Goal: Task Accomplishment & Management: Manage account settings

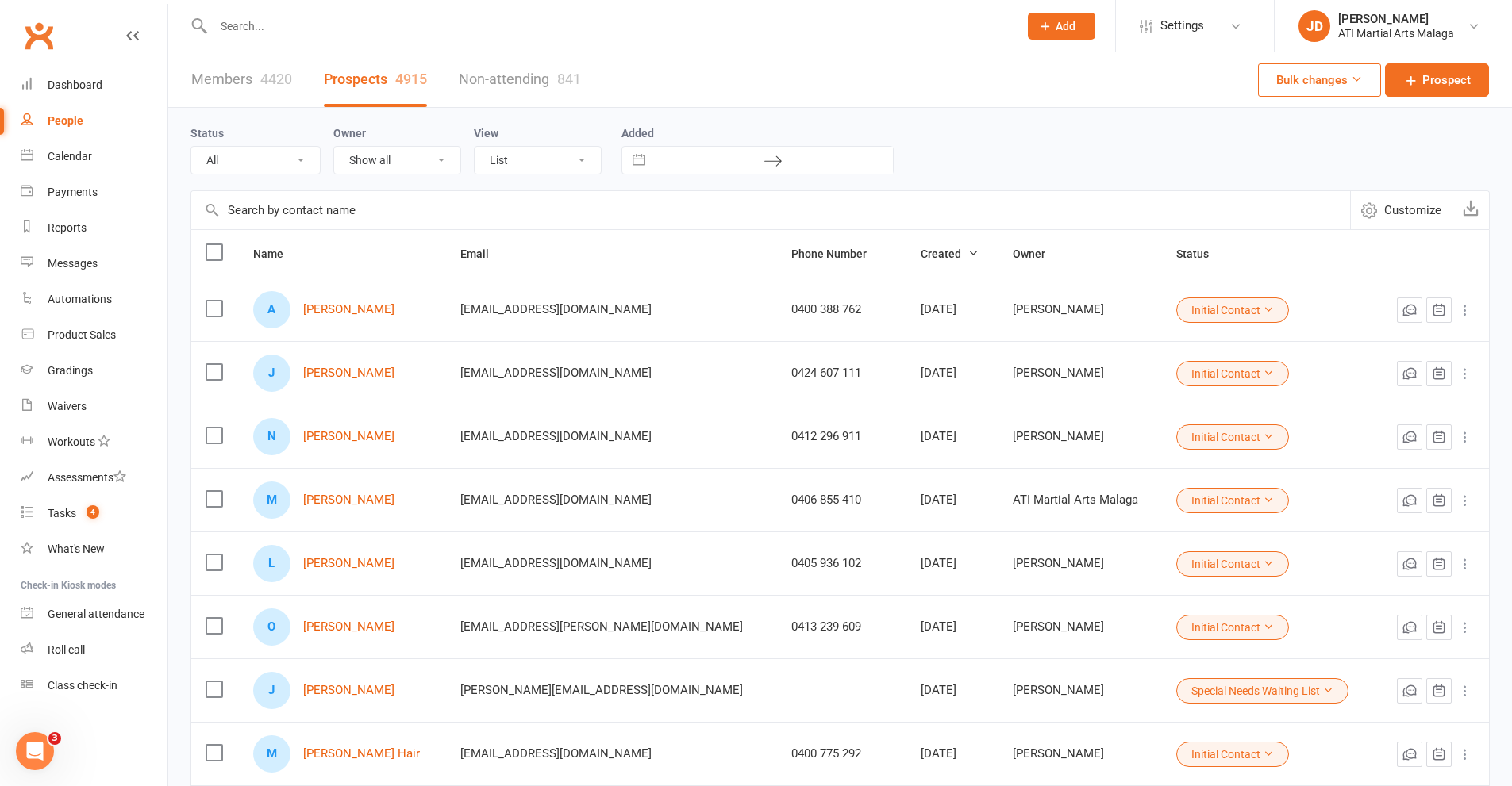
click at [439, 729] on td "M [PERSON_NAME] Hair" at bounding box center [343, 754] width 208 height 63
click at [256, 35] on input "text" at bounding box center [607, 26] width 798 height 22
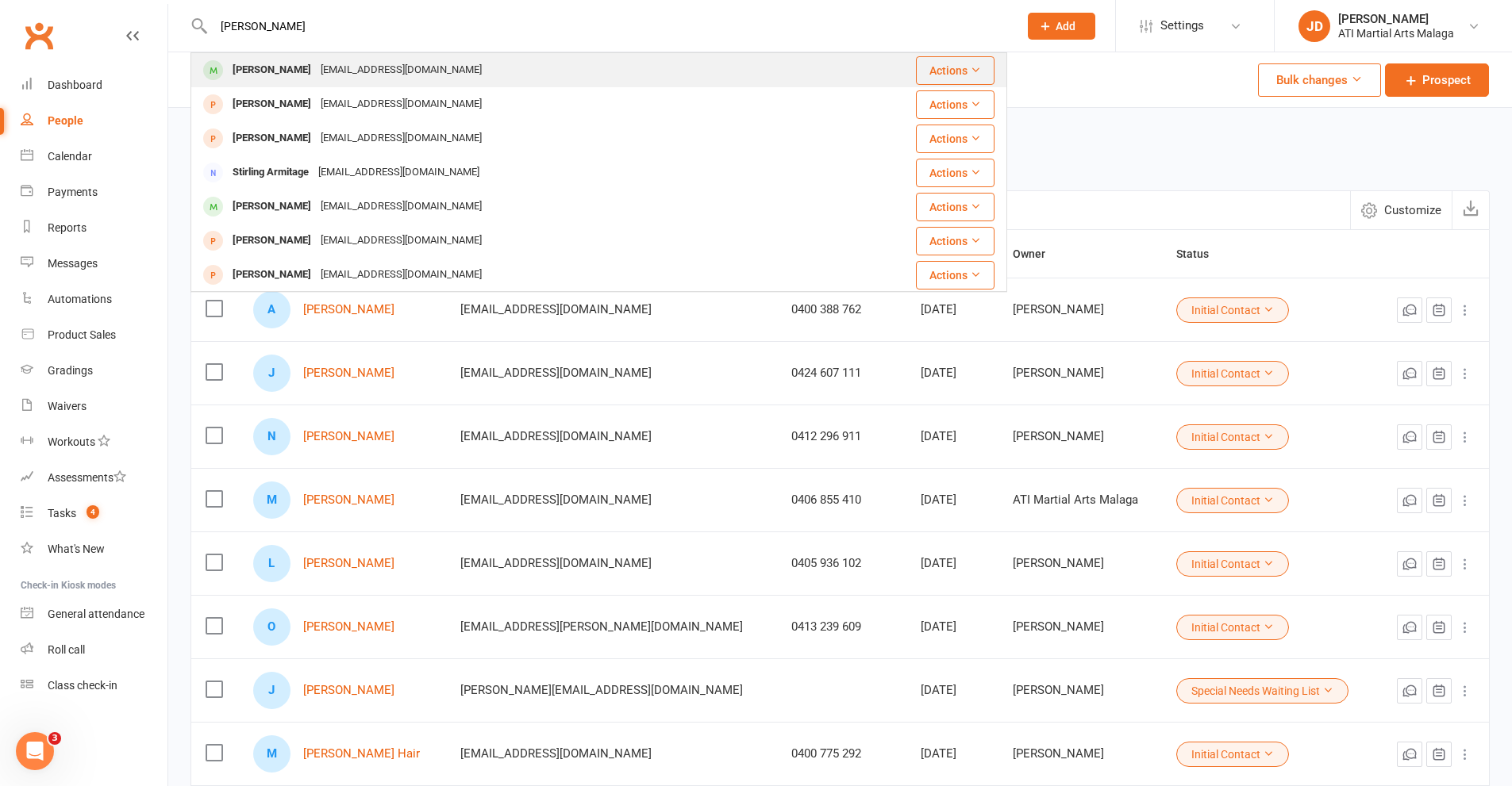
type input "[PERSON_NAME]"
click at [265, 73] on div "[PERSON_NAME]" at bounding box center [272, 71] width 88 height 23
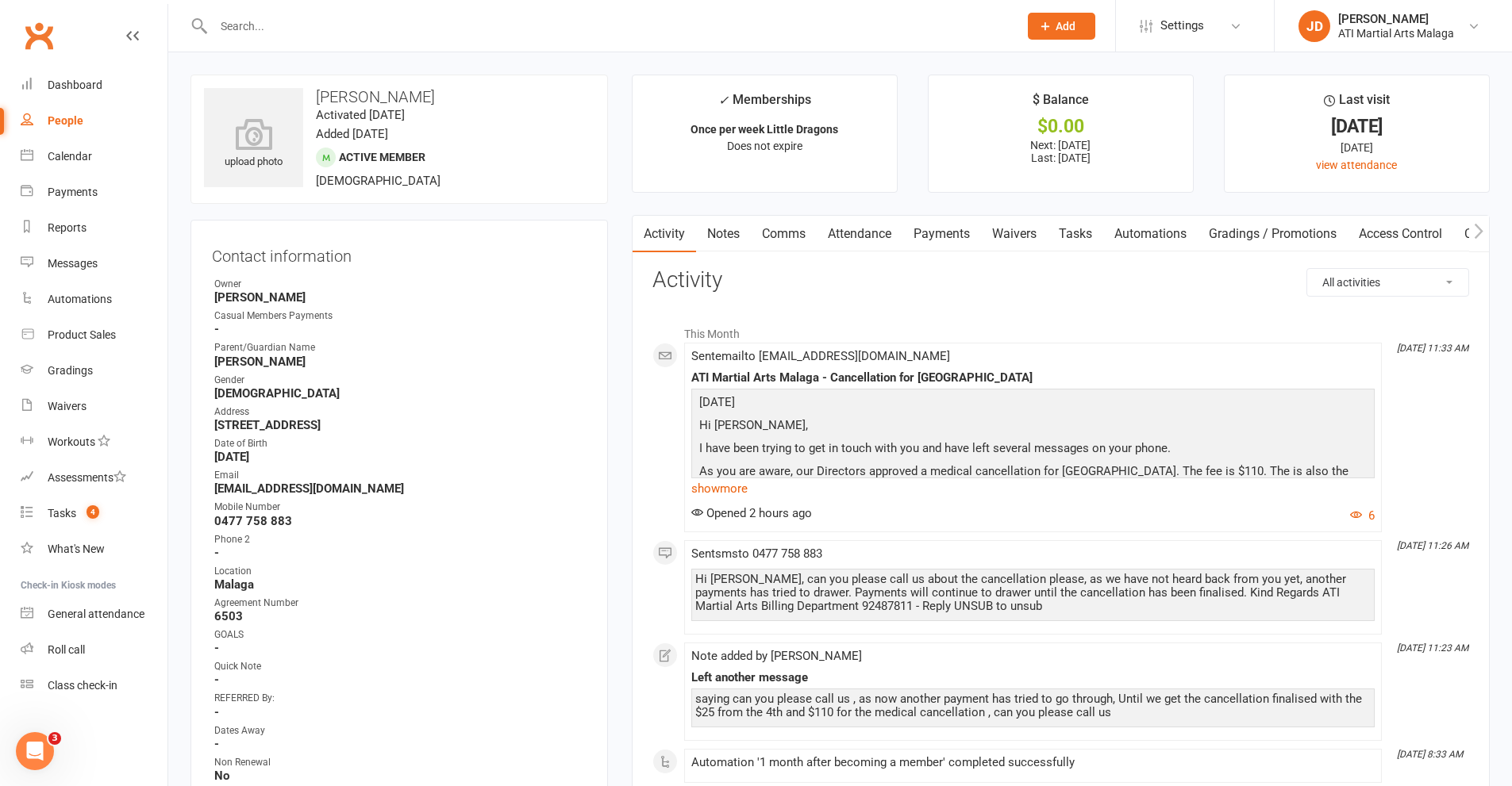
click at [726, 233] on link "Notes" at bounding box center [723, 234] width 55 height 37
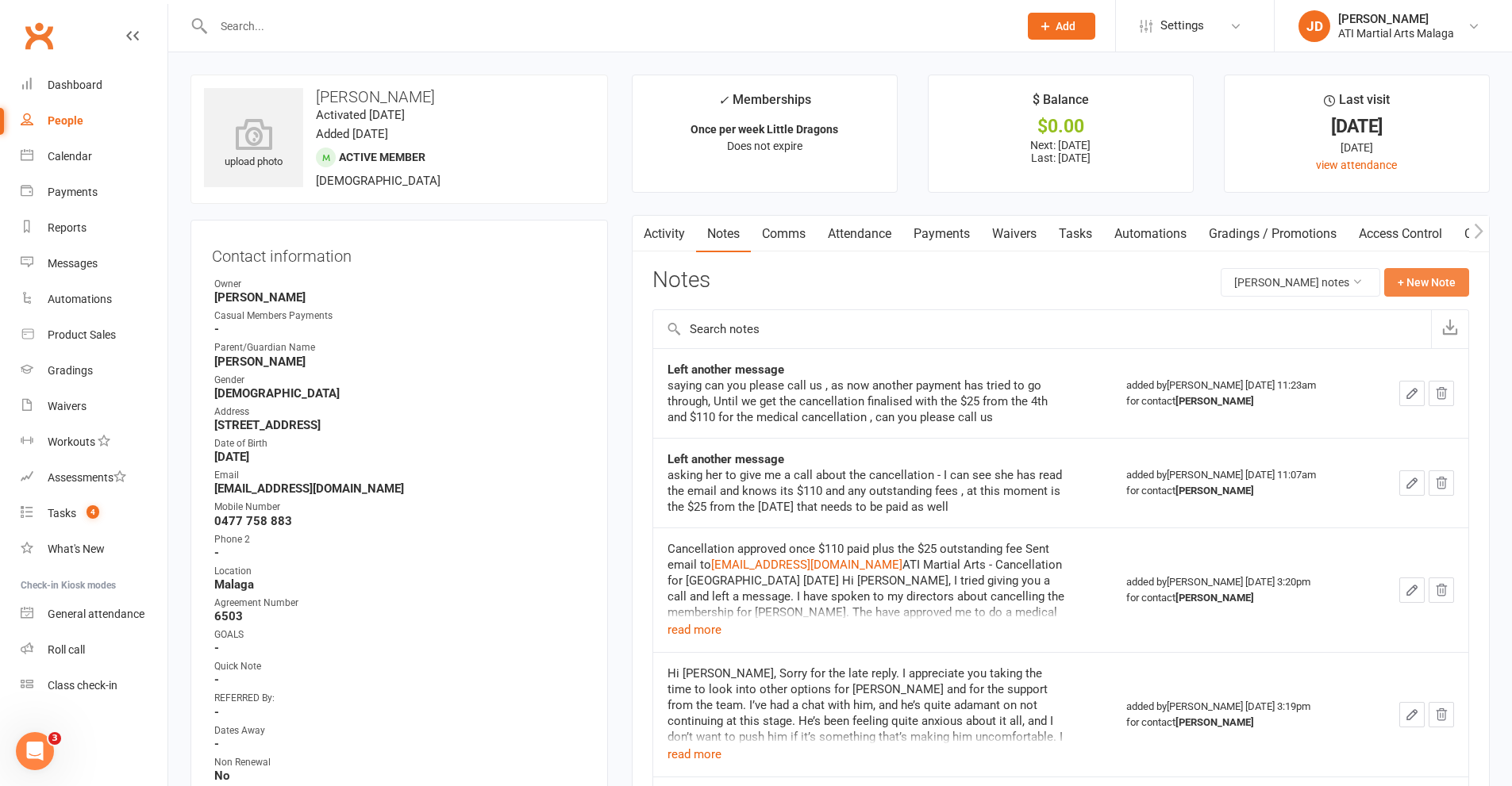
click at [1428, 277] on button "+ New Note" at bounding box center [1426, 282] width 85 height 28
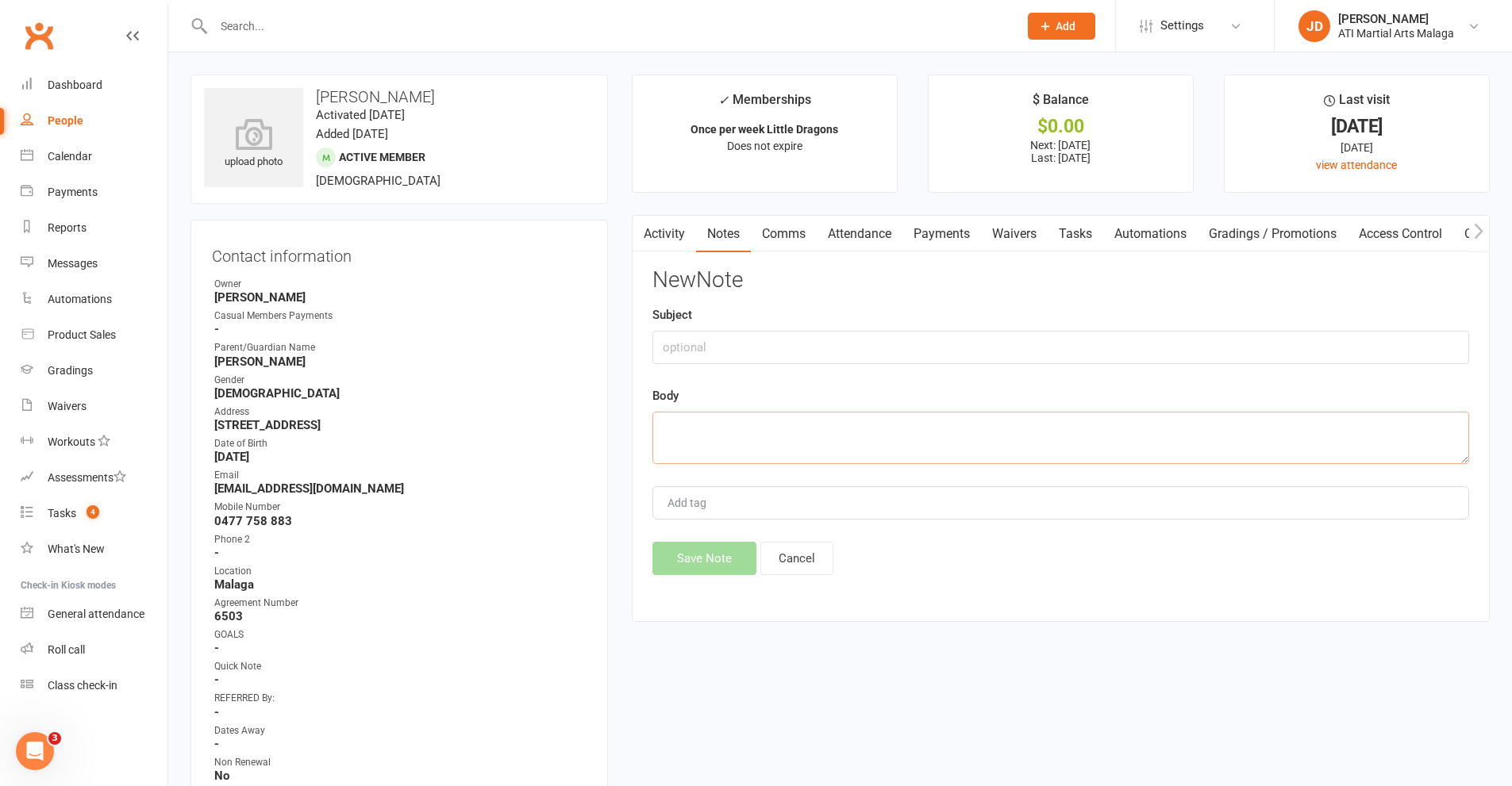
paste textarea "Hey there Really sorry I haven’t gotten back to you. I had our third baby over …"
type textarea "Hey there Really sorry I haven’t gotten back to you. I had our third baby over …"
click at [701, 549] on button "Save Note" at bounding box center [704, 558] width 104 height 33
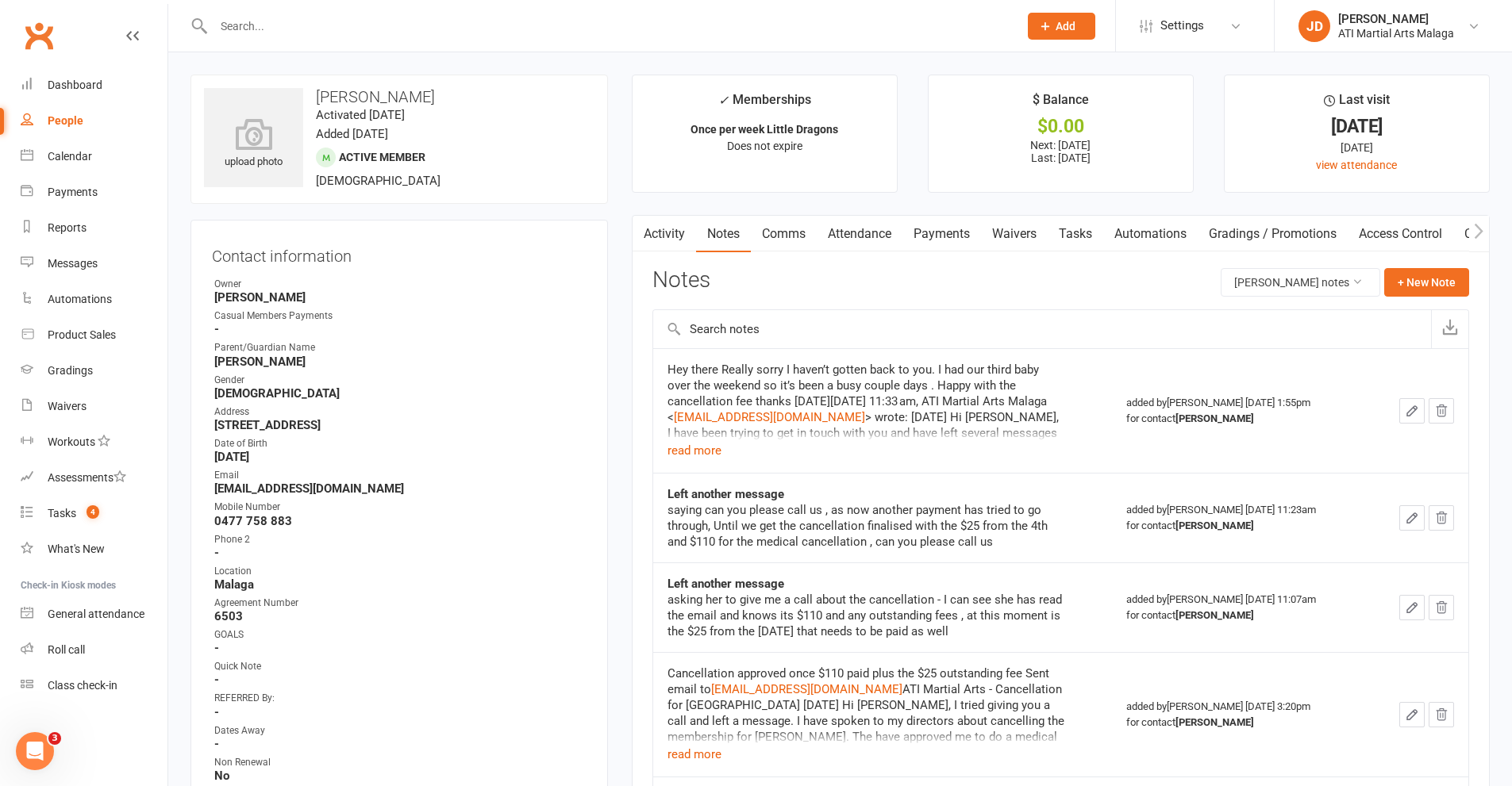
click at [418, 775] on strong "No" at bounding box center [399, 775] width 372 height 14
click at [1422, 284] on button "+ New Note" at bounding box center [1426, 282] width 85 height 28
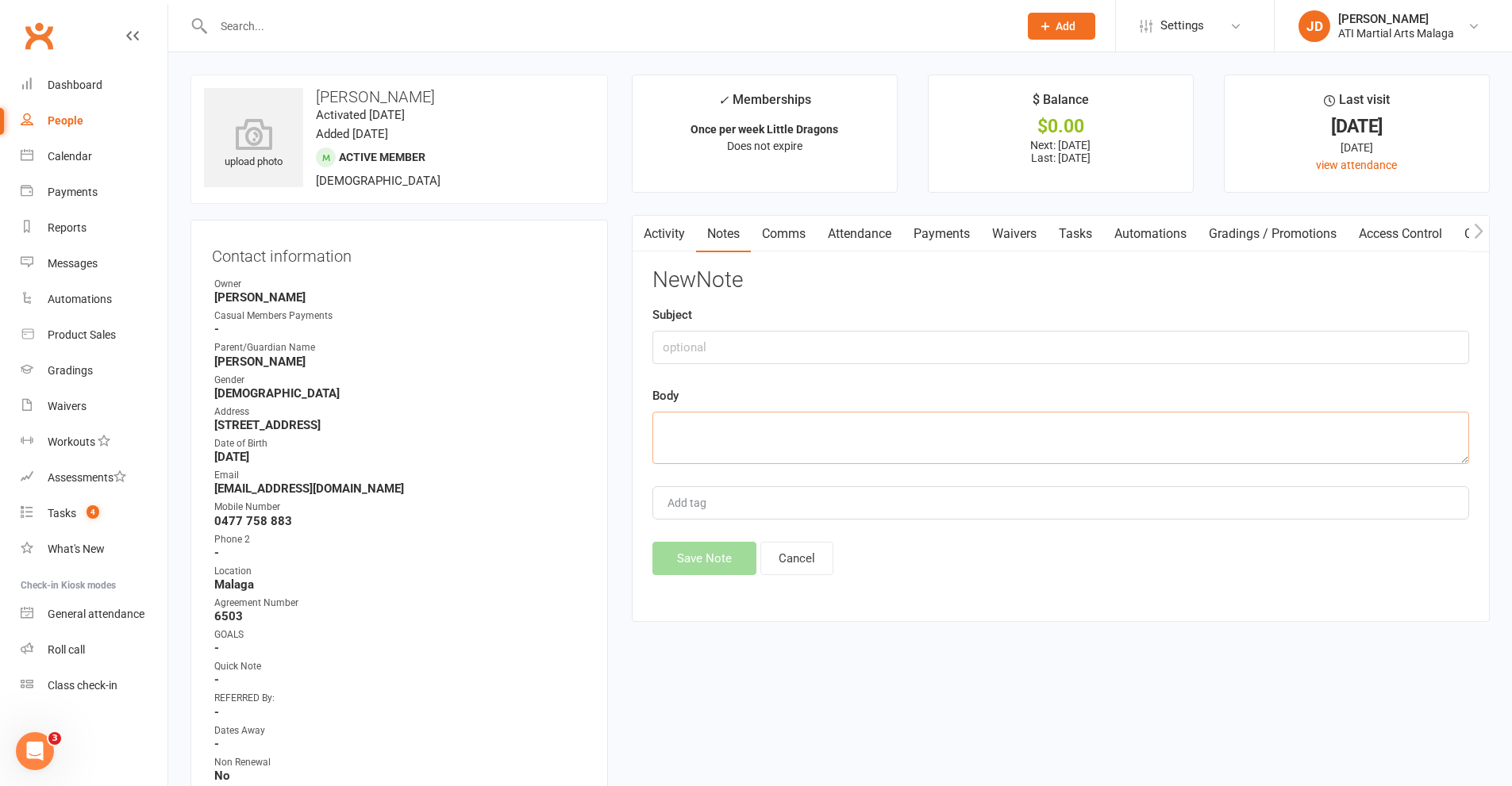
paste textarea "Hi [PERSON_NAME], Congratulations on the arrival of your third baby. We have ju…"
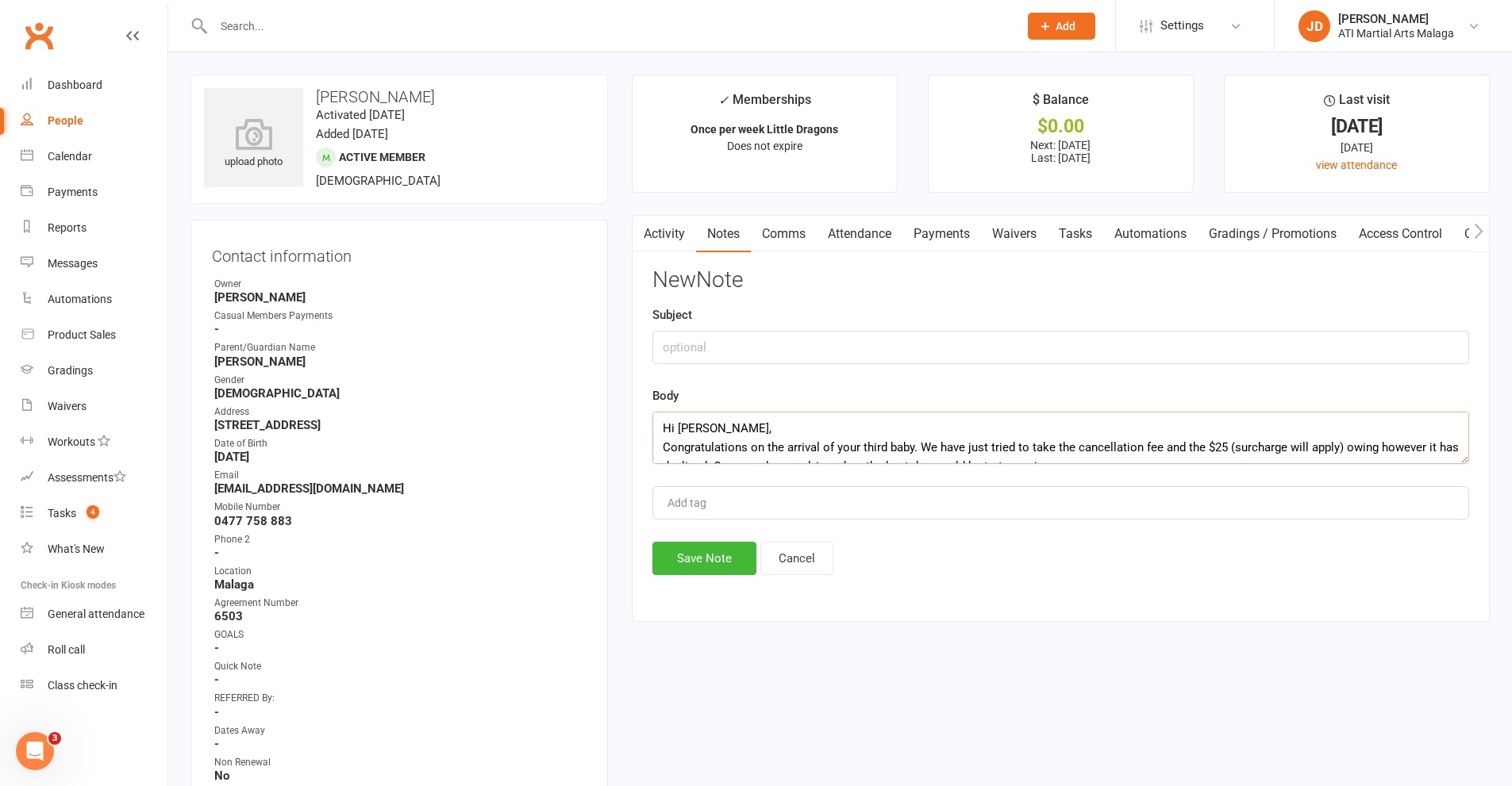
scroll to position [144, 0]
type textarea "Hi [PERSON_NAME], Congratulations on the arrival of your third baby. We have ju…"
click at [695, 556] on button "Save Note" at bounding box center [704, 558] width 104 height 33
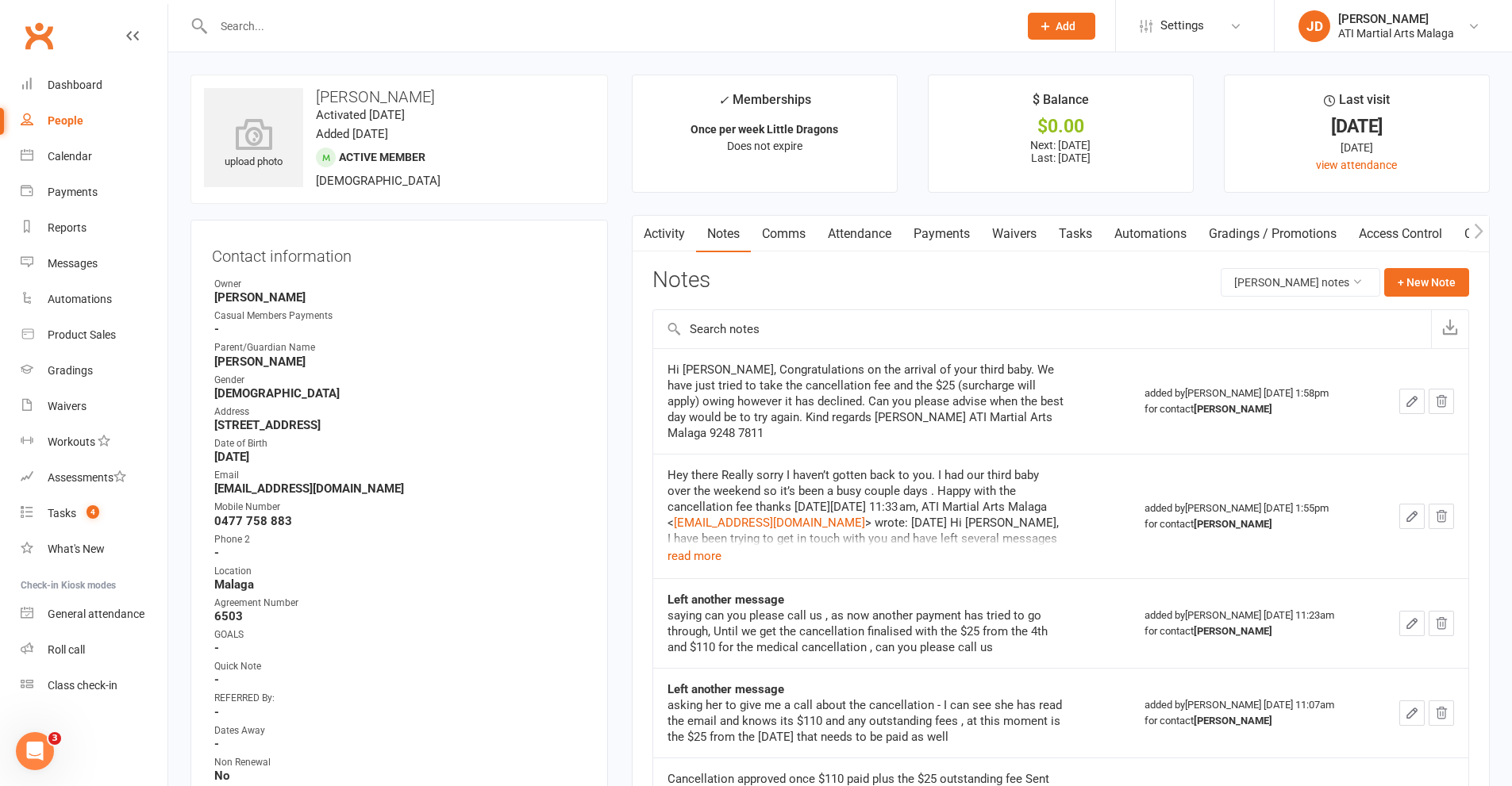
click at [499, 735] on div "Dates Away" at bounding box center [399, 731] width 372 height 15
click at [260, 35] on input "text" at bounding box center [607, 26] width 798 height 22
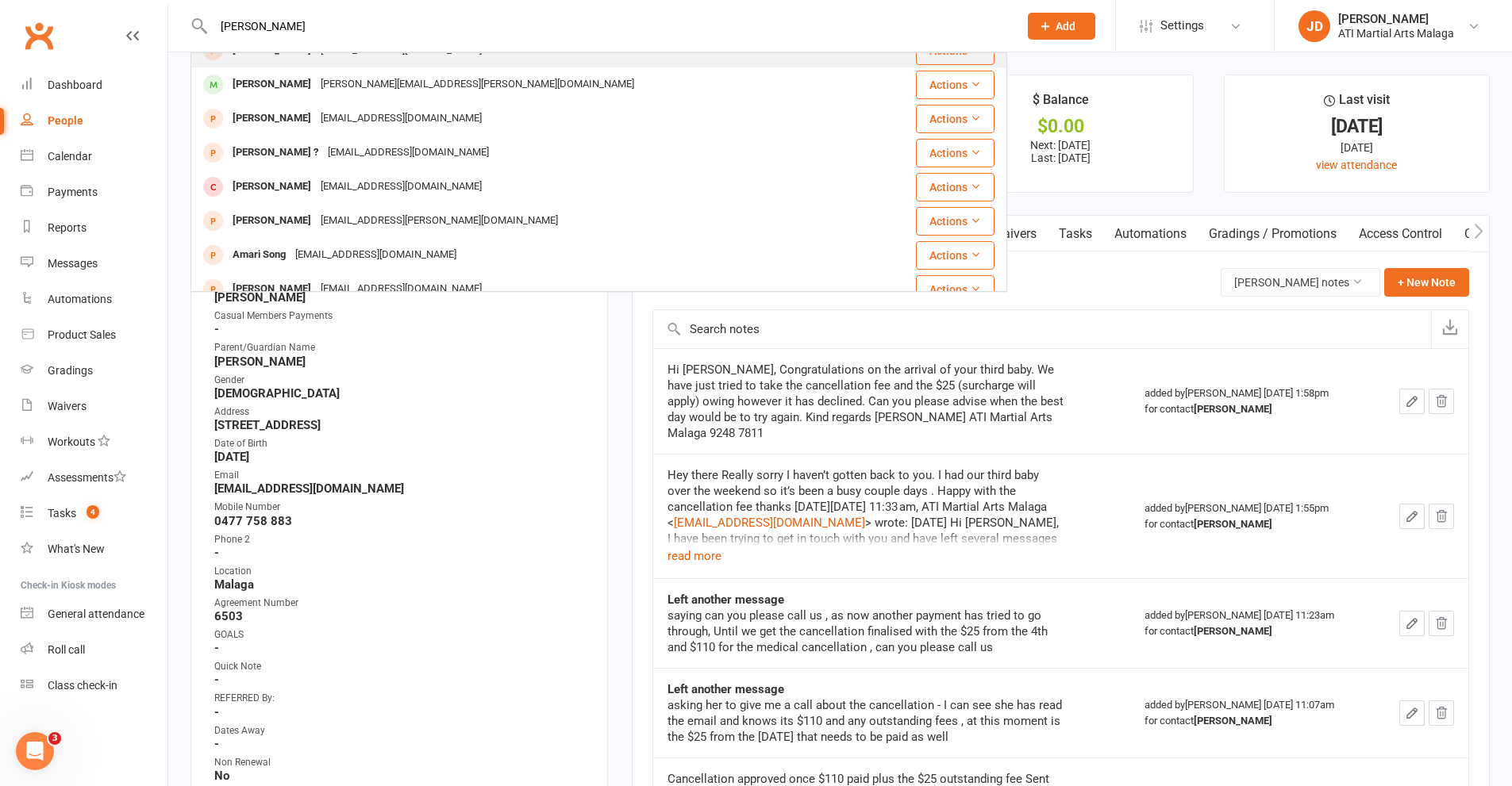
scroll to position [159, 0]
type input "[PERSON_NAME]"
click at [434, 725] on div "Dates Away" at bounding box center [399, 731] width 372 height 15
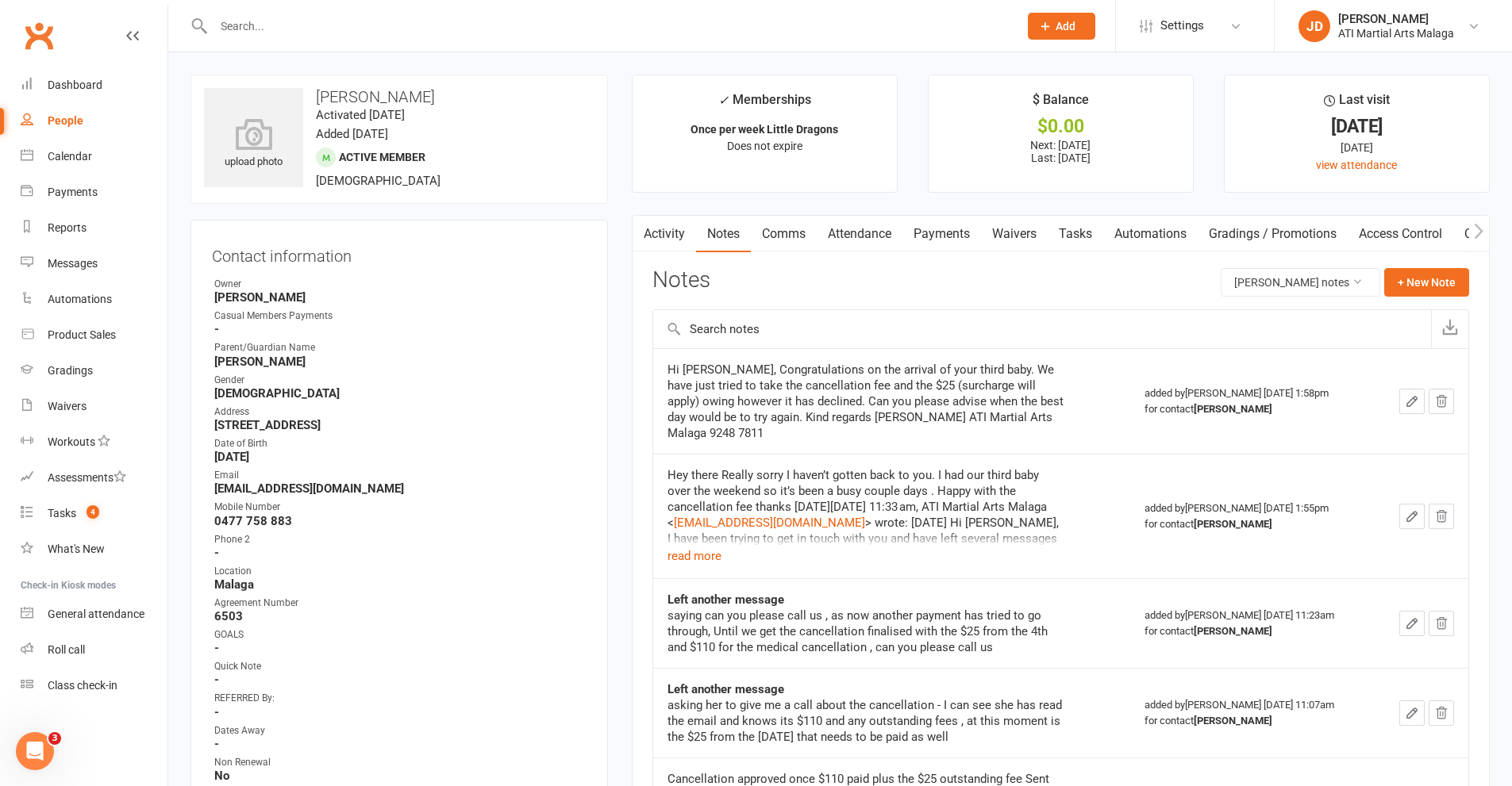
click at [275, 24] on input "text" at bounding box center [607, 26] width 798 height 22
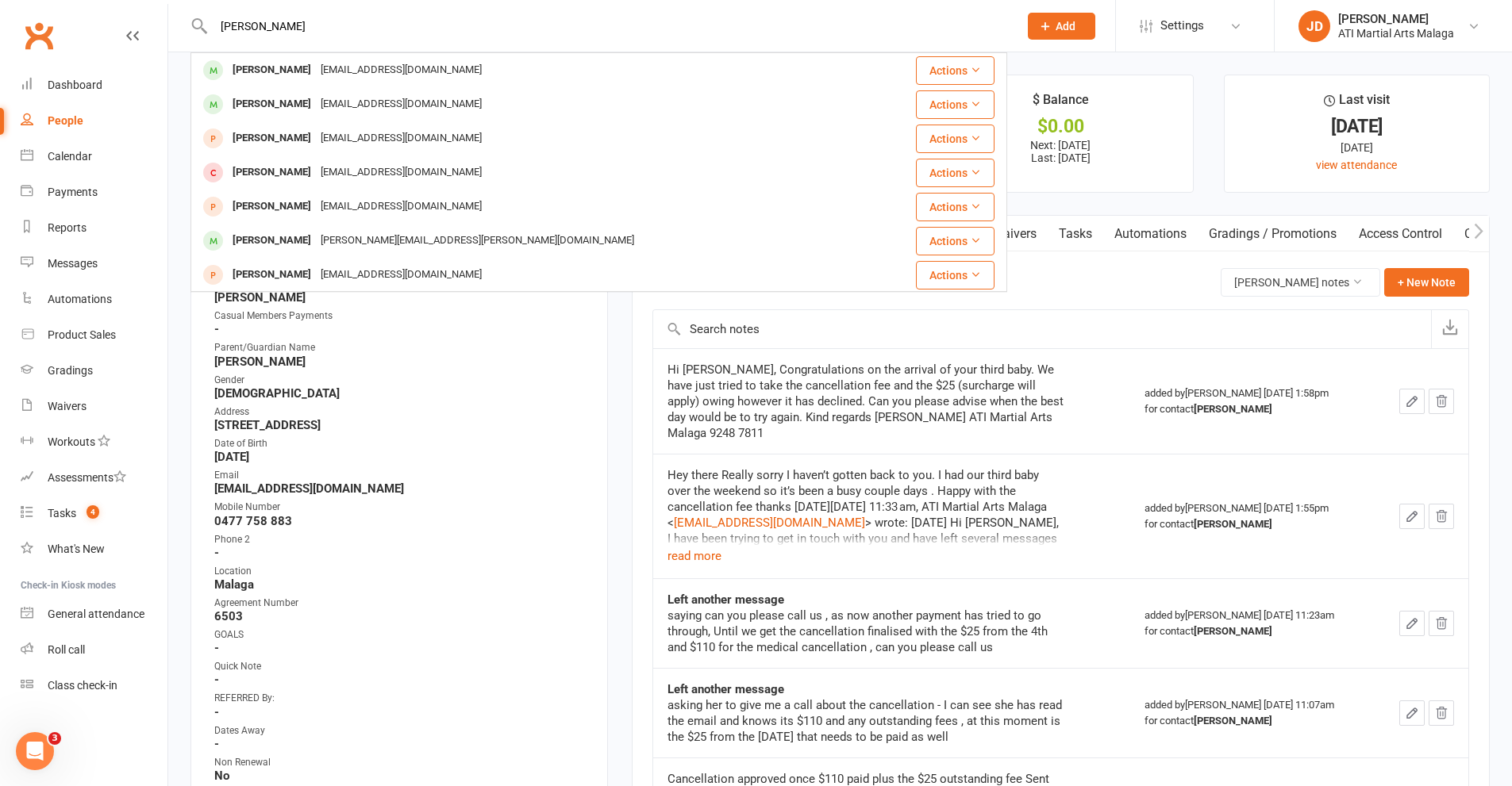
click at [369, 26] on input "[PERSON_NAME]" at bounding box center [607, 26] width 798 height 22
type input "[PERSON_NAME]"
click at [63, 121] on div "People" at bounding box center [65, 120] width 36 height 12
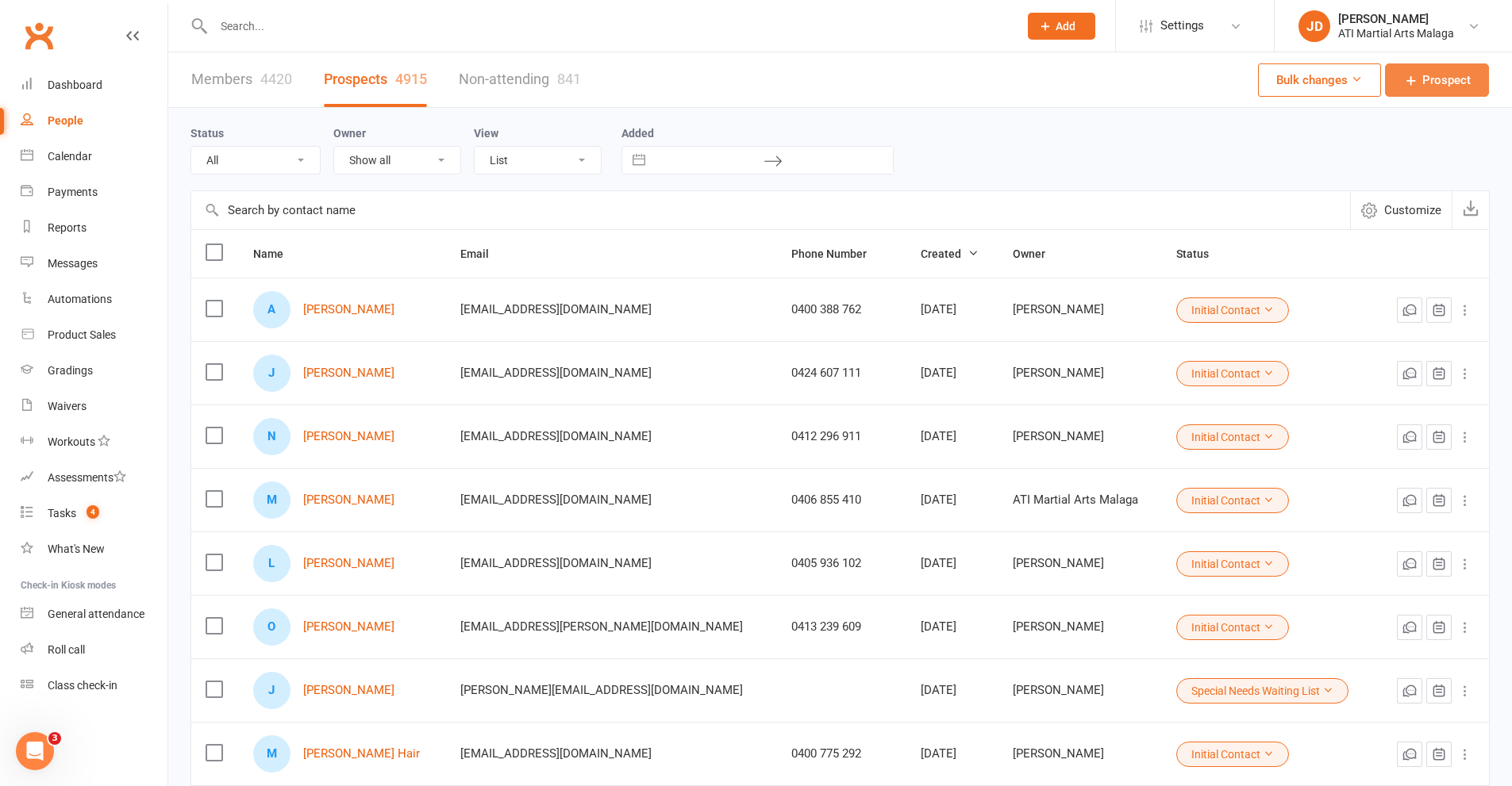
click at [1449, 82] on span "Prospect" at bounding box center [1446, 80] width 48 height 19
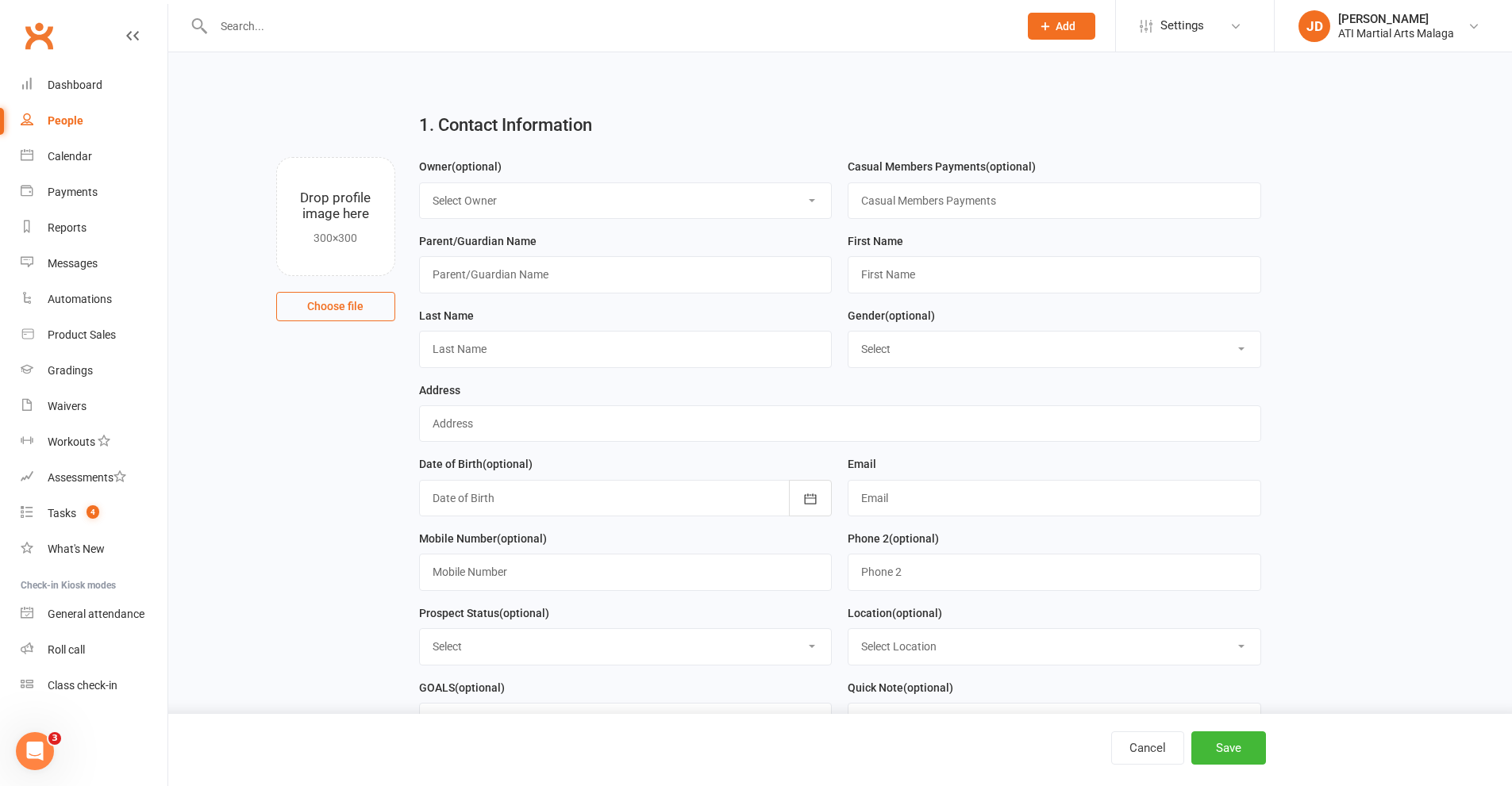
click at [806, 200] on select "Select Owner [PERSON_NAME] [PERSON_NAME] ATI Martial Arts Malaga [PERSON_NAME] …" at bounding box center [625, 200] width 412 height 35
select select "12"
click at [419, 183] on select "Select Owner [PERSON_NAME] [PERSON_NAME] ATI Martial Arts Malaga [PERSON_NAME] …" at bounding box center [625, 200] width 412 height 35
click at [502, 270] on input "text" at bounding box center [626, 274] width 414 height 37
type input "[PERSON_NAME]"
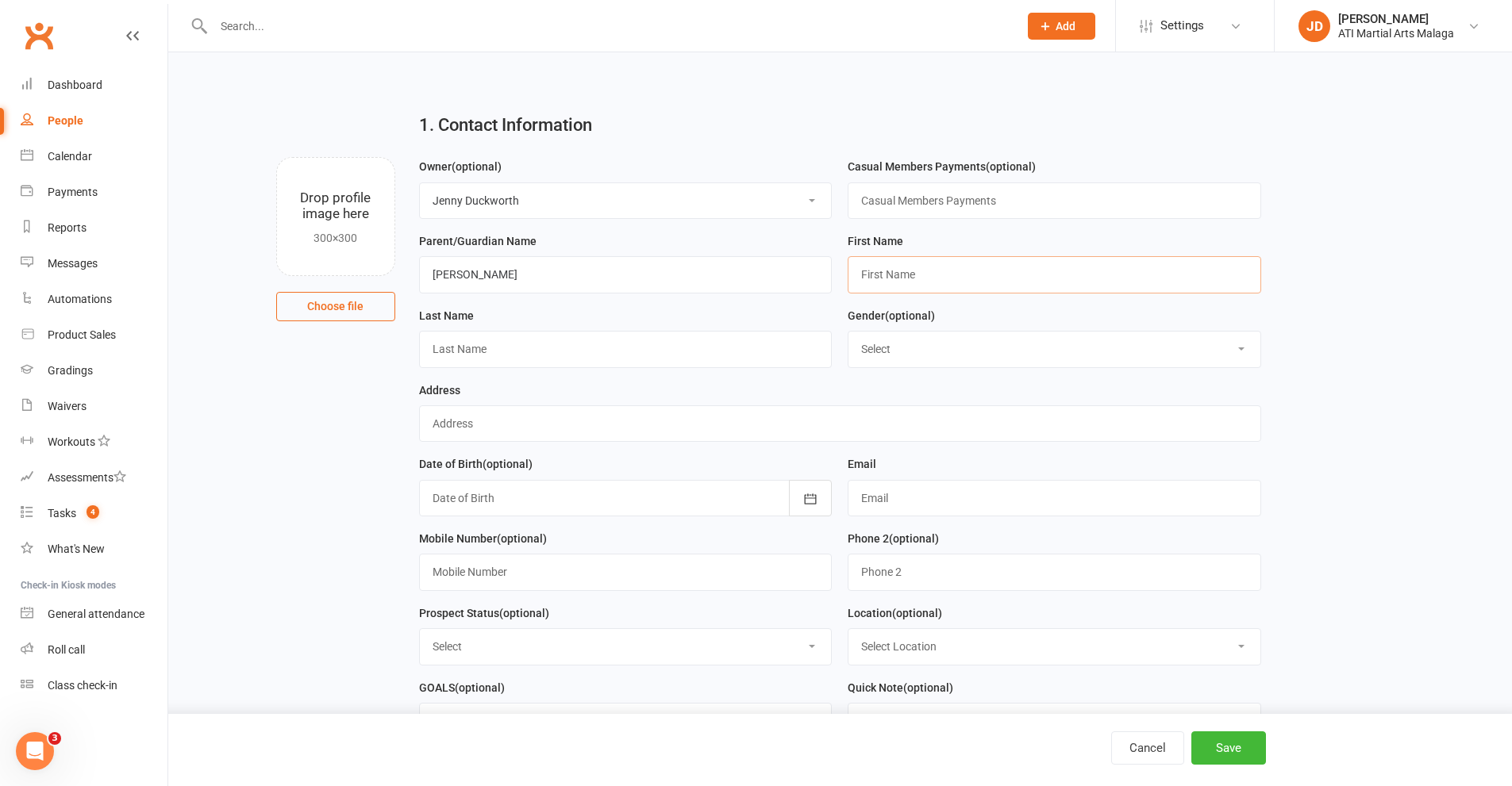
click at [882, 271] on input "text" at bounding box center [1053, 274] width 414 height 37
drag, startPoint x: 930, startPoint y: 279, endPoint x: 917, endPoint y: 276, distance: 13.3
click at [919, 276] on input "[PERSON_NAME]" at bounding box center [1053, 274] width 414 height 37
type input "[PERSON_NAME]"
click at [494, 330] on div "Last Name" at bounding box center [626, 337] width 414 height 62
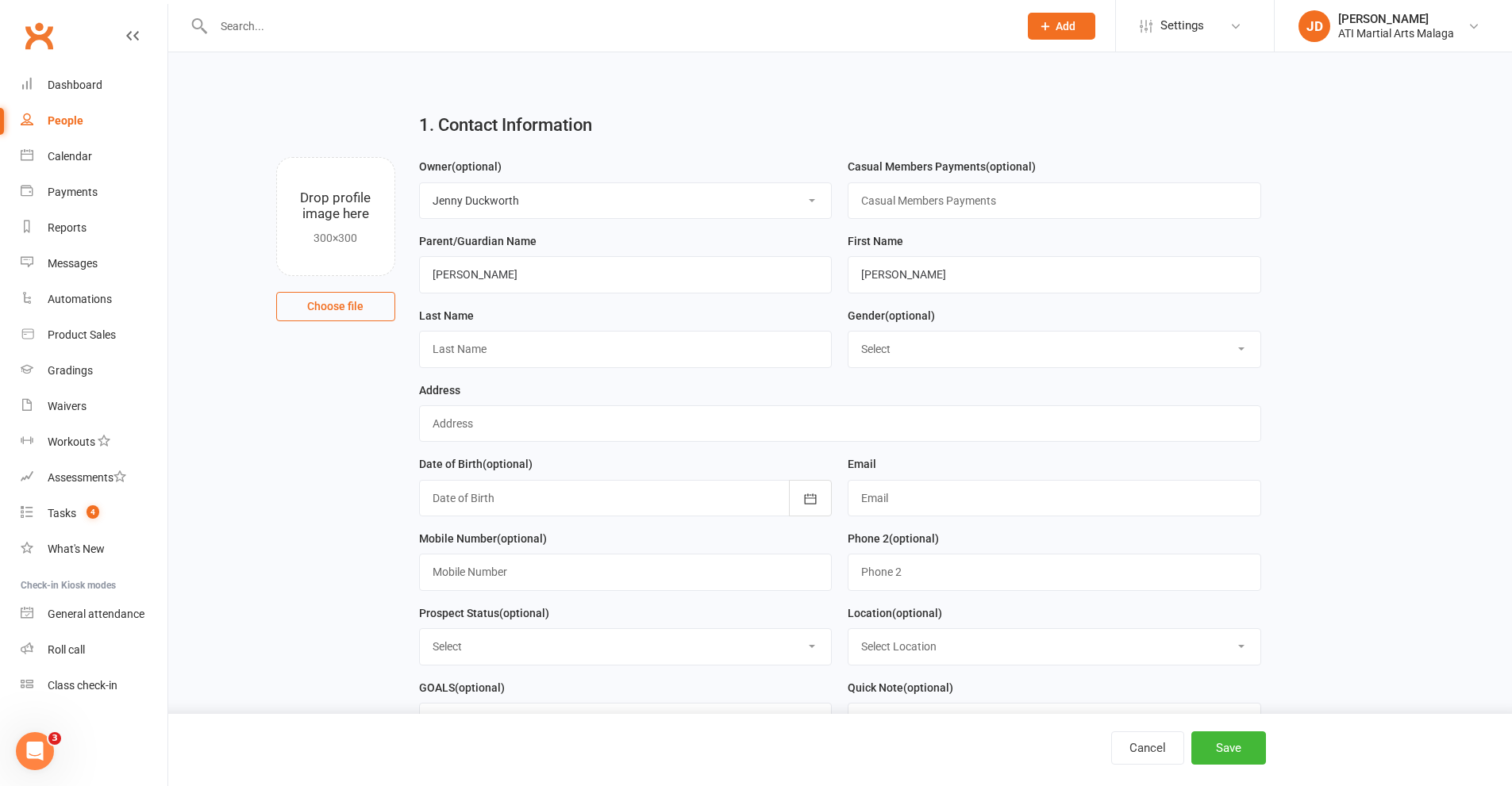
click at [485, 373] on div "Last Name" at bounding box center [626, 344] width 429 height 75
click at [477, 346] on input "text" at bounding box center [626, 349] width 414 height 37
type input "Fazari"
click at [470, 426] on input "text" at bounding box center [840, 423] width 842 height 37
type input "Malaga"
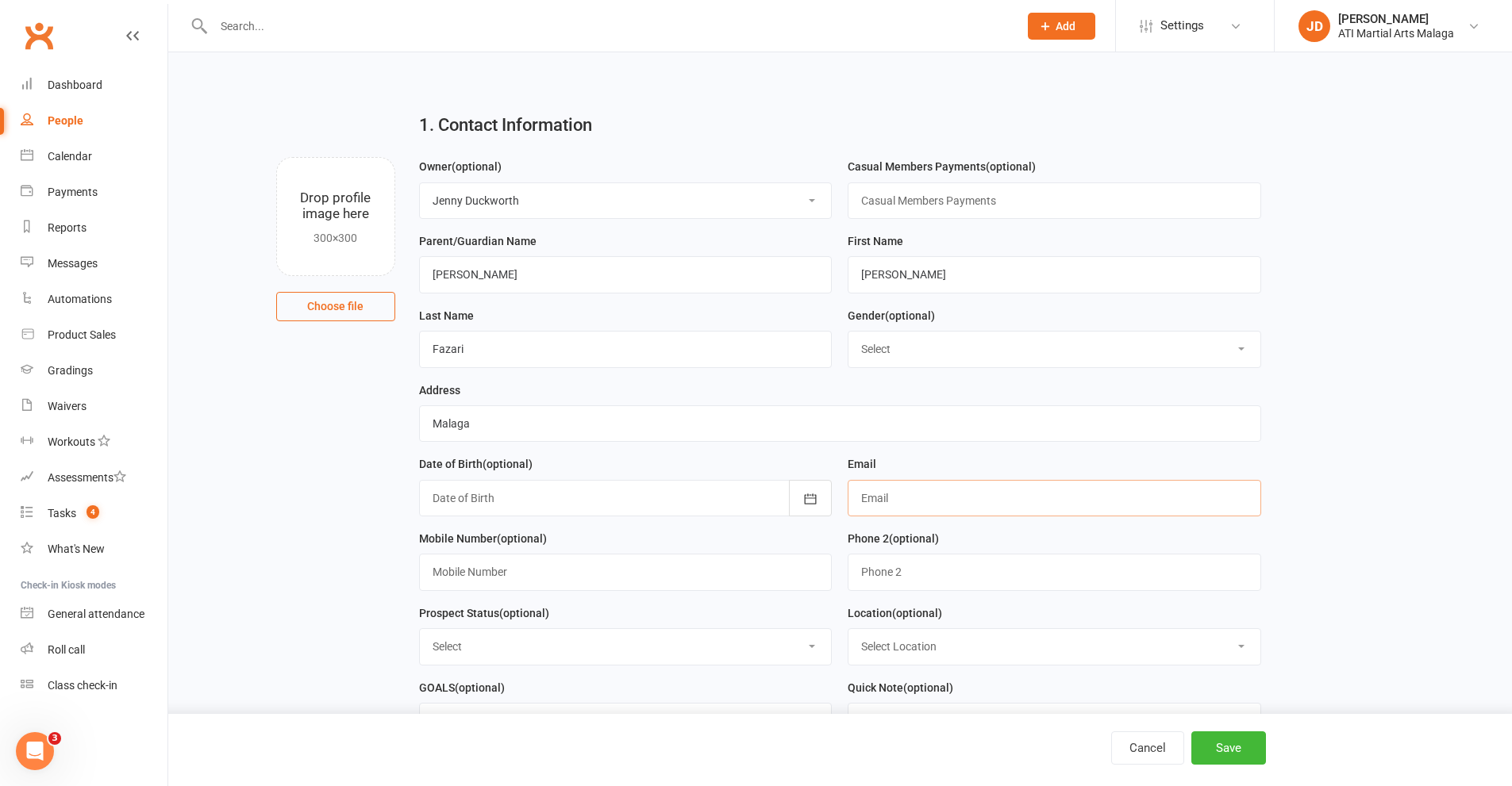
click at [897, 504] on input "text" at bounding box center [1053, 498] width 414 height 37
type input "[EMAIL_ADDRESS][DOMAIN_NAME]"
click at [478, 576] on input "text" at bounding box center [626, 572] width 414 height 37
type input "04385 934 539"
drag, startPoint x: 813, startPoint y: 654, endPoint x: 744, endPoint y: 636, distance: 71.3
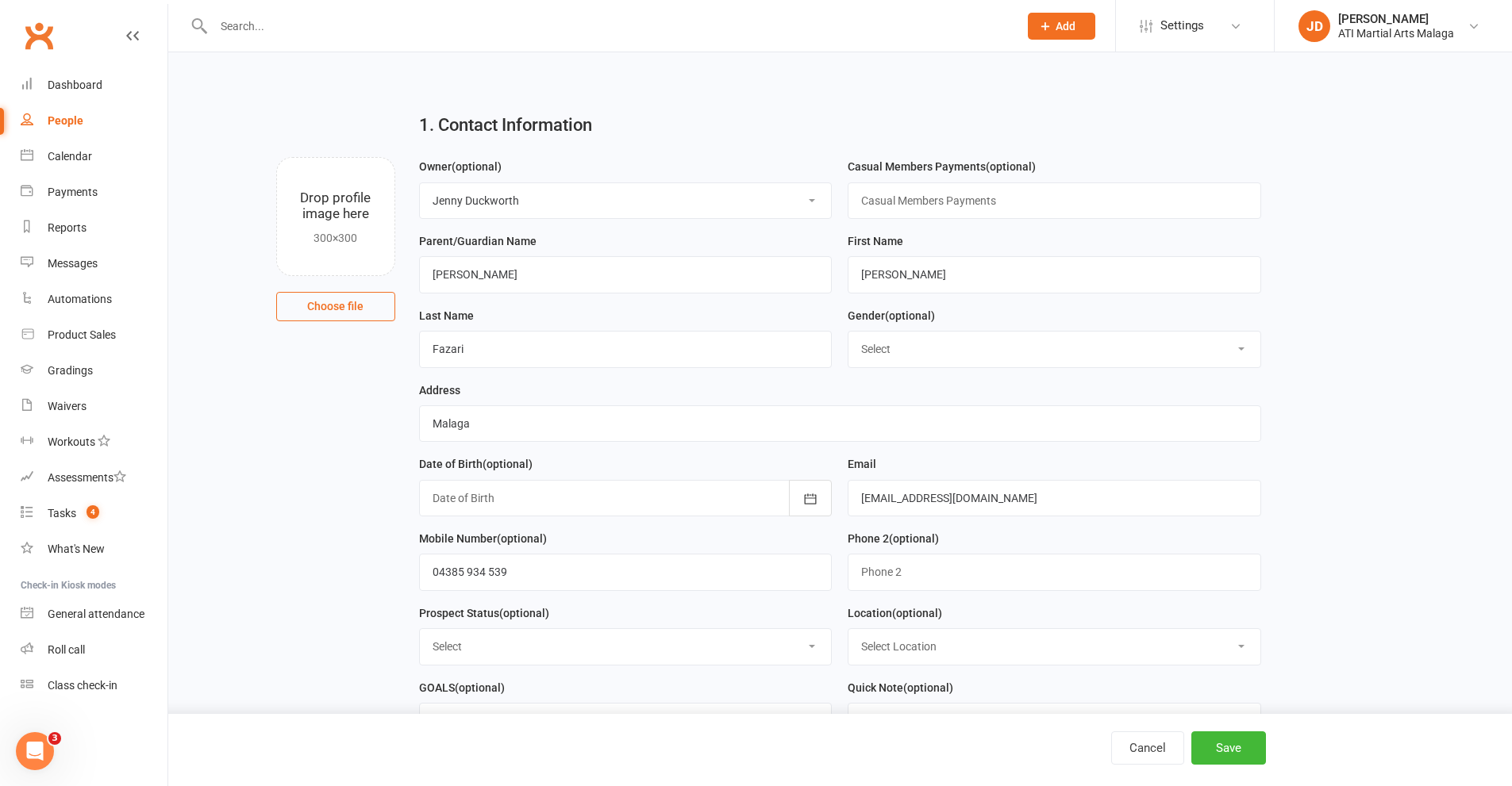
click at [813, 654] on select "Select Initial Contact Follow-up Call Satellite Lead Birthday Lead Not Ready No…" at bounding box center [625, 646] width 412 height 35
select select "Initial Contact"
click at [419, 635] on select "Select Initial Contact Follow-up Call Satellite Lead Birthday Lead Not Ready No…" at bounding box center [625, 646] width 412 height 35
drag, startPoint x: 1239, startPoint y: 652, endPoint x: 1222, endPoint y: 665, distance: 21.4
click at [1239, 652] on select "Select Location [GEOGRAPHIC_DATA] [GEOGRAPHIC_DATA] [GEOGRAPHIC_DATA] Satellite…" at bounding box center [1053, 646] width 412 height 35
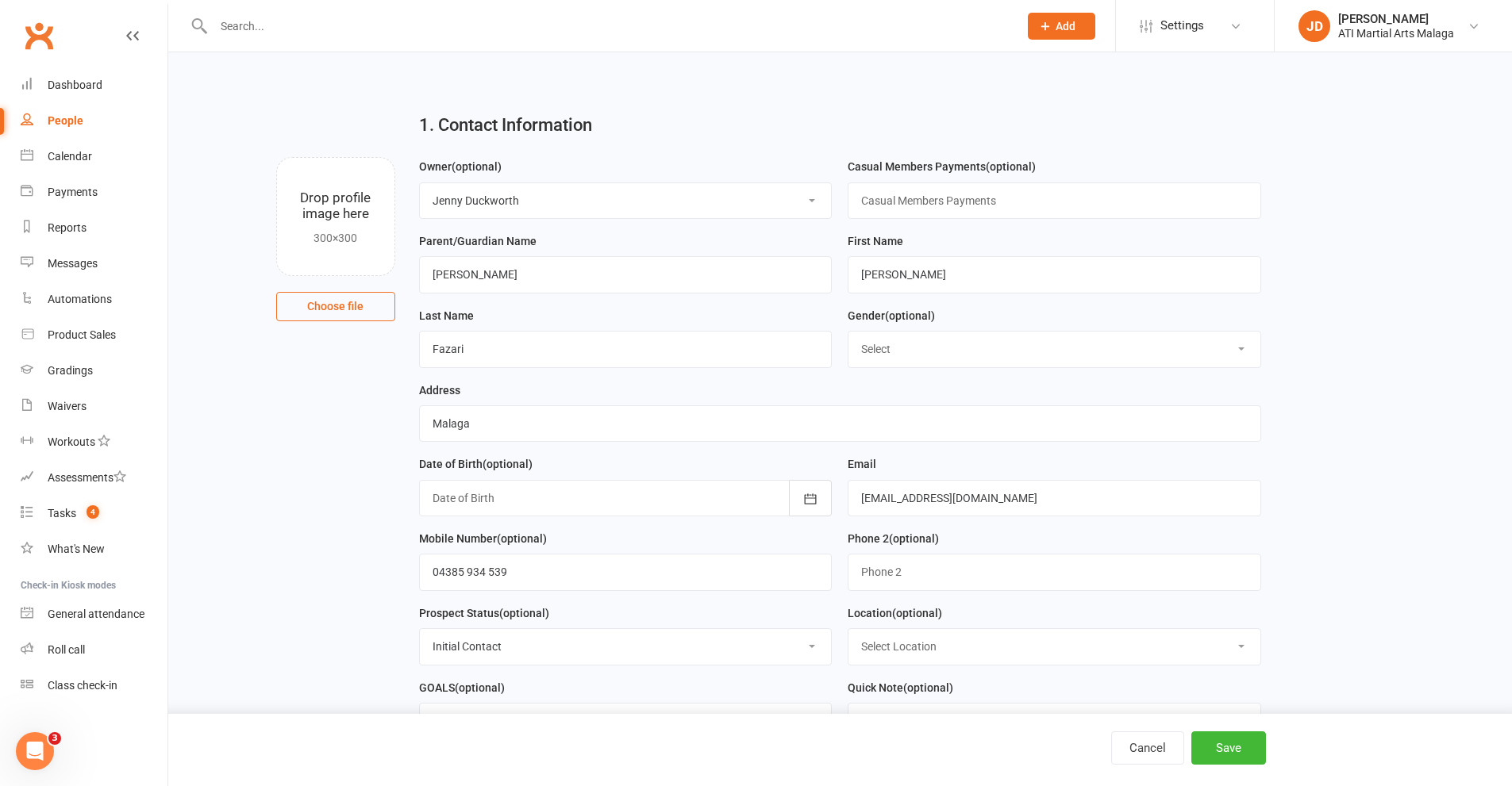
select select "1"
click at [848, 635] on select "Select Location [GEOGRAPHIC_DATA] [GEOGRAPHIC_DATA] [GEOGRAPHIC_DATA] Satellite…" at bounding box center [1053, 646] width 412 height 35
click at [1237, 746] on button "Save" at bounding box center [1228, 748] width 75 height 33
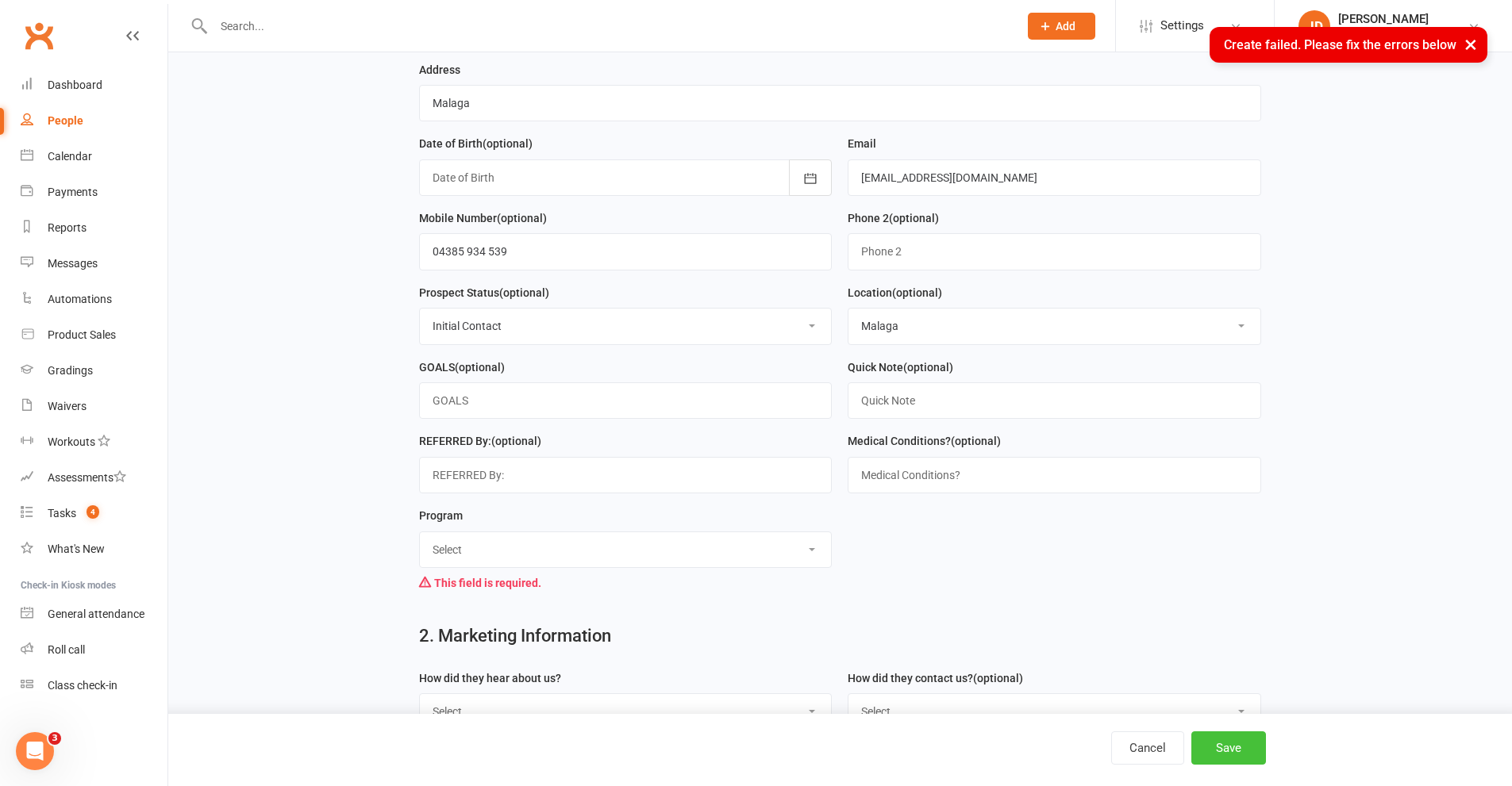
scroll to position [397, 0]
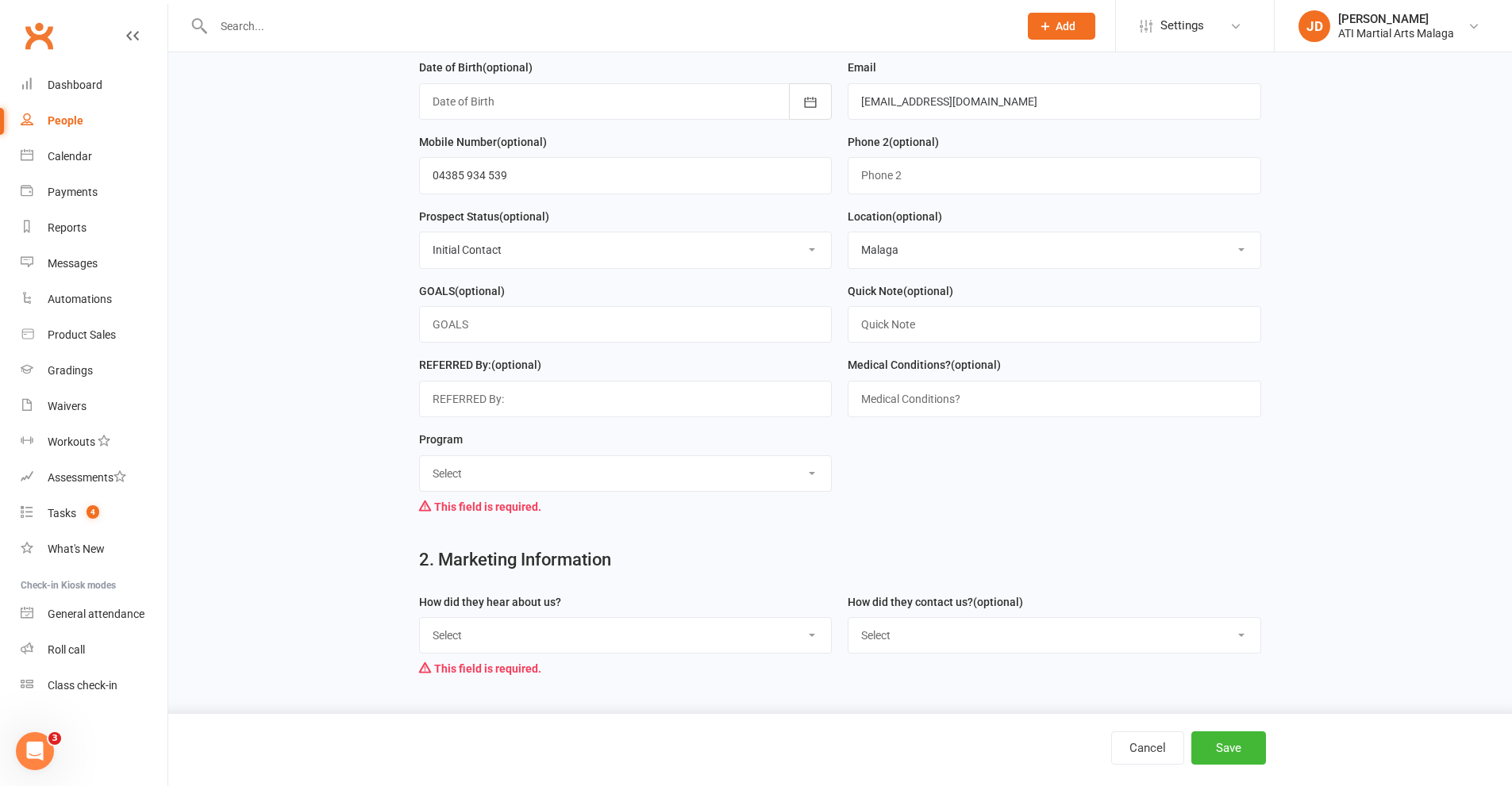
click at [812, 482] on select "Select Little Dragons Junior TKD Adult TKD Kick Boxing Women's Only Special Nee…" at bounding box center [625, 473] width 412 height 35
select select "Academy"
click at [419, 463] on select "Select Little Dragons Junior TKD Adult TKD Kick Boxing Women's Only Special Nee…" at bounding box center [625, 473] width 412 height 35
click at [808, 642] on select "Select Google Through A Friend Facebook Sms/Email Offer Flyer School Class Open…" at bounding box center [625, 635] width 412 height 35
select select "Google"
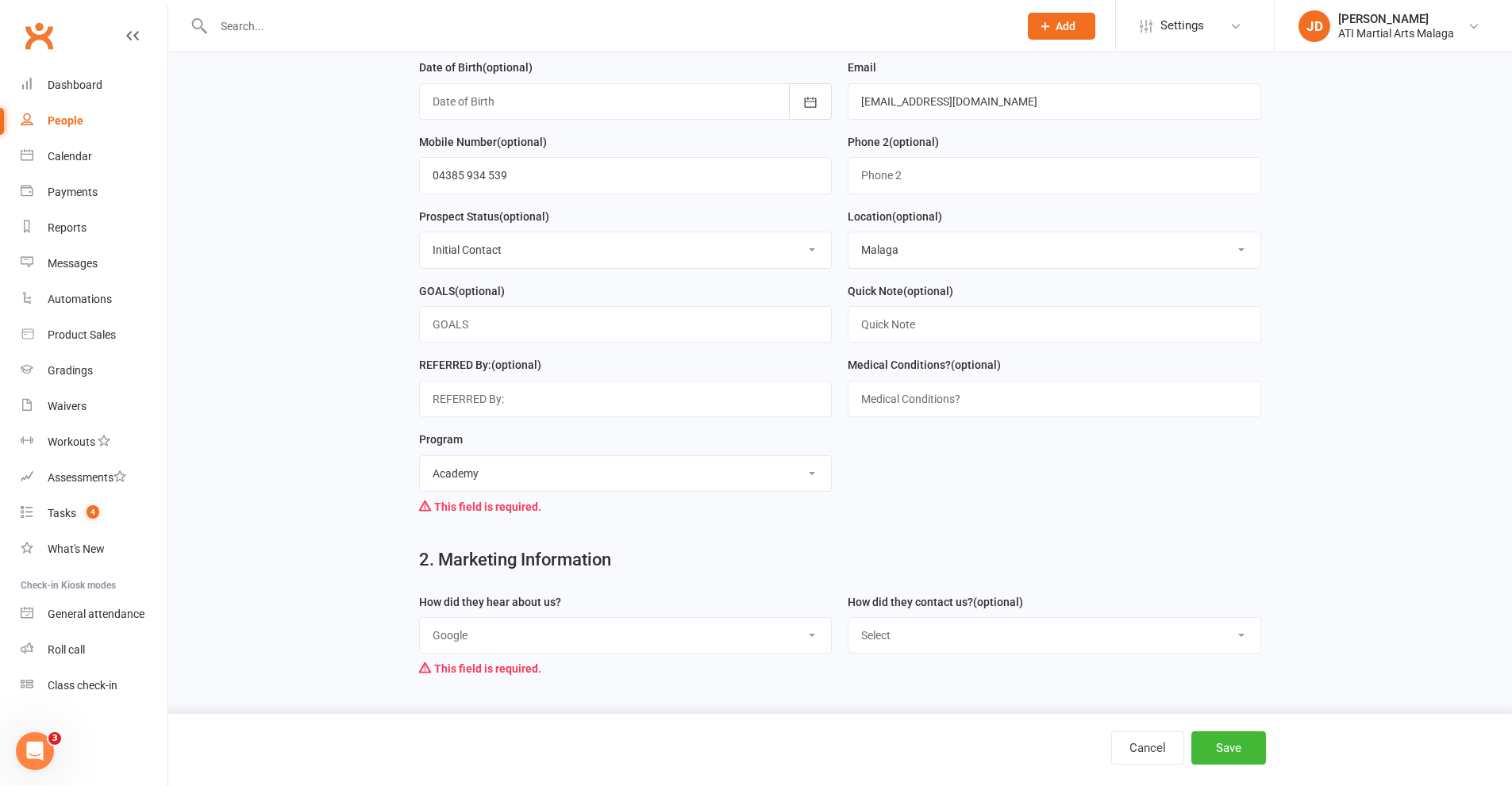
click at [419, 625] on select "Select Google Through A Friend Facebook Sms/Email Offer Flyer School Class Open…" at bounding box center [625, 635] width 412 height 35
drag, startPoint x: 1235, startPoint y: 646, endPoint x: 989, endPoint y: 644, distance: 246.0
click at [1230, 647] on select "Select Phone Email In-Facility Facebook Referral QR code registration Live Book…" at bounding box center [1053, 635] width 412 height 35
select select "Email"
click at [848, 625] on select "Select Phone Email In-Facility Facebook Referral QR code registration Live Book…" at bounding box center [1053, 635] width 412 height 35
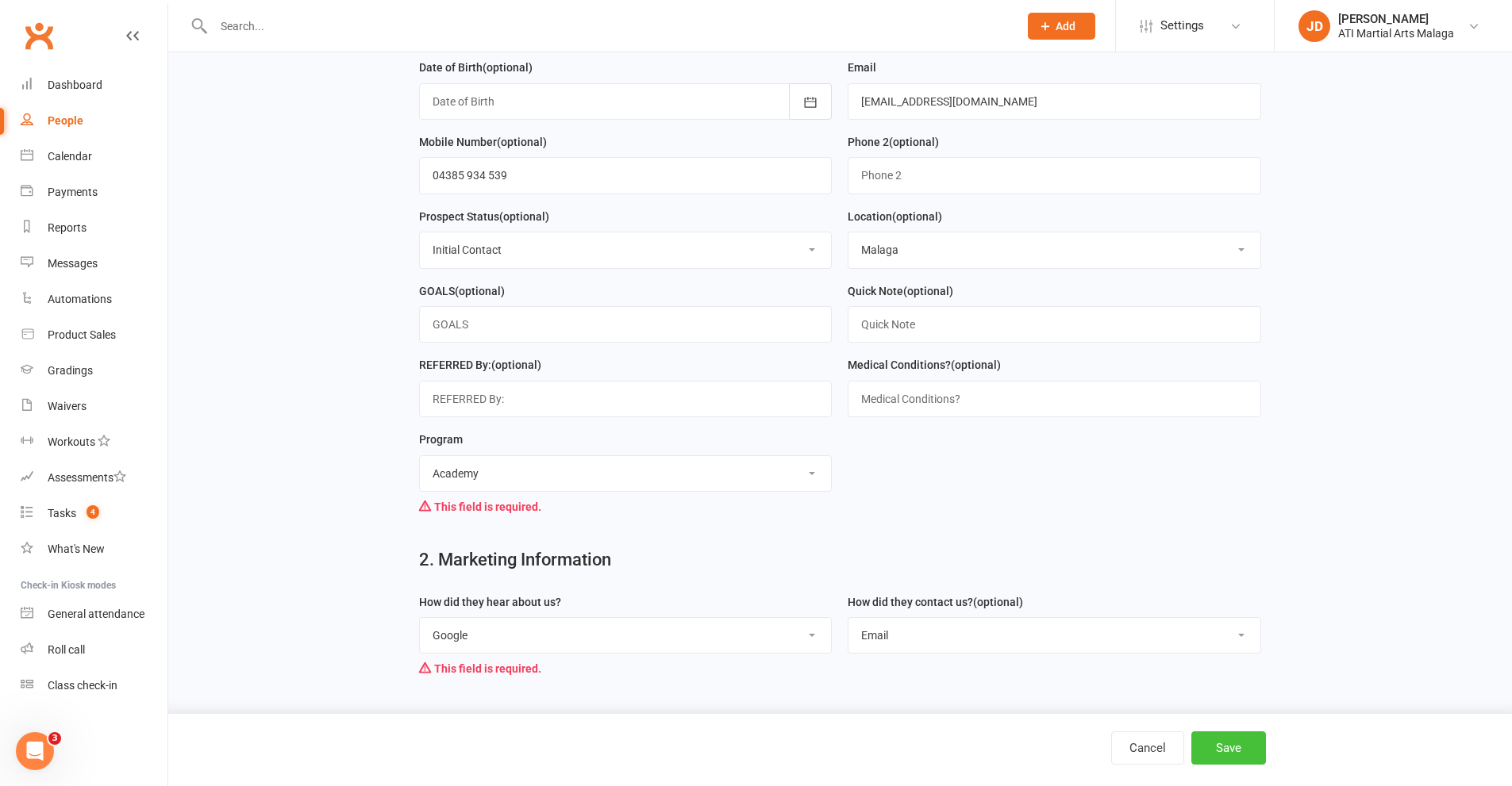
click at [1237, 752] on button "Save" at bounding box center [1228, 748] width 75 height 33
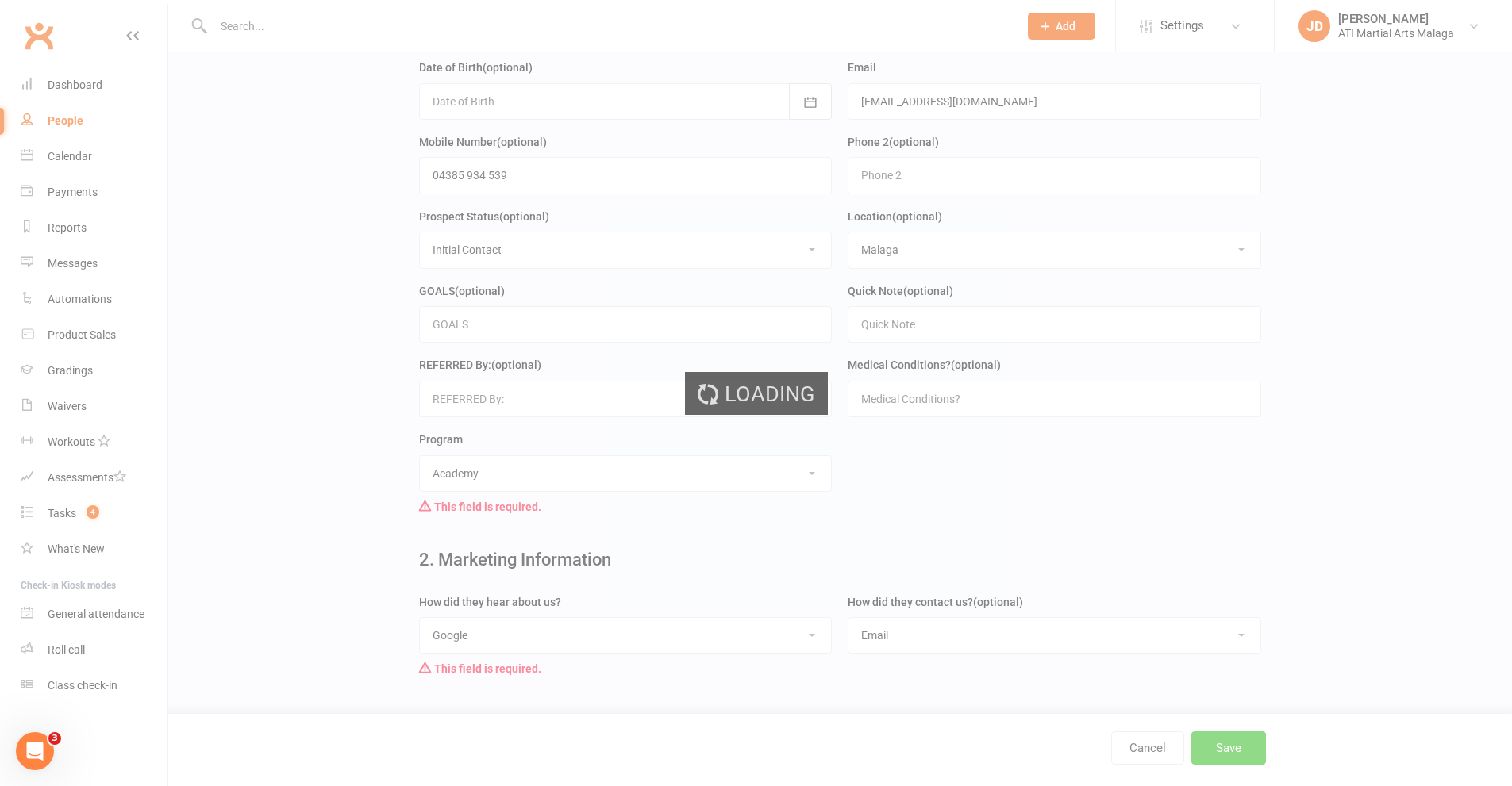
scroll to position [0, 0]
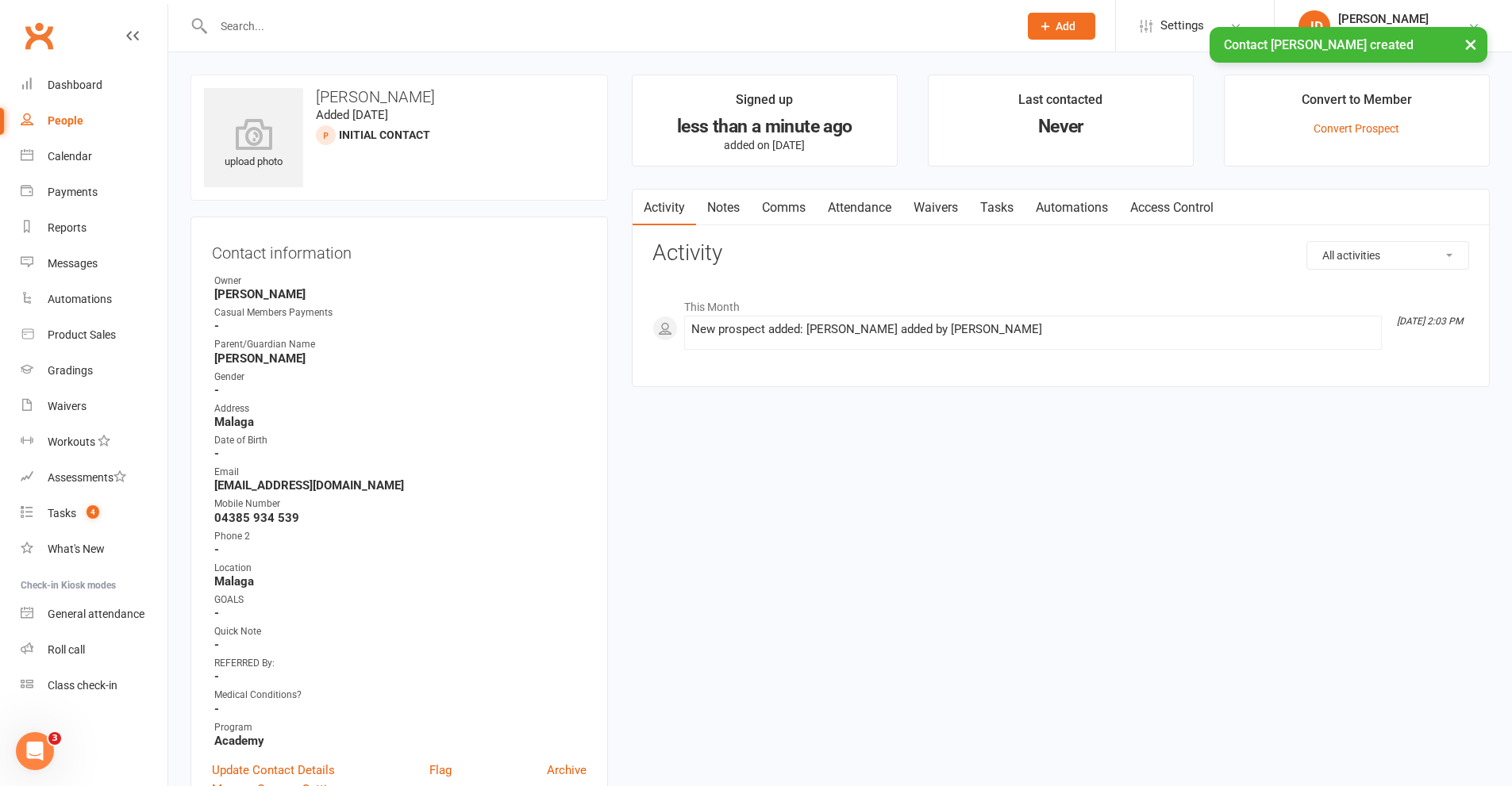
click at [716, 203] on link "Notes" at bounding box center [723, 208] width 55 height 37
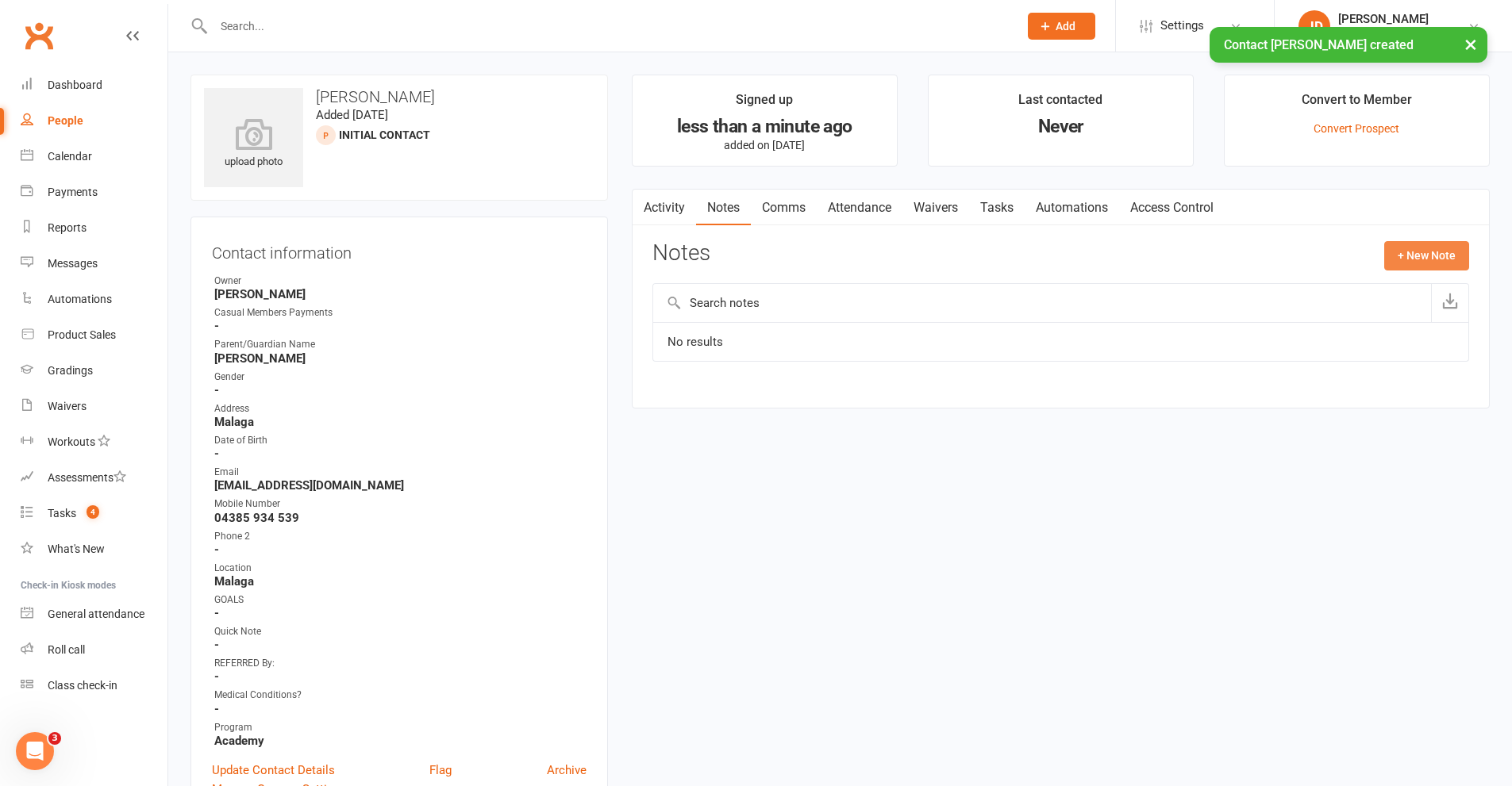
click at [1403, 258] on button "+ New Note" at bounding box center [1426, 255] width 85 height 28
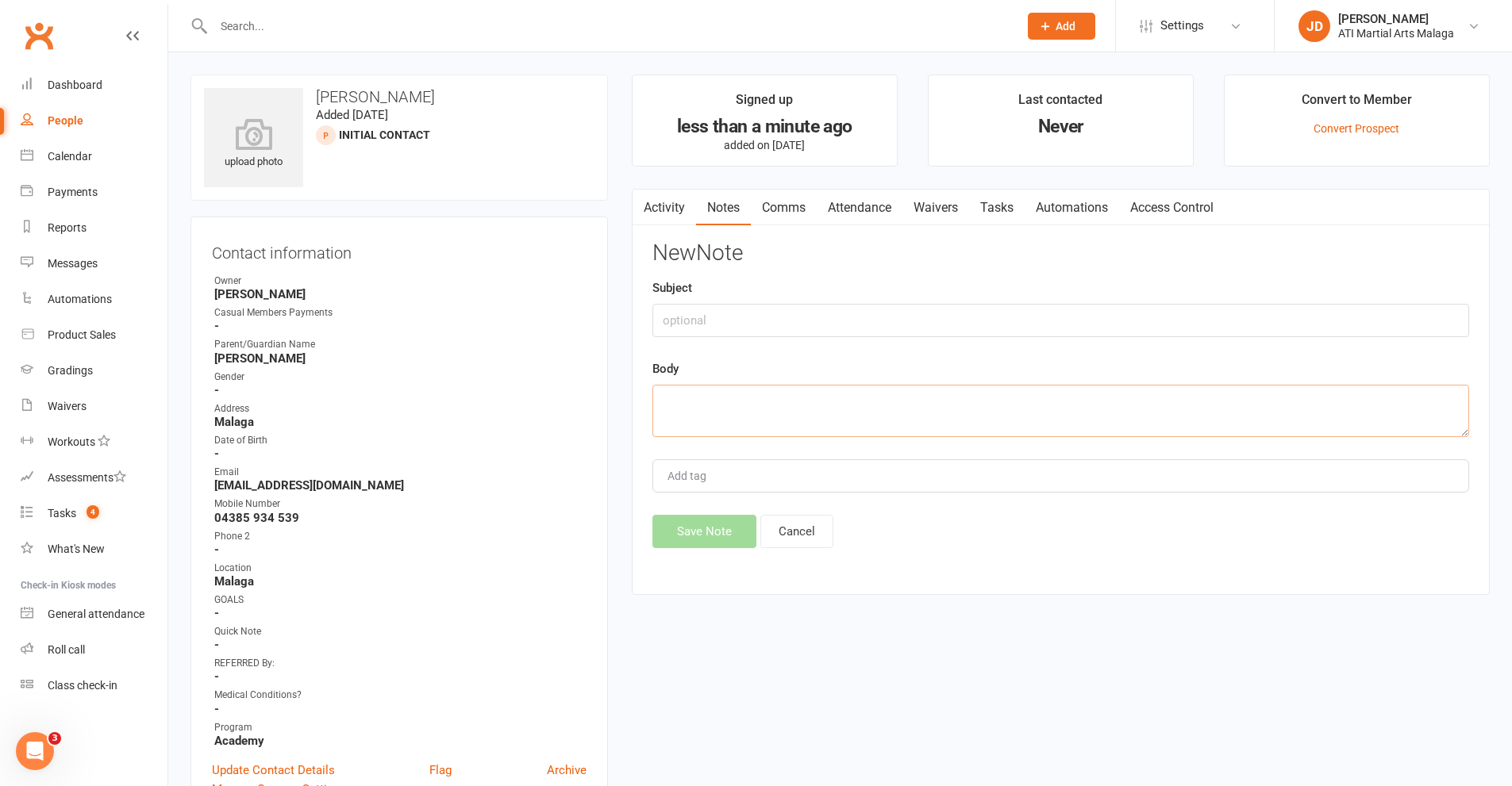
paste textarea "Name [PERSON_NAME] Email [EMAIL_ADDRESS][DOMAIN_NAME] Age of Interested Person …"
type textarea "Name [PERSON_NAME] Email [EMAIL_ADDRESS][DOMAIN_NAME] Age of Interested Person …"
click at [688, 522] on button "Save Note" at bounding box center [704, 531] width 104 height 33
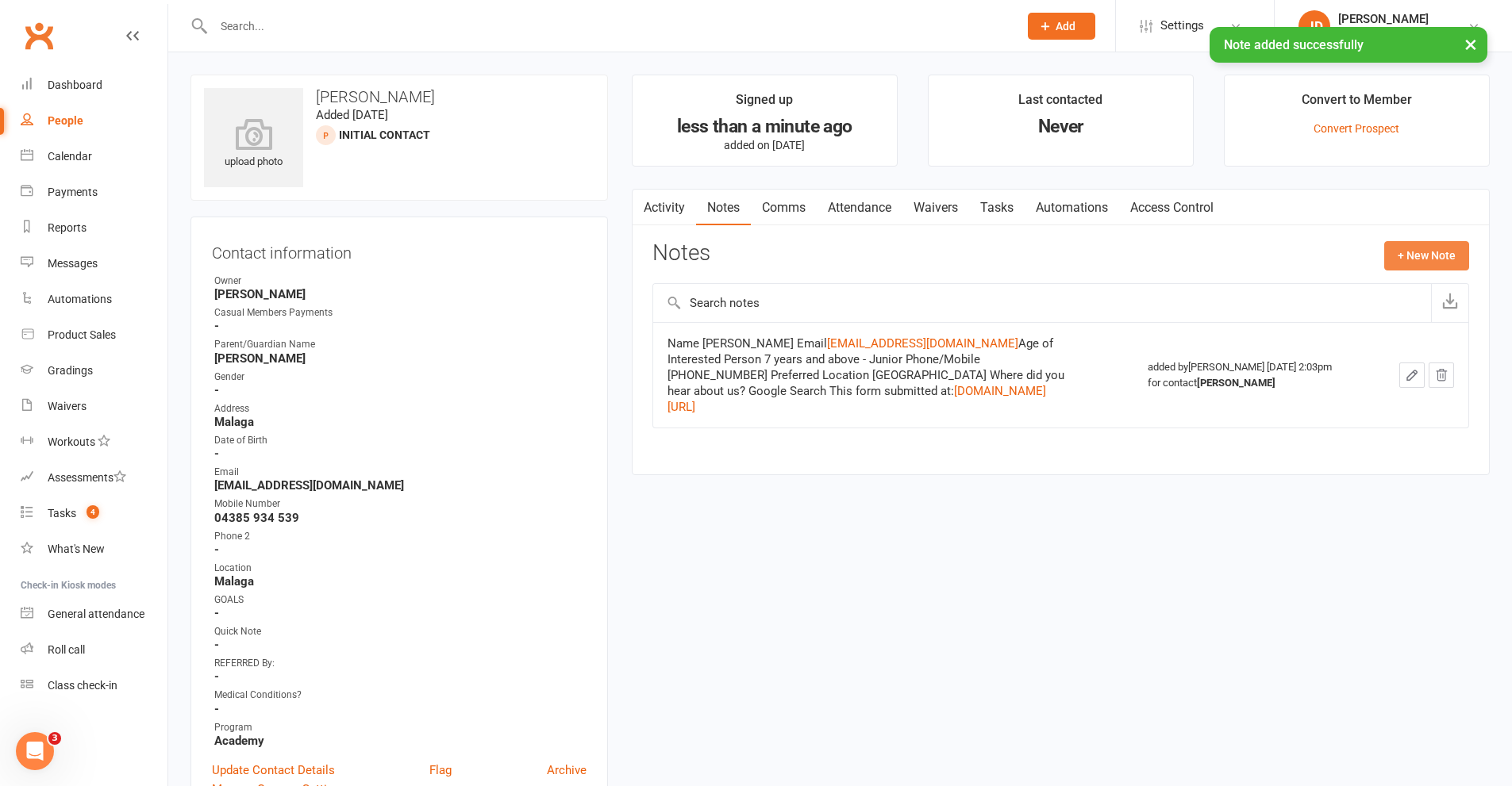
click at [1408, 251] on button "+ New Note" at bounding box center [1426, 255] width 85 height 28
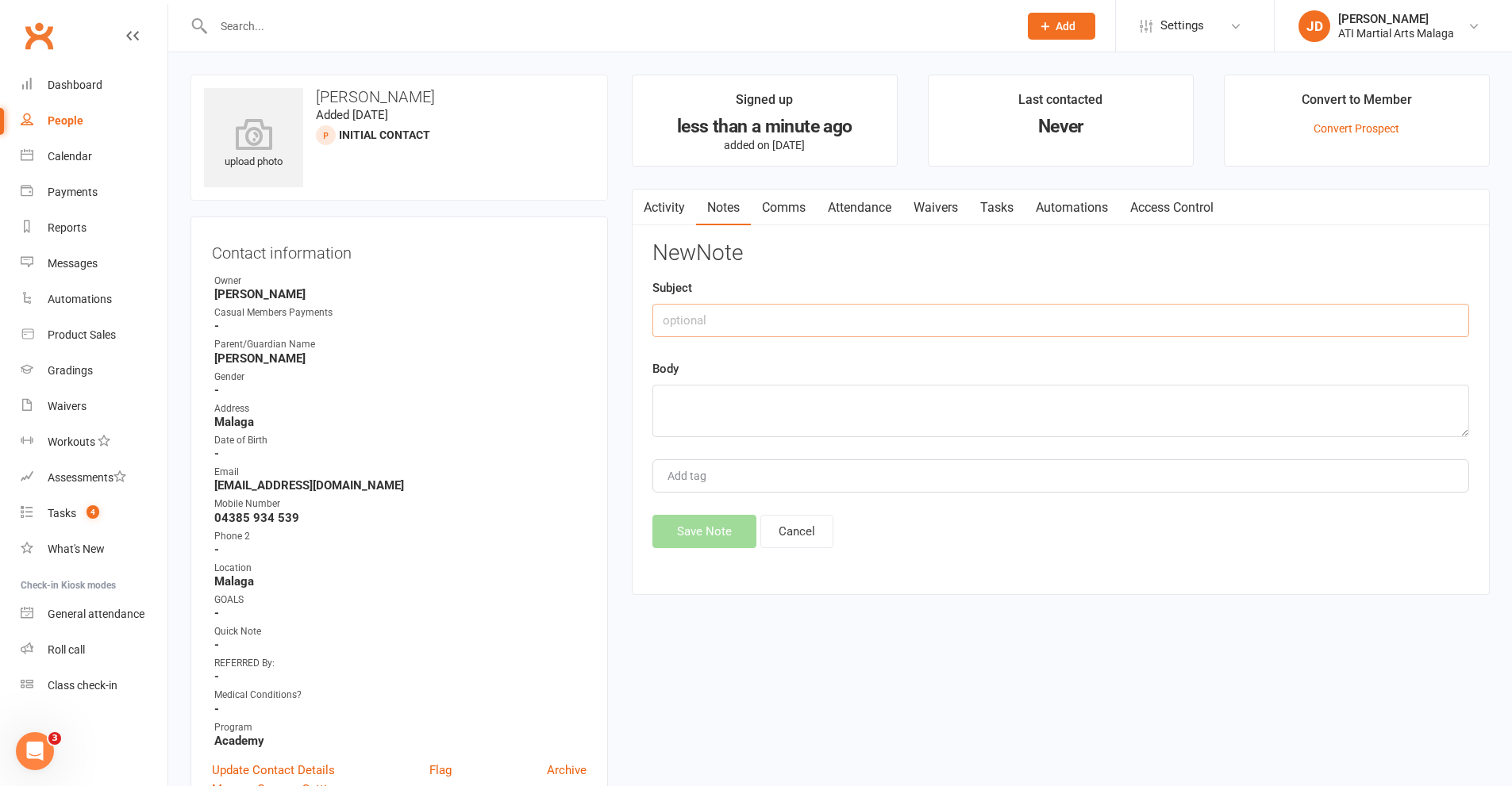
click at [736, 324] on input "text" at bounding box center [1060, 320] width 816 height 33
type input "Left message and emailed"
click at [684, 403] on textarea at bounding box center [1060, 411] width 816 height 52
click at [337, 754] on div "Contact information Owner [PERSON_NAME] Casual Members Payments - Parent/Guardi…" at bounding box center [399, 518] width 418 height 604
paste textarea "Hi [PERSON_NAME], Thank you for your enquiry! First, we get you to come down an…"
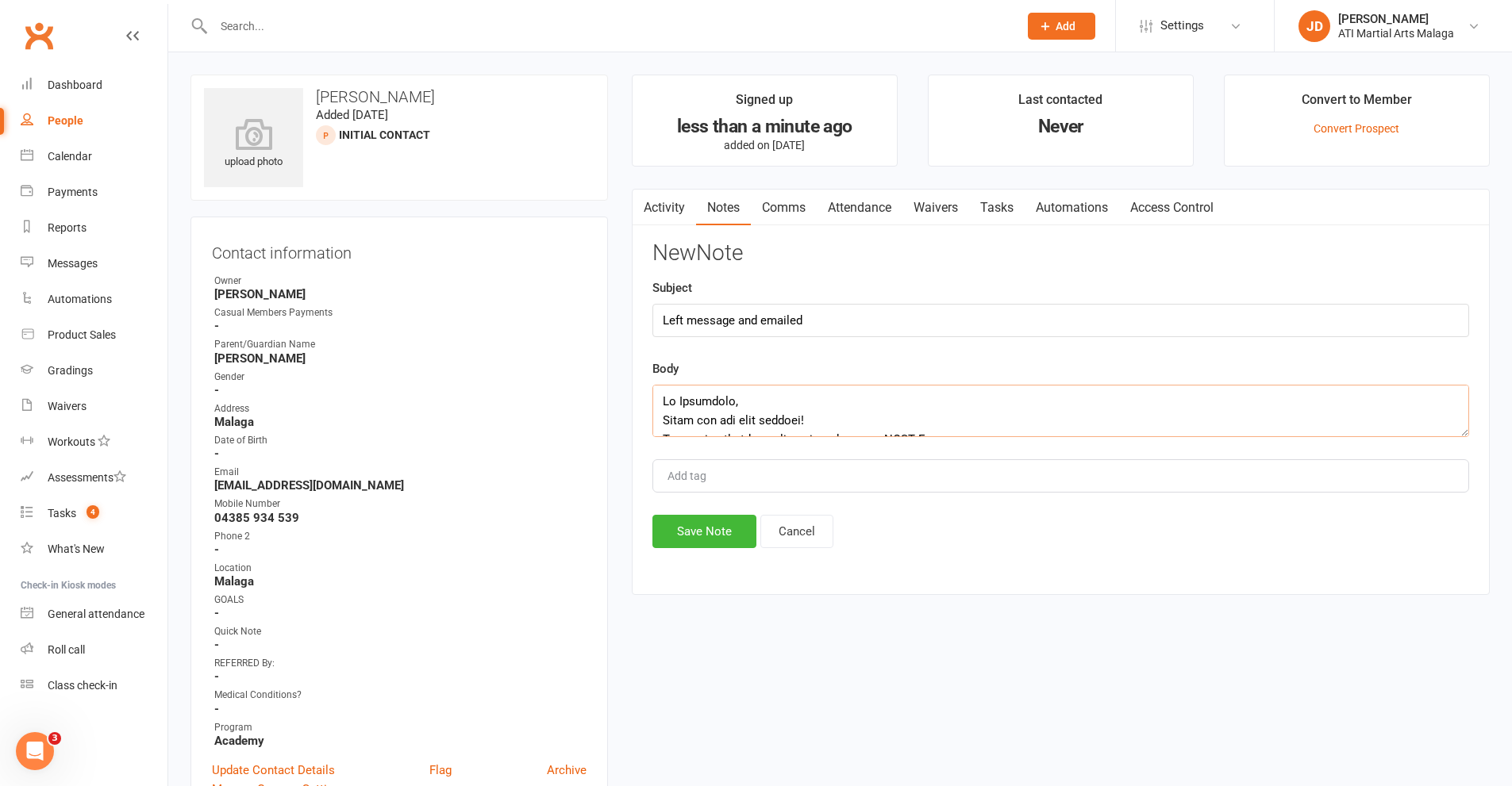
scroll to position [372, 0]
type textarea "Hi [PERSON_NAME], Thank you for your enquiry! First, we get you to come down an…"
click at [697, 536] on button "Save Note" at bounding box center [704, 531] width 104 height 33
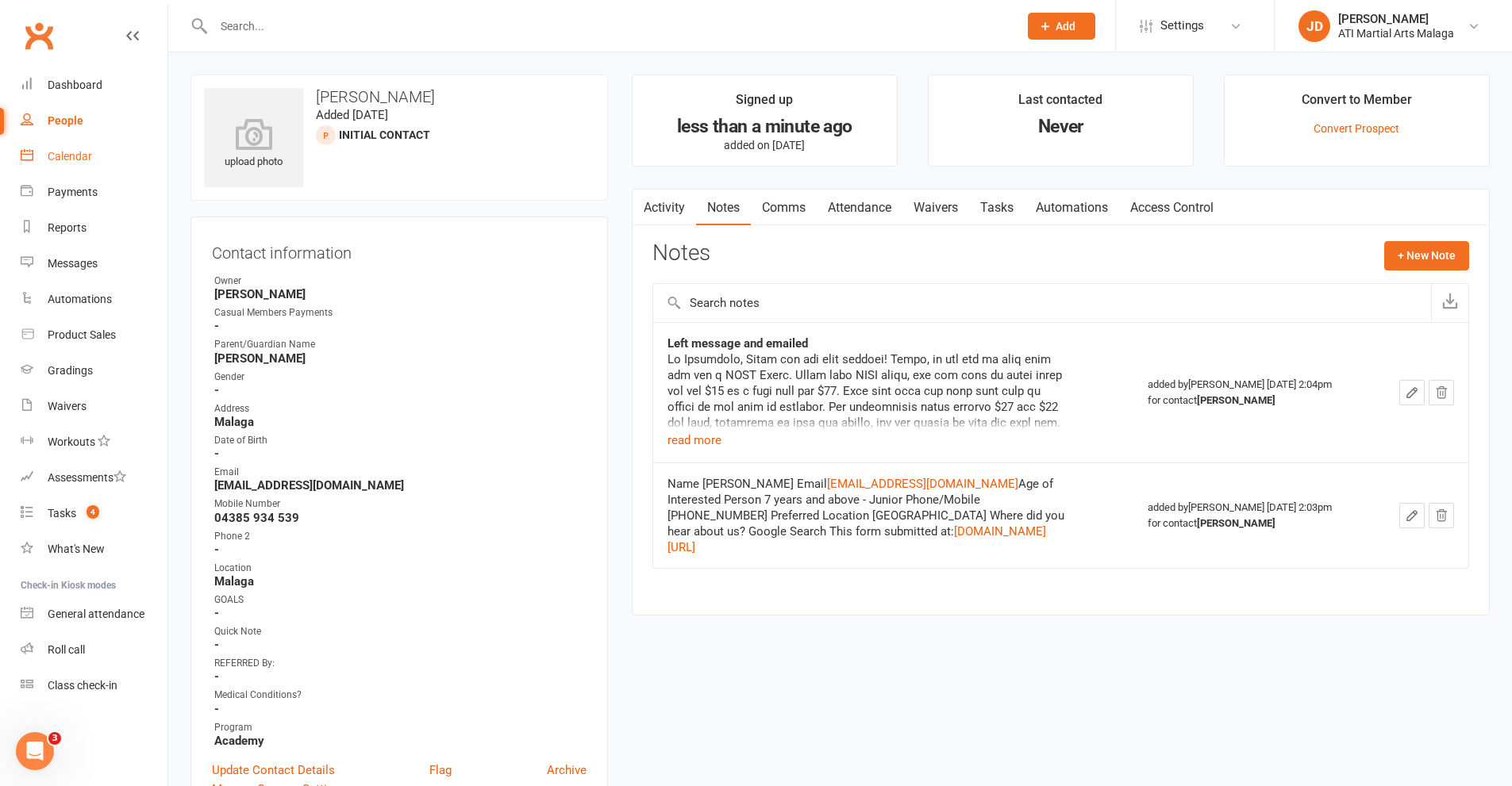
click at [65, 153] on div "Calendar" at bounding box center [69, 156] width 44 height 12
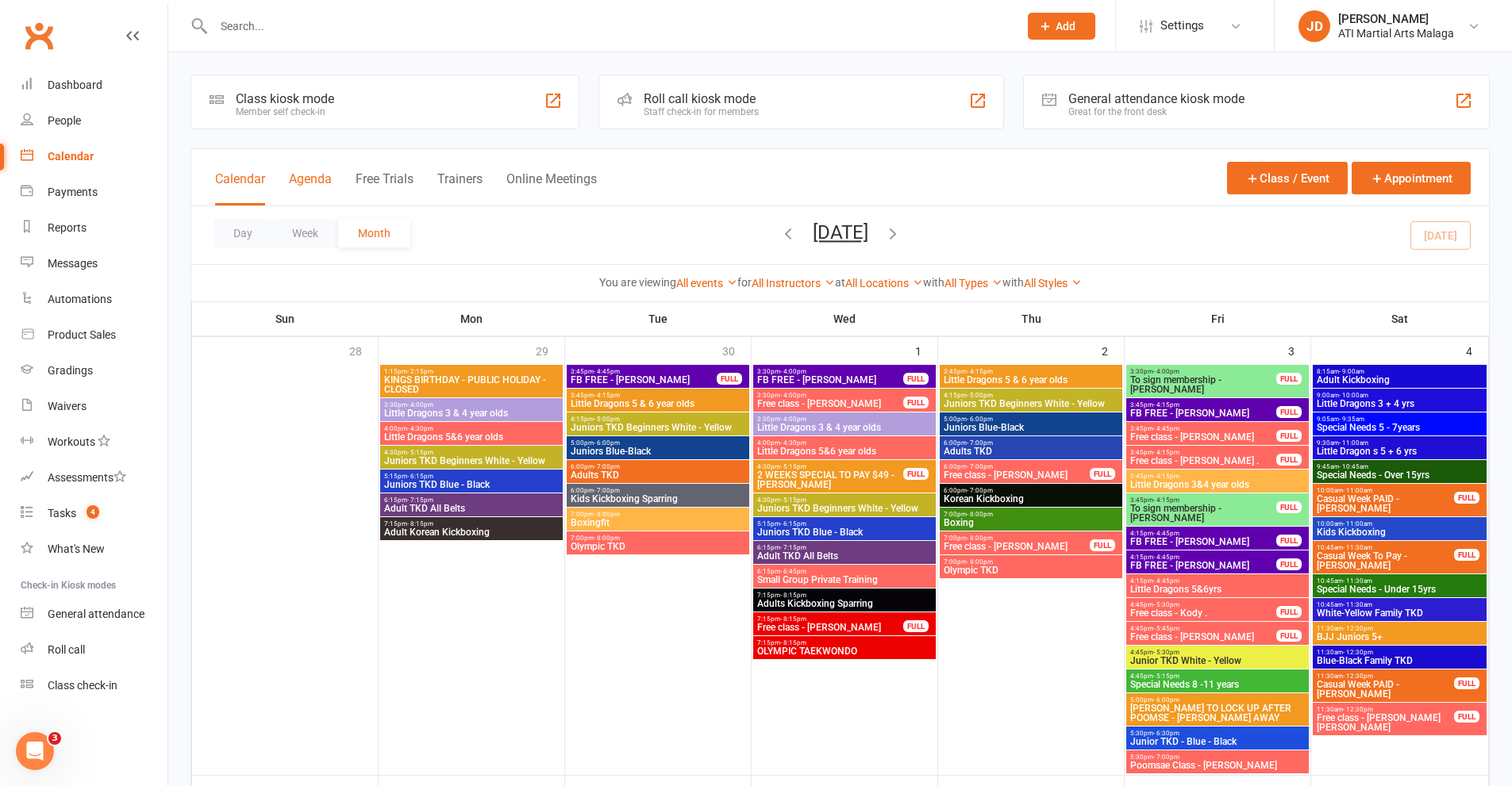
click at [315, 180] on button "Agenda" at bounding box center [310, 188] width 42 height 34
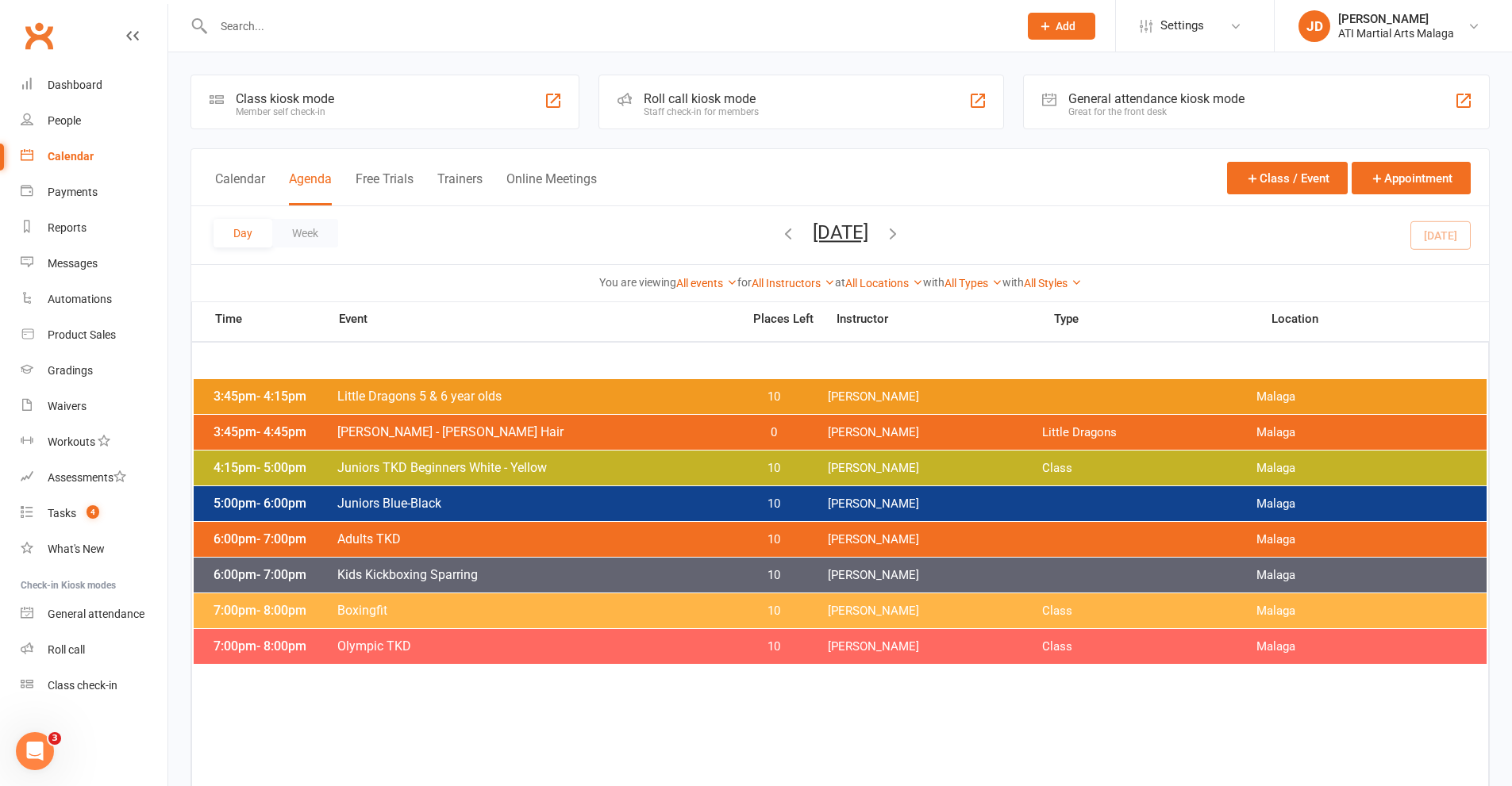
click at [901, 231] on icon "button" at bounding box center [892, 233] width 17 height 17
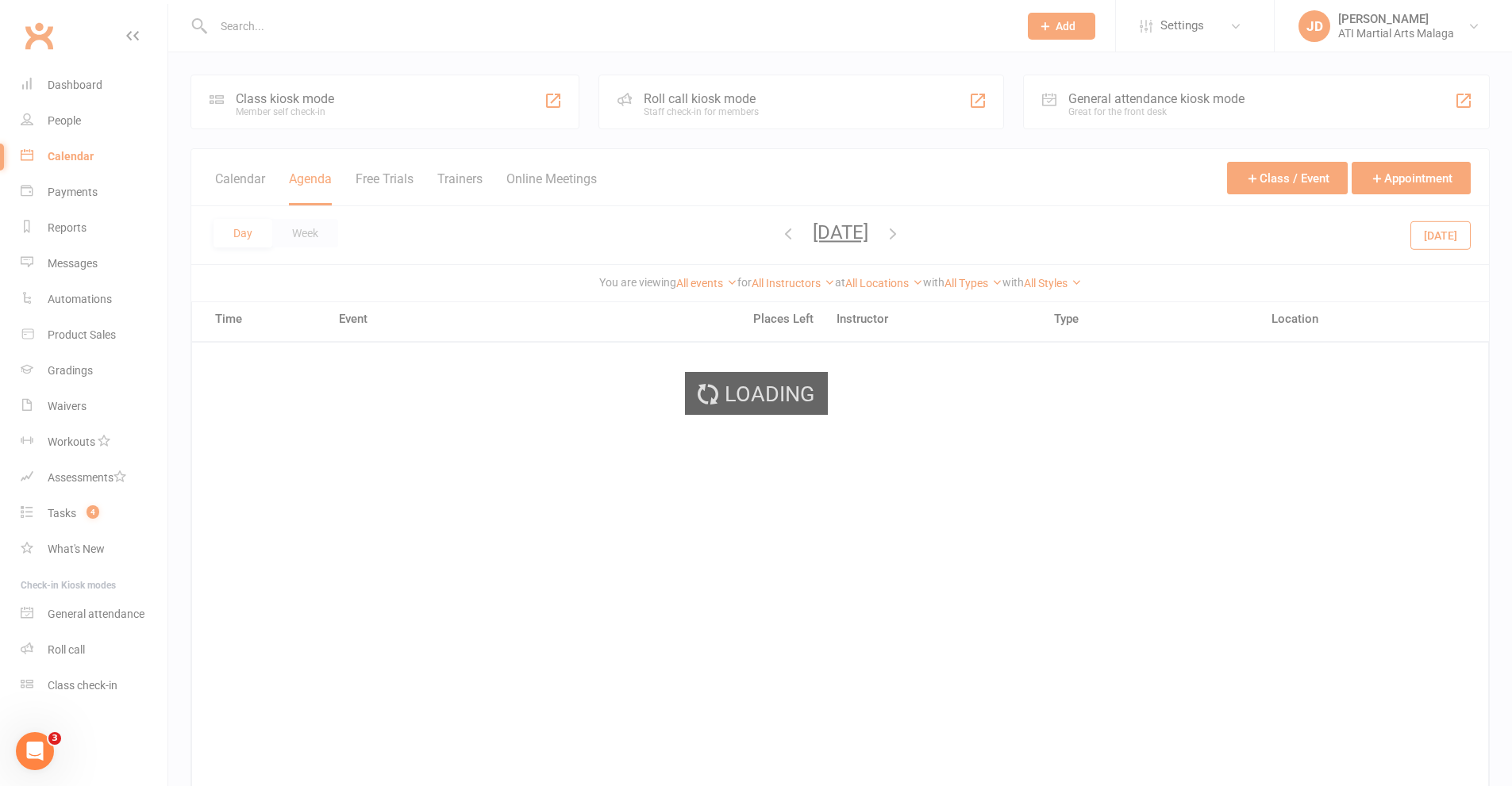
click at [955, 231] on div "Loading" at bounding box center [756, 393] width 1512 height 786
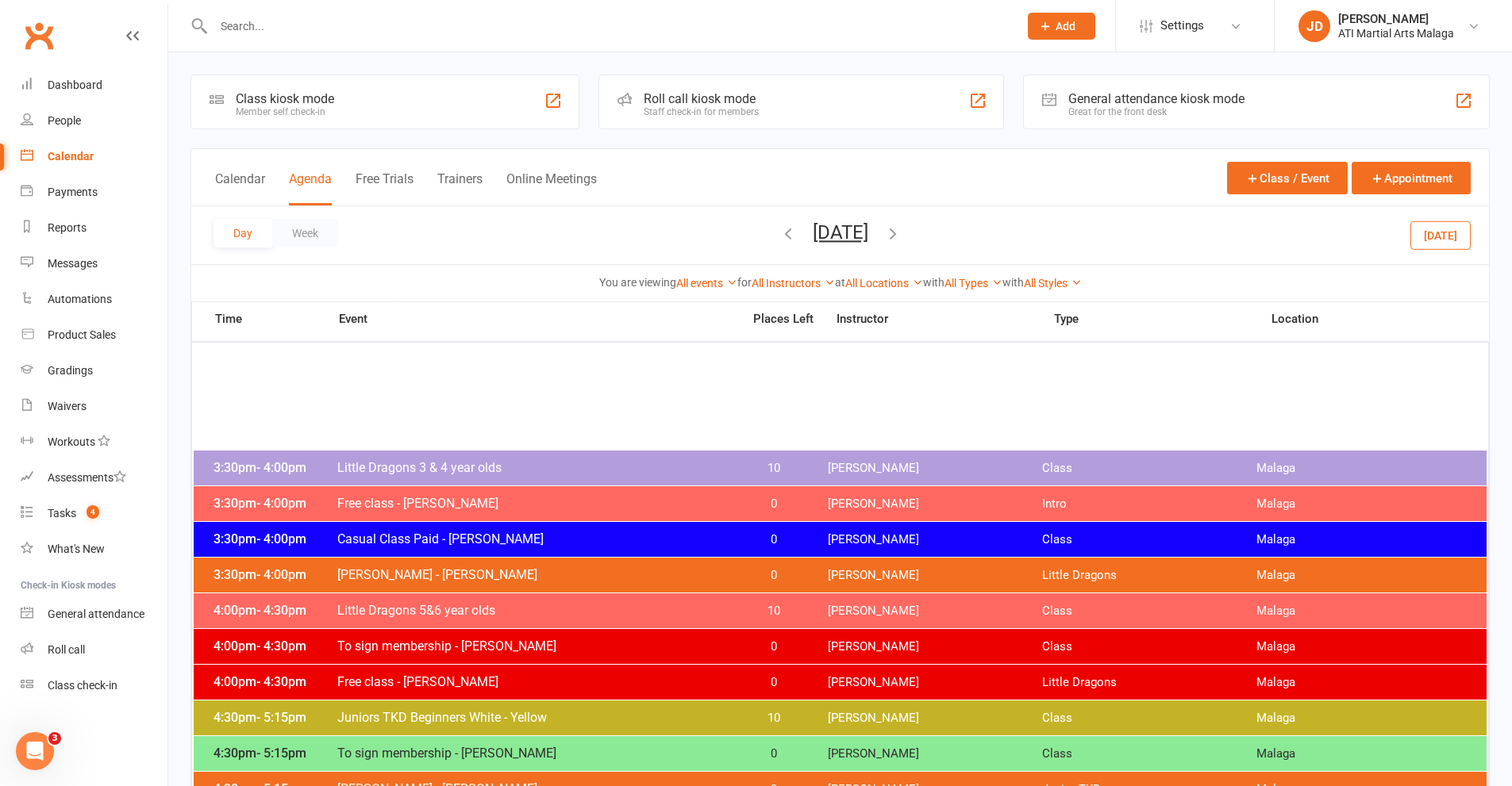
click at [901, 234] on icon "button" at bounding box center [892, 233] width 17 height 17
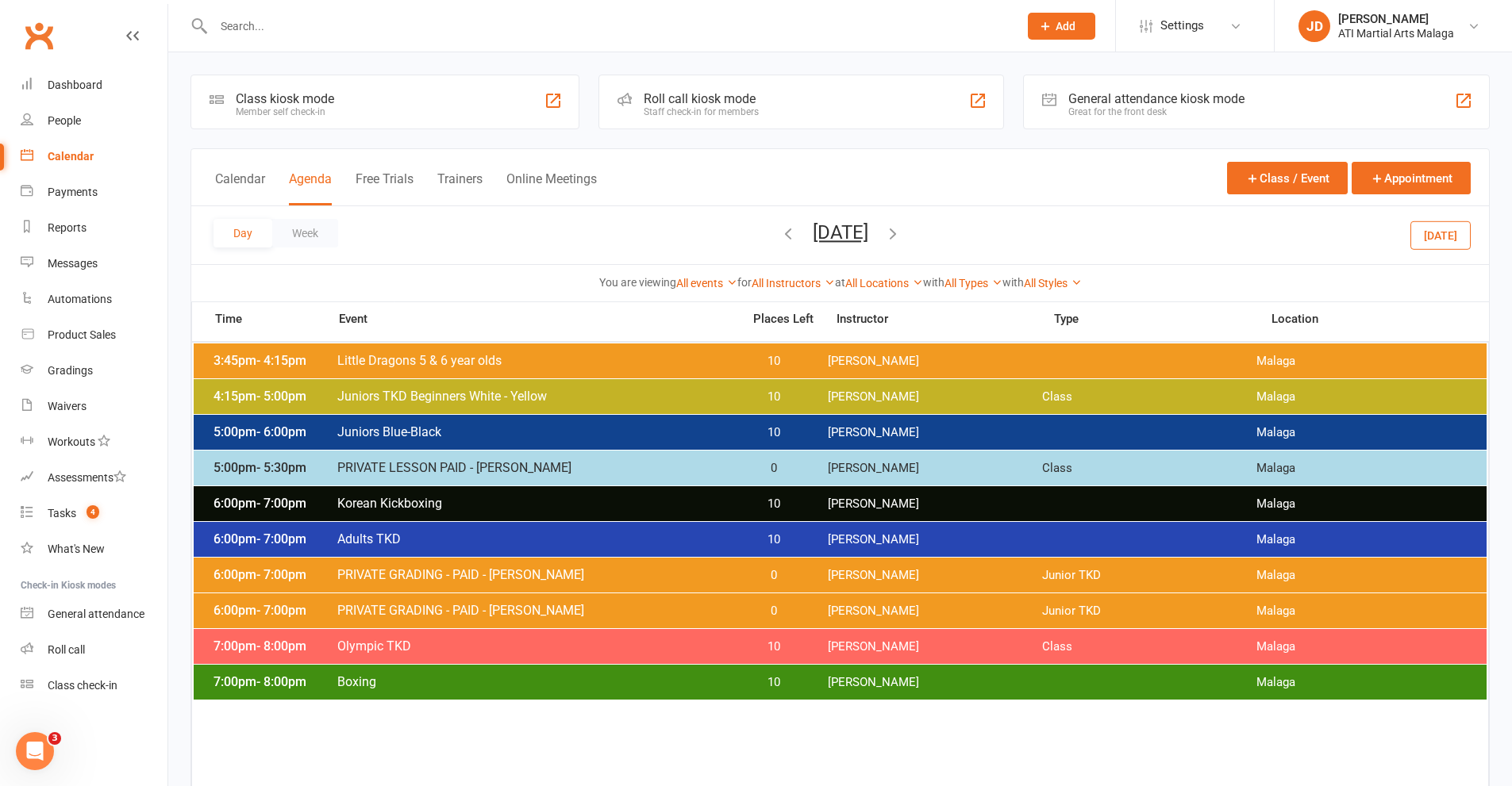
click at [901, 234] on icon "button" at bounding box center [892, 233] width 17 height 17
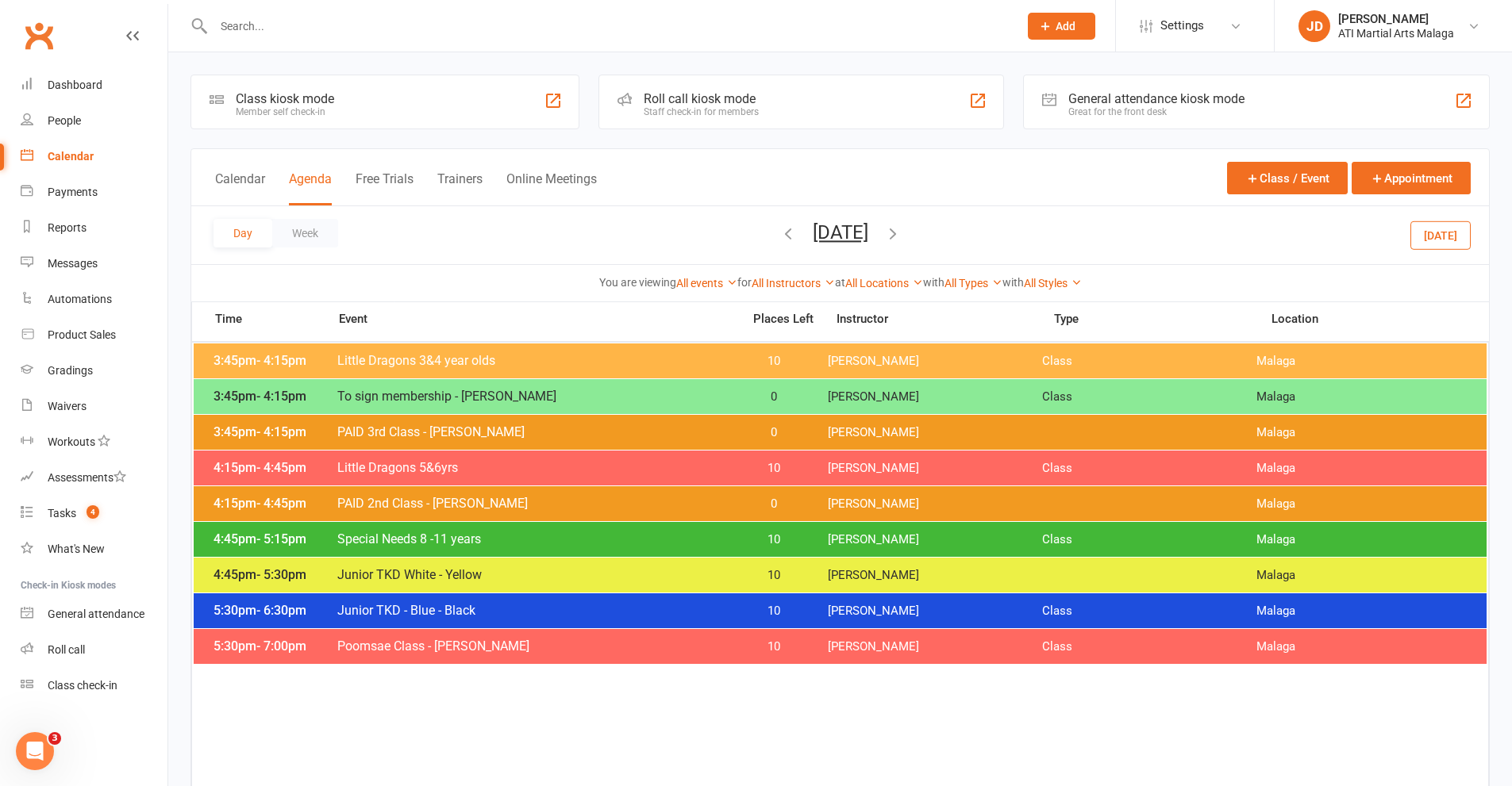
click at [901, 232] on icon "button" at bounding box center [892, 233] width 17 height 17
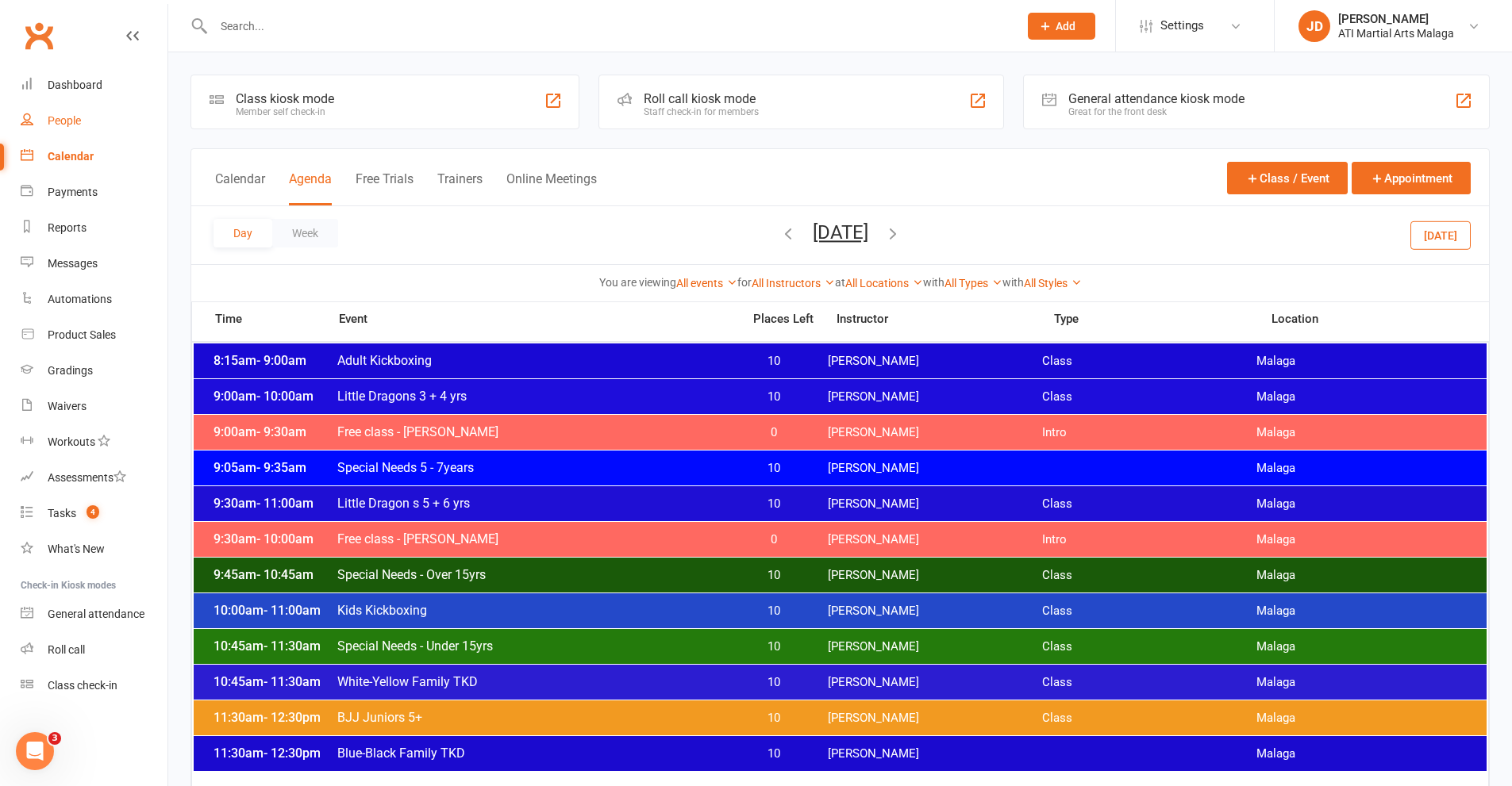
click at [68, 119] on div "People" at bounding box center [64, 120] width 33 height 12
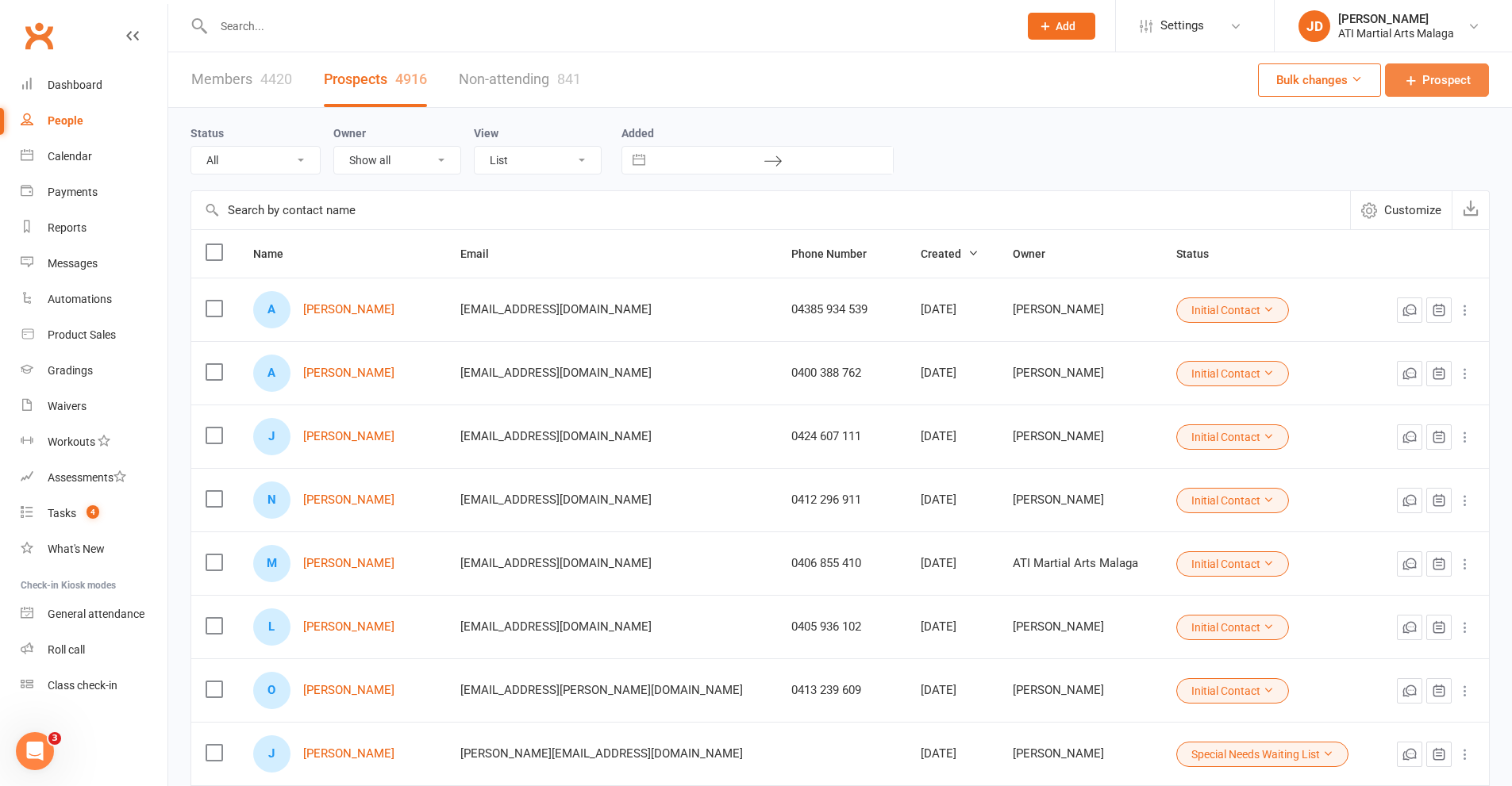
click at [1446, 85] on span "Prospect" at bounding box center [1446, 80] width 48 height 19
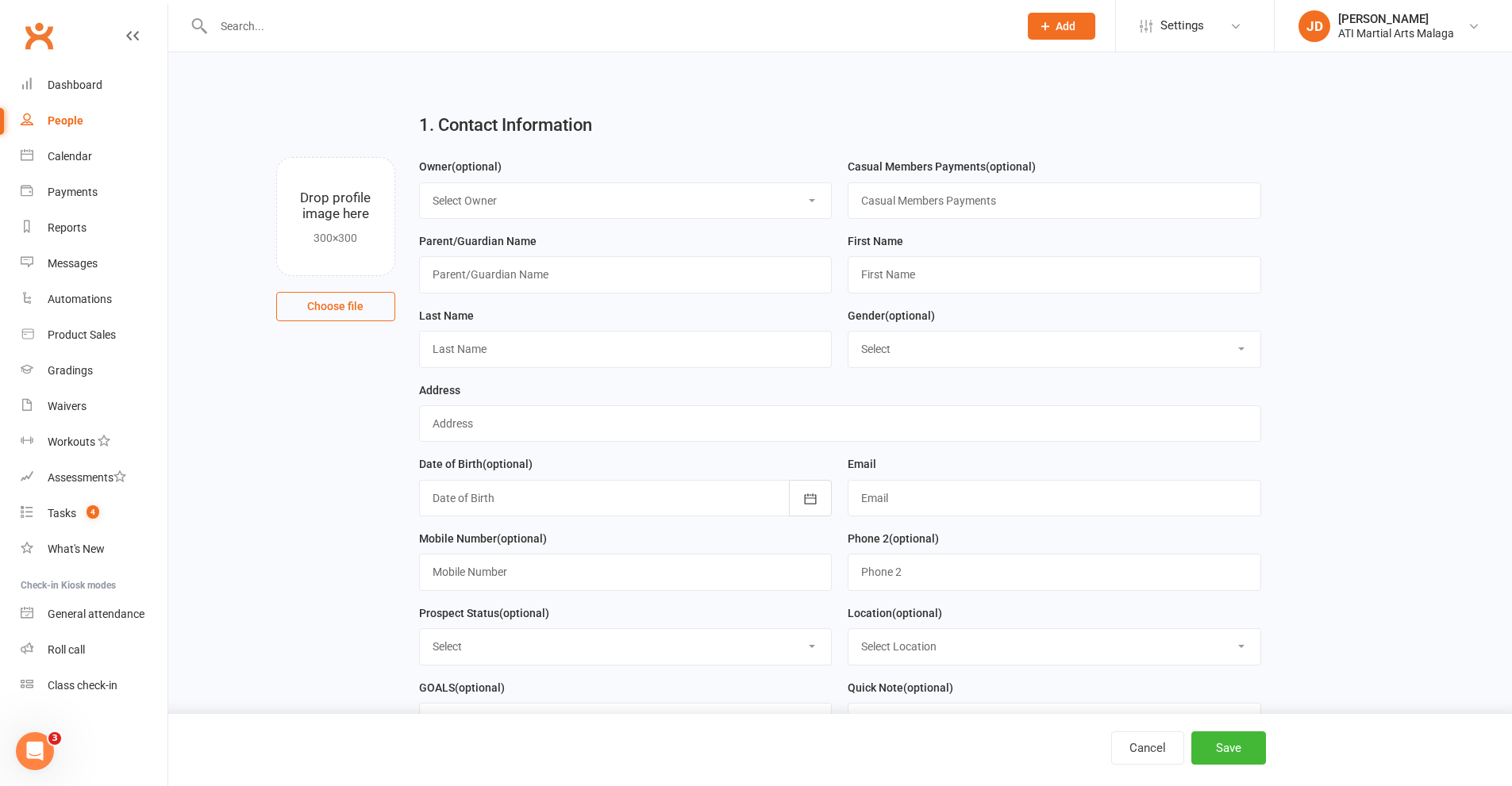
click at [812, 201] on select "Select Owner [PERSON_NAME] [PERSON_NAME] ATI Martial Arts Malaga [PERSON_NAME] …" at bounding box center [625, 200] width 412 height 35
select select "12"
click at [419, 183] on select "Select Owner [PERSON_NAME] [PERSON_NAME] ATI Martial Arts Malaga [PERSON_NAME] …" at bounding box center [625, 200] width 412 height 35
click at [488, 276] on input "text" at bounding box center [626, 274] width 414 height 37
type input "[PERSON_NAME]"
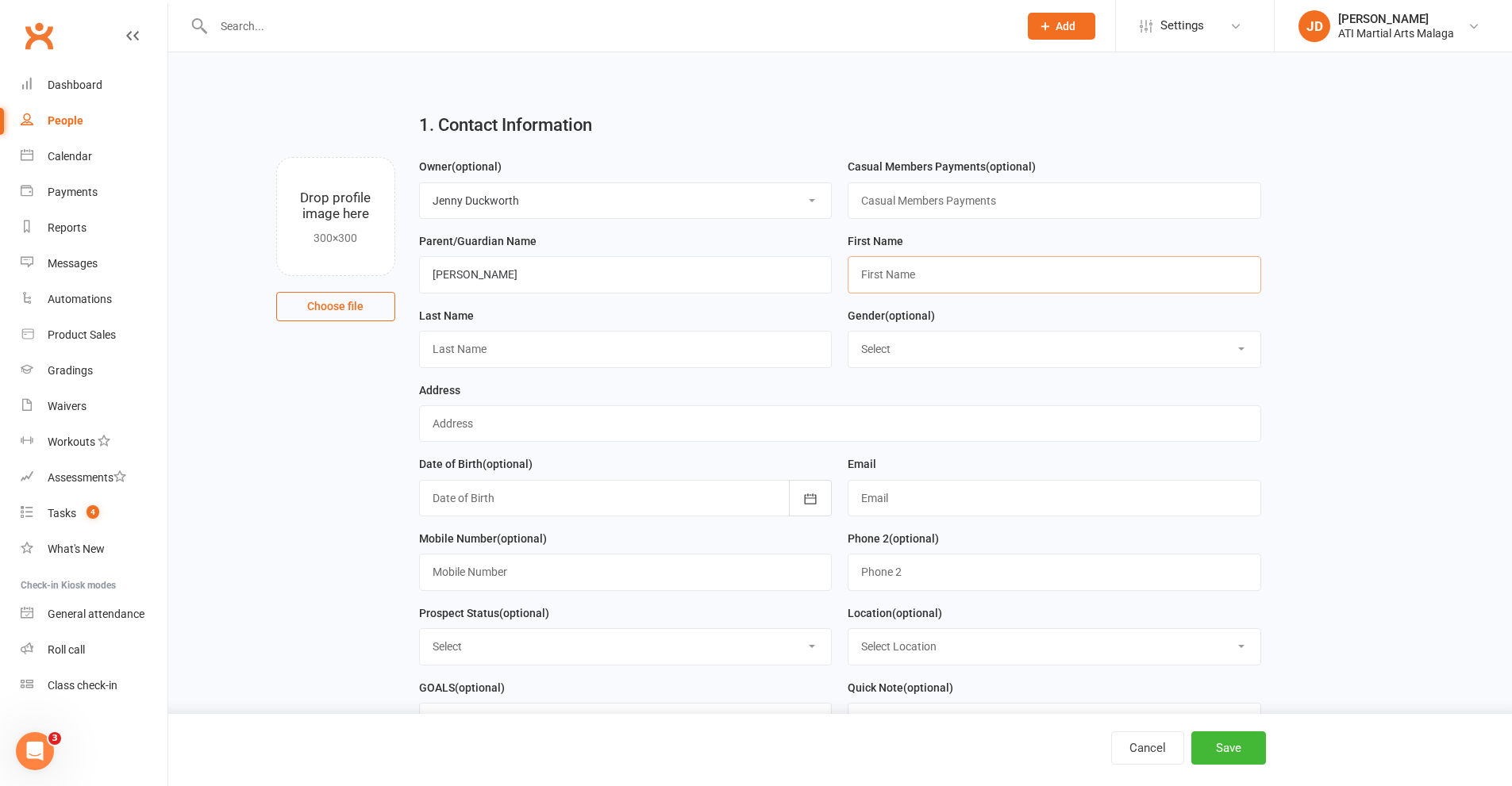
click at [880, 278] on input "text" at bounding box center [1053, 274] width 414 height 37
type input "[PERSON_NAME]"
click at [460, 349] on input "text" at bounding box center [626, 349] width 414 height 37
type input "Arbab"
drag, startPoint x: 1234, startPoint y: 352, endPoint x: 1208, endPoint y: 365, distance: 29.1
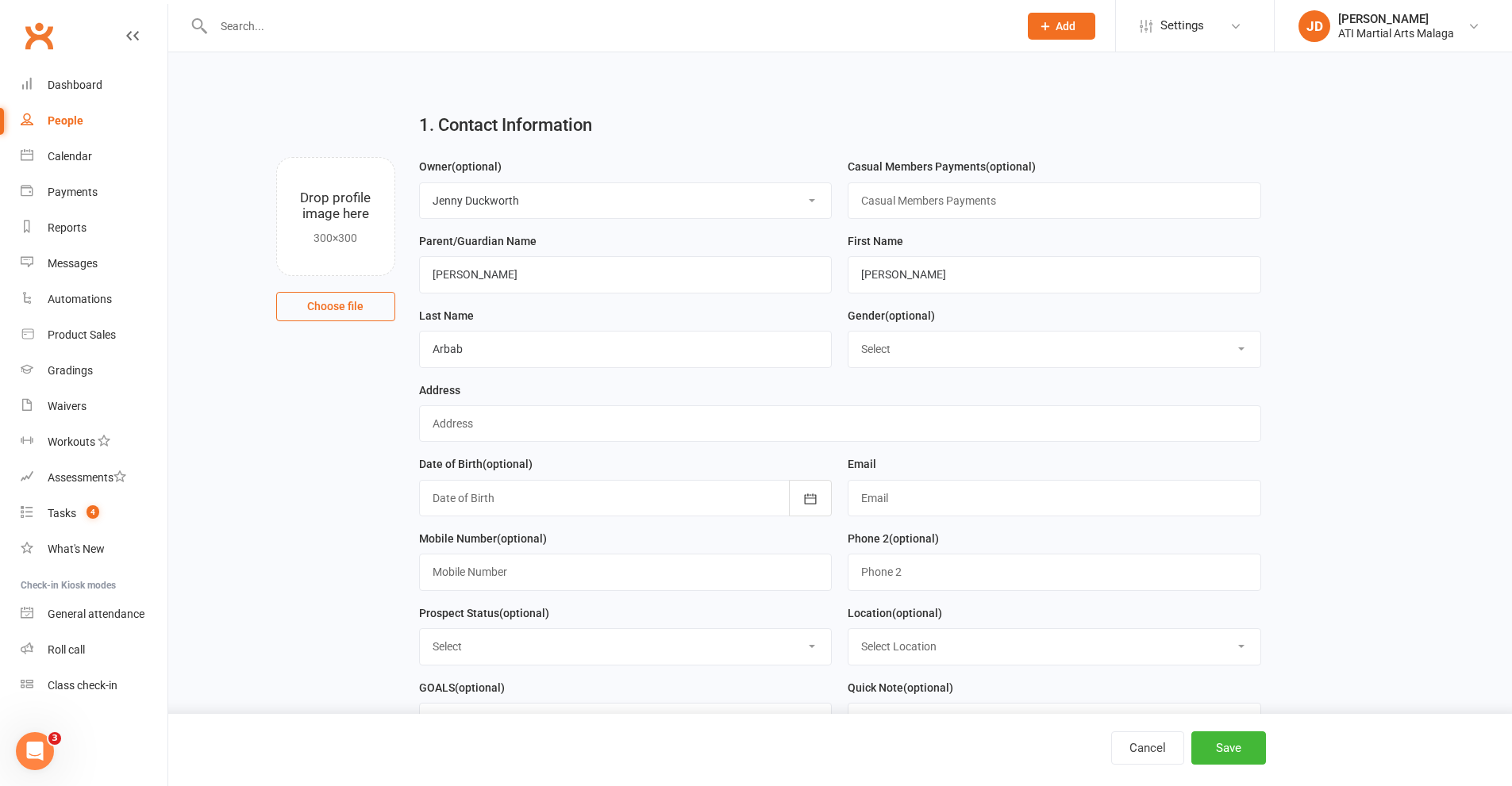
click at [1234, 352] on select "Select [DEMOGRAPHIC_DATA] [DEMOGRAPHIC_DATA]" at bounding box center [1053, 349] width 412 height 35
select select "[DEMOGRAPHIC_DATA]"
click at [848, 334] on select "Select [DEMOGRAPHIC_DATA] [DEMOGRAPHIC_DATA]" at bounding box center [1053, 349] width 412 height 35
click at [464, 424] on input "text" at bounding box center [840, 423] width 842 height 37
type input "[STREET_ADDRESS] Nollamara"
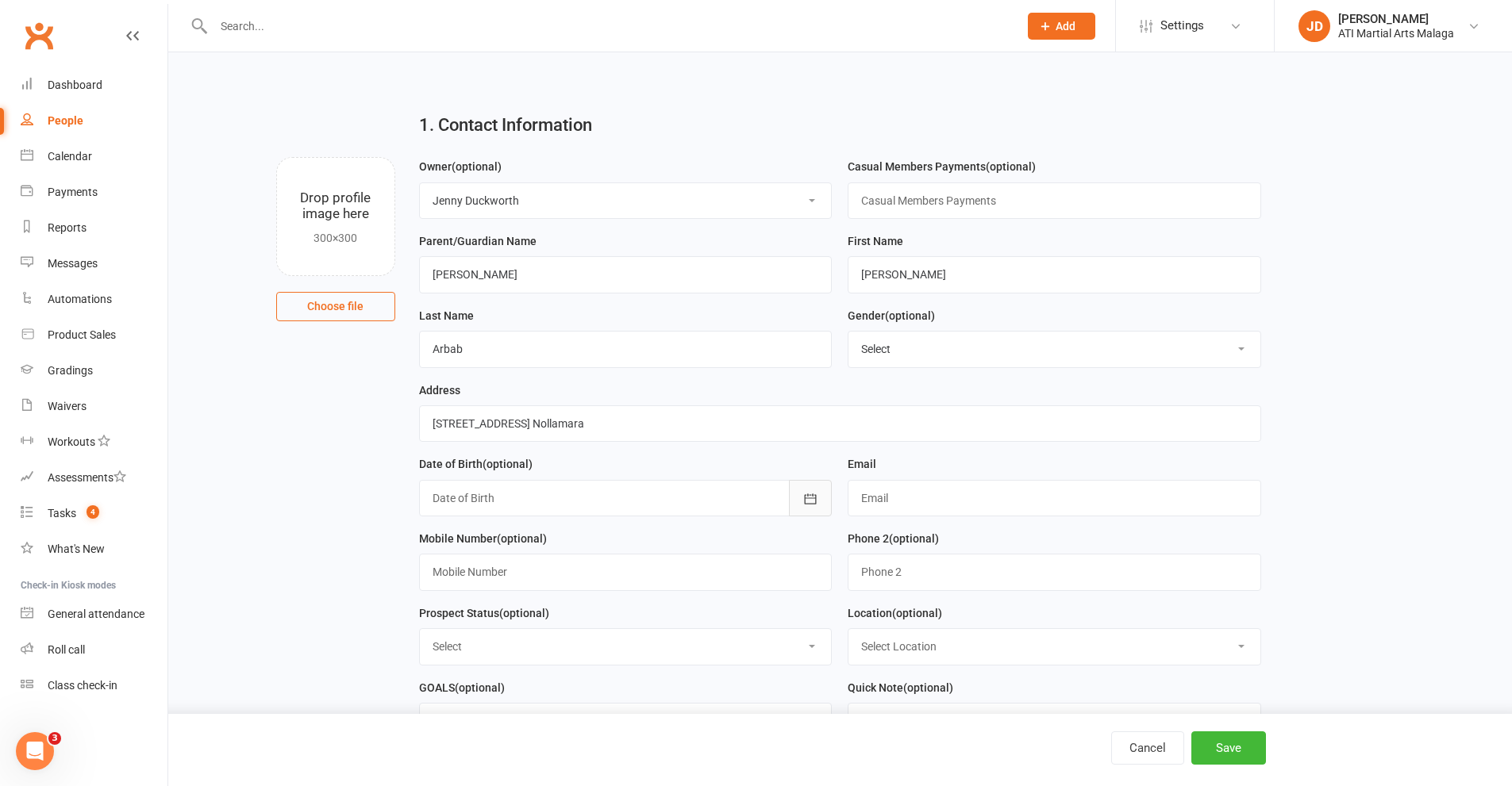
click at [796, 504] on button "button" at bounding box center [810, 498] width 42 height 37
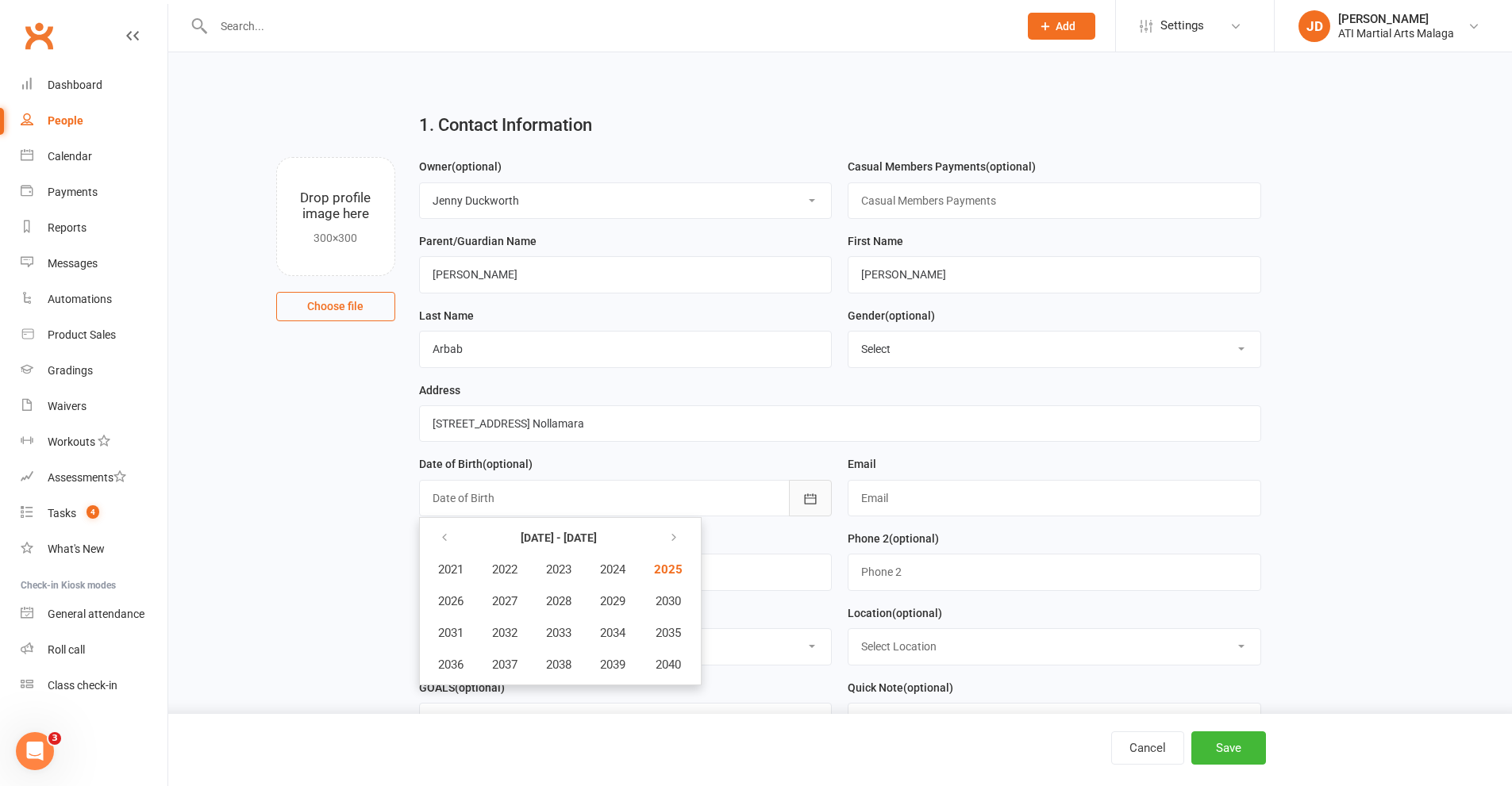
click at [803, 499] on icon "button" at bounding box center [810, 498] width 16 height 16
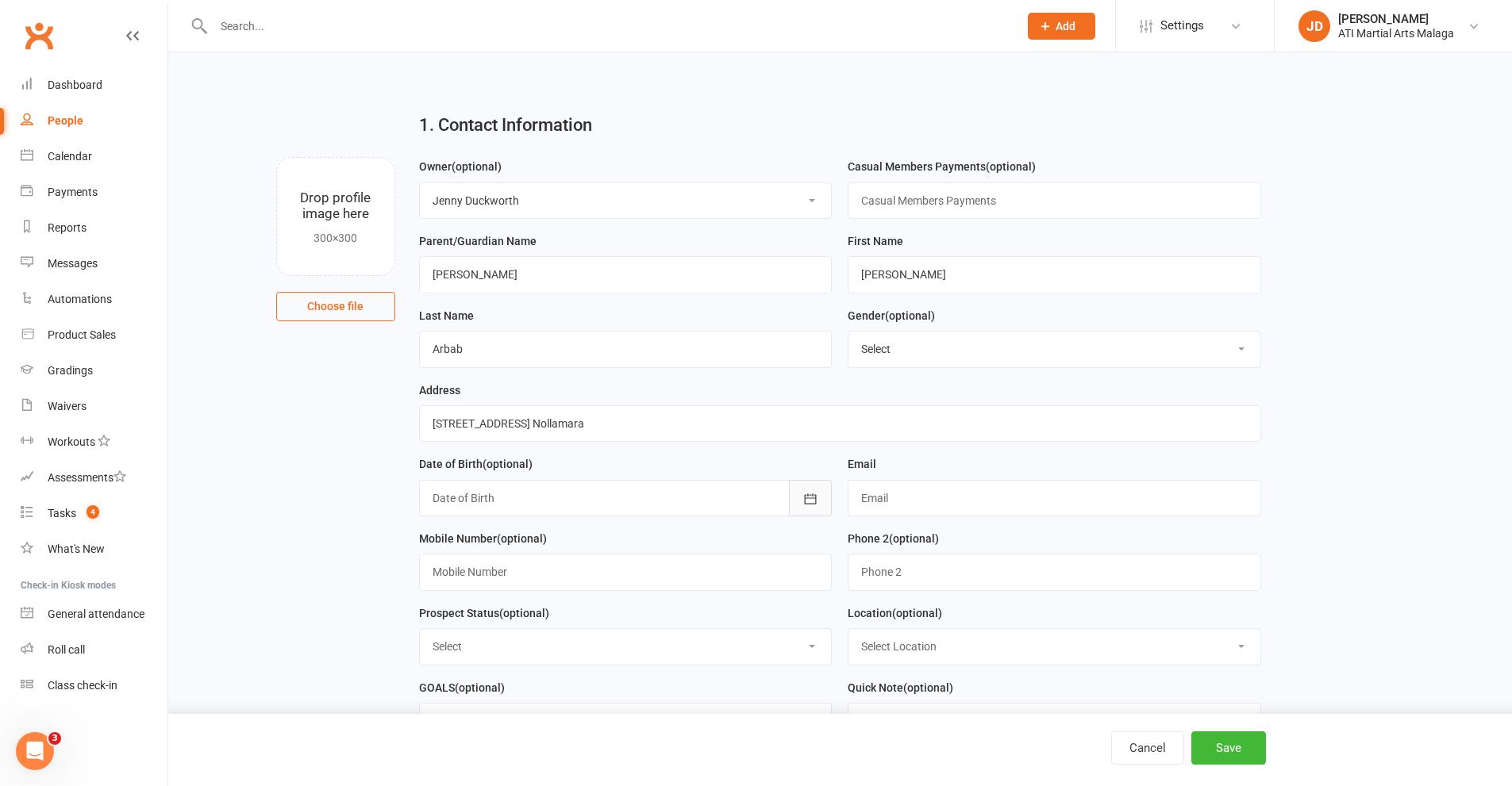
click at [803, 499] on icon "button" at bounding box center [810, 498] width 16 height 16
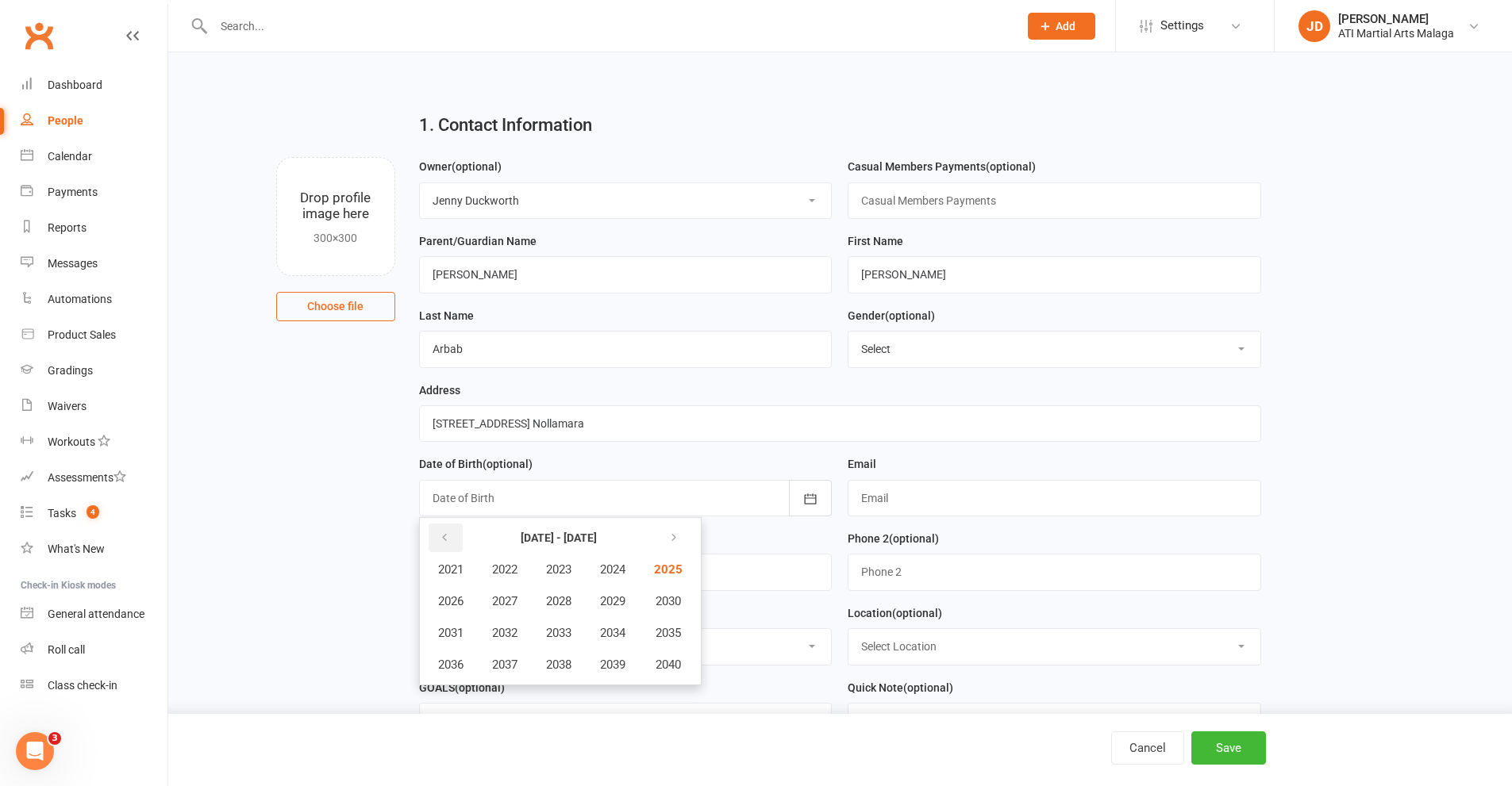
click at [441, 543] on icon "button" at bounding box center [444, 537] width 11 height 12
click at [673, 664] on span "2020" at bounding box center [667, 665] width 26 height 14
click at [601, 639] on span "September" at bounding box center [620, 632] width 57 height 14
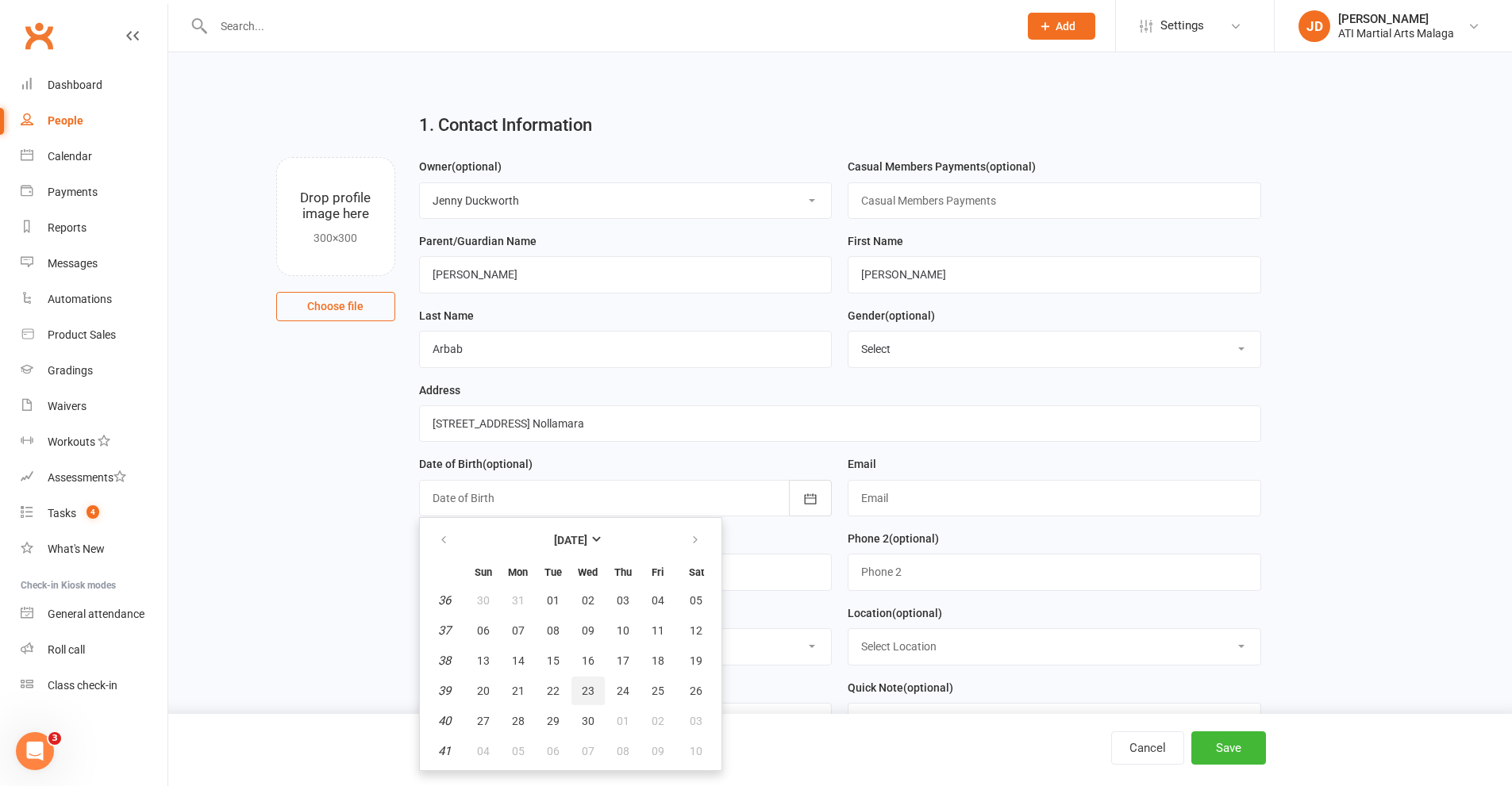
click at [583, 688] on span "23" at bounding box center [587, 690] width 12 height 12
type input "[DATE]"
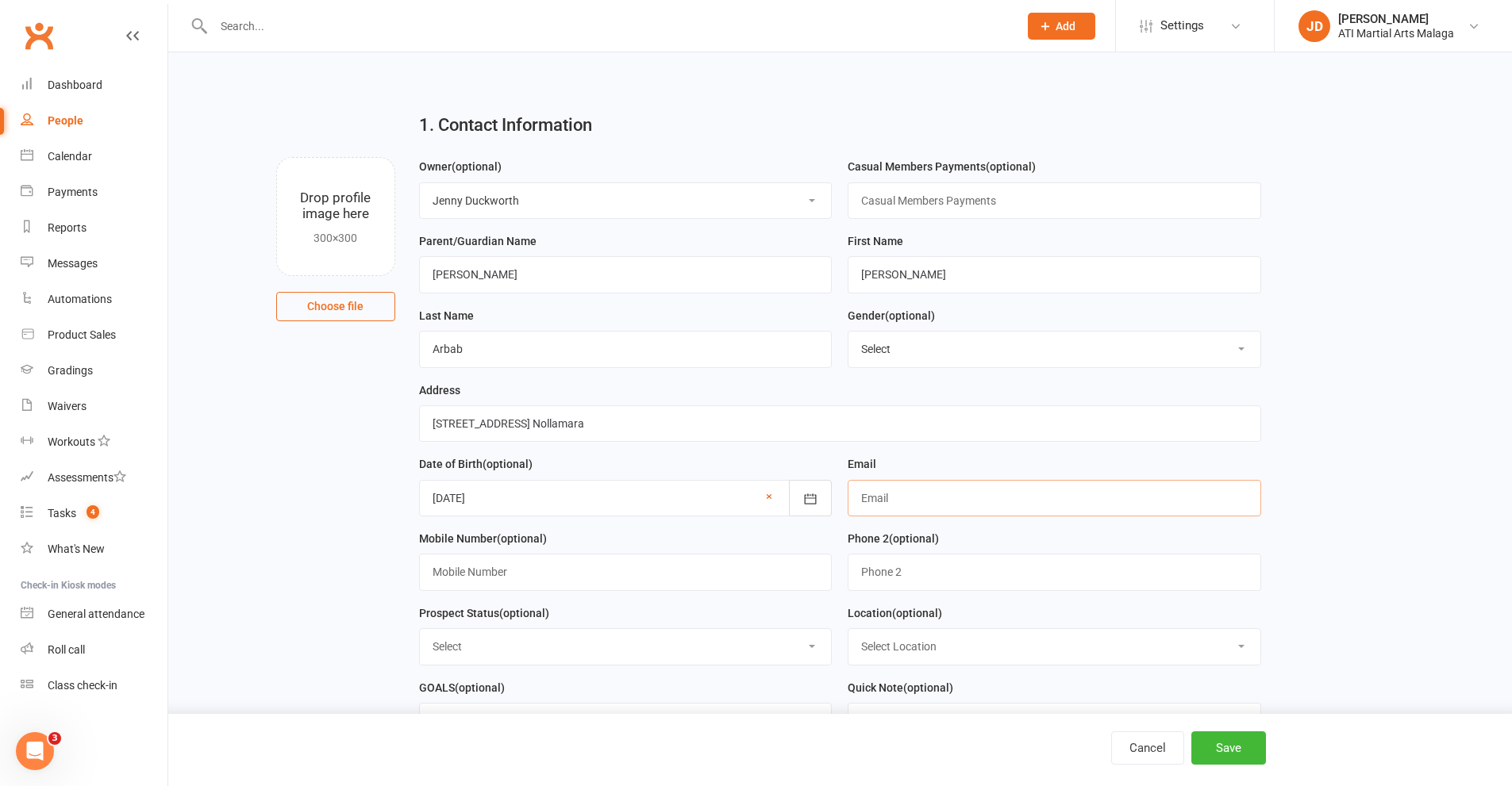
click at [881, 501] on input "text" at bounding box center [1053, 498] width 414 height 37
type input "[EMAIL_ADDRESS][DOMAIN_NAME]"
click at [497, 587] on input "text" at bounding box center [626, 572] width 414 height 37
type input "0452 335 733"
click at [806, 655] on select "Select Initial Contact Follow-up Call Satellite Lead Birthday Lead Not Ready No…" at bounding box center [625, 646] width 412 height 35
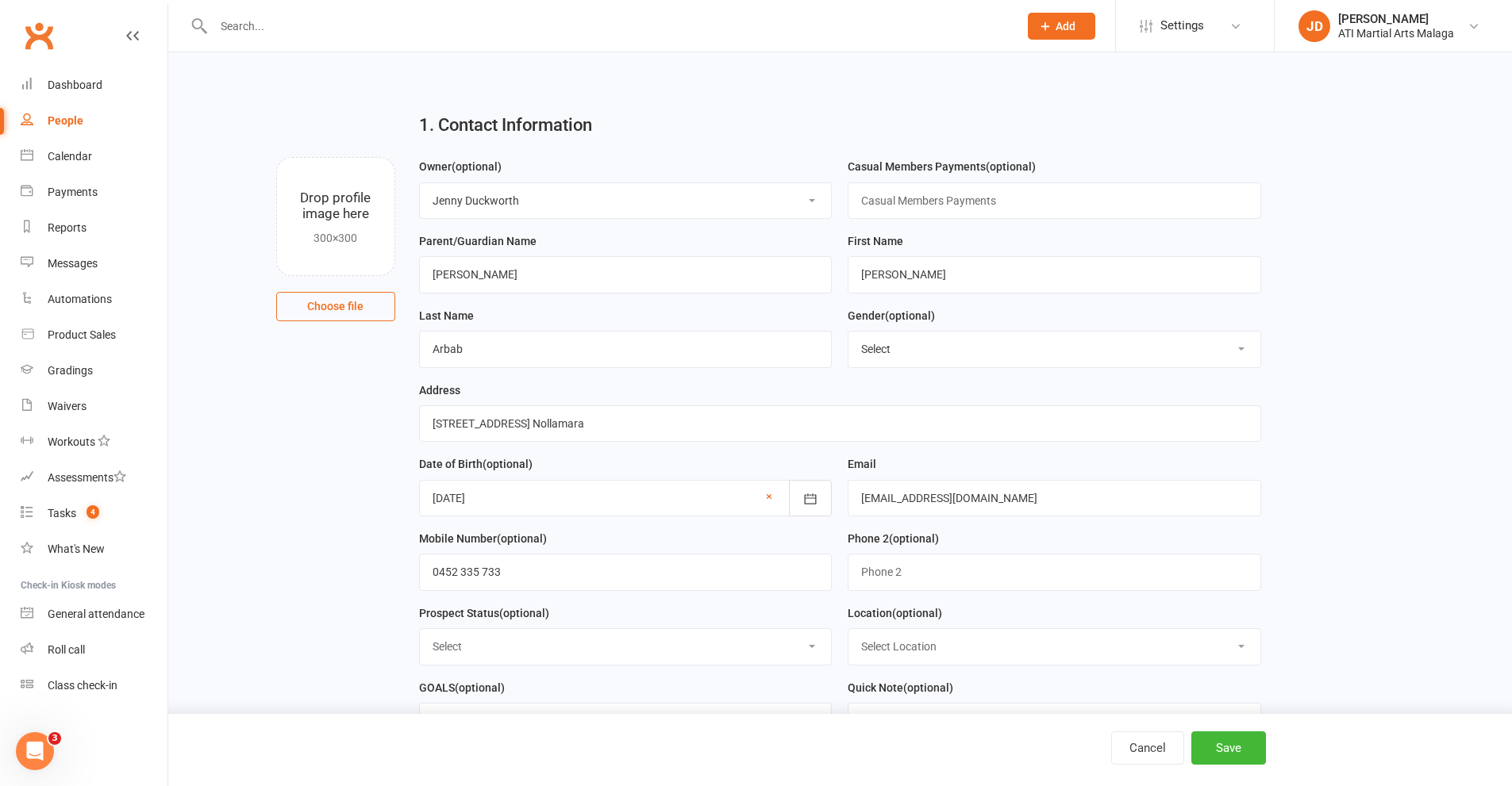
select select "Initial Contact"
click at [419, 635] on select "Select Initial Contact Follow-up Call Satellite Lead Birthday Lead Not Ready No…" at bounding box center [625, 646] width 412 height 35
click at [1244, 653] on select "Select Location [GEOGRAPHIC_DATA] [GEOGRAPHIC_DATA] [GEOGRAPHIC_DATA] Satellite…" at bounding box center [1053, 646] width 412 height 35
select select "1"
click at [848, 635] on select "Select Location [GEOGRAPHIC_DATA] [GEOGRAPHIC_DATA] [GEOGRAPHIC_DATA] Satellite…" at bounding box center [1053, 646] width 412 height 35
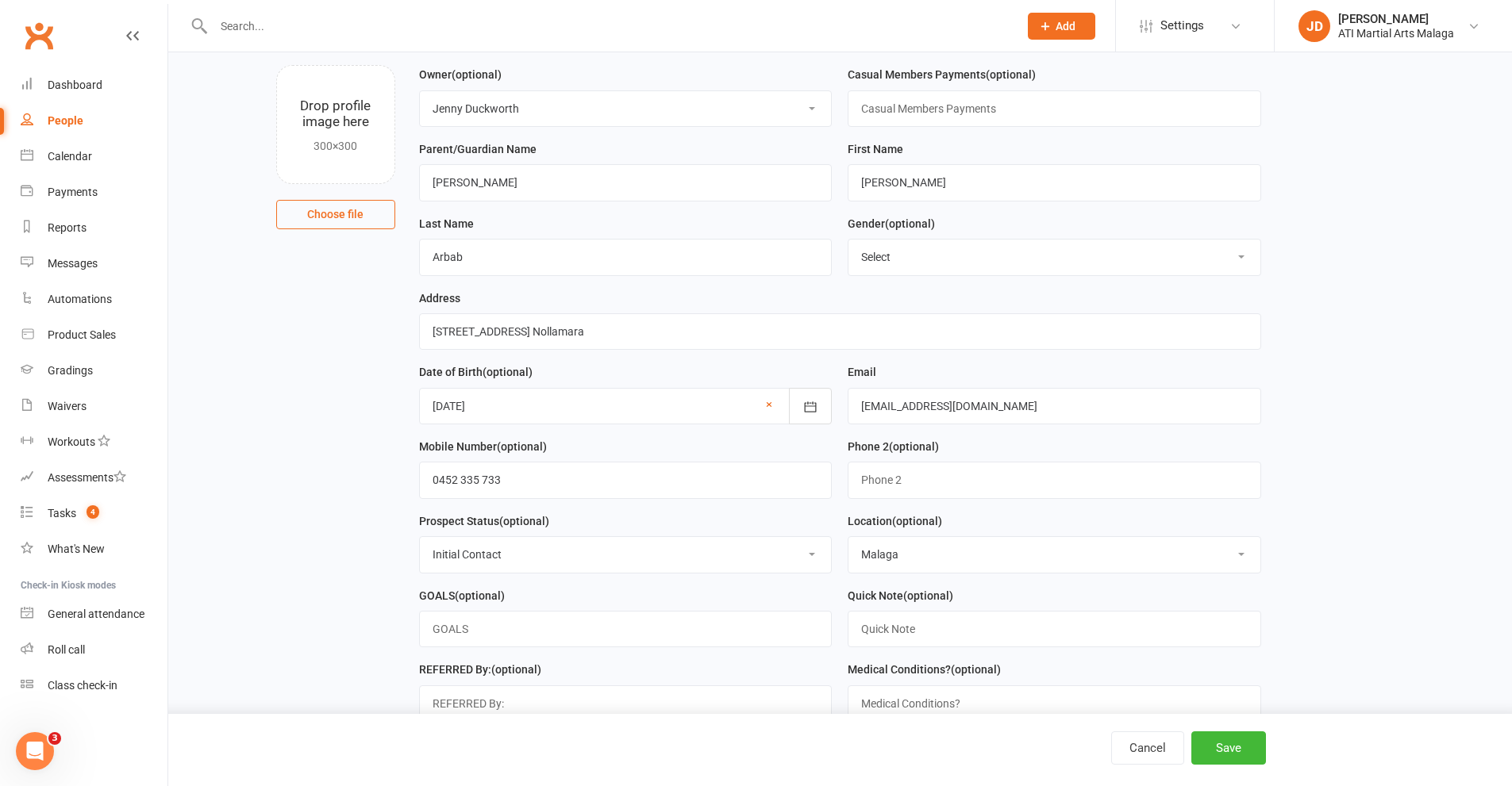
scroll to position [397, 0]
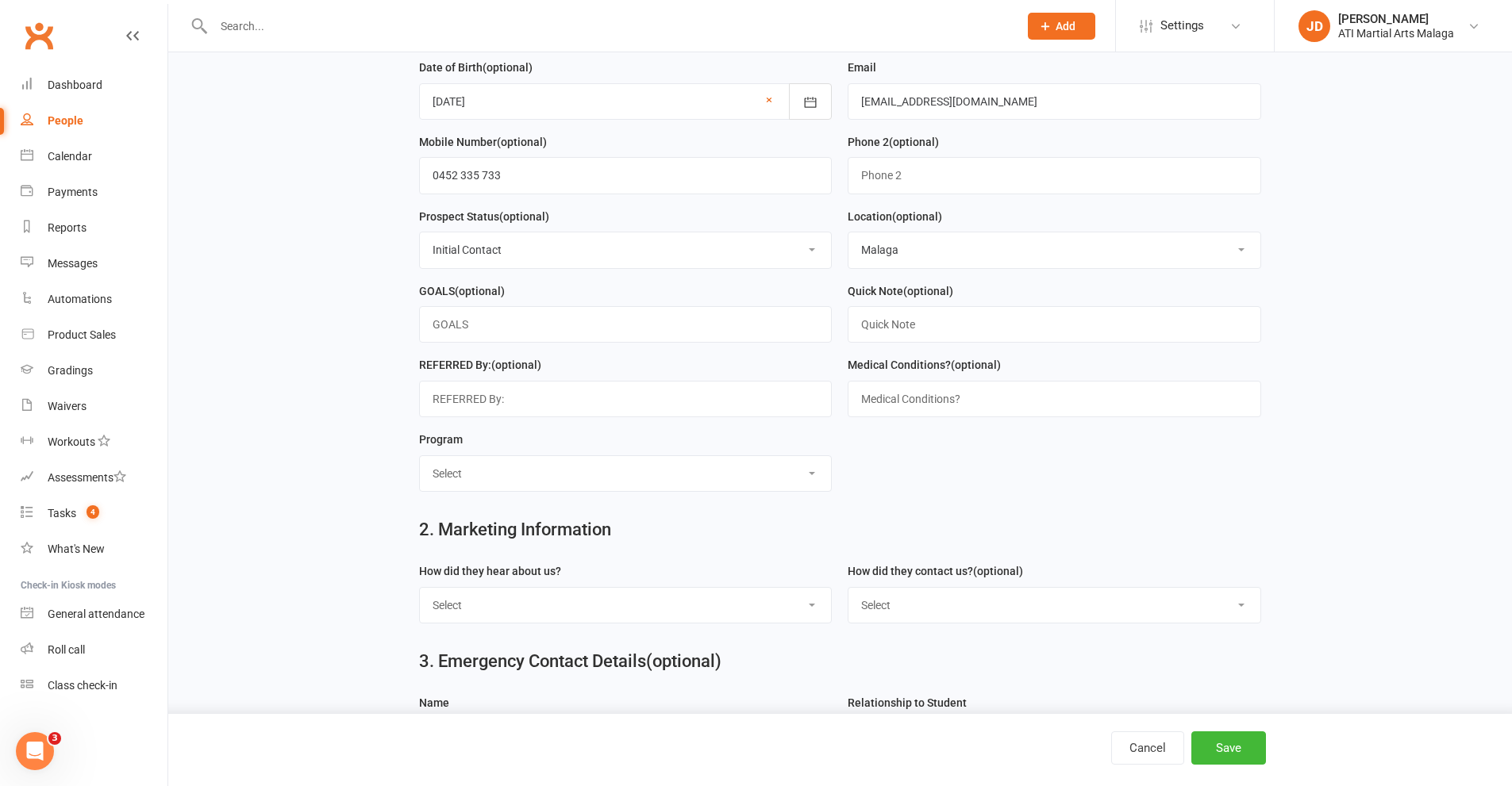
click at [814, 610] on select "Select Google Through A Friend Facebook Sms/Email Offer Flyer School Class Open…" at bounding box center [625, 606] width 412 height 35
select select "Through A Friend"
click at [419, 596] on select "Select Google Through A Friend Facebook Sms/Email Offer Flyer School Class Open…" at bounding box center [625, 606] width 412 height 35
drag, startPoint x: 1241, startPoint y: 611, endPoint x: 1083, endPoint y: 597, distance: 158.6
click at [1241, 611] on select "Select Phone Email In-Facility Facebook Referral QR code registration Live Book…" at bounding box center [1053, 606] width 412 height 35
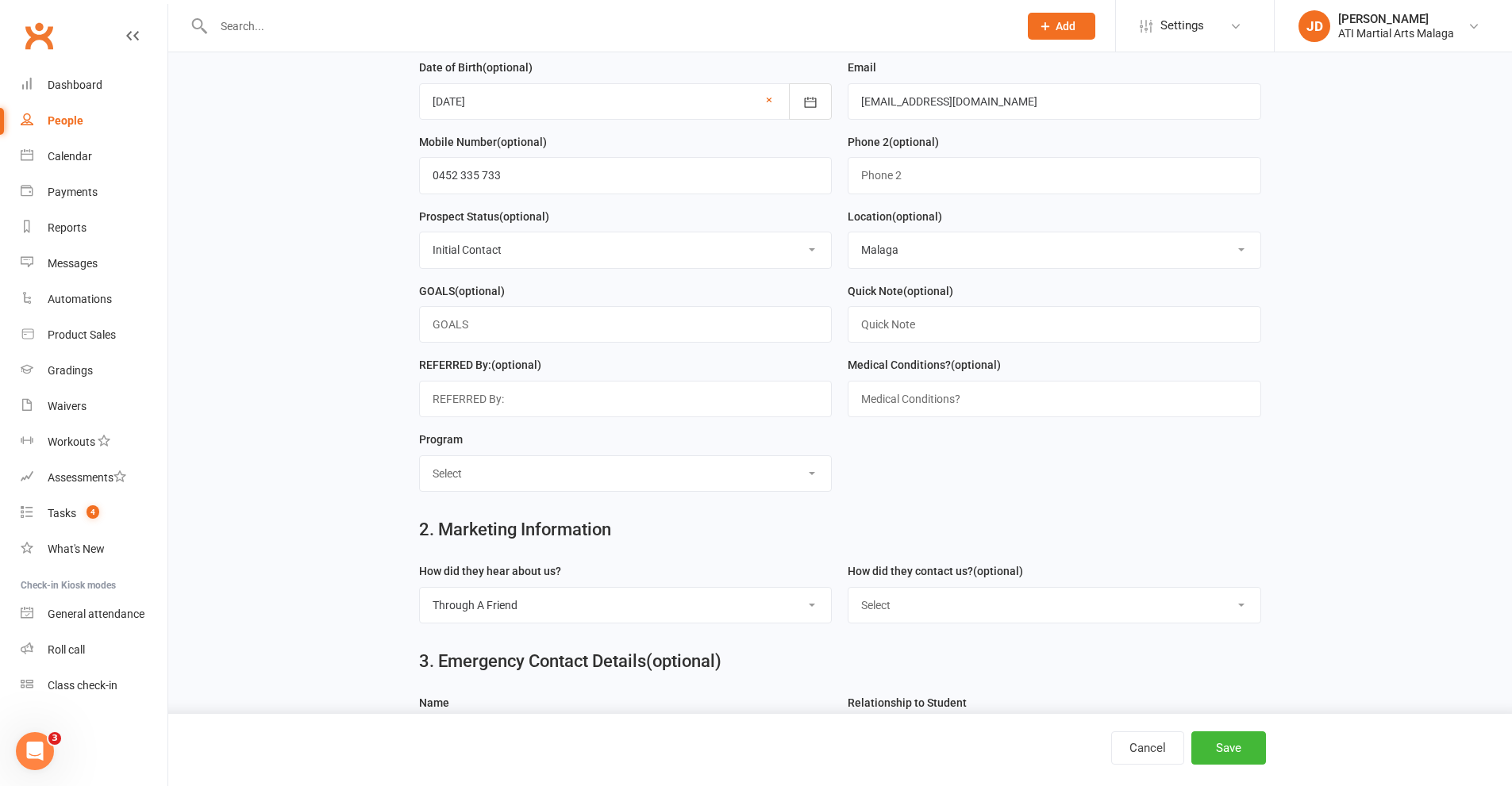
select select "Email"
click at [848, 596] on select "Select Phone Email In-Facility Facebook Referral QR code registration Live Book…" at bounding box center [1053, 606] width 412 height 35
click at [1207, 744] on button "Save" at bounding box center [1228, 748] width 75 height 33
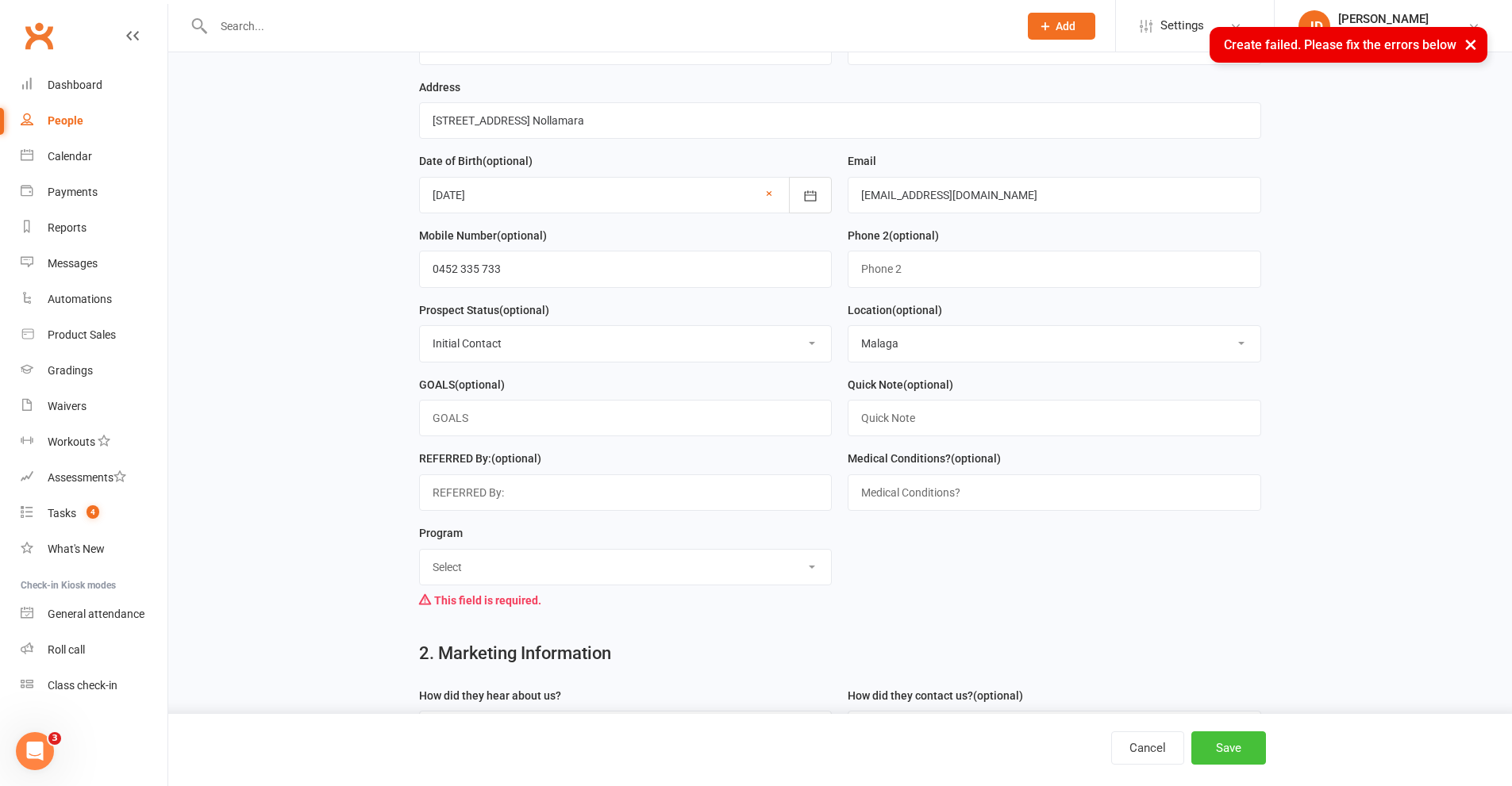
scroll to position [317, 0]
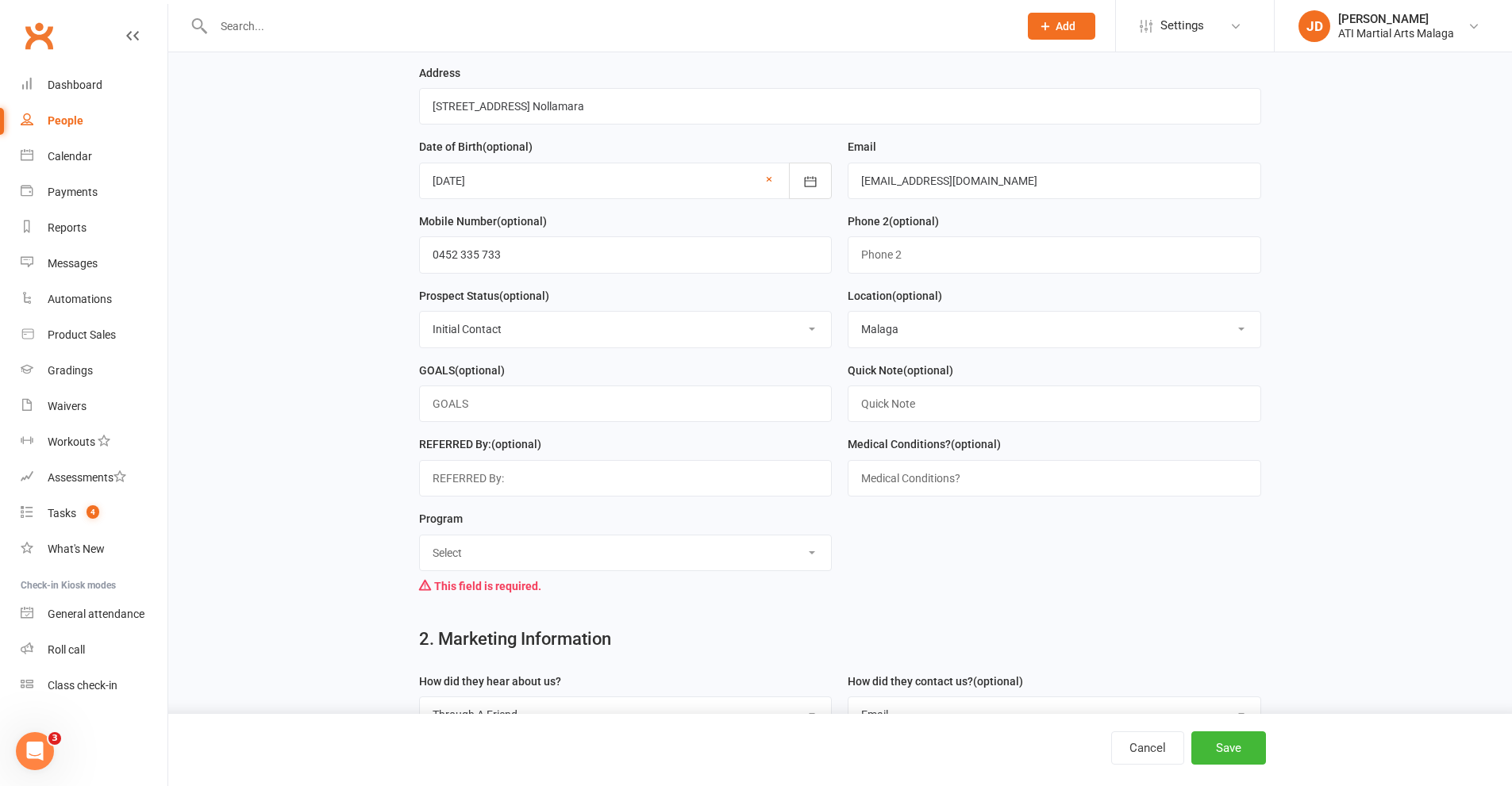
click at [813, 562] on select "Select Little Dragons Junior TKD Adult TKD Kick Boxing Women's Only Special Nee…" at bounding box center [625, 553] width 412 height 35
select select "Little Dragons"
click at [419, 542] on select "Select Little Dragons Junior TKD Adult TKD Kick Boxing Women's Only Special Nee…" at bounding box center [625, 553] width 412 height 35
click at [1220, 740] on button "Save" at bounding box center [1228, 748] width 75 height 33
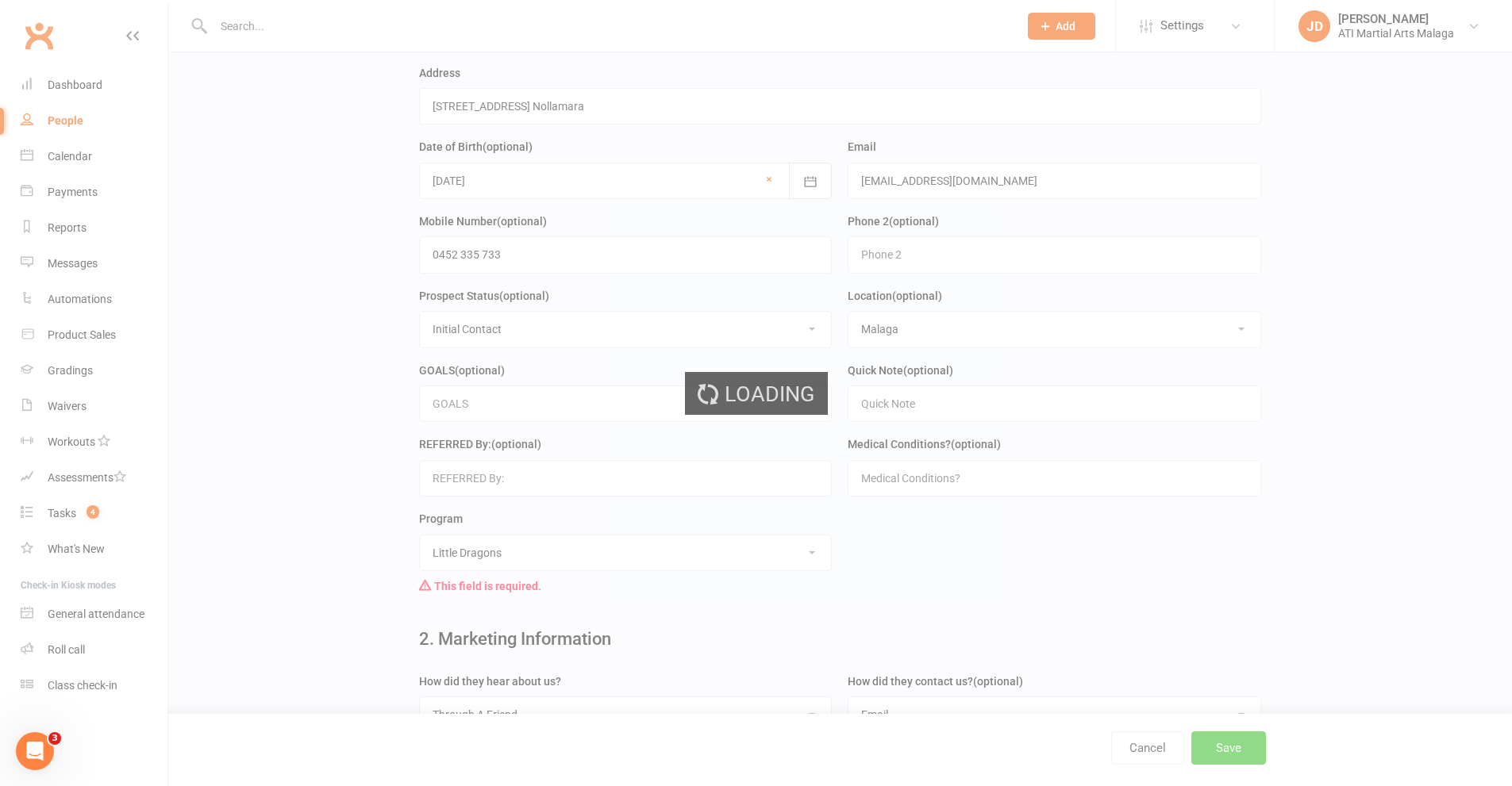
scroll to position [0, 0]
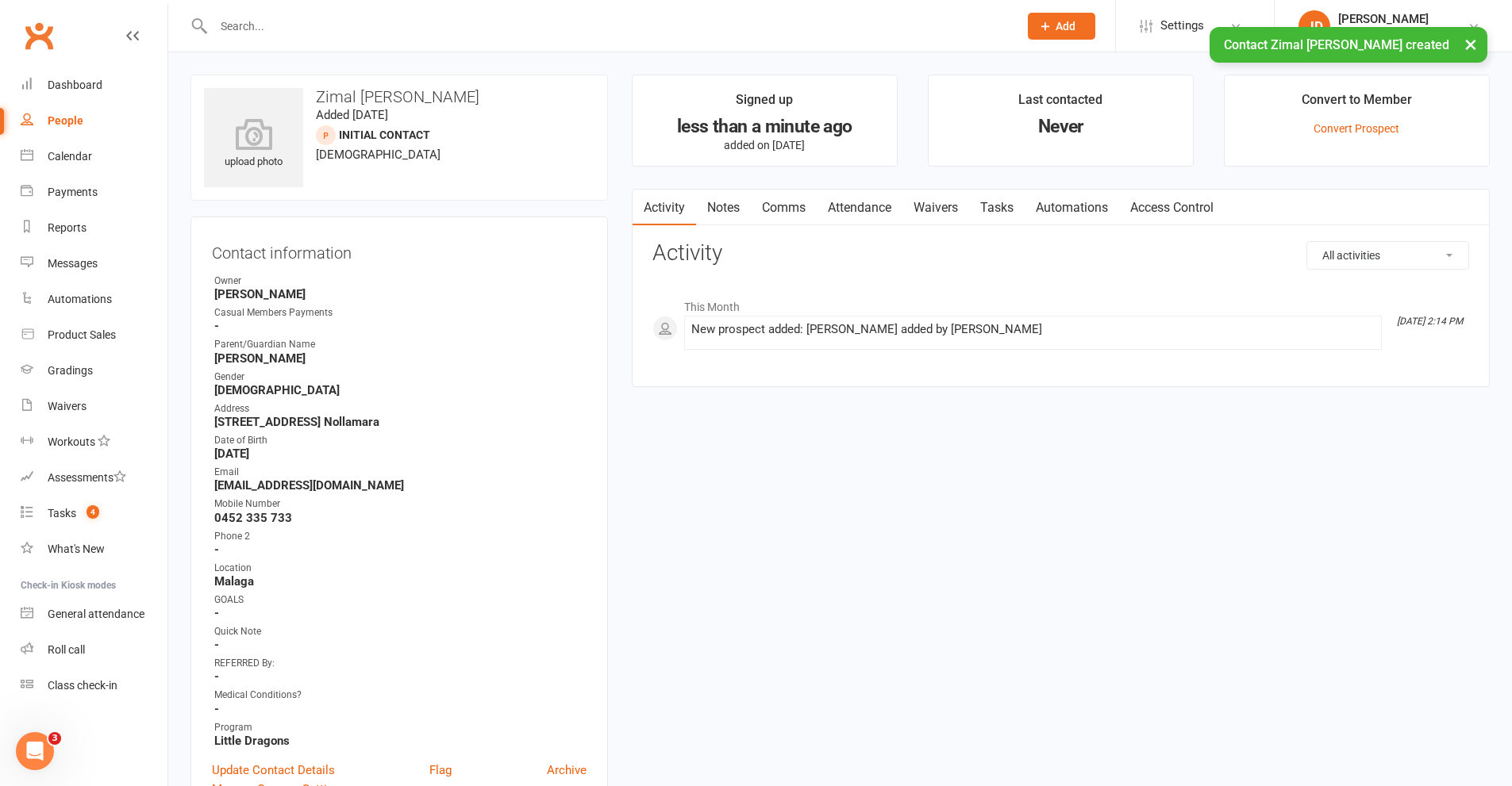
click at [847, 209] on link "Attendance" at bounding box center [859, 208] width 86 height 37
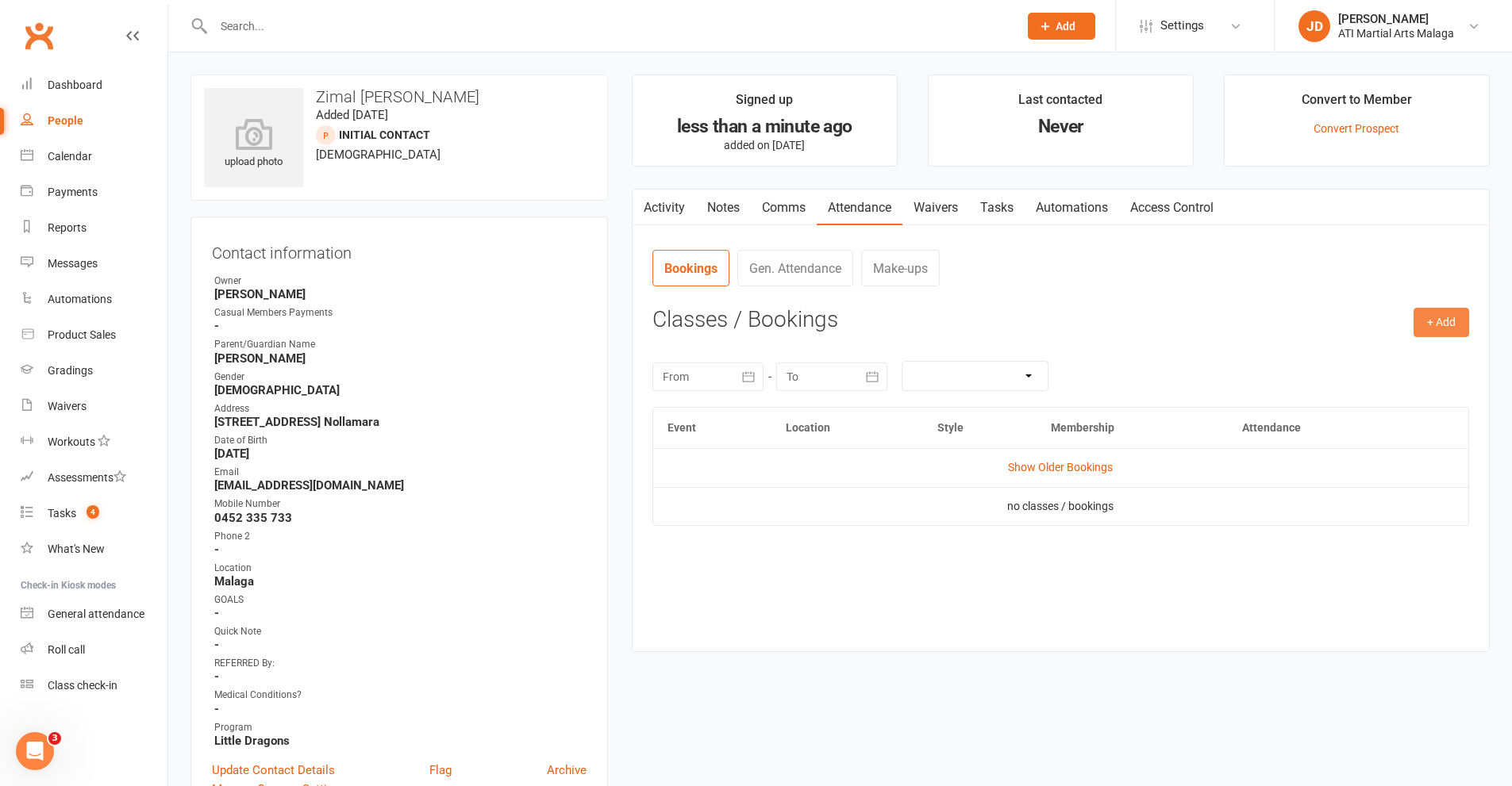
click at [1445, 316] on button "+ Add" at bounding box center [1440, 322] width 56 height 28
click at [1400, 389] on link "Add Appointment" at bounding box center [1389, 390] width 157 height 32
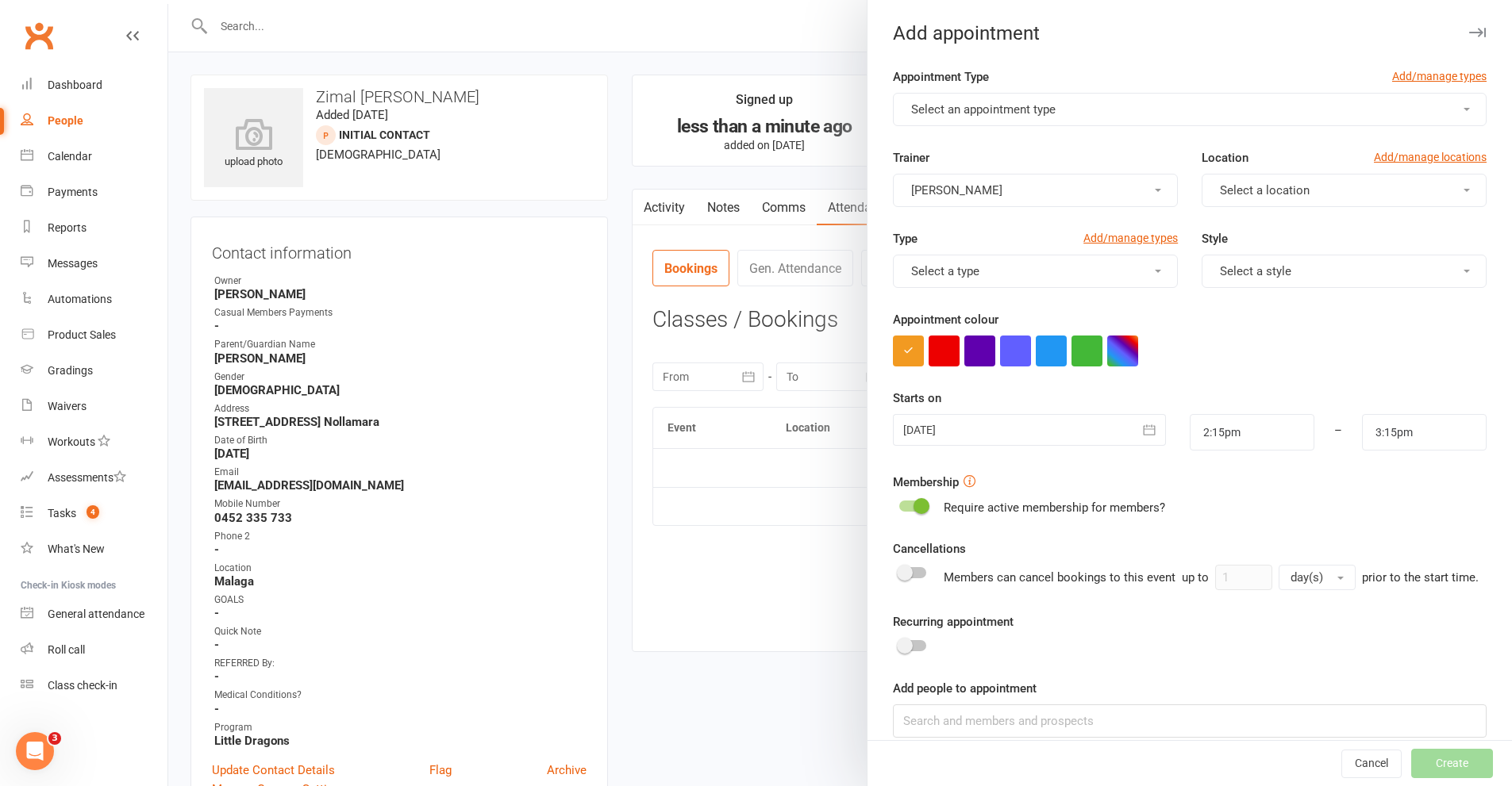
click at [1442, 107] on button "Select an appointment type" at bounding box center [1189, 110] width 593 height 33
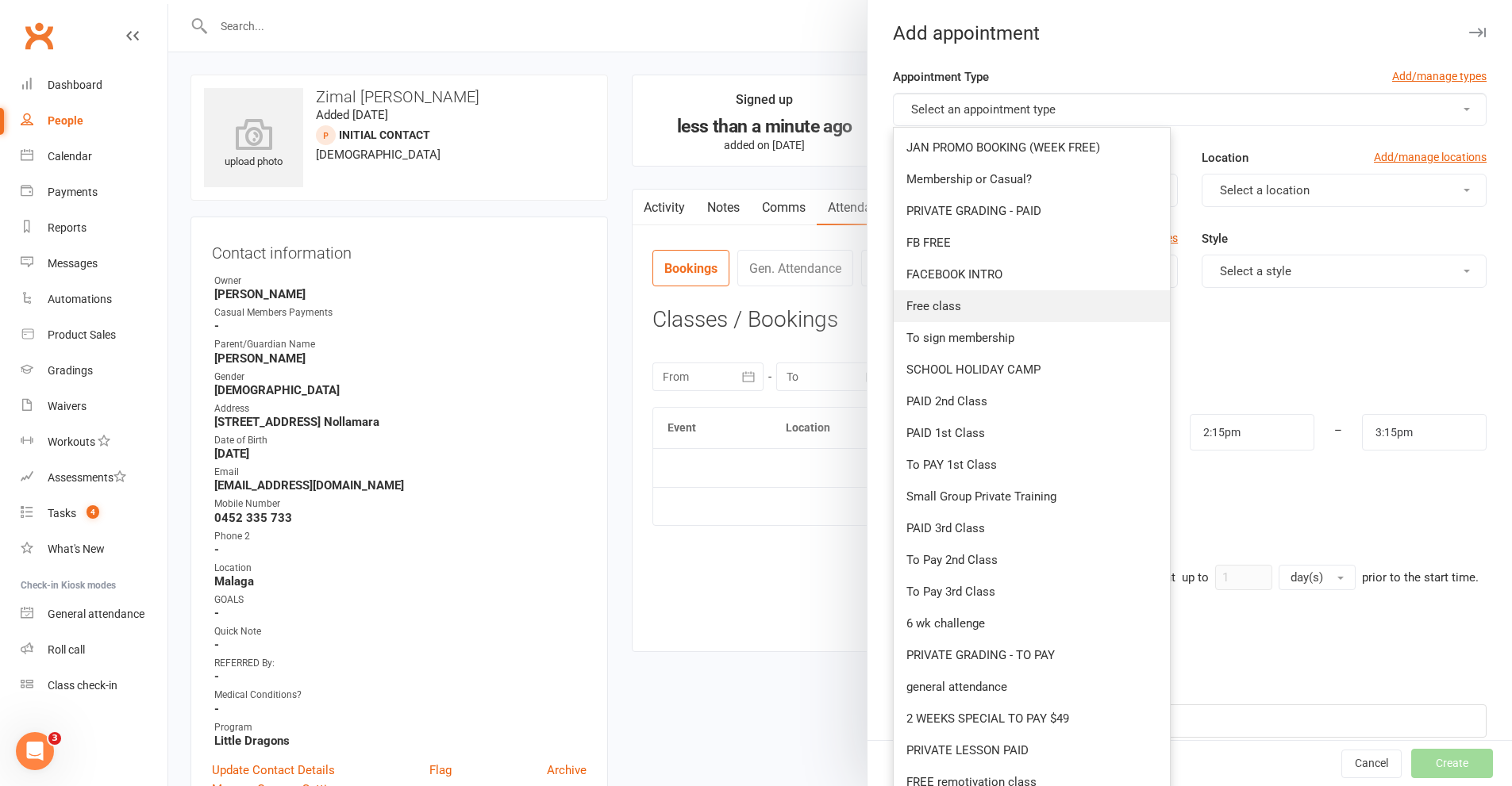
click at [939, 299] on span "Free class" at bounding box center [934, 306] width 55 height 14
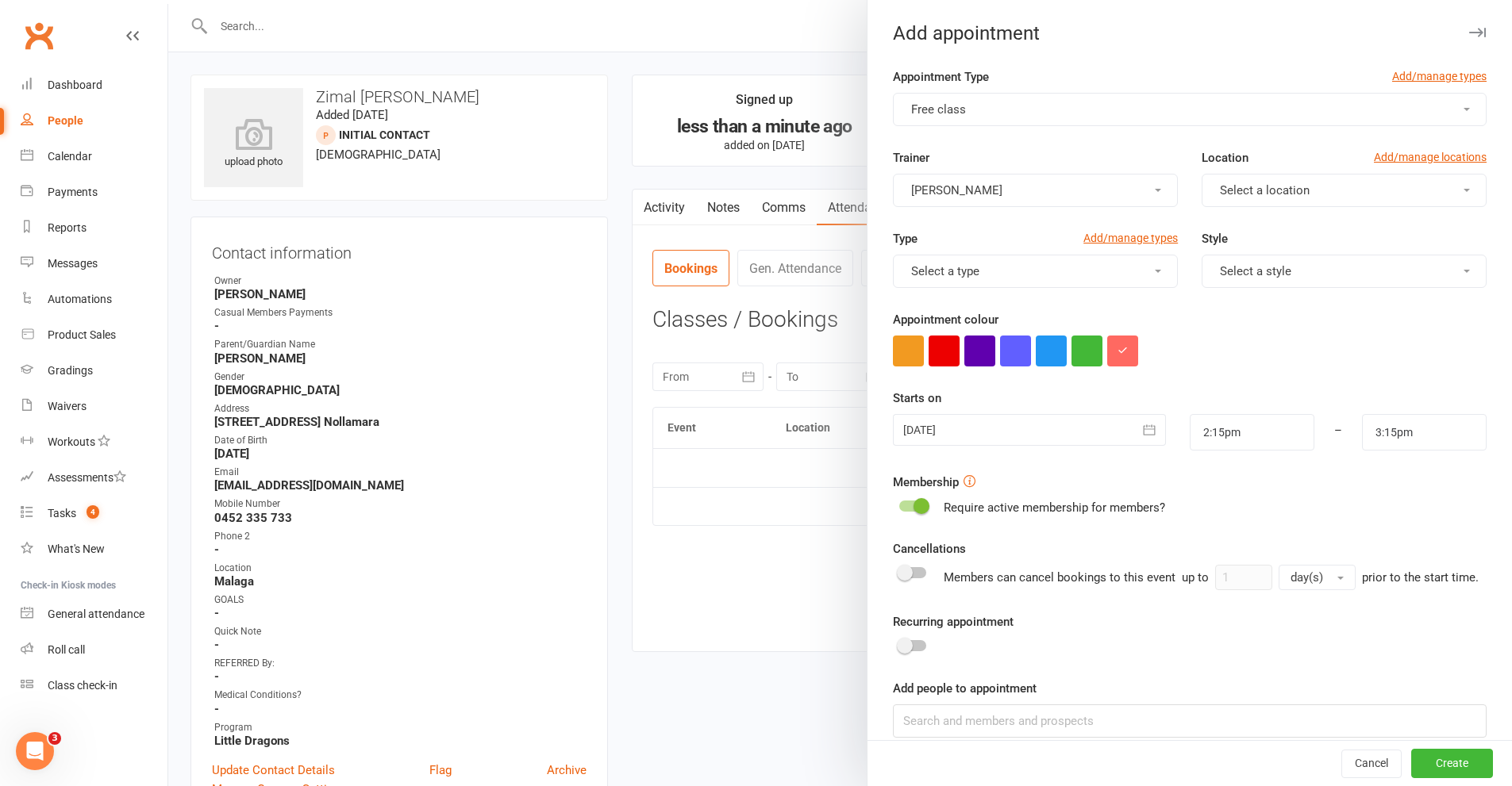
click at [1463, 190] on span "button" at bounding box center [1466, 190] width 7 height 3
click at [1234, 255] on span "Malaga" at bounding box center [1234, 260] width 39 height 14
click at [1139, 266] on button "Select a type" at bounding box center [1035, 271] width 285 height 33
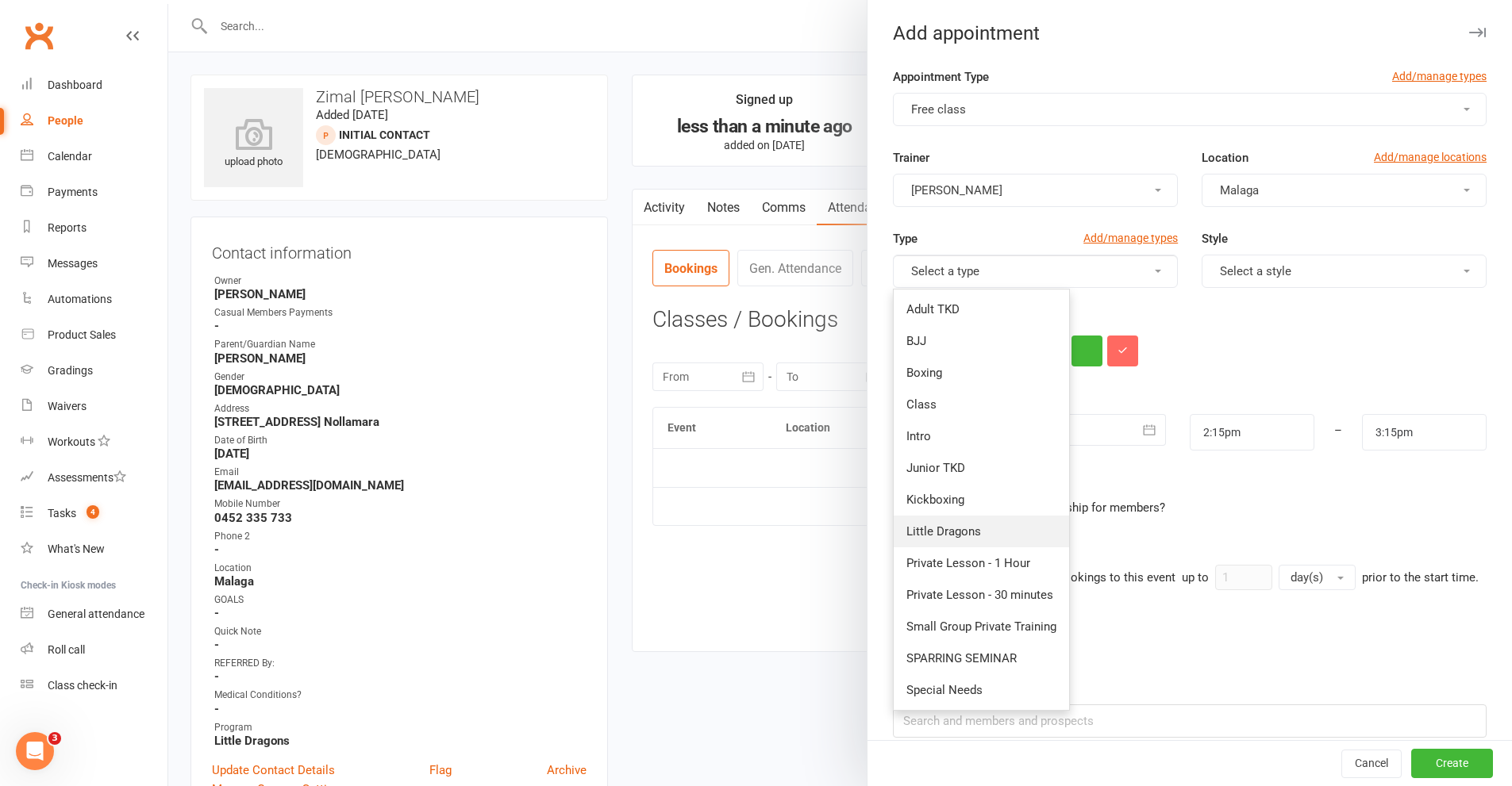
click at [931, 528] on span "Little Dragons" at bounding box center [944, 531] width 75 height 14
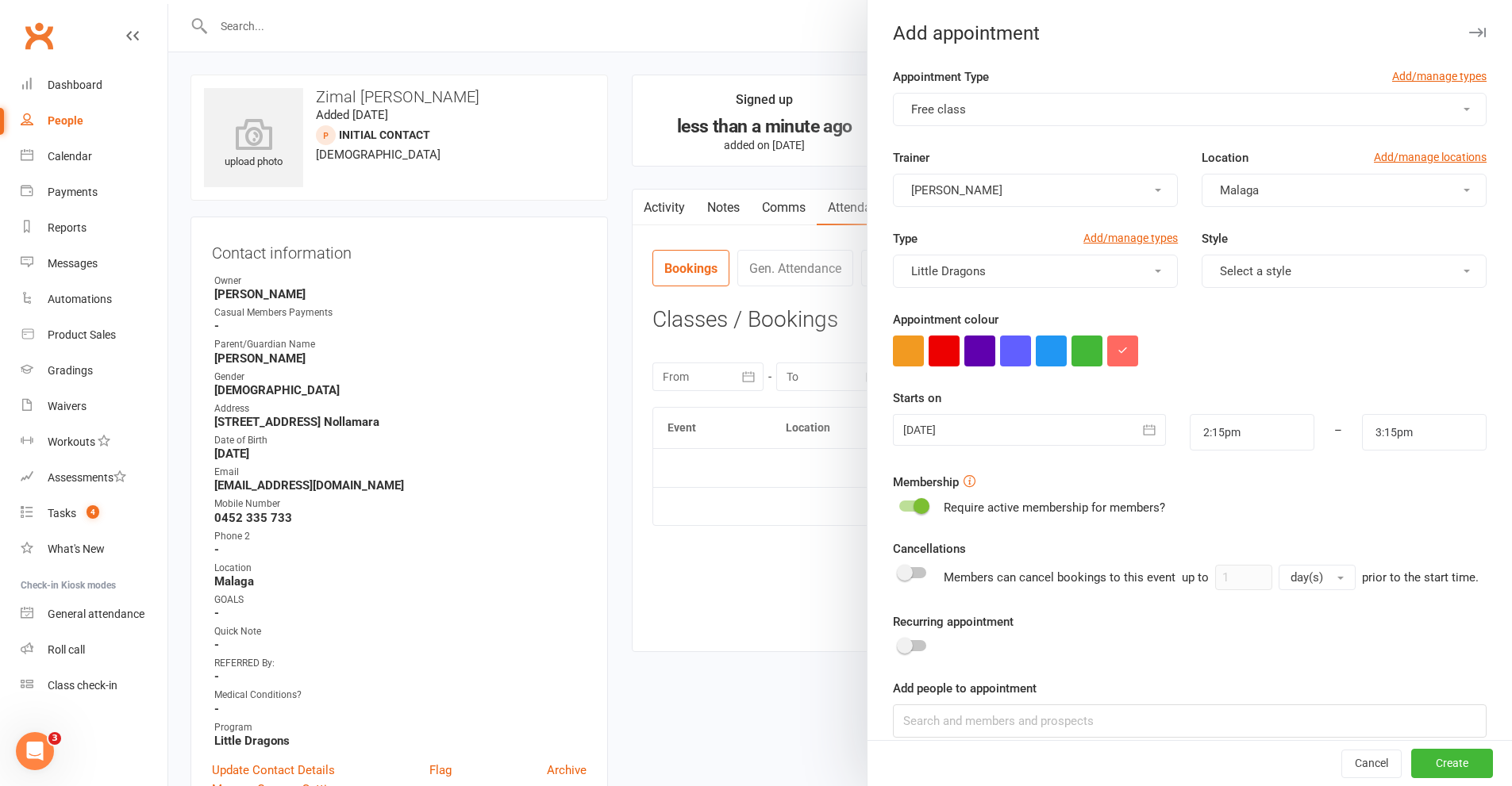
click at [1463, 272] on span "button" at bounding box center [1466, 271] width 7 height 3
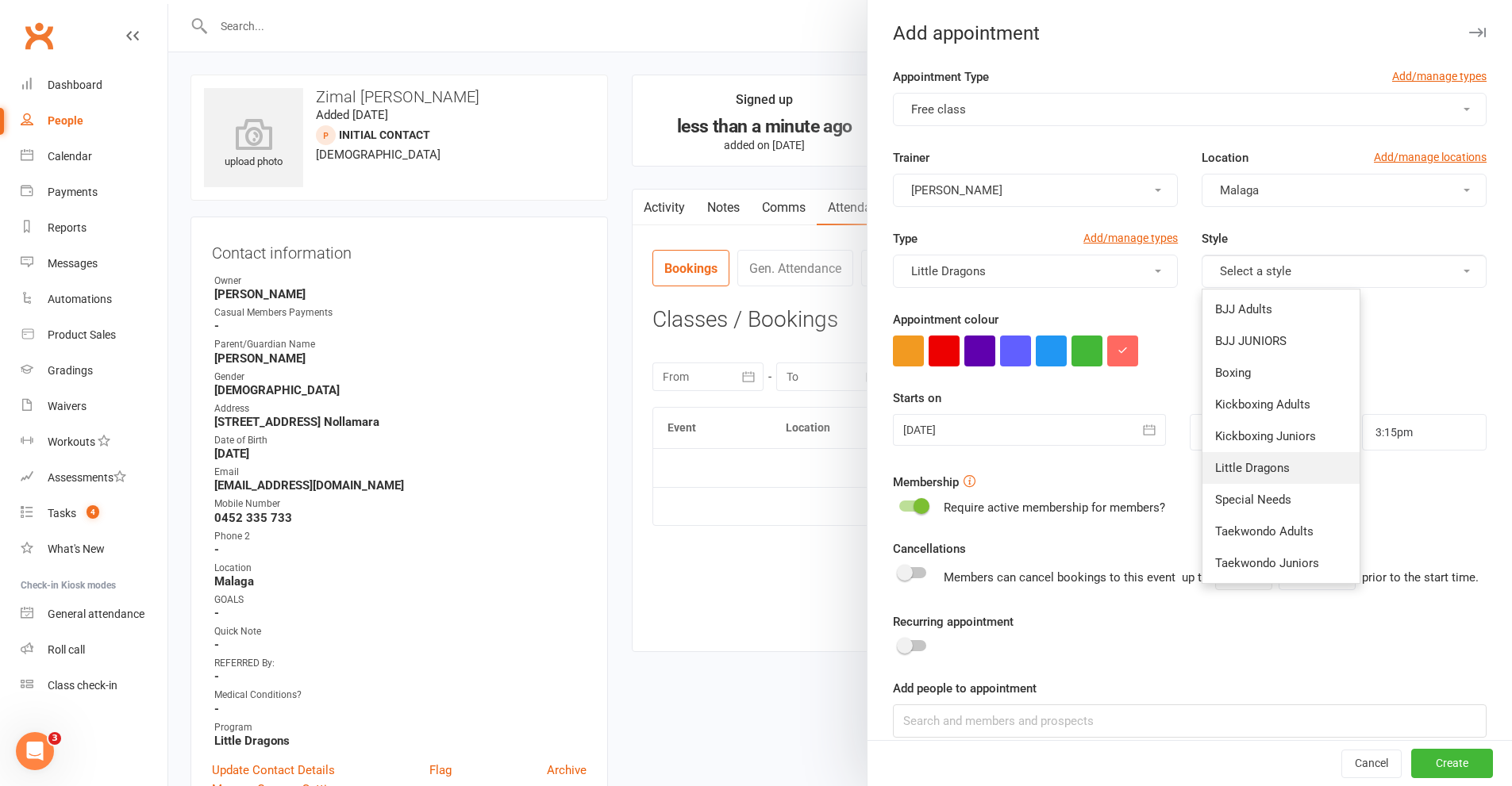
click at [1232, 470] on span "Little Dragons" at bounding box center [1252, 467] width 75 height 14
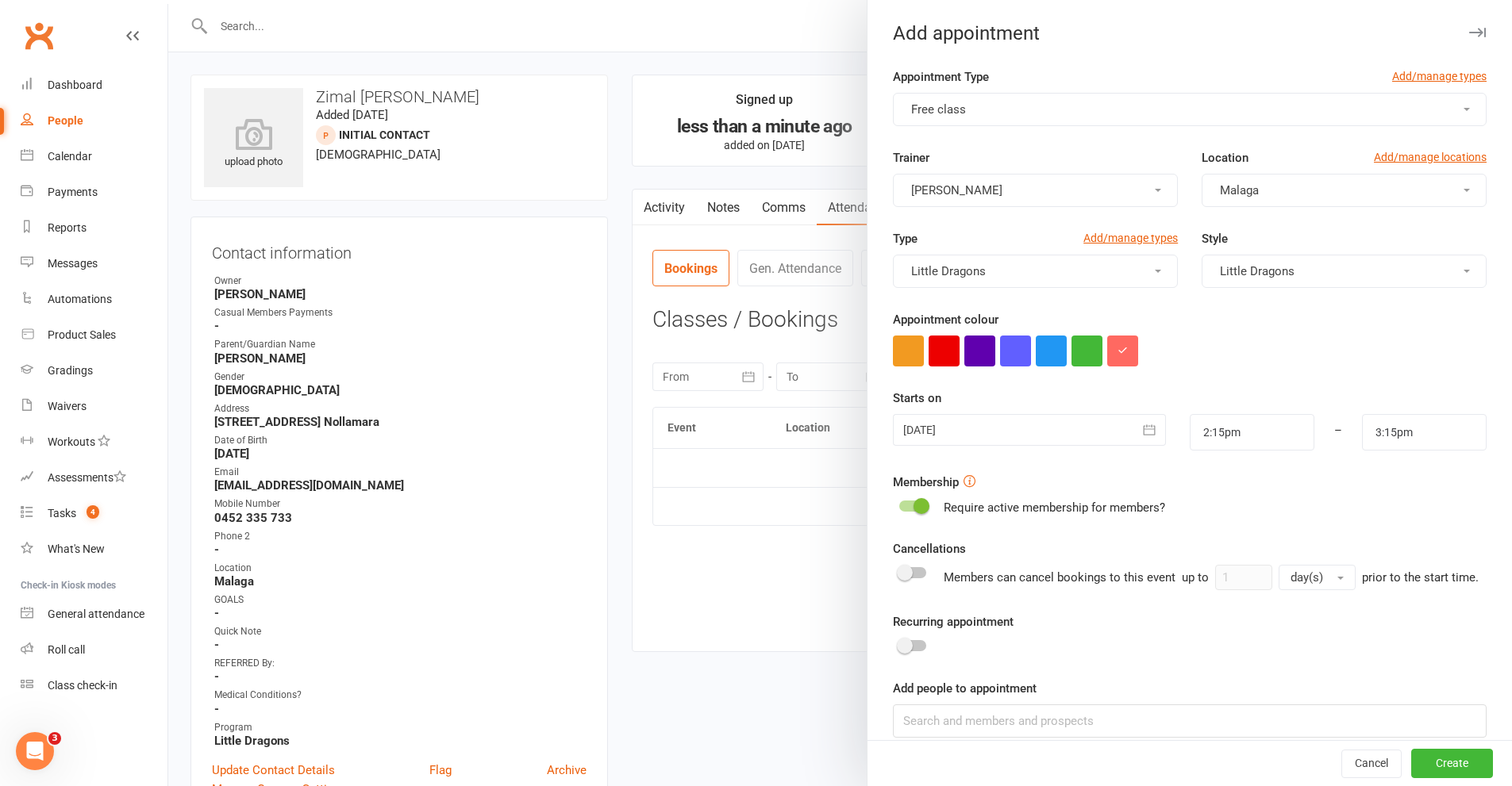
drag, startPoint x: 931, startPoint y: 347, endPoint x: 949, endPoint y: 368, distance: 27.7
click at [931, 347] on button "button" at bounding box center [944, 350] width 31 height 31
click at [1141, 432] on icon "button" at bounding box center [1148, 429] width 16 height 16
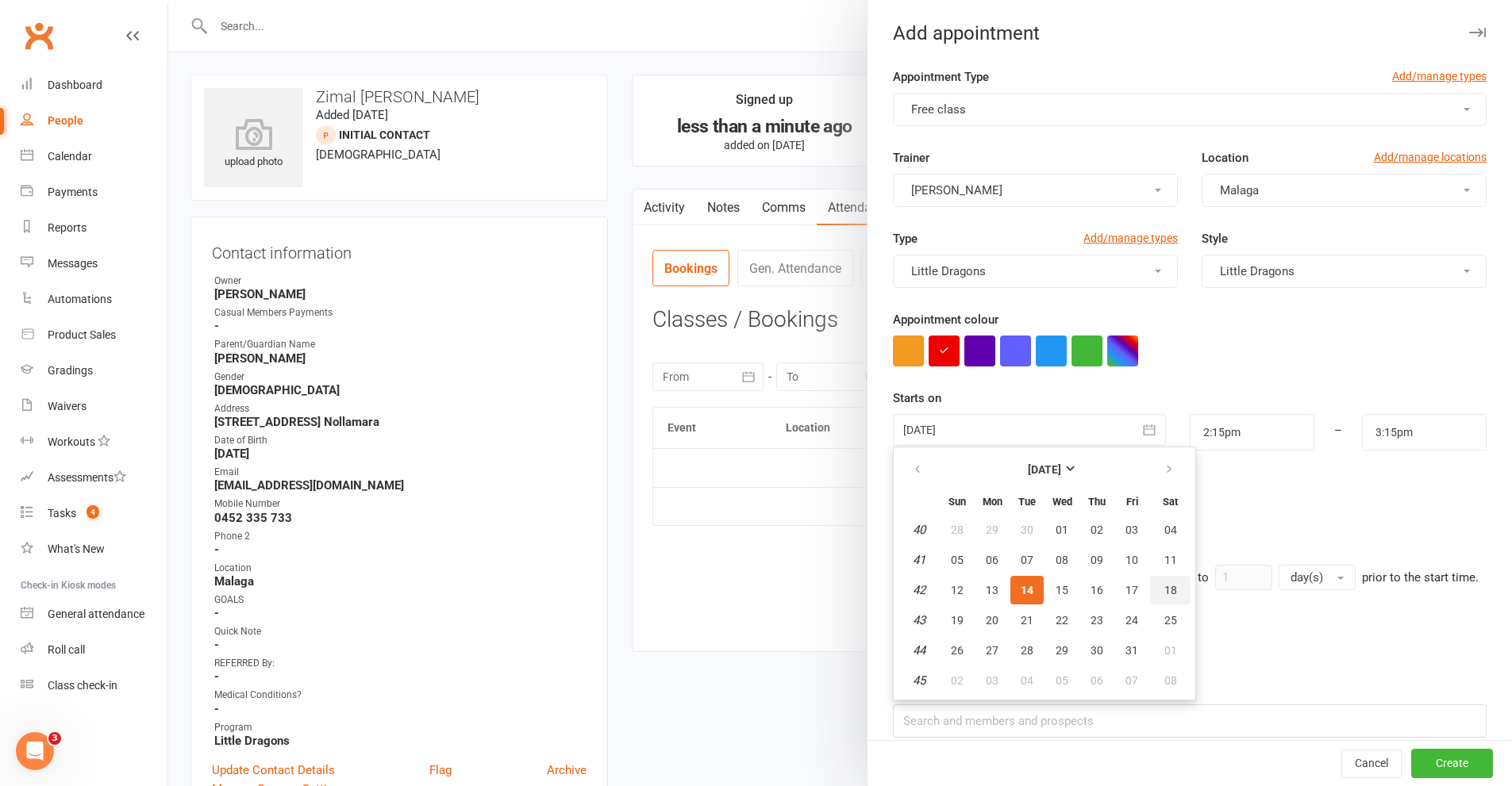
click at [1166, 590] on span "18" at bounding box center [1170, 590] width 12 height 12
type input "[DATE]"
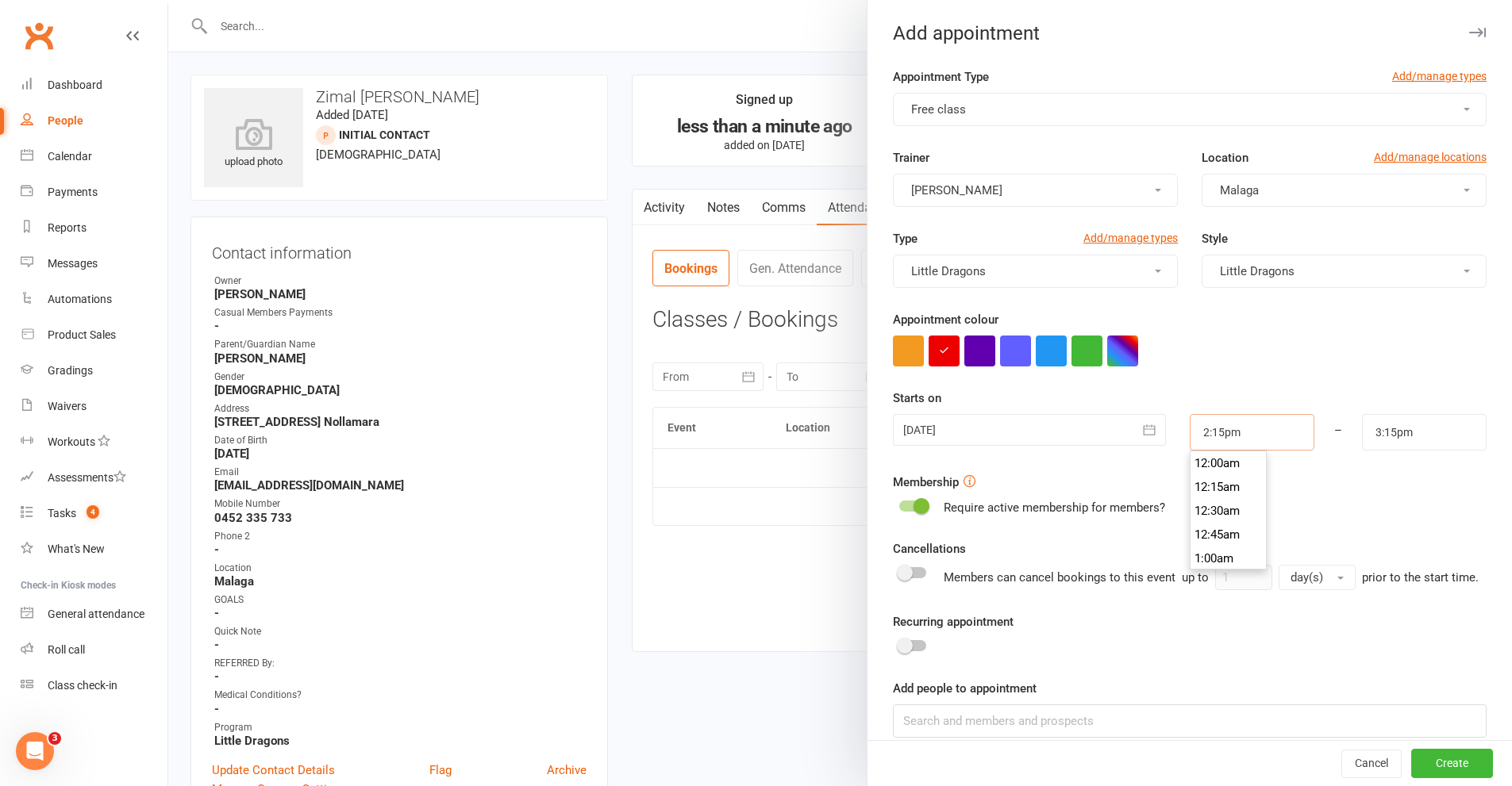
click at [1242, 428] on input "2:15pm" at bounding box center [1252, 433] width 125 height 37
type input "9:30am"
click at [1193, 495] on li "9:30am" at bounding box center [1228, 500] width 77 height 24
click at [1429, 429] on input "10:30am" at bounding box center [1424, 433] width 125 height 37
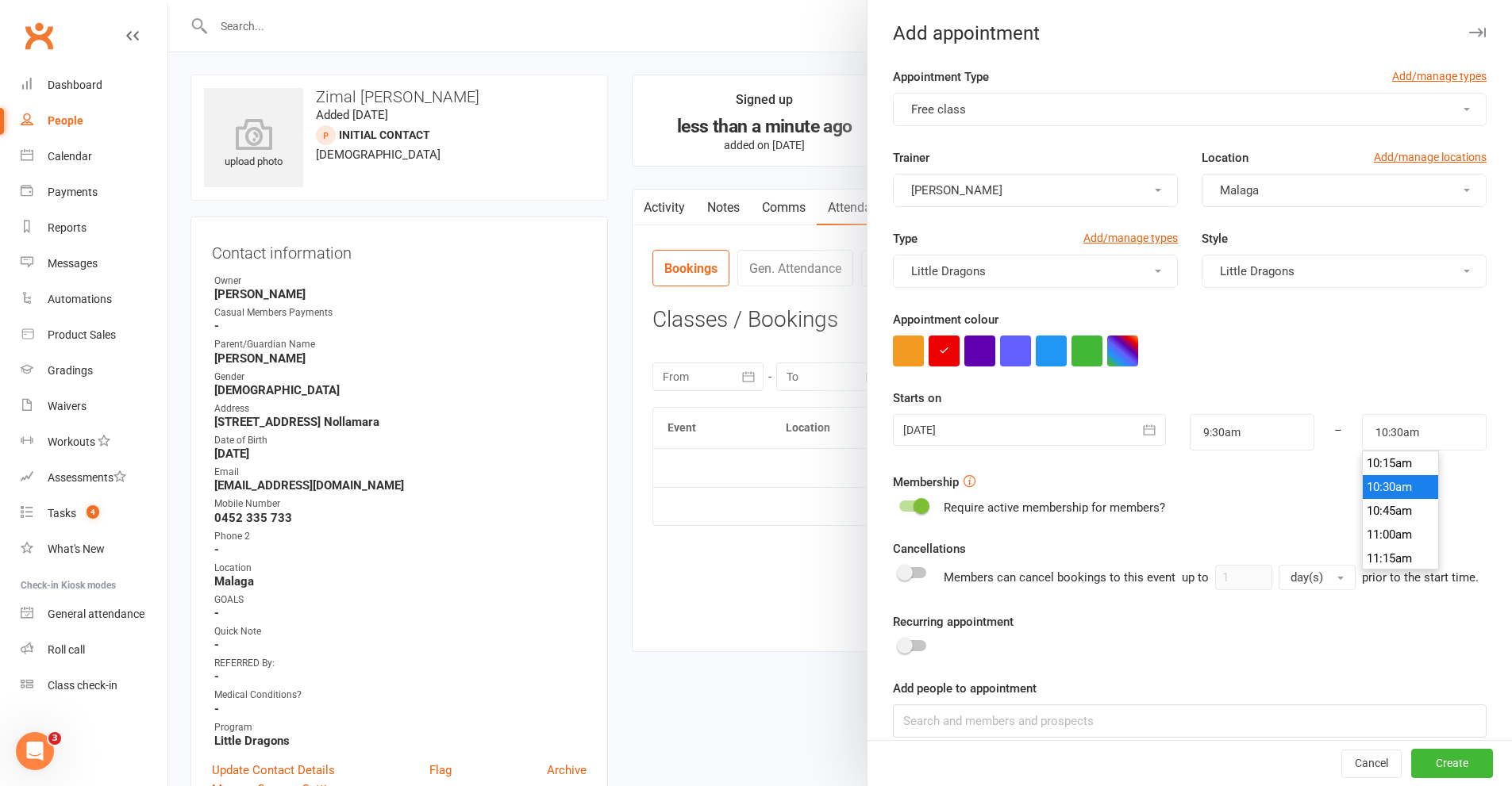
scroll to position [944, 0]
type input "10:00am"
click at [1362, 470] on li "10:00am" at bounding box center [1400, 471] width 77 height 24
click at [1426, 750] on button "Create" at bounding box center [1452, 764] width 82 height 28
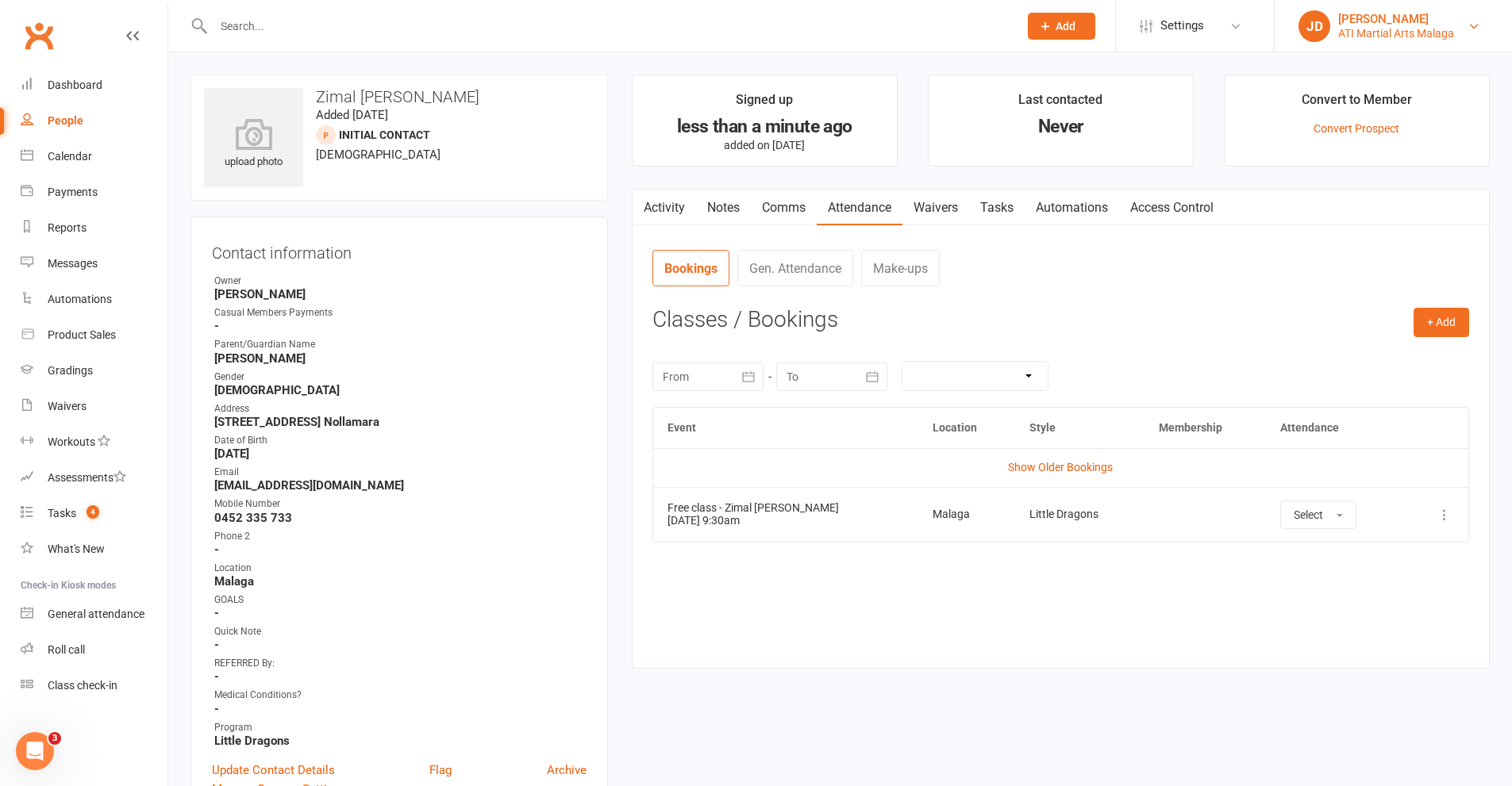
click at [1463, 32] on link "[PERSON_NAME] ATI Martial Arts Malaga" at bounding box center [1393, 26] width 190 height 32
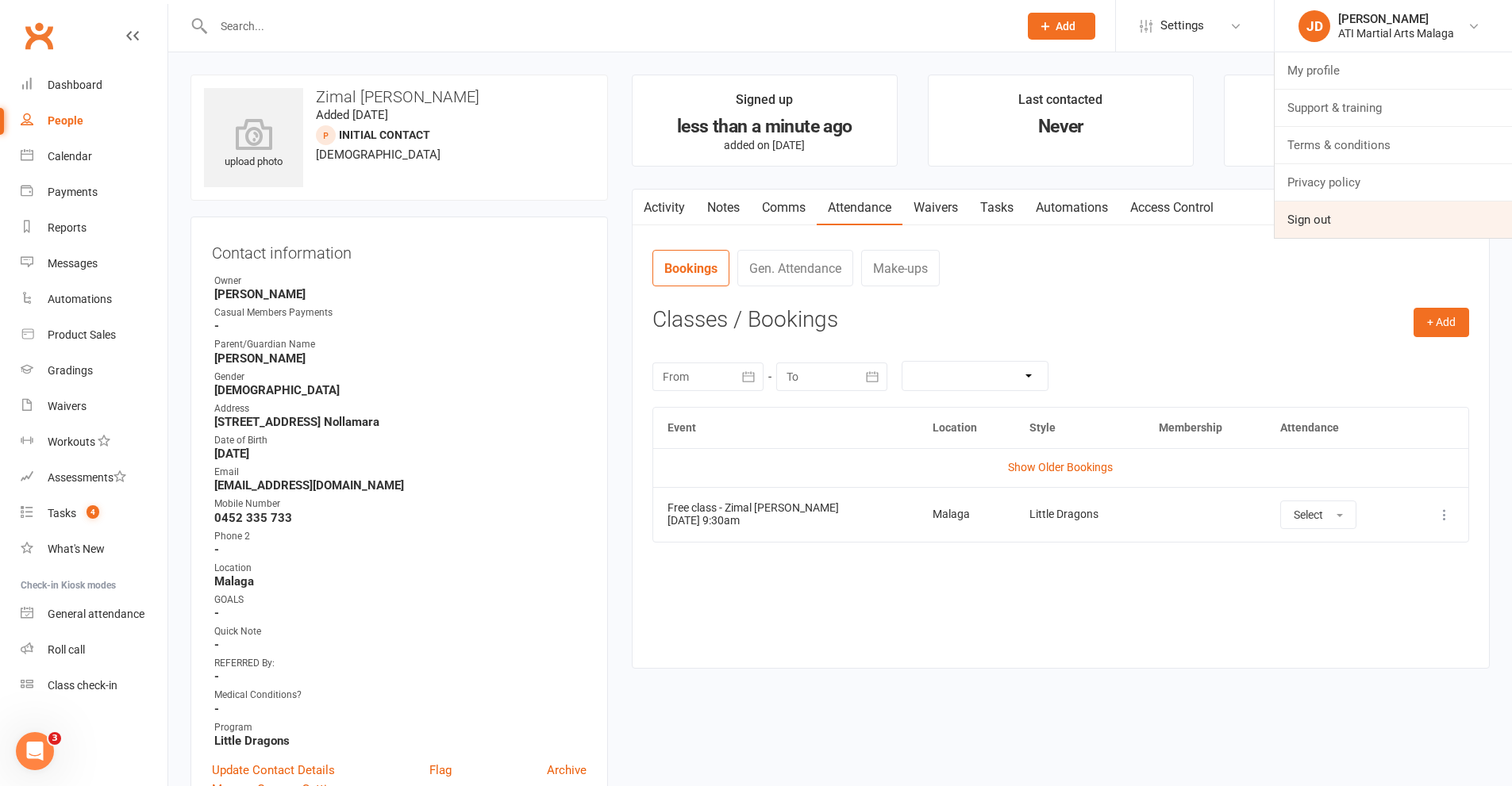
click at [1331, 228] on link "Sign out" at bounding box center [1393, 220] width 237 height 37
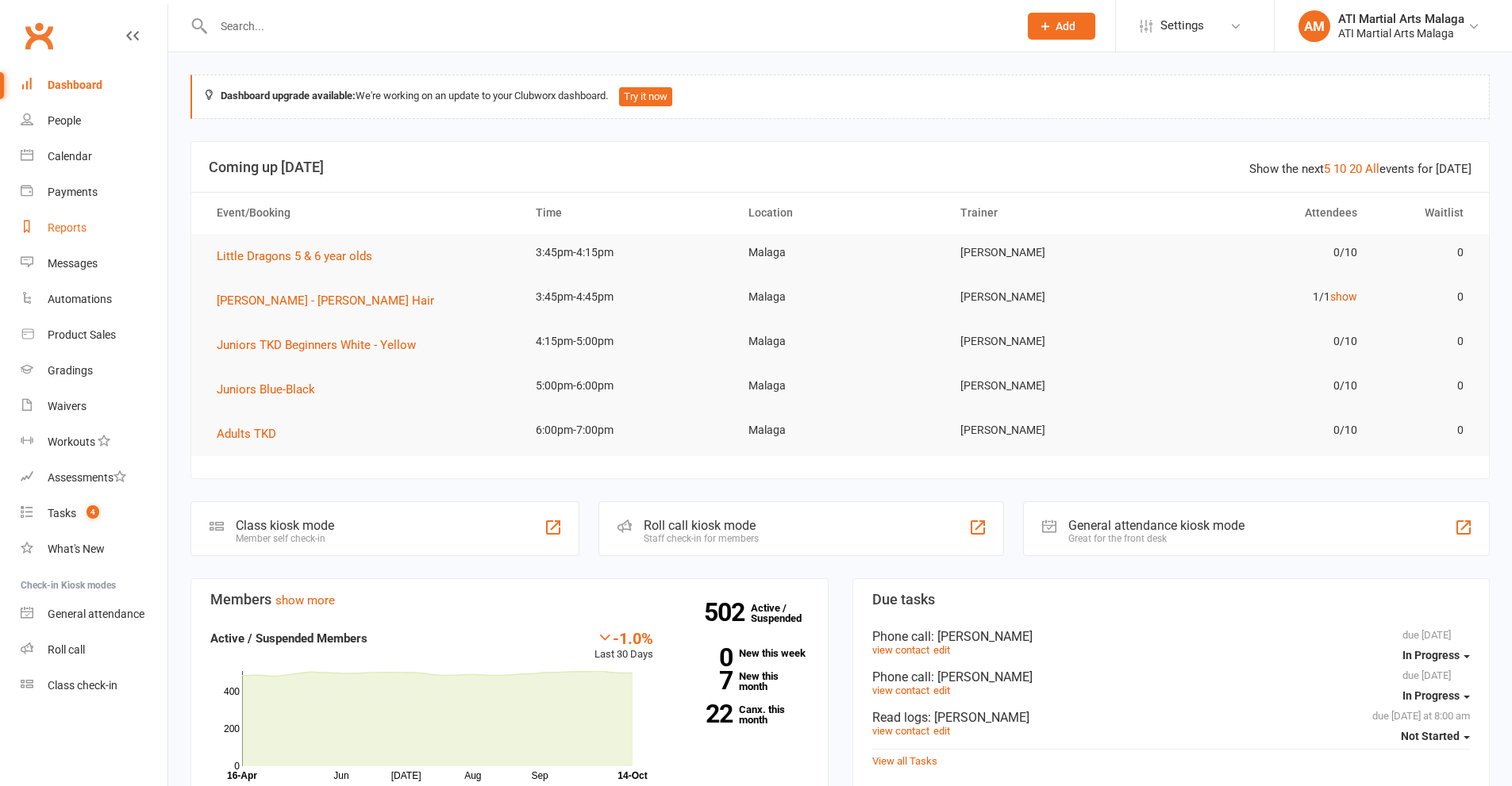
click at [61, 230] on div "Reports" at bounding box center [67, 227] width 39 height 12
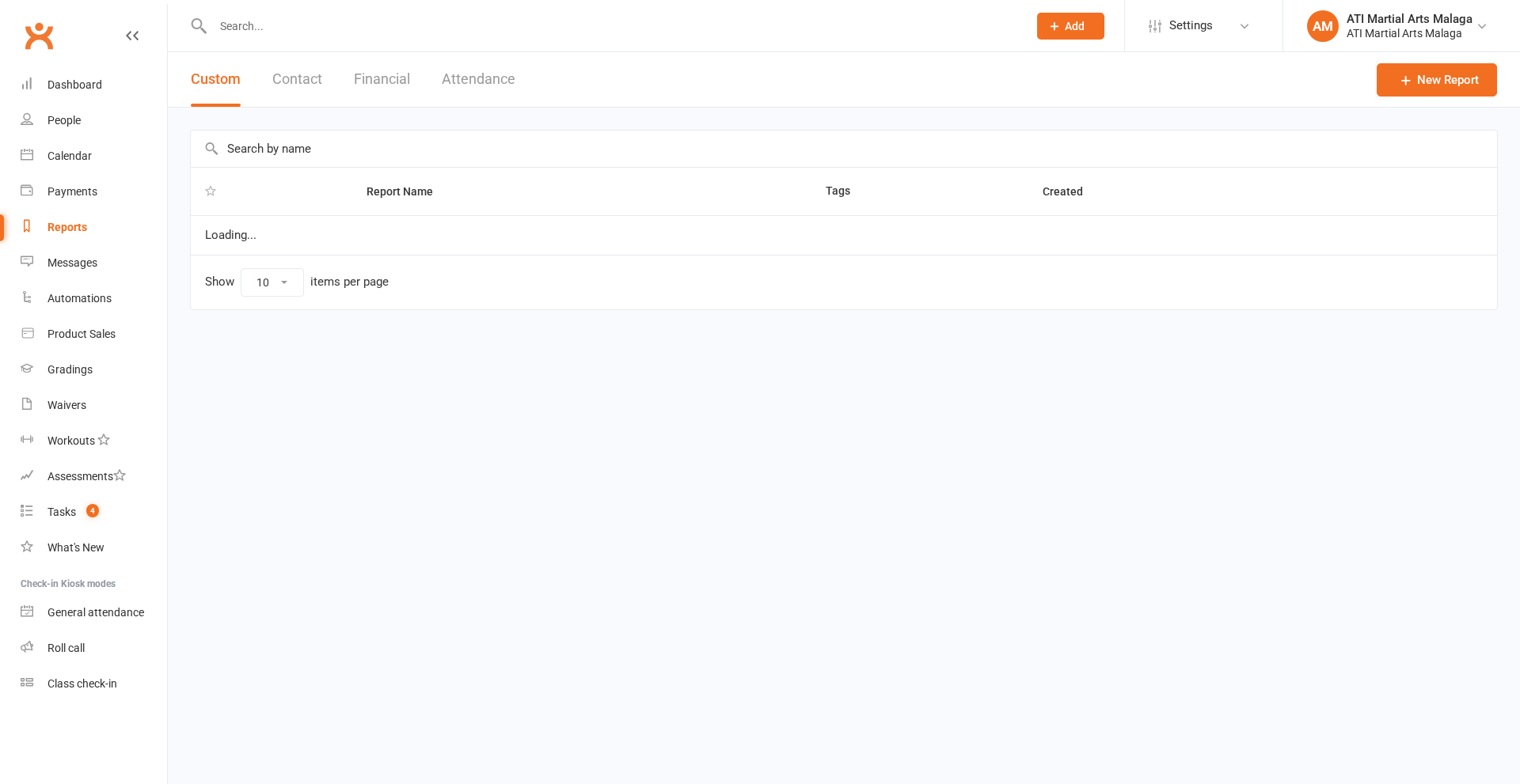
select select "100"
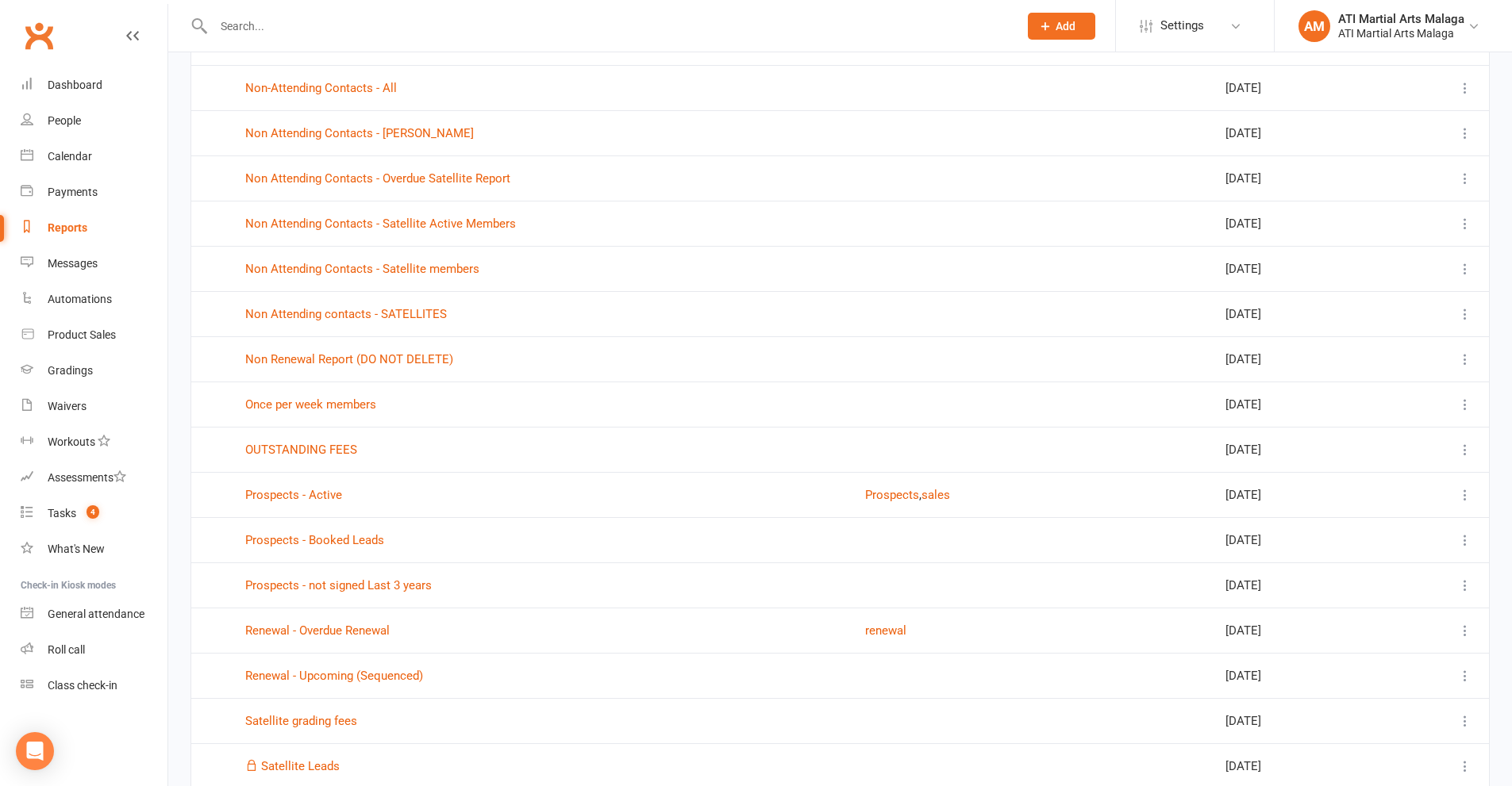
scroll to position [2459, 0]
click at [275, 495] on link "Prospects - Active" at bounding box center [294, 492] width 97 height 14
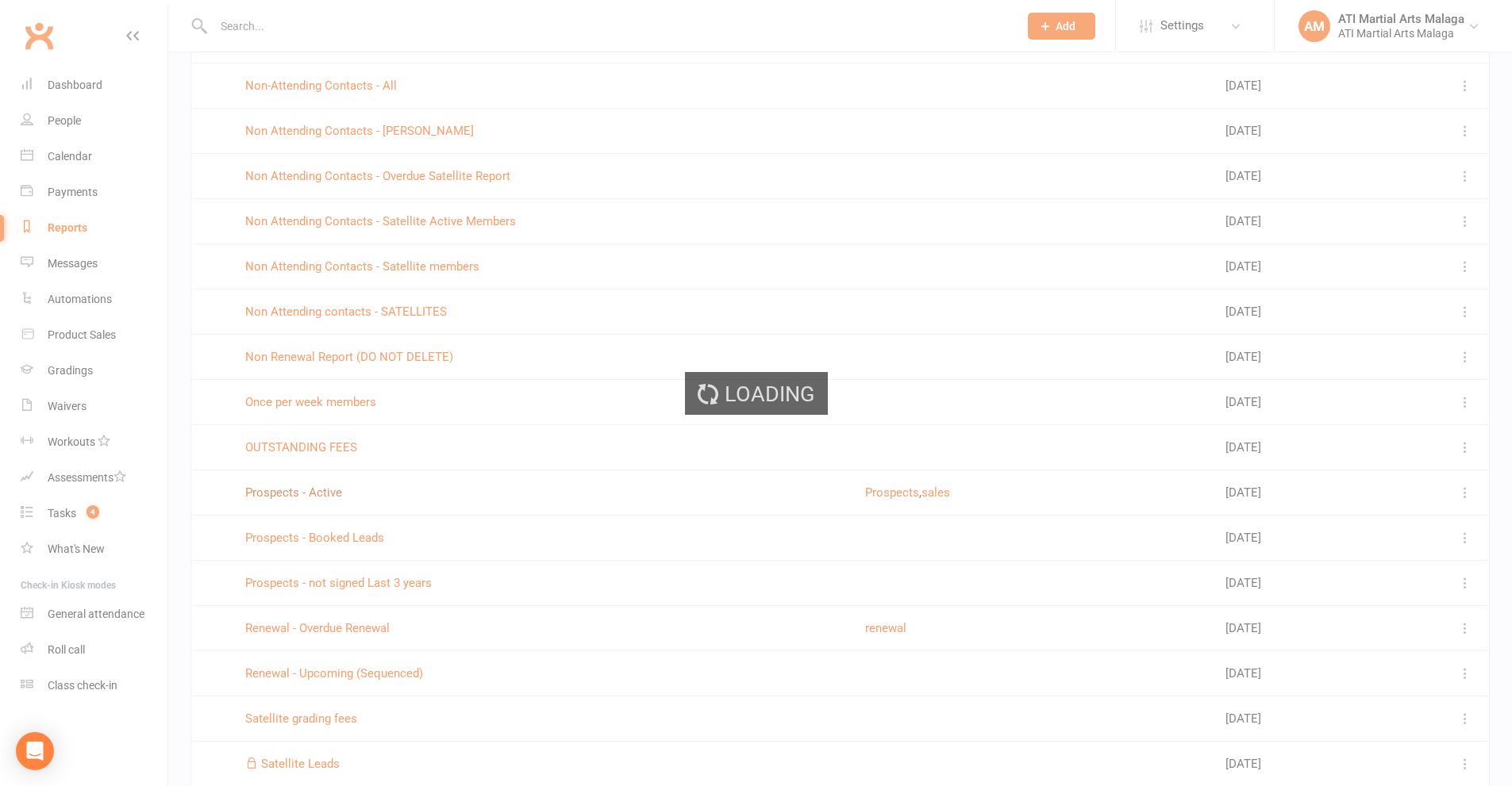
click at [275, 495] on div "Loading" at bounding box center [756, 393] width 1512 height 786
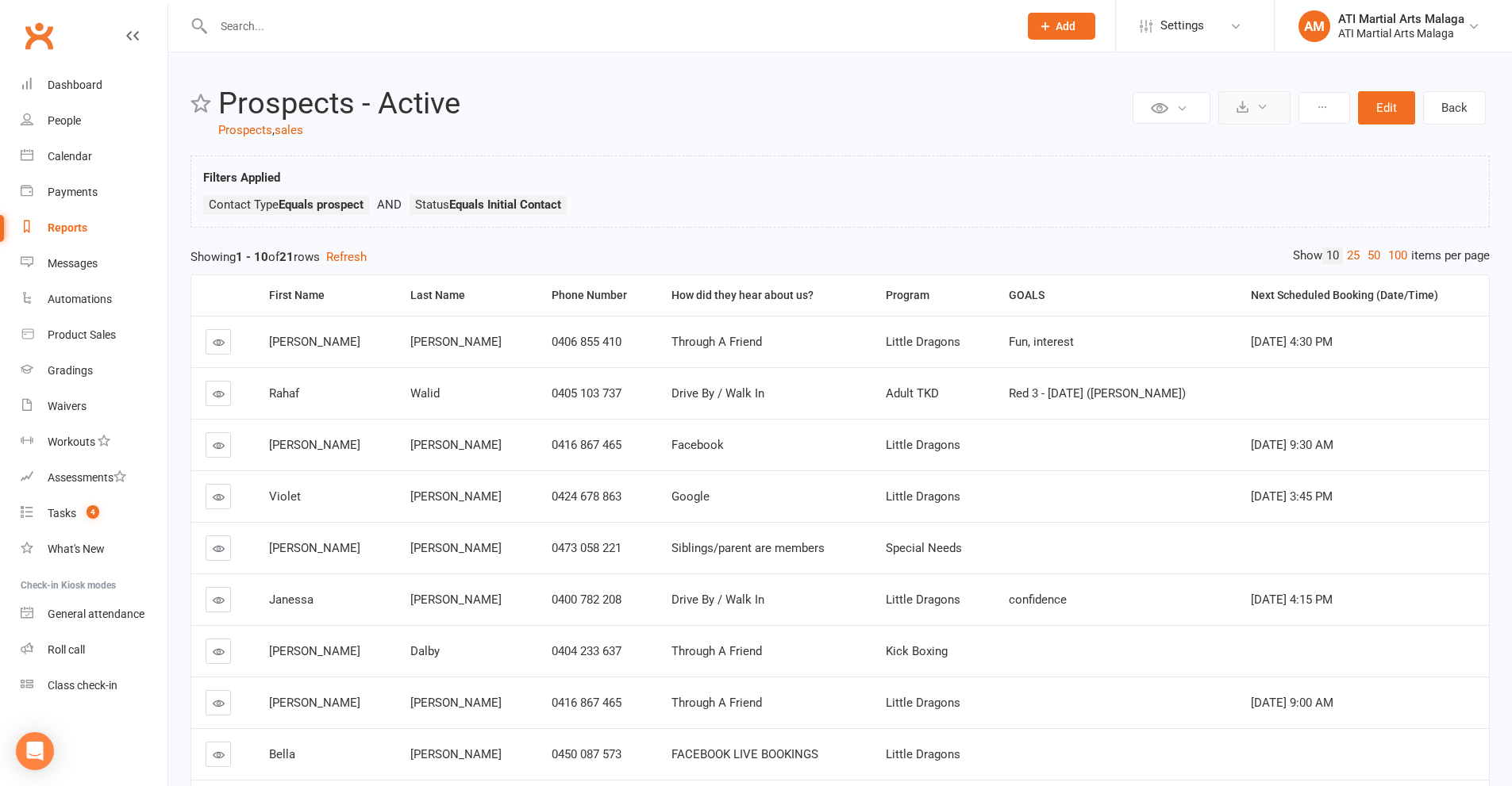
click at [1247, 105] on icon at bounding box center [1242, 106] width 12 height 12
click at [1176, 146] on link "Export to CSV" at bounding box center [1206, 146] width 166 height 32
click at [1356, 185] on div "Filters Applied Contact Type Equals prospect Status Equals Initial Contact" at bounding box center [840, 195] width 1274 height 55
click at [257, 20] on input "text" at bounding box center [607, 26] width 798 height 22
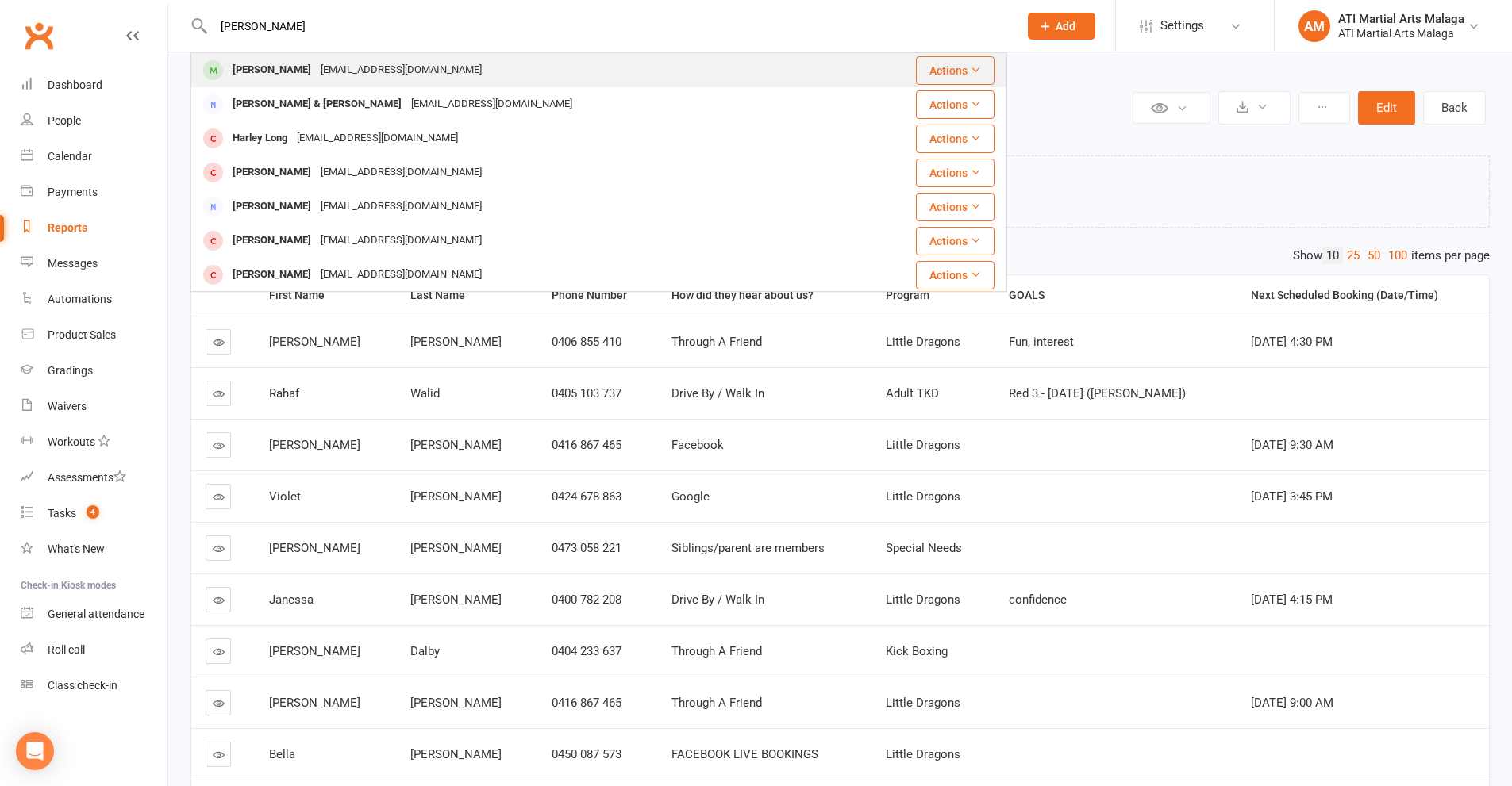
type input "harlan"
click at [267, 65] on div "Harlan Buist" at bounding box center [272, 71] width 88 height 23
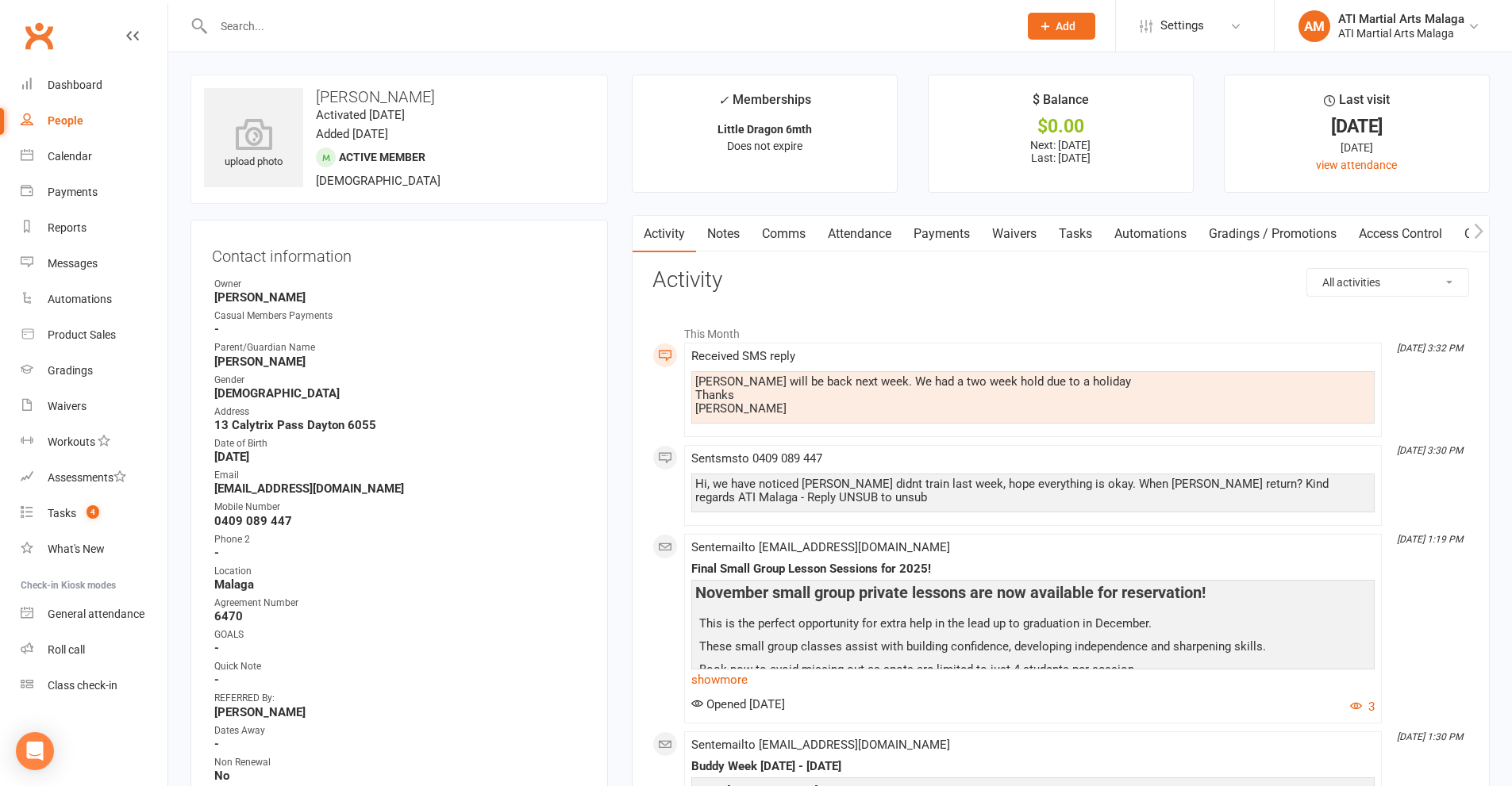
click at [722, 235] on link "Notes" at bounding box center [723, 234] width 55 height 37
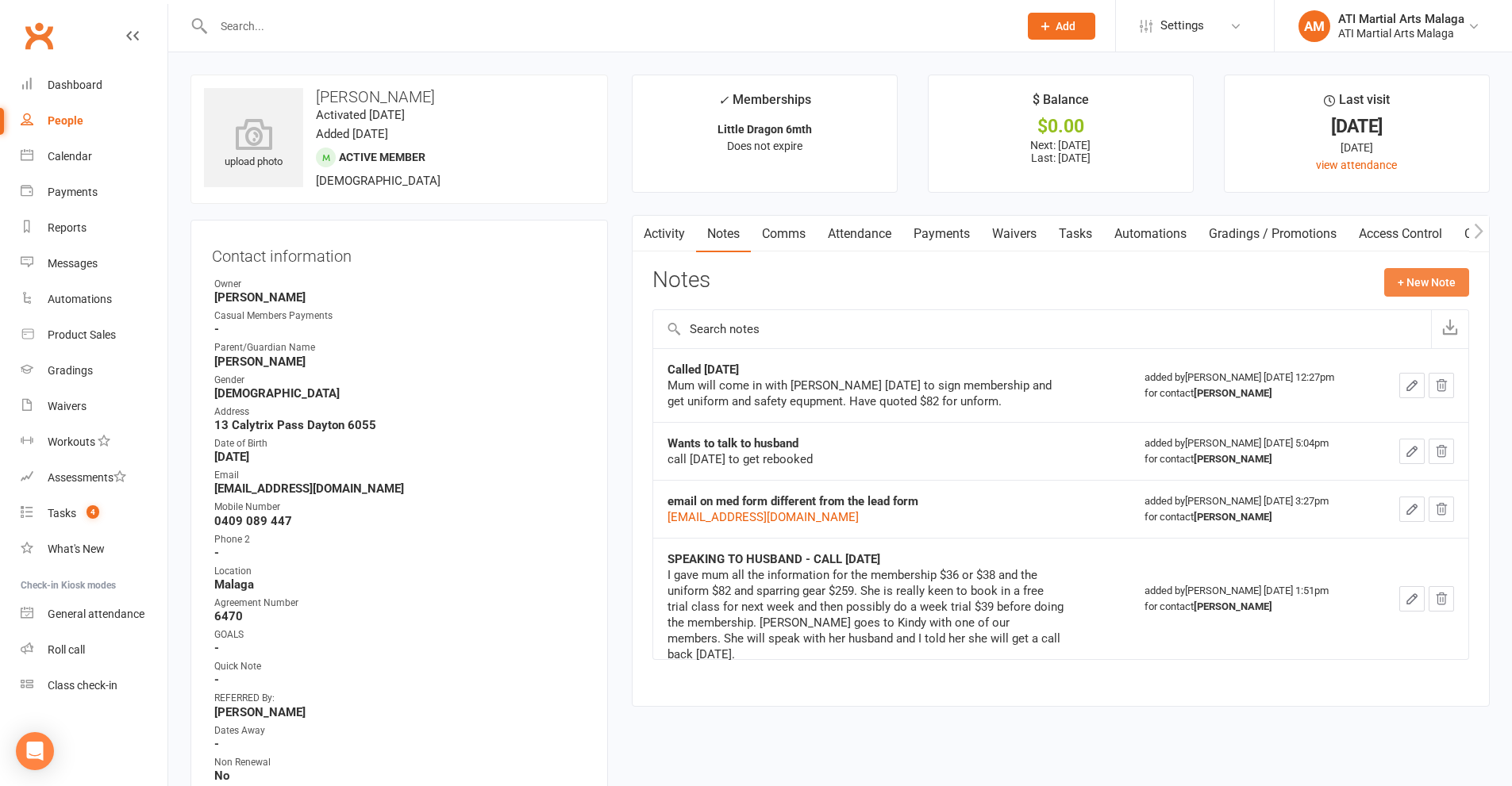
click at [1418, 281] on button "+ New Note" at bounding box center [1426, 282] width 85 height 28
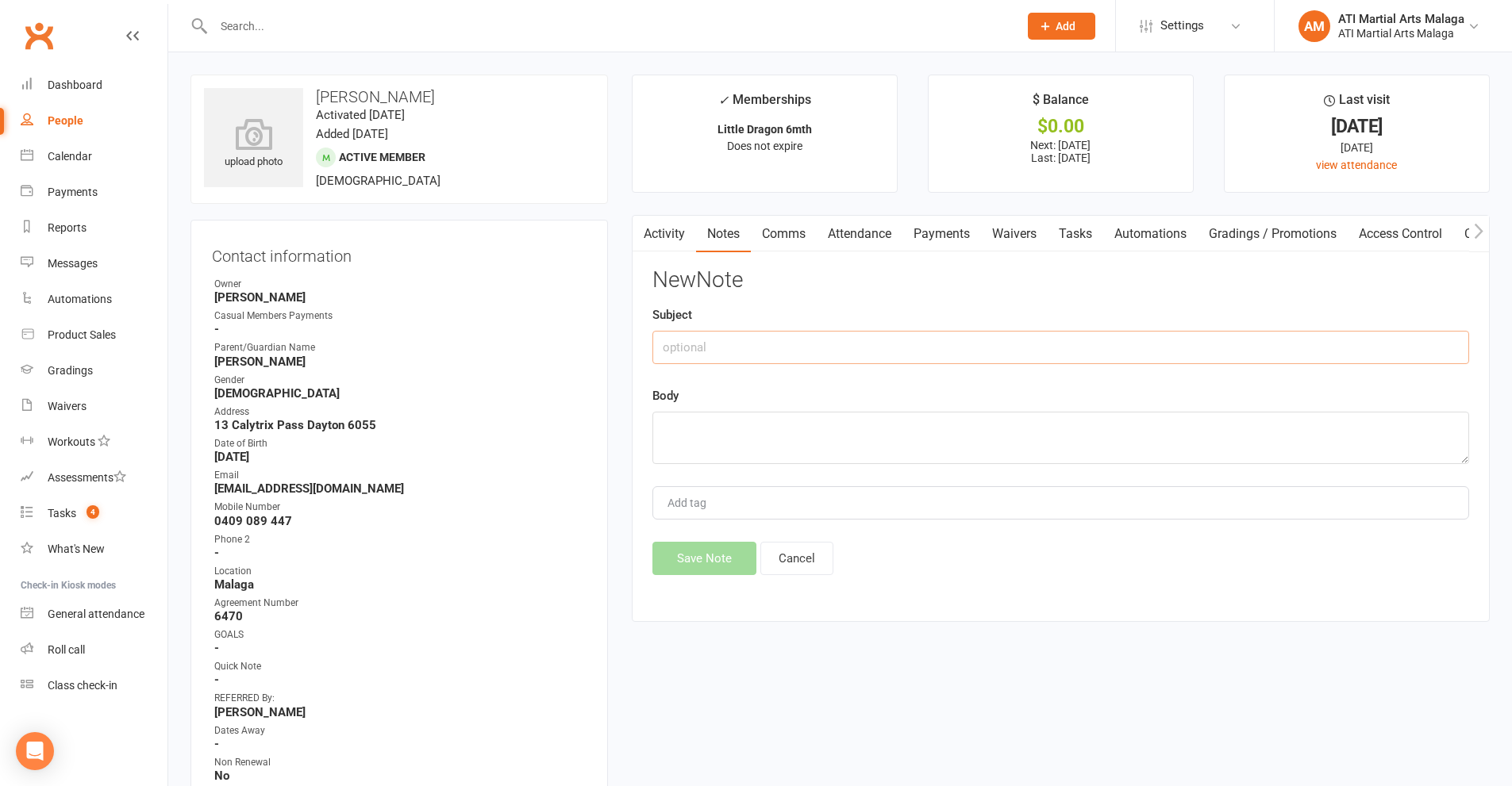
click at [764, 359] on input "text" at bounding box center [1060, 348] width 816 height 33
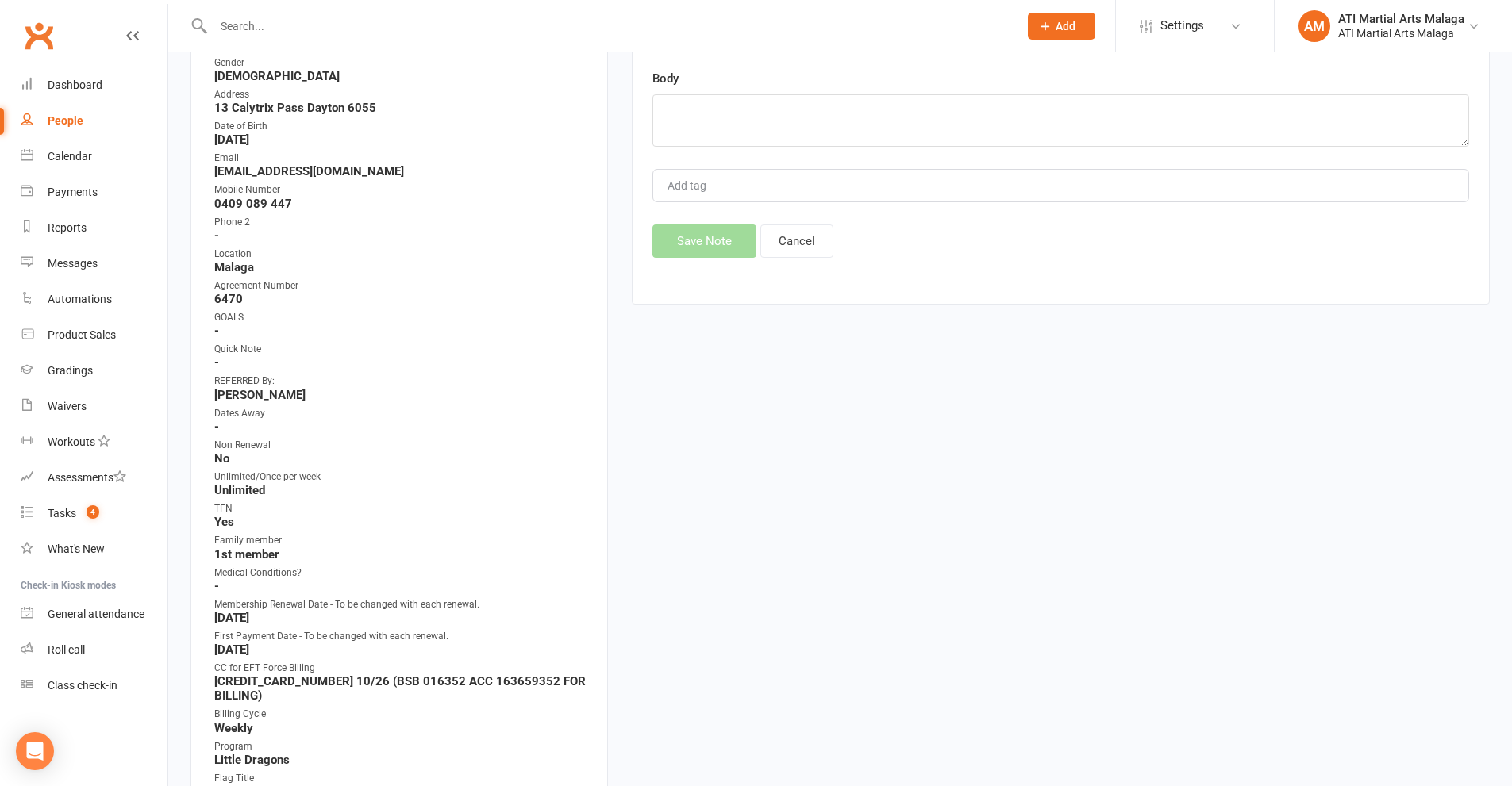
scroll to position [556, 0]
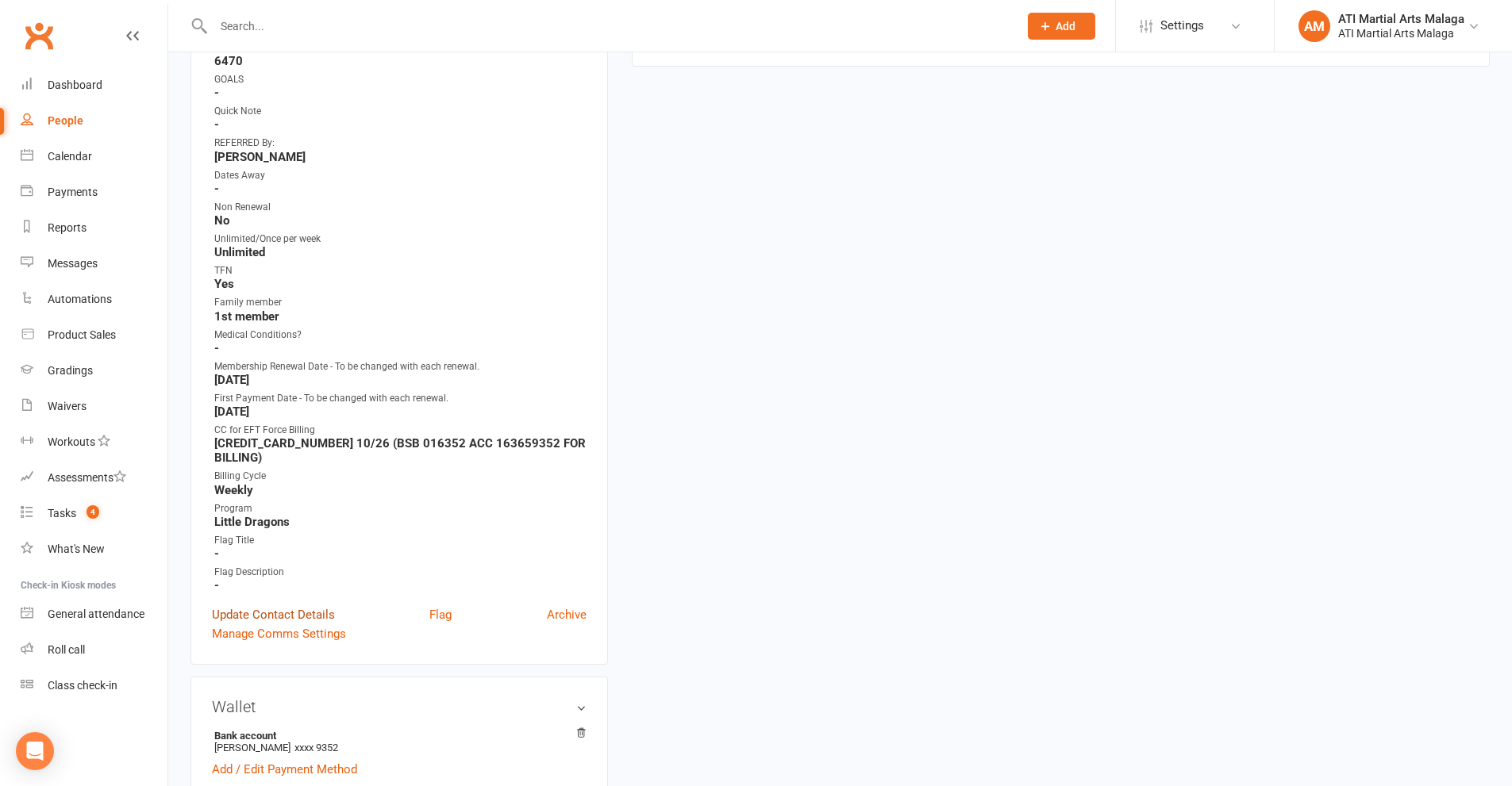
type input "Mum called wanting to cancel"
click at [282, 617] on link "Update Contact Details" at bounding box center [274, 615] width 123 height 19
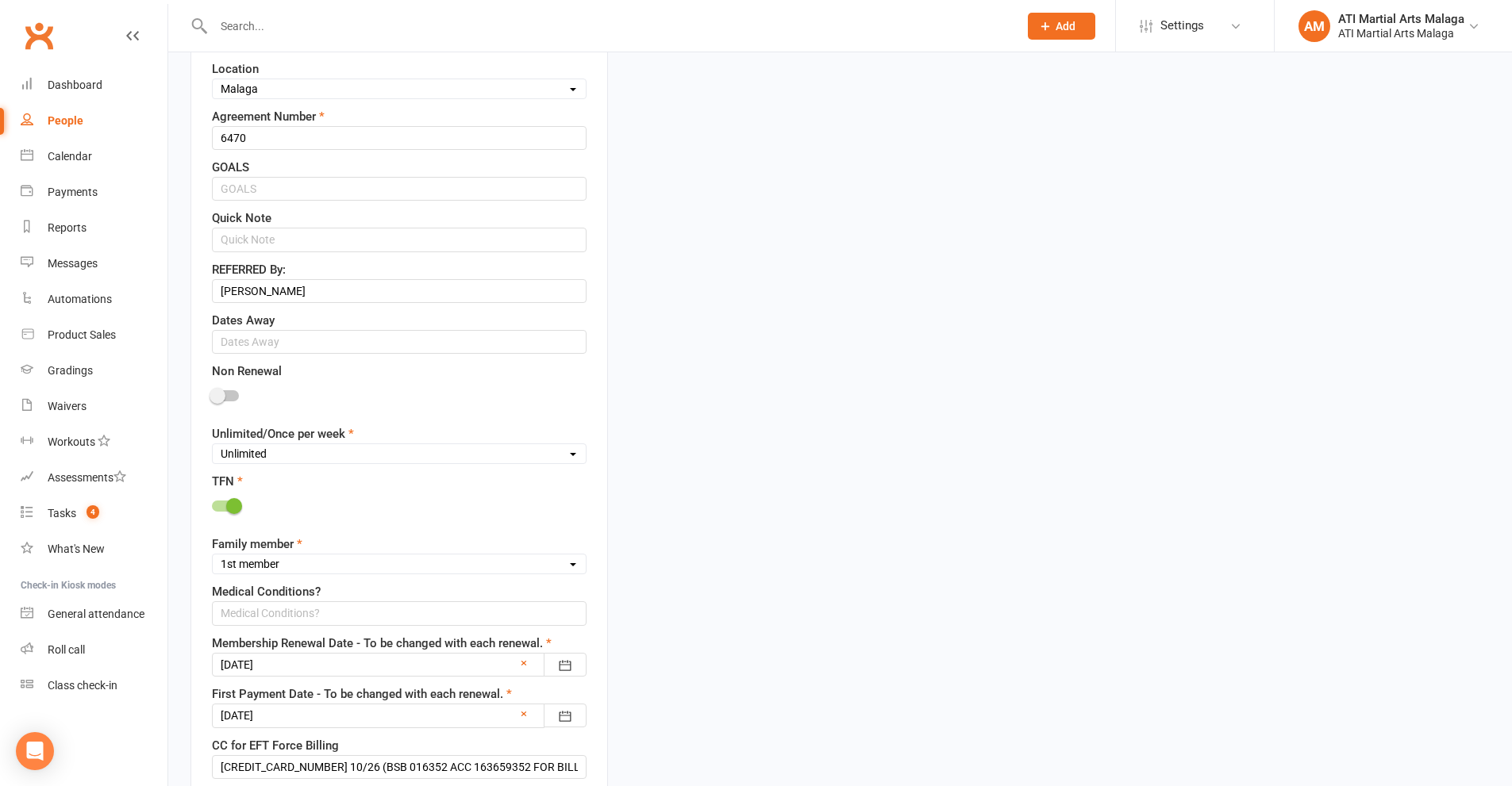
scroll to position [788, 0]
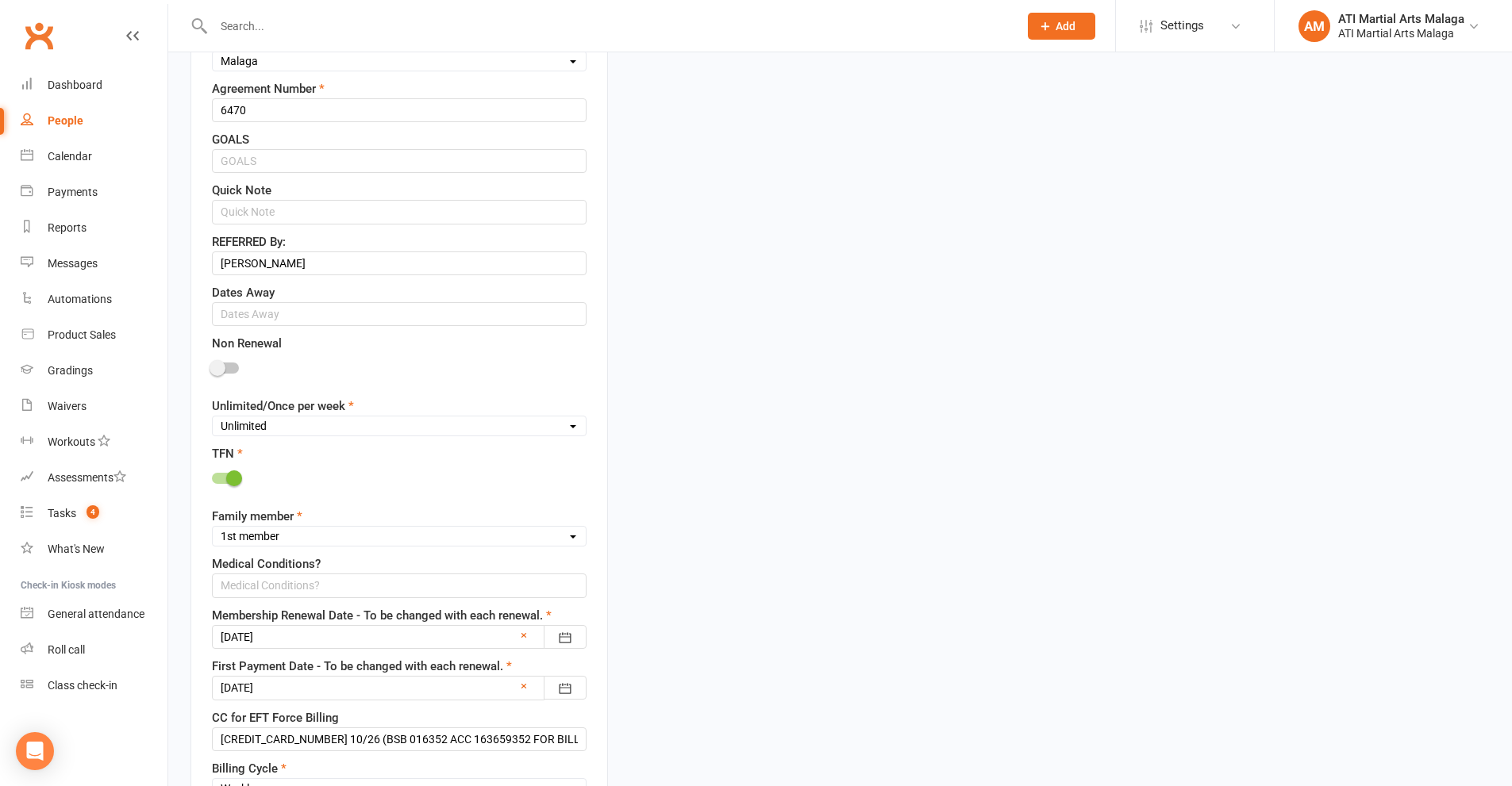
click at [214, 370] on span at bounding box center [217, 368] width 16 height 16
click at [212, 366] on input "checkbox" at bounding box center [212, 366] width 0 height 0
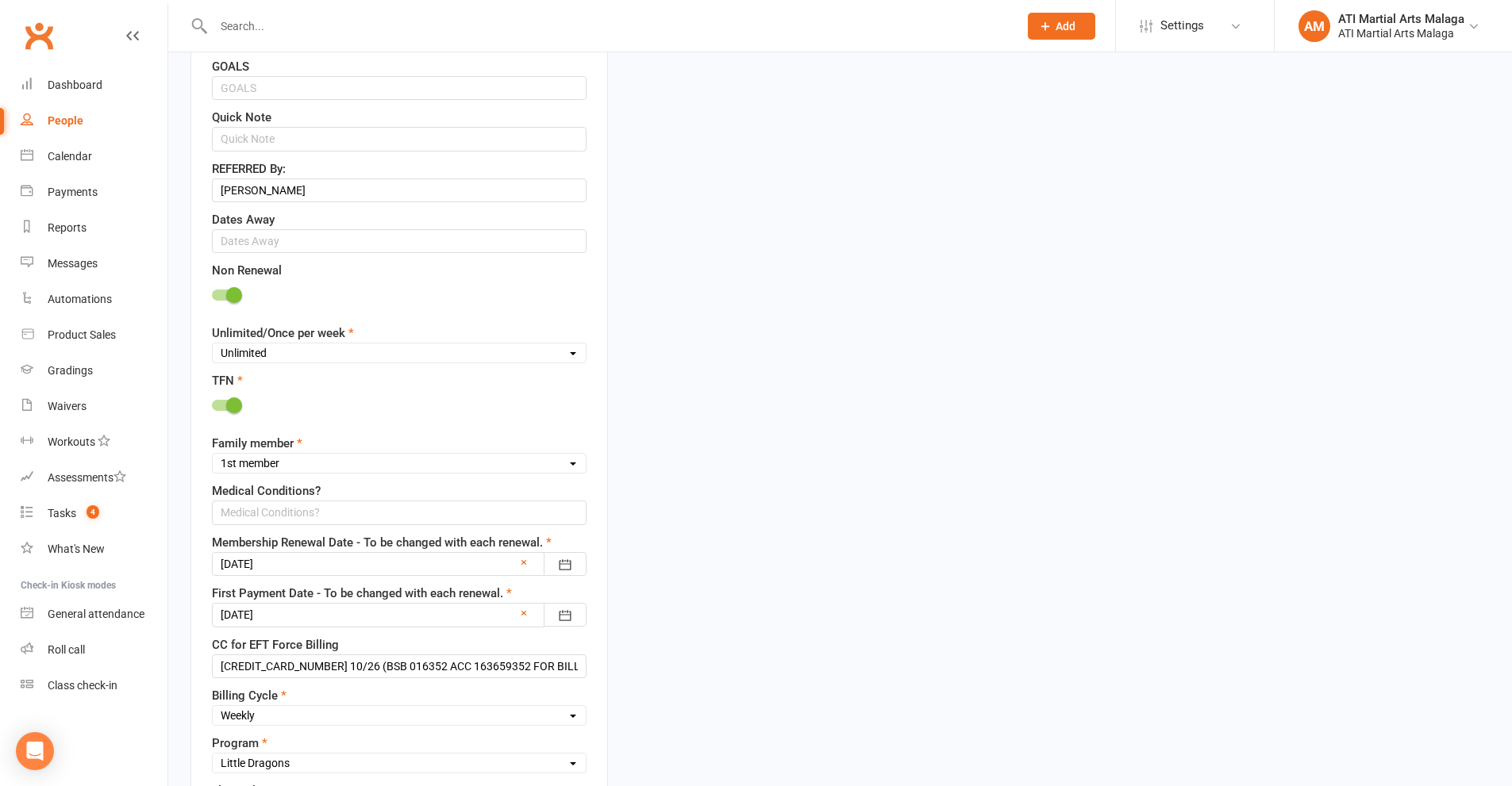
scroll to position [1026, 0]
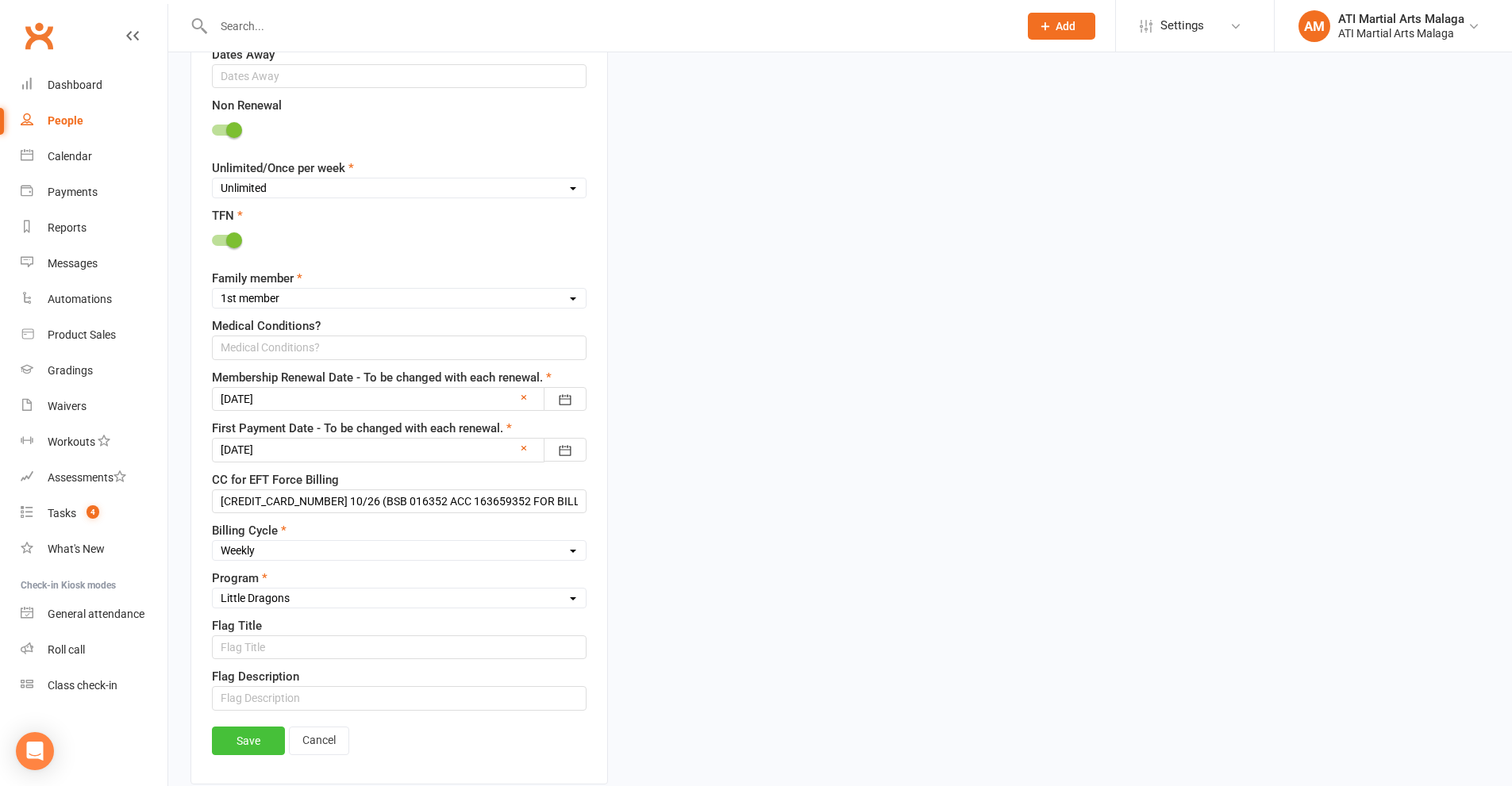
click at [245, 744] on link "Save" at bounding box center [249, 741] width 73 height 28
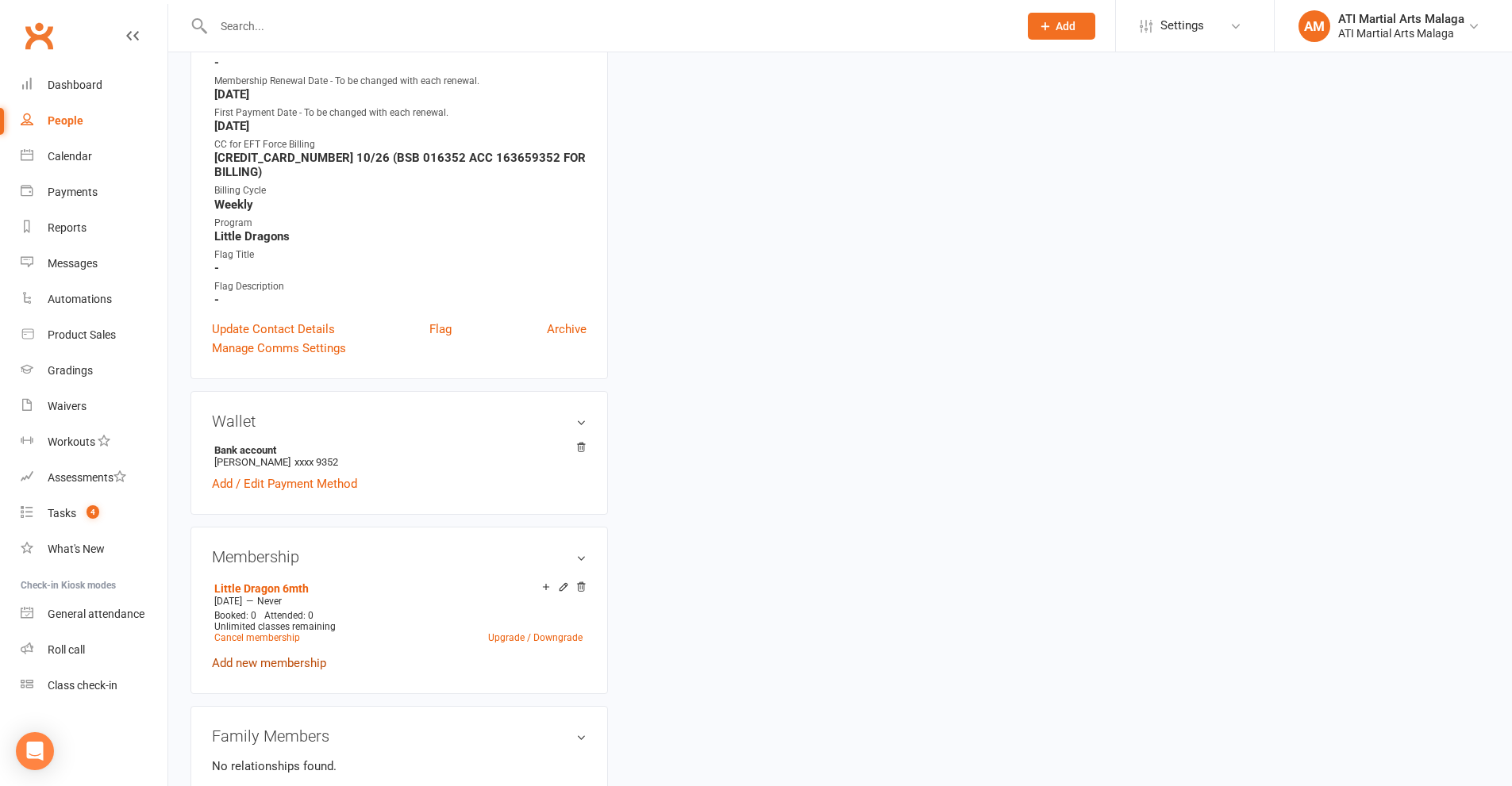
scroll to position [868, 0]
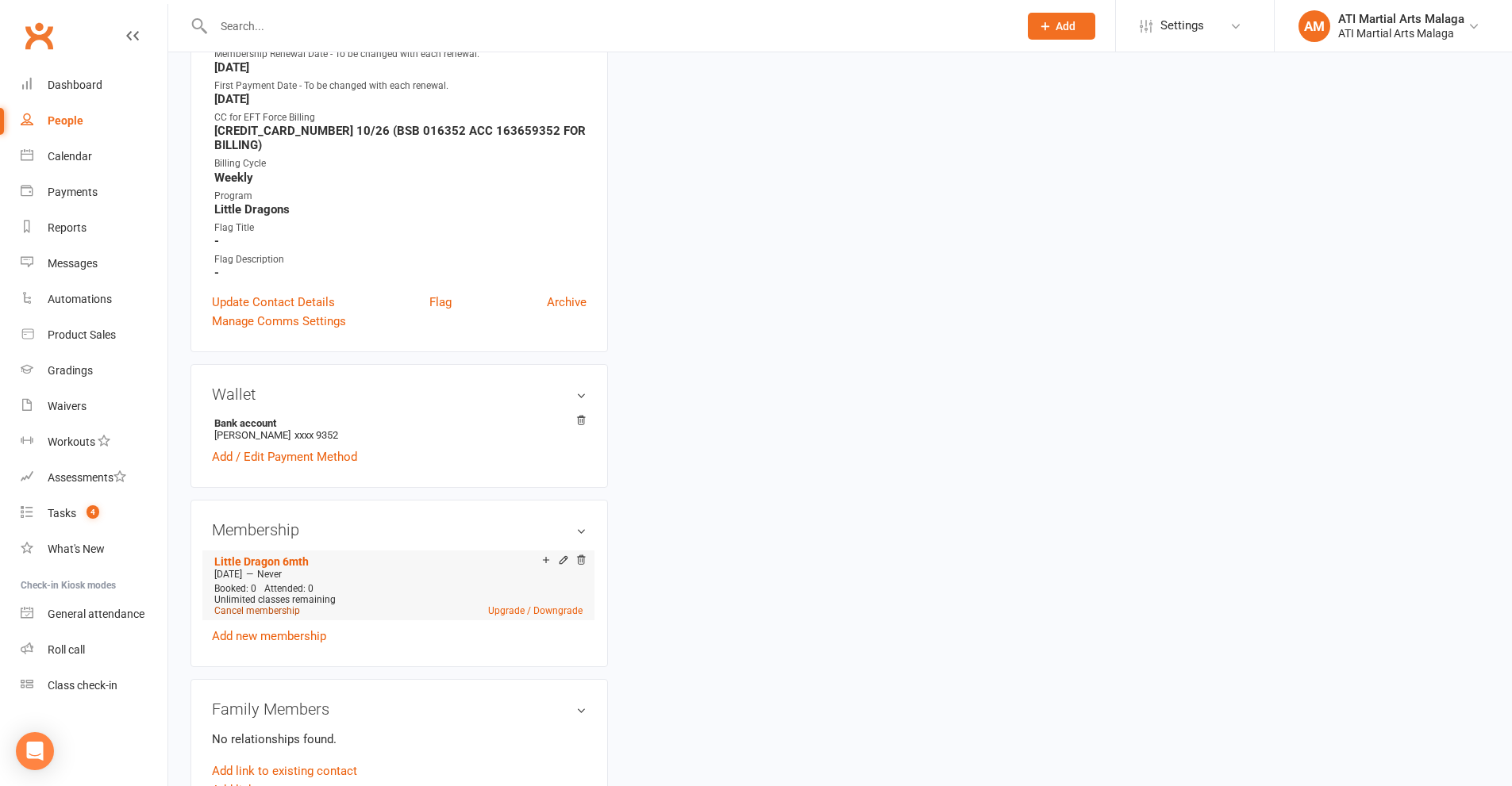
click at [250, 613] on link "Cancel membership" at bounding box center [256, 611] width 86 height 11
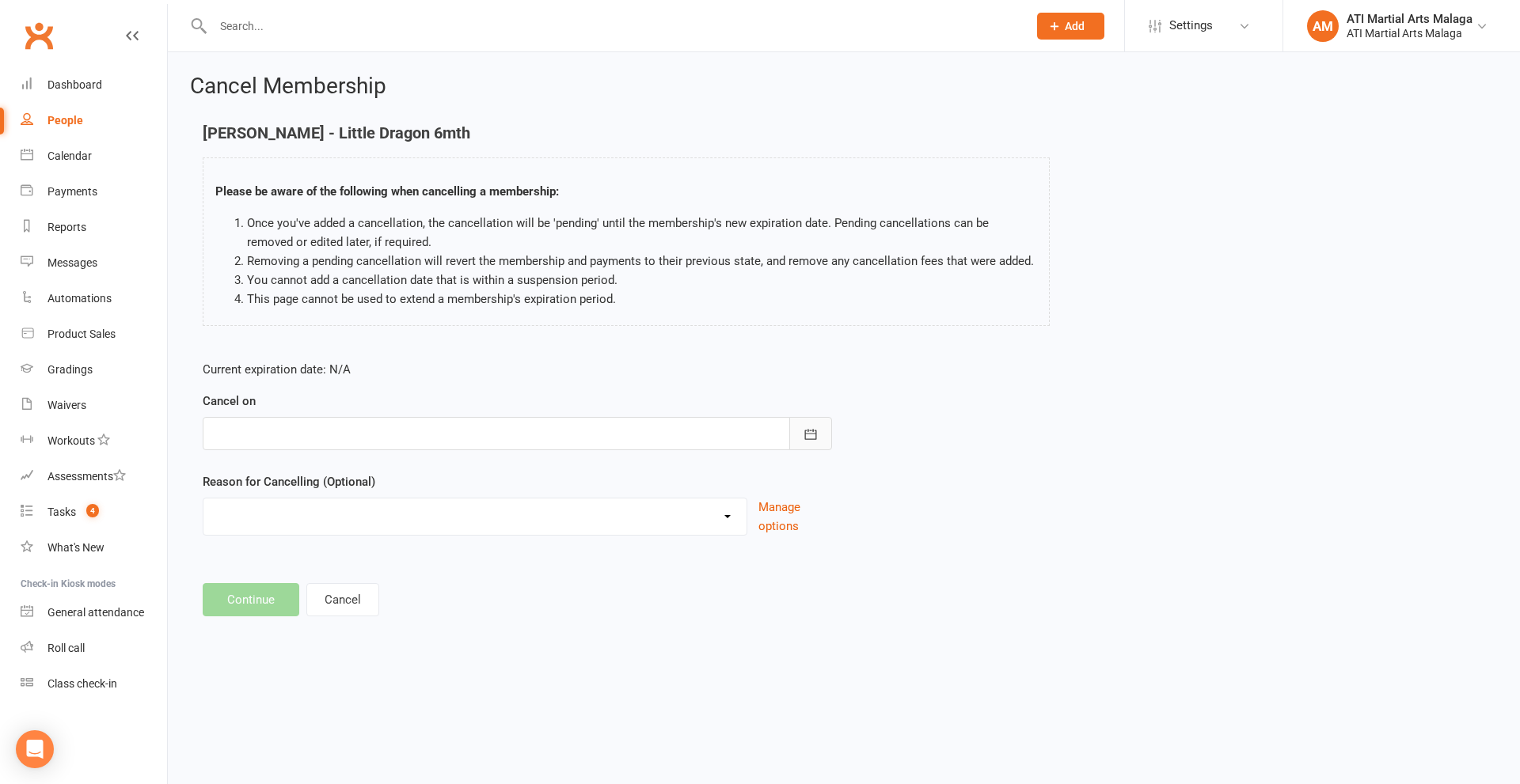
click at [805, 436] on icon "button" at bounding box center [811, 434] width 12 height 10
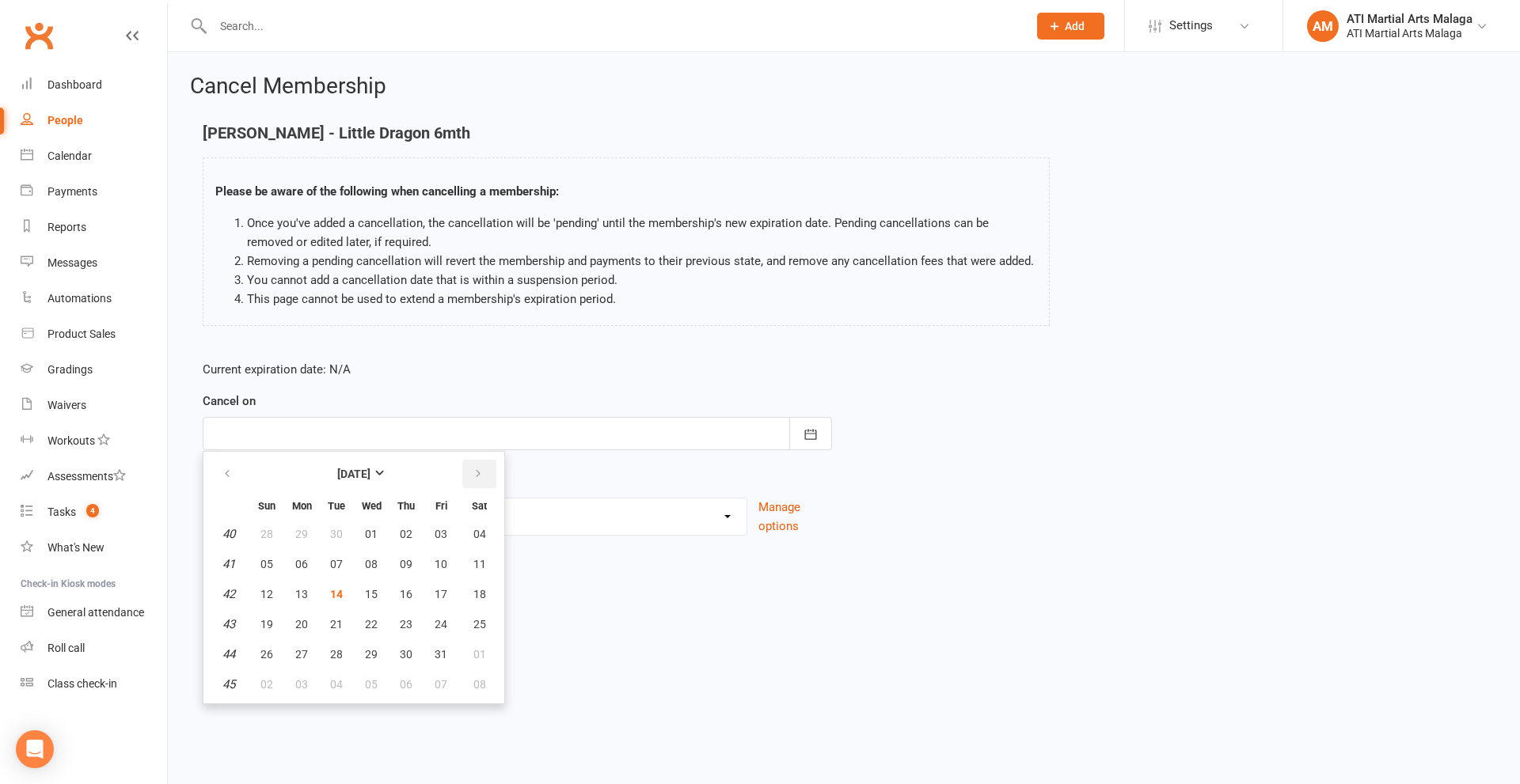
click at [478, 472] on icon "button" at bounding box center [477, 474] width 11 height 12
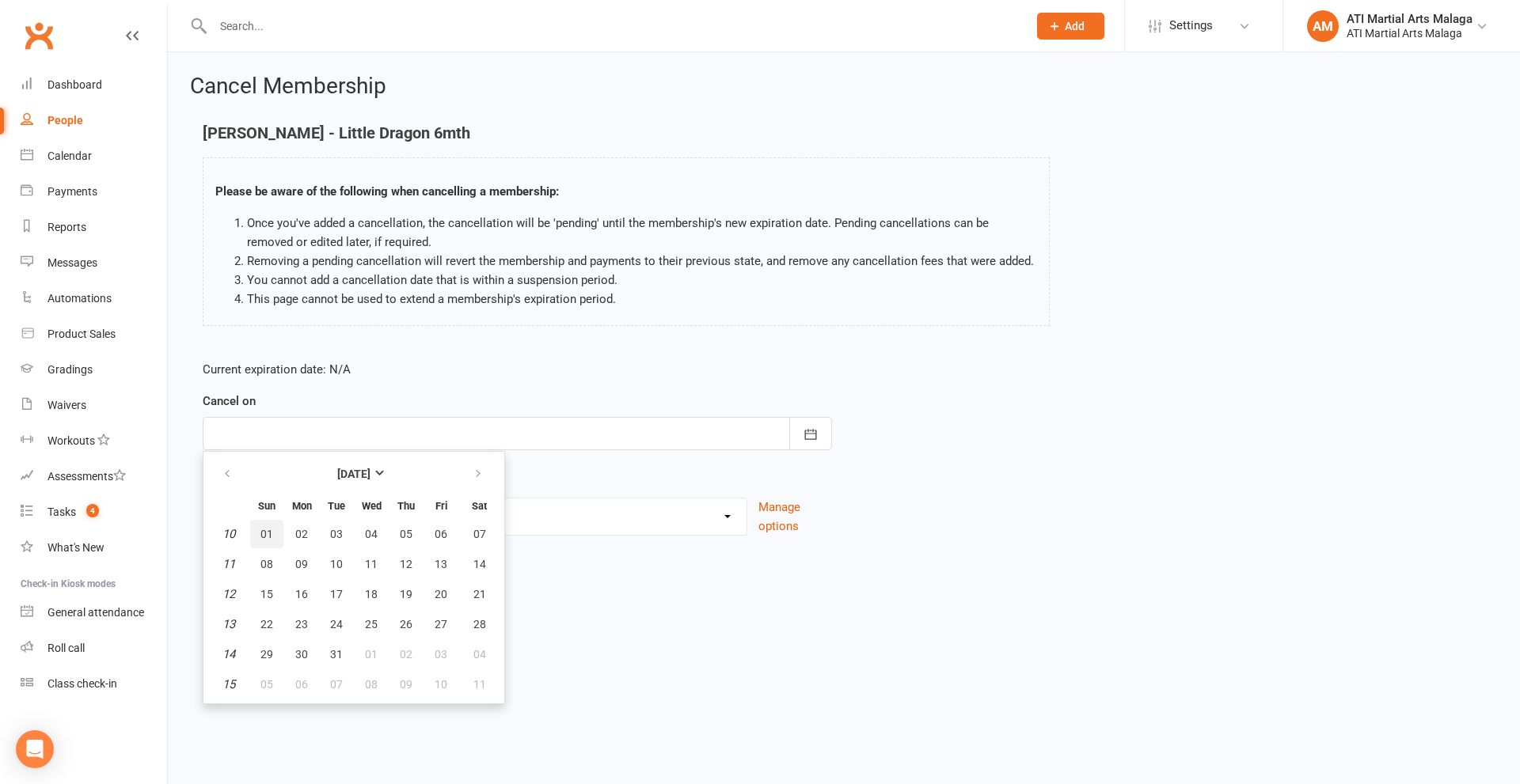
click at [261, 529] on span "01" at bounding box center [266, 533] width 12 height 12
type input "01 Mar 2026"
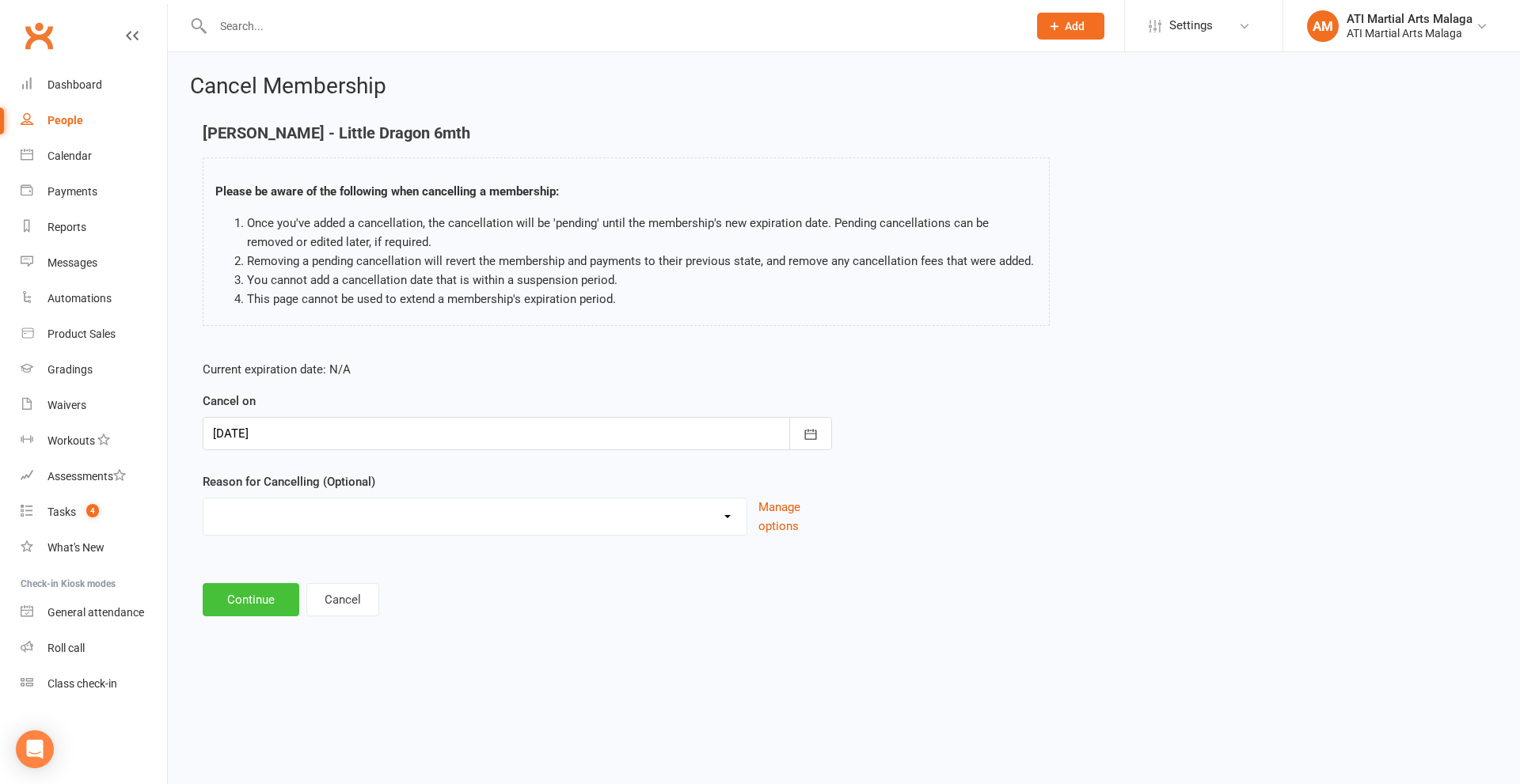
click at [253, 603] on button "Continue" at bounding box center [251, 600] width 96 height 33
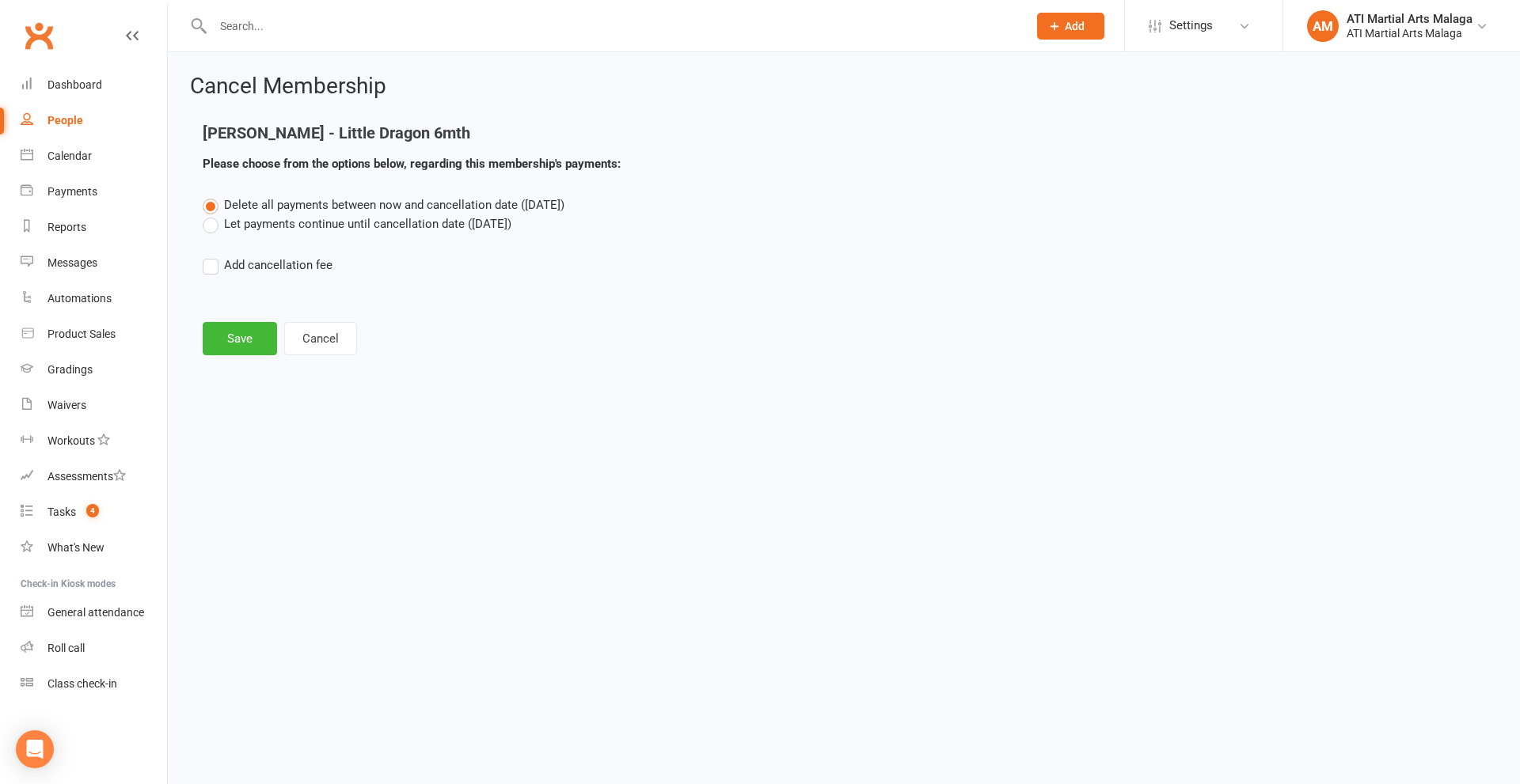
click at [208, 222] on label "Let payments continue until cancellation date (Mar 1, 2026)" at bounding box center [357, 223] width 309 height 19
click at [208, 214] on input "Let payments continue until cancellation date (Mar 1, 2026)" at bounding box center [208, 214] width 10 height 0
click at [238, 337] on button "Save" at bounding box center [240, 338] width 75 height 33
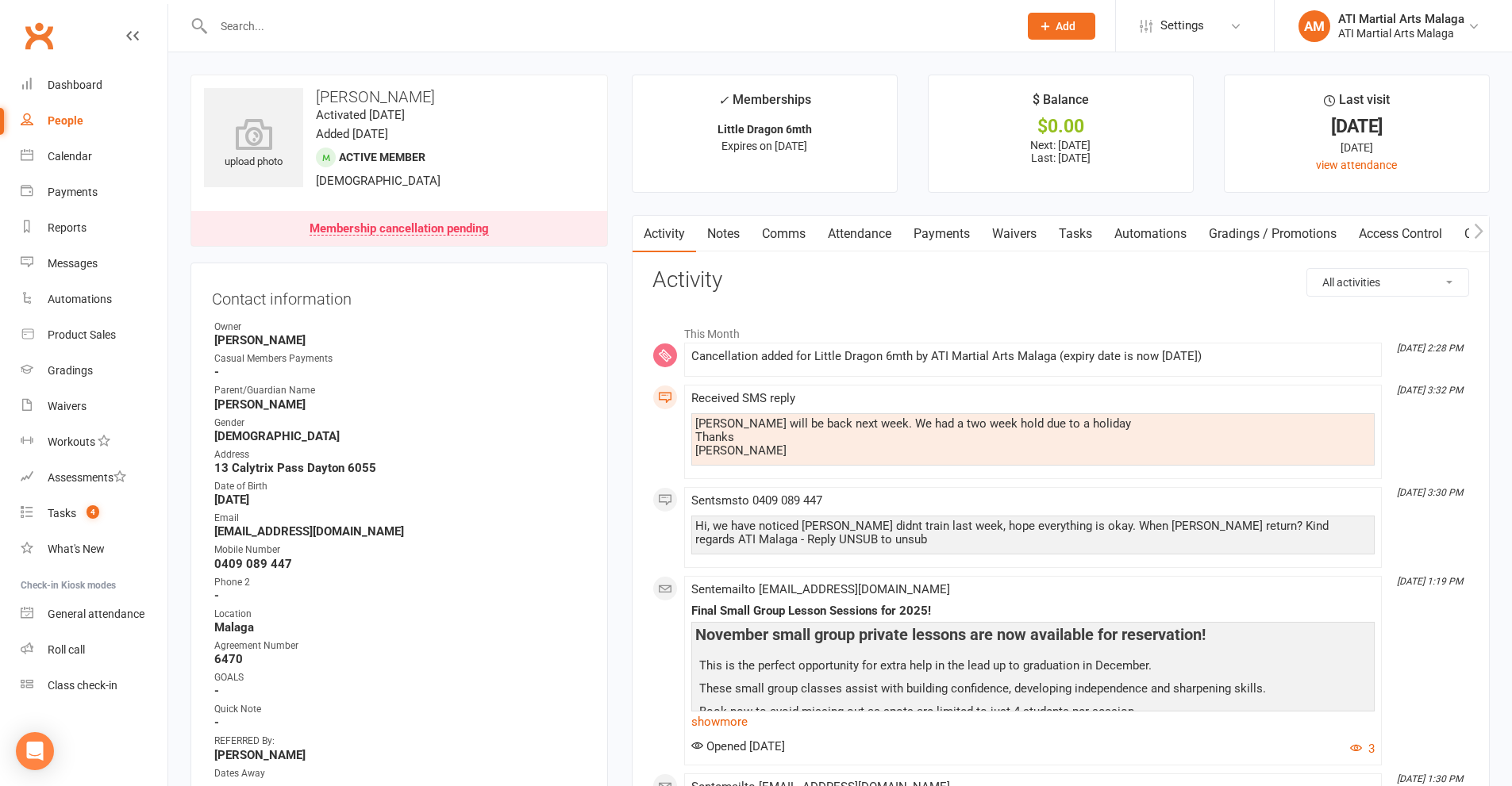
click at [716, 229] on link "Notes" at bounding box center [723, 234] width 55 height 37
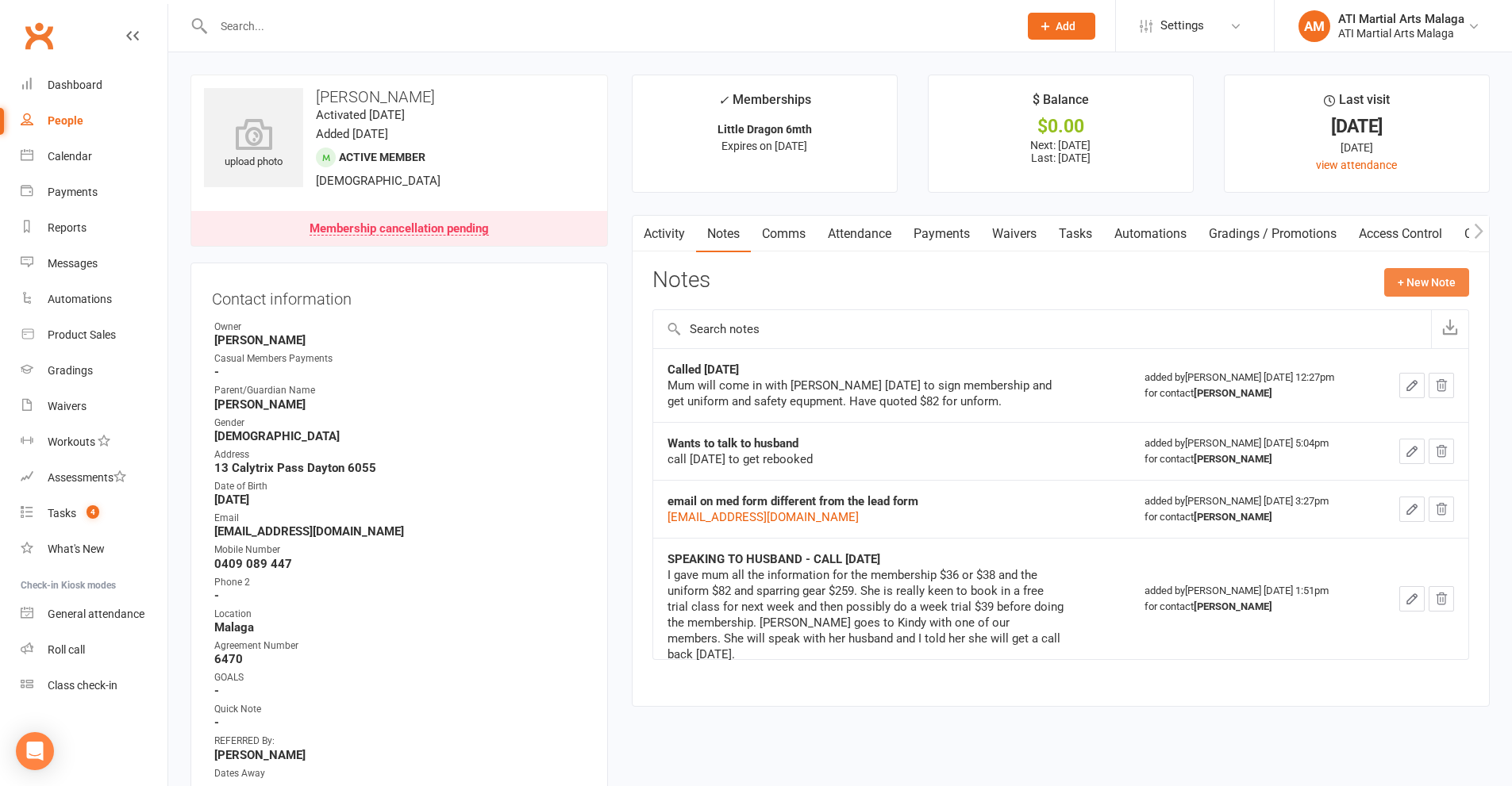
click at [1417, 278] on button "+ New Note" at bounding box center [1426, 282] width 85 height 28
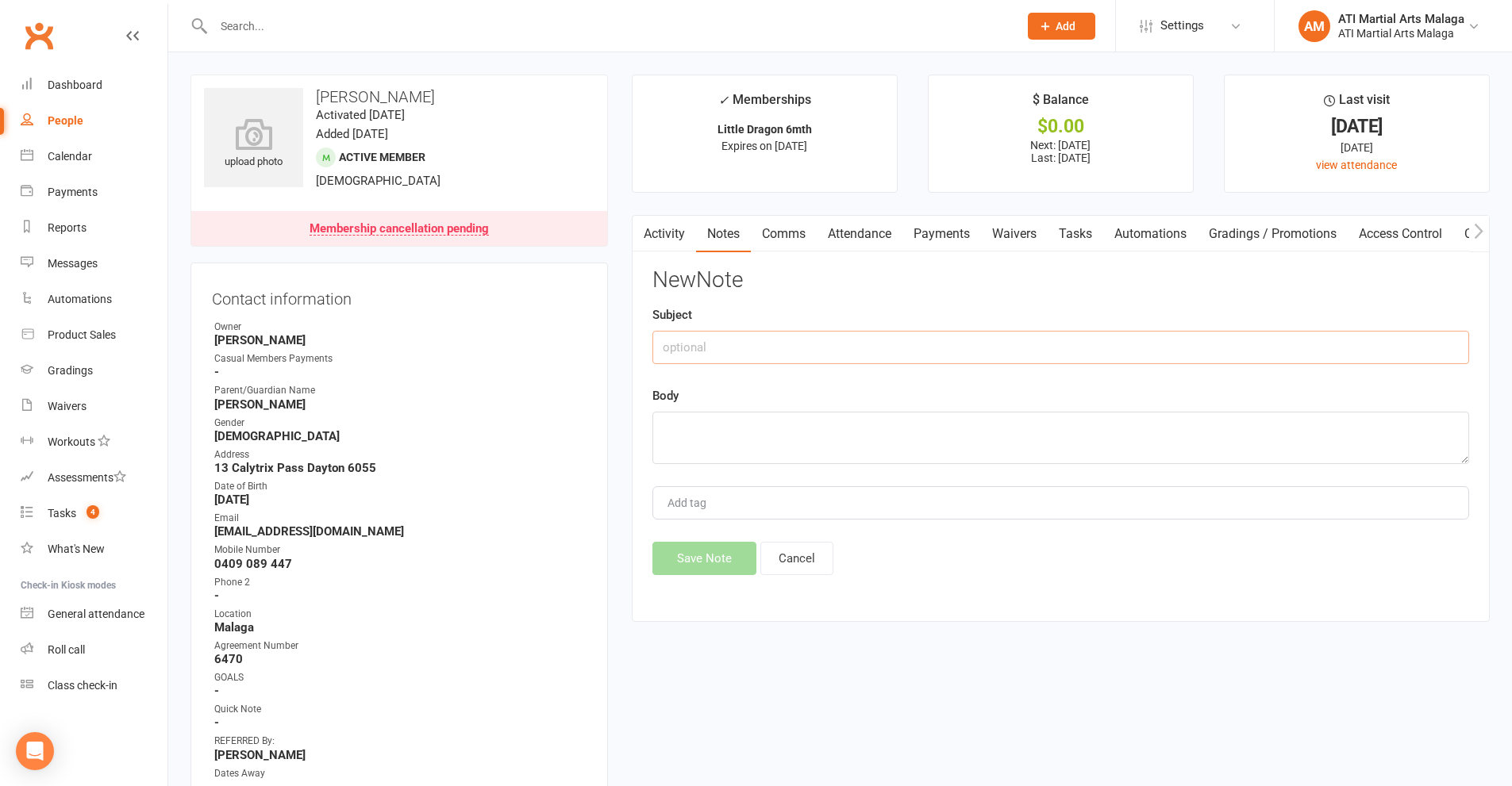
click at [687, 349] on input "text" at bounding box center [1060, 348] width 816 height 33
click at [660, 235] on link "Activity" at bounding box center [664, 234] width 63 height 37
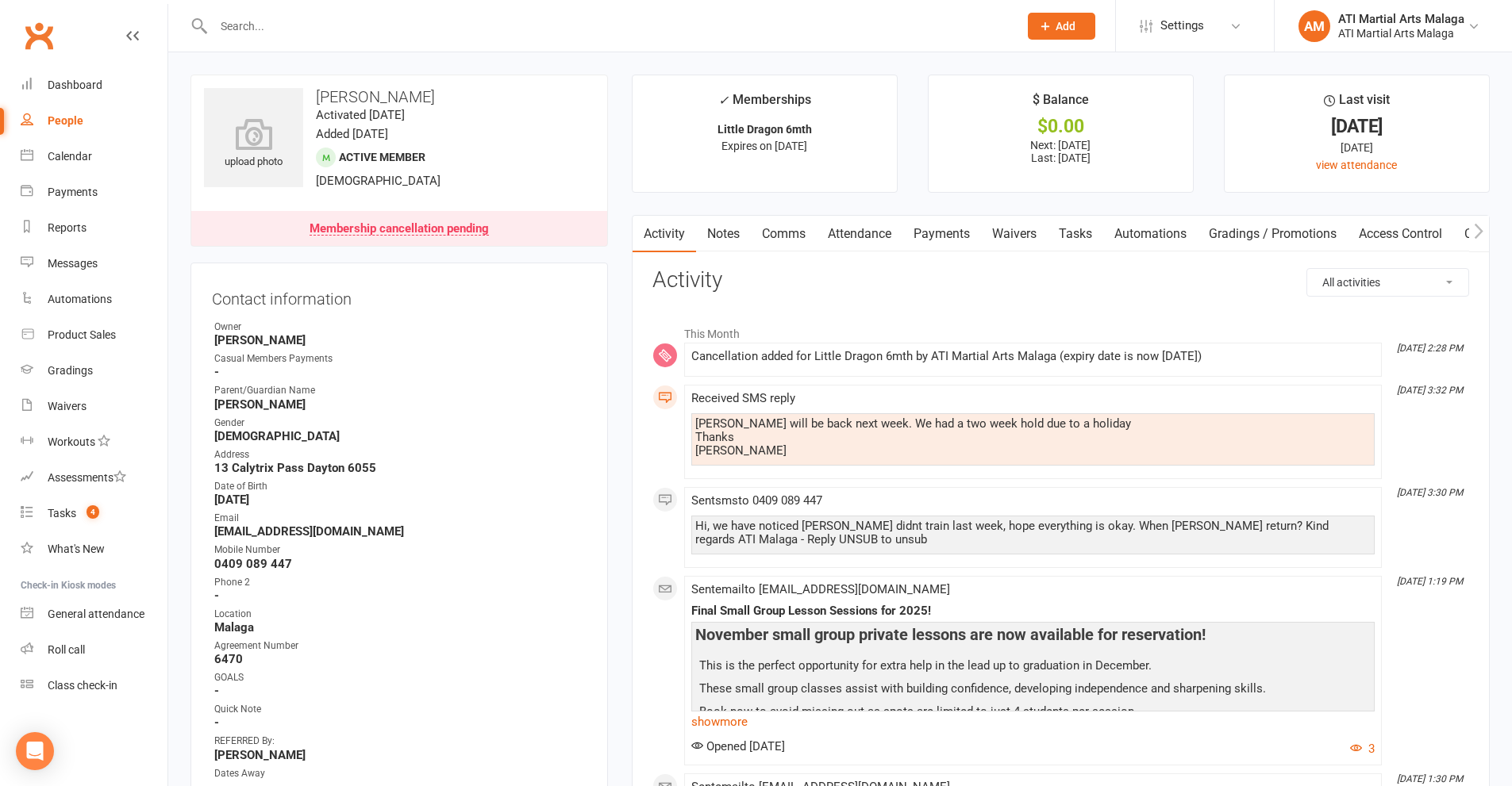
click at [719, 230] on link "Notes" at bounding box center [723, 234] width 55 height 37
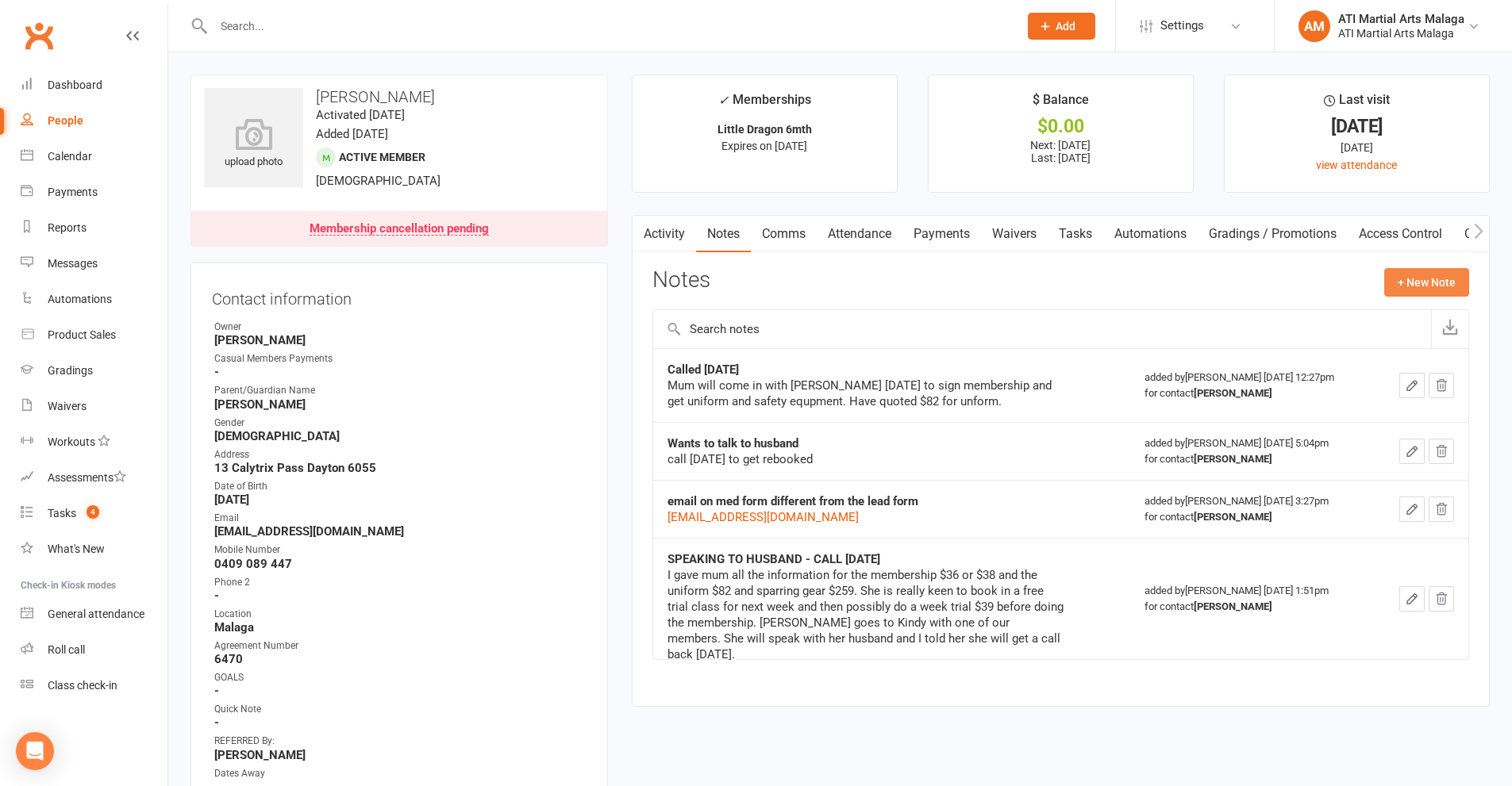
click at [1411, 282] on button "+ New Note" at bounding box center [1426, 282] width 85 height 28
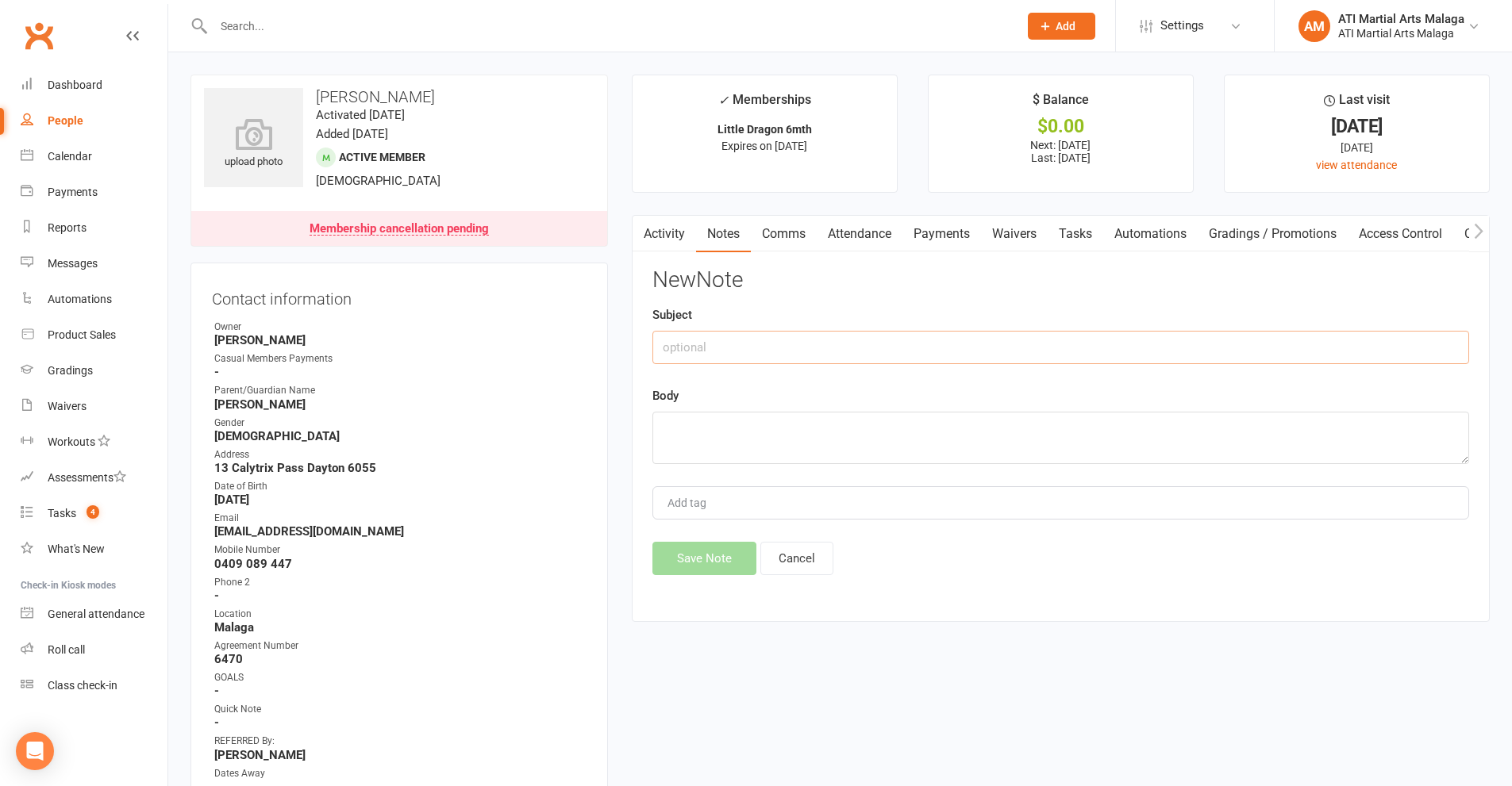
click at [784, 340] on input "text" at bounding box center [1060, 348] width 816 height 33
click at [771, 346] on input "Wanting to cancel - n on renewal put in" at bounding box center [1060, 348] width 816 height 33
click at [771, 351] on input "Wanting to cancel - on renewal put in" at bounding box center [1060, 348] width 816 height 33
type input "Wanting to cancel - non renewal put in"
click at [676, 418] on textarea at bounding box center [1060, 437] width 816 height 52
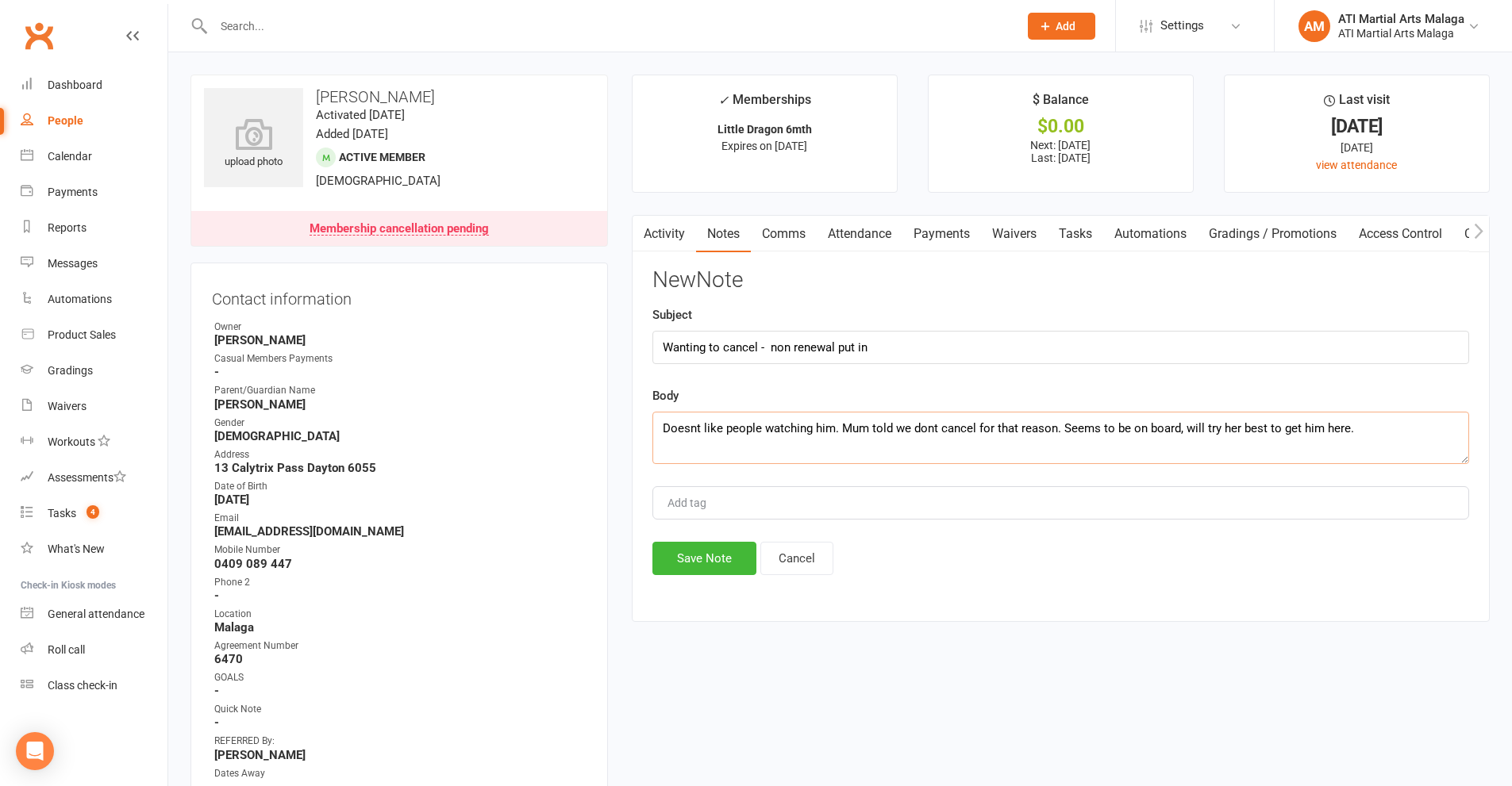
click at [1411, 453] on textarea "Doesnt like people watching him. Mum told we dont cancel for that reason. Seems…" at bounding box center [1060, 437] width 816 height 52
click at [721, 450] on textarea "Doesnt like people watching him. Mum told we dont cancel for that reason. Seems…" at bounding box center [1060, 437] width 816 height 52
click at [732, 446] on textarea "Doesnt like people watching him. Mum told we dont cancel for that reason. Seems…" at bounding box center [1060, 437] width 816 height 52
click at [746, 448] on textarea "Doesnt like people watching him. Mum told we dont cancel for that reason. Seems…" at bounding box center [1060, 437] width 816 height 52
click at [760, 452] on textarea "Doesnt like people watching him. Mum told we dont cancel for that reason. Seems…" at bounding box center [1060, 437] width 816 height 52
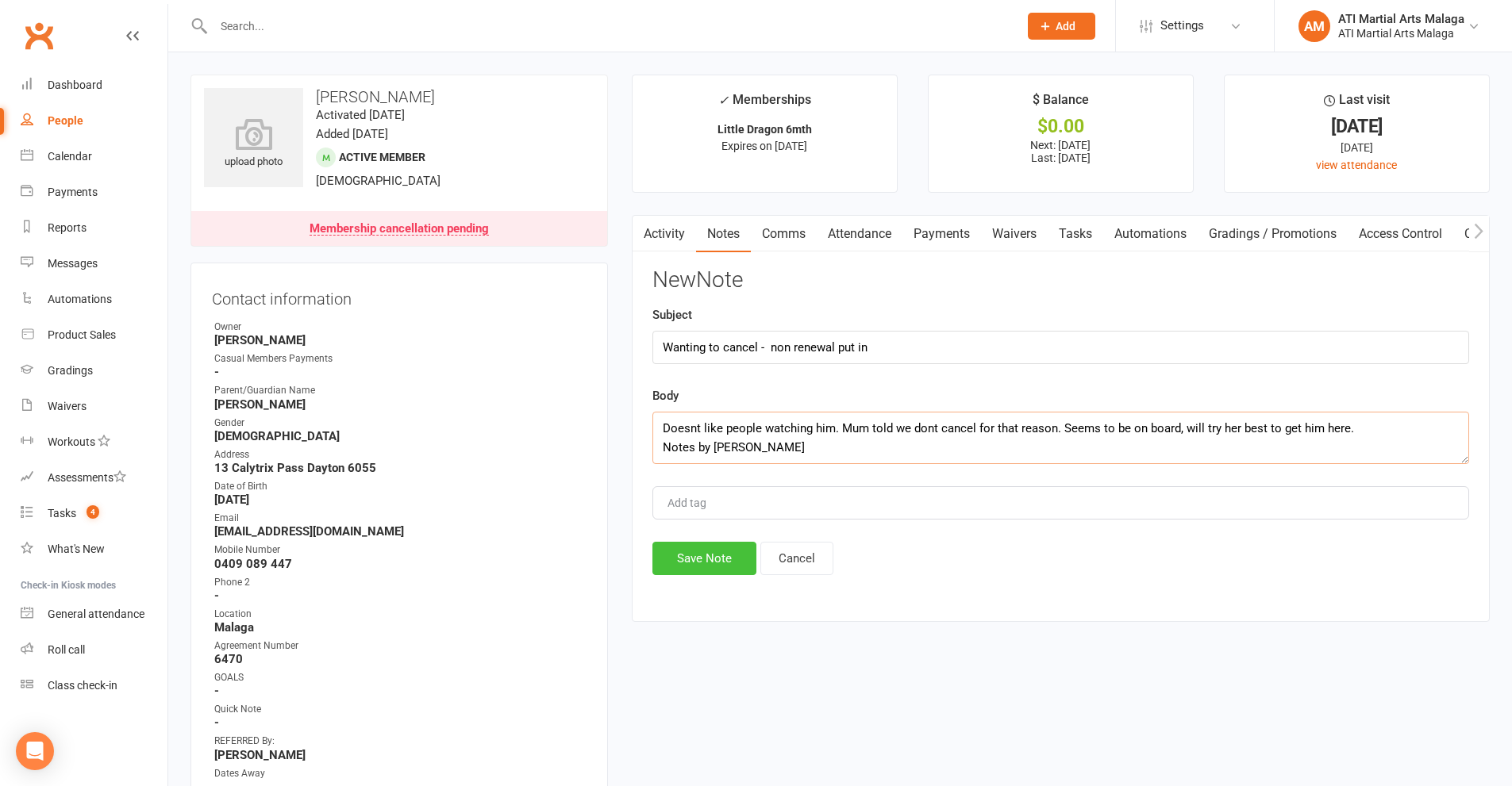
type textarea "Doesnt like people watching him. Mum told we dont cancel for that reason. Seems…"
click at [701, 555] on button "Save Note" at bounding box center [704, 558] width 104 height 33
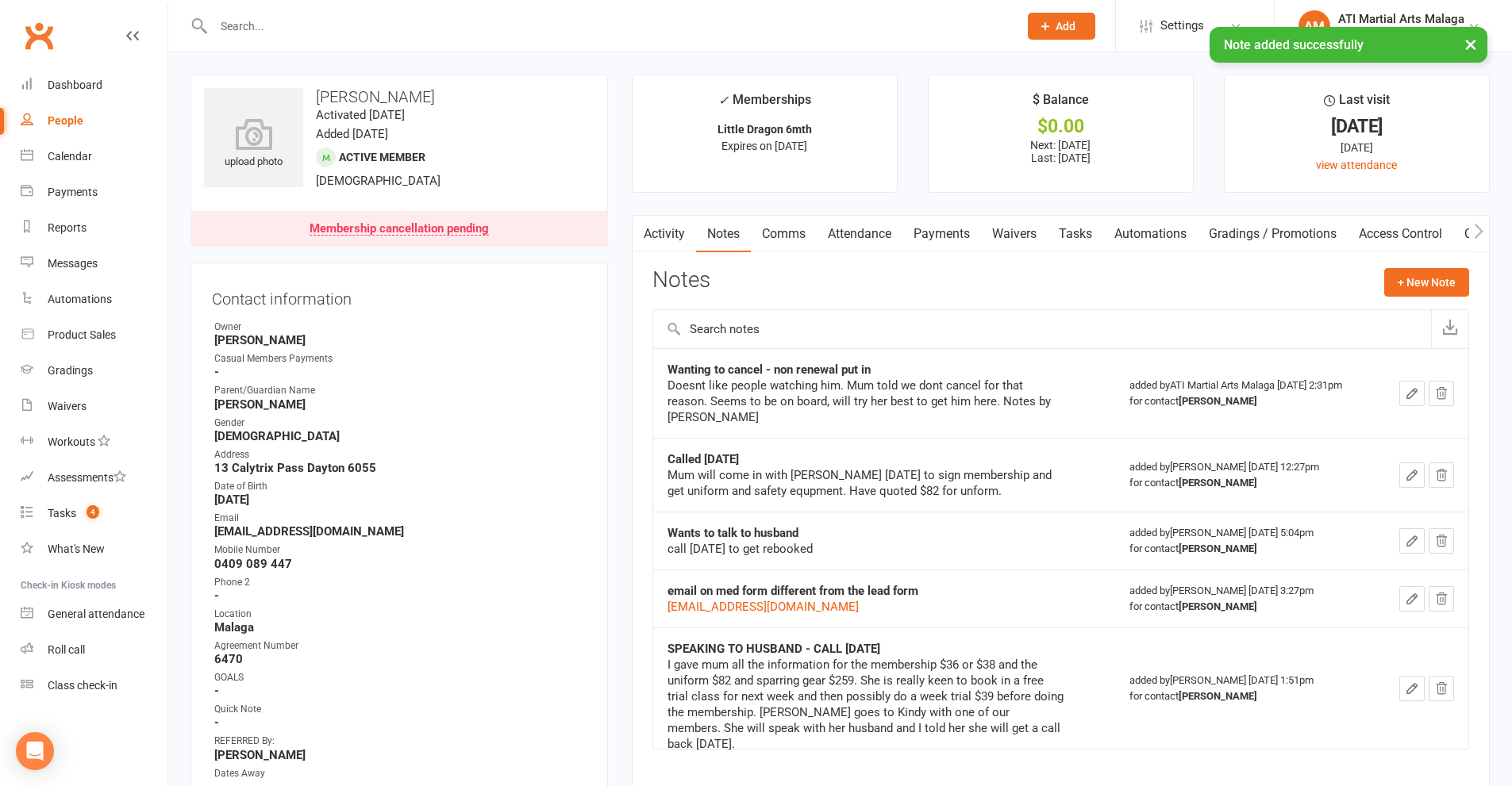
click at [1159, 101] on li "$ Balance $0.00 Next: 17 Oct 2025 Last: 26 Sep 2025" at bounding box center [1060, 134] width 265 height 118
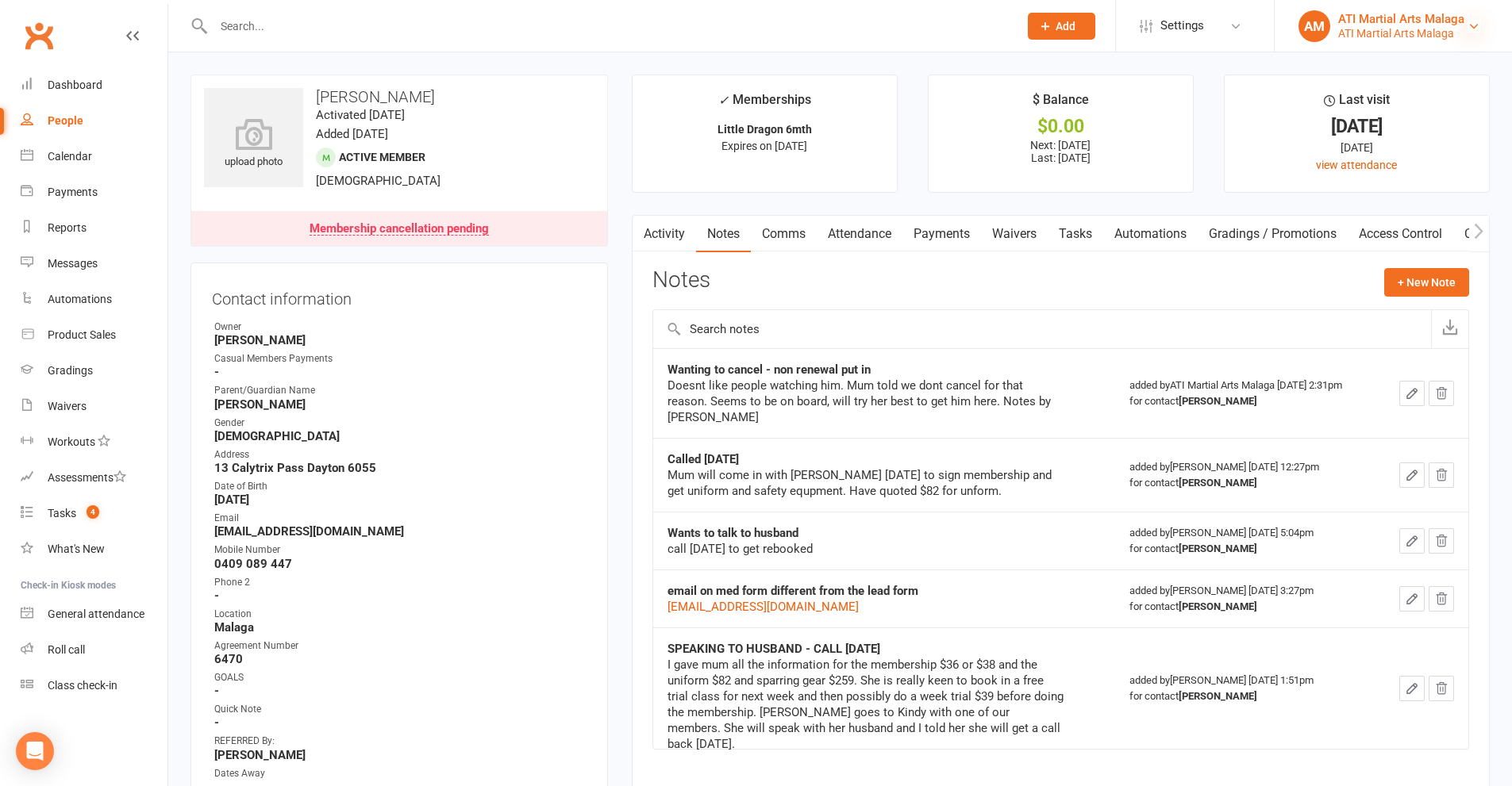
click at [1471, 23] on icon at bounding box center [1473, 26] width 12 height 12
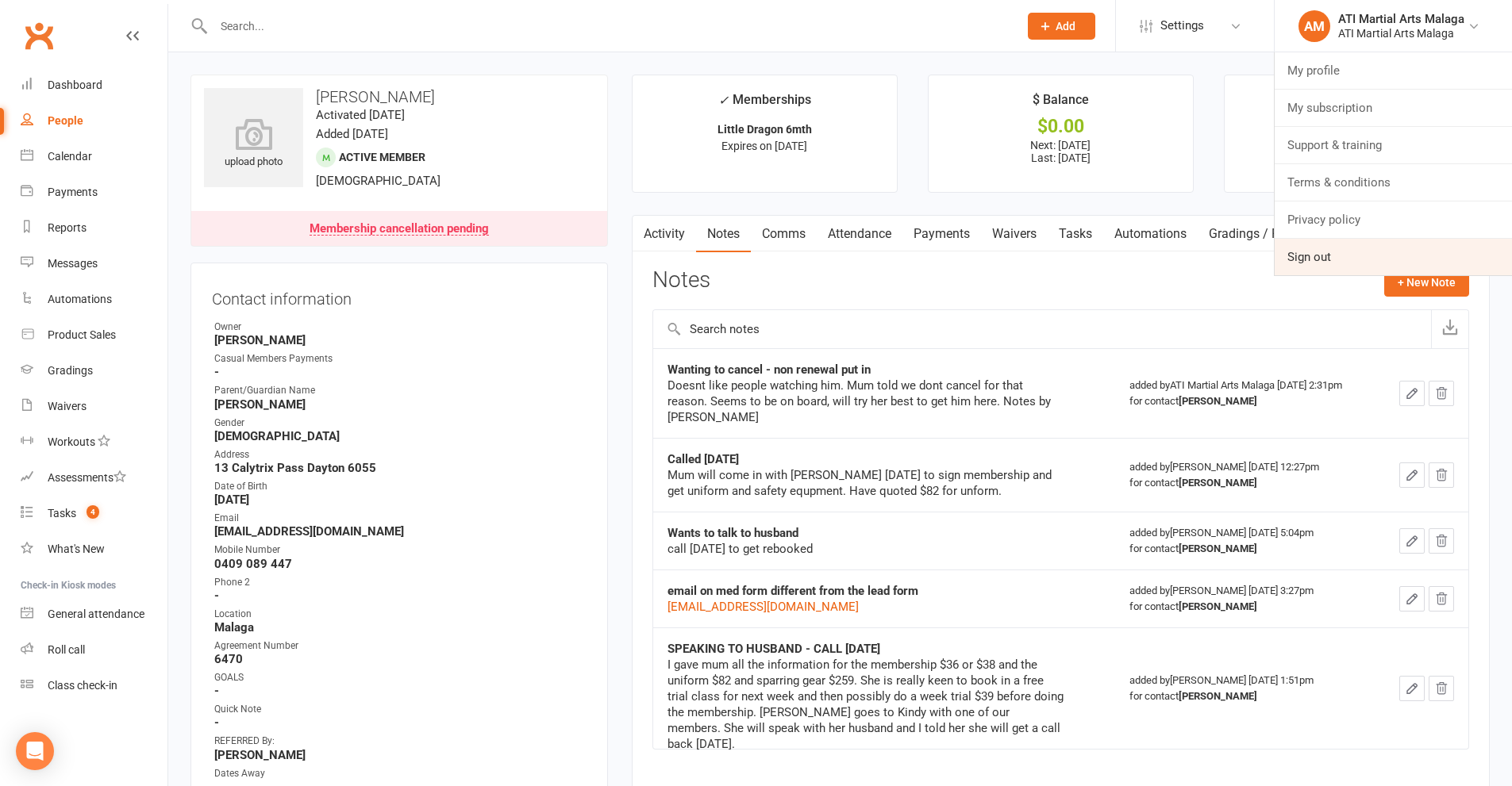
click at [1321, 254] on link "Sign out" at bounding box center [1393, 257] width 237 height 37
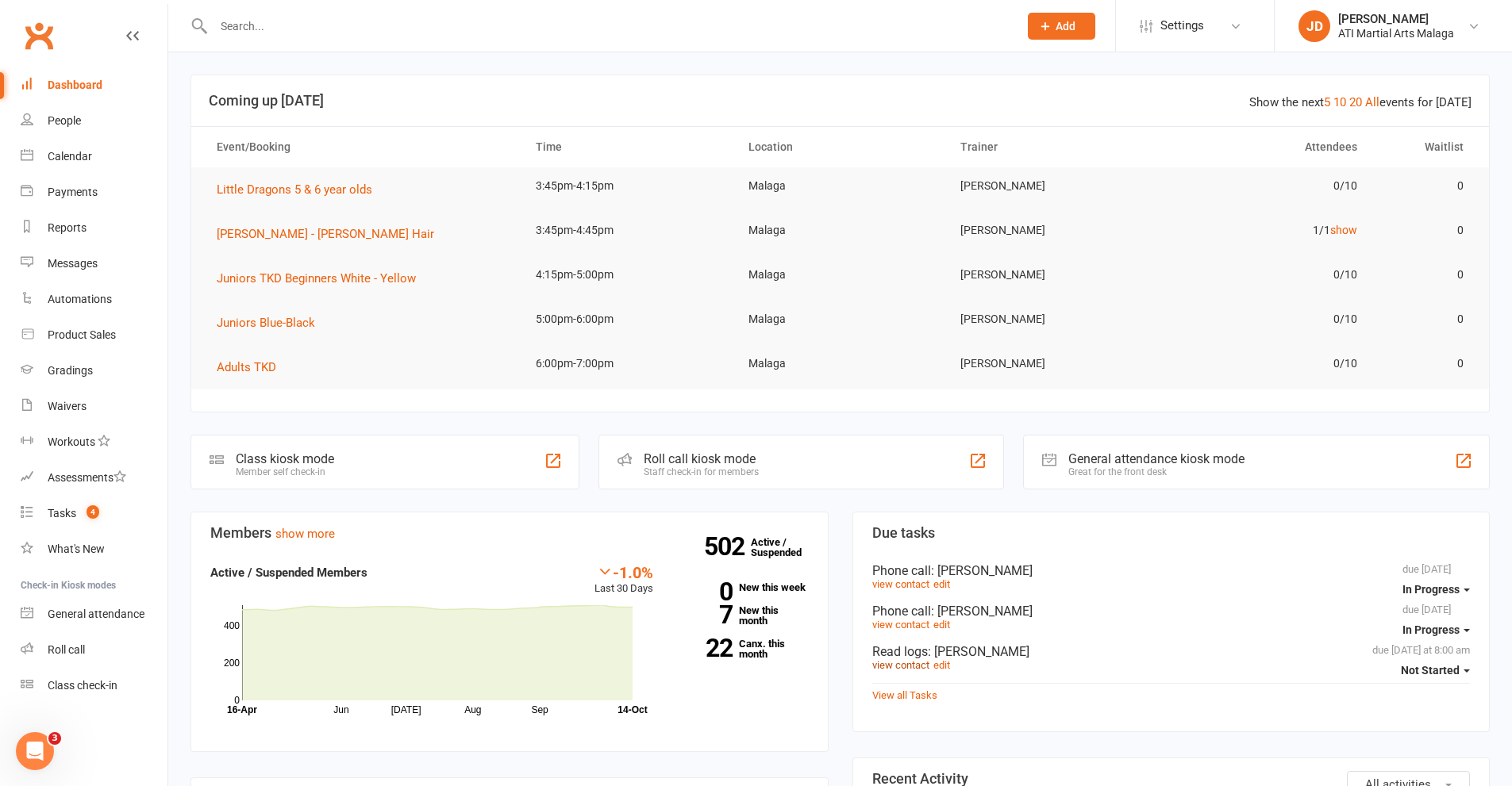
click at [925, 665] on link "view contact" at bounding box center [900, 665] width 57 height 12
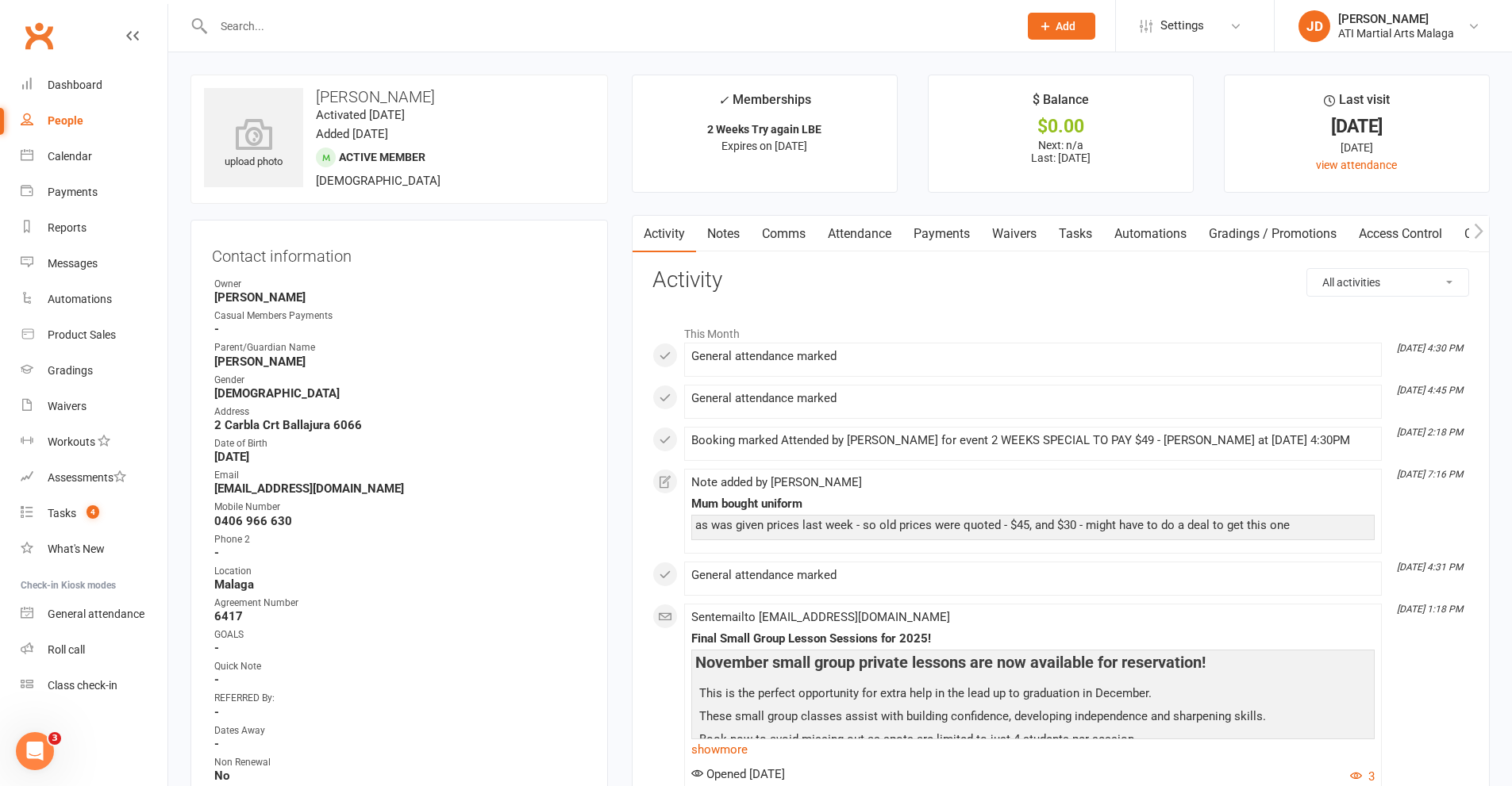
click at [725, 227] on link "Notes" at bounding box center [723, 234] width 55 height 37
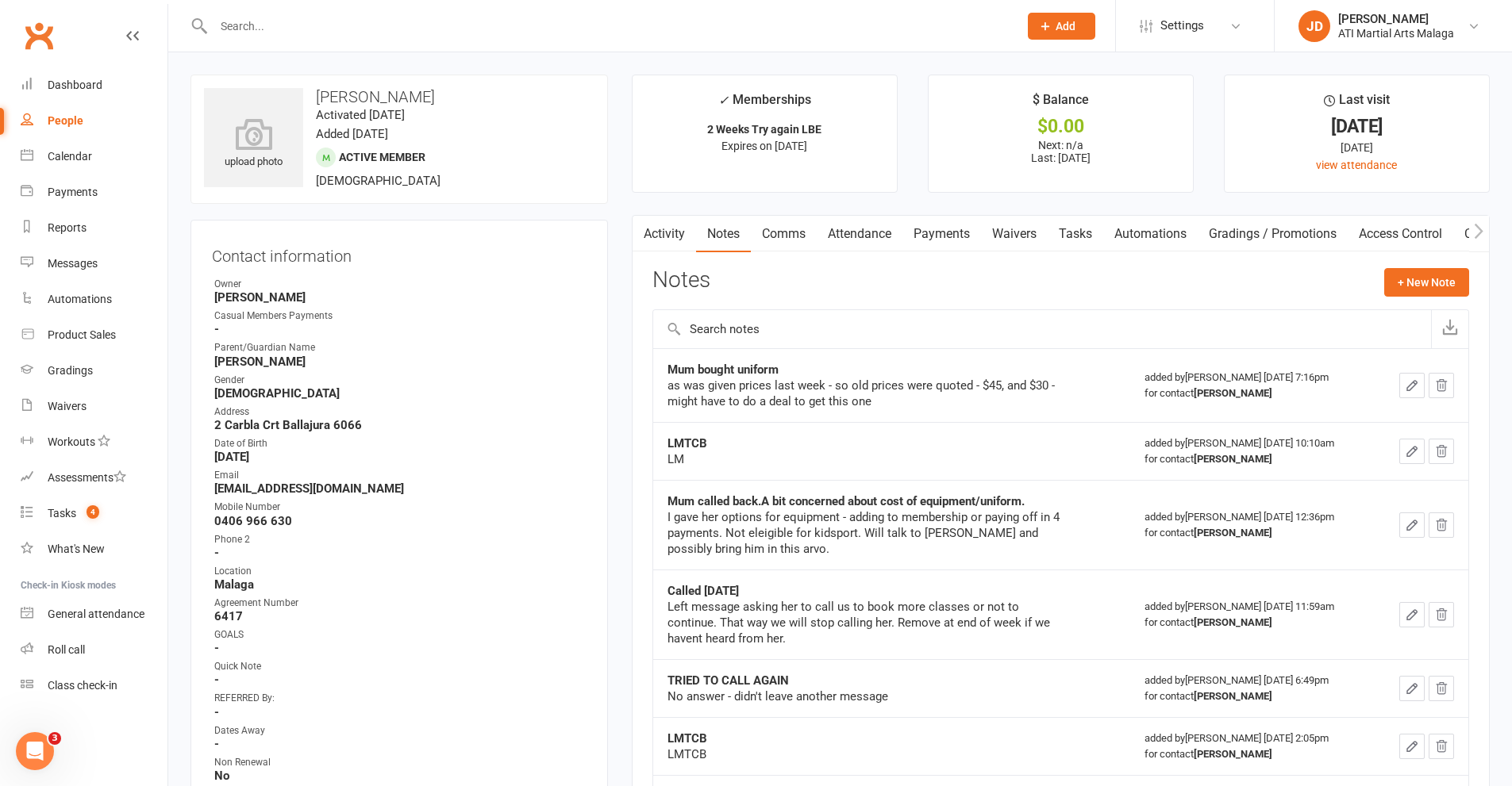
click at [781, 739] on div "LMTCB" at bounding box center [865, 738] width 397 height 16
click at [290, 28] on input "text" at bounding box center [607, 26] width 798 height 22
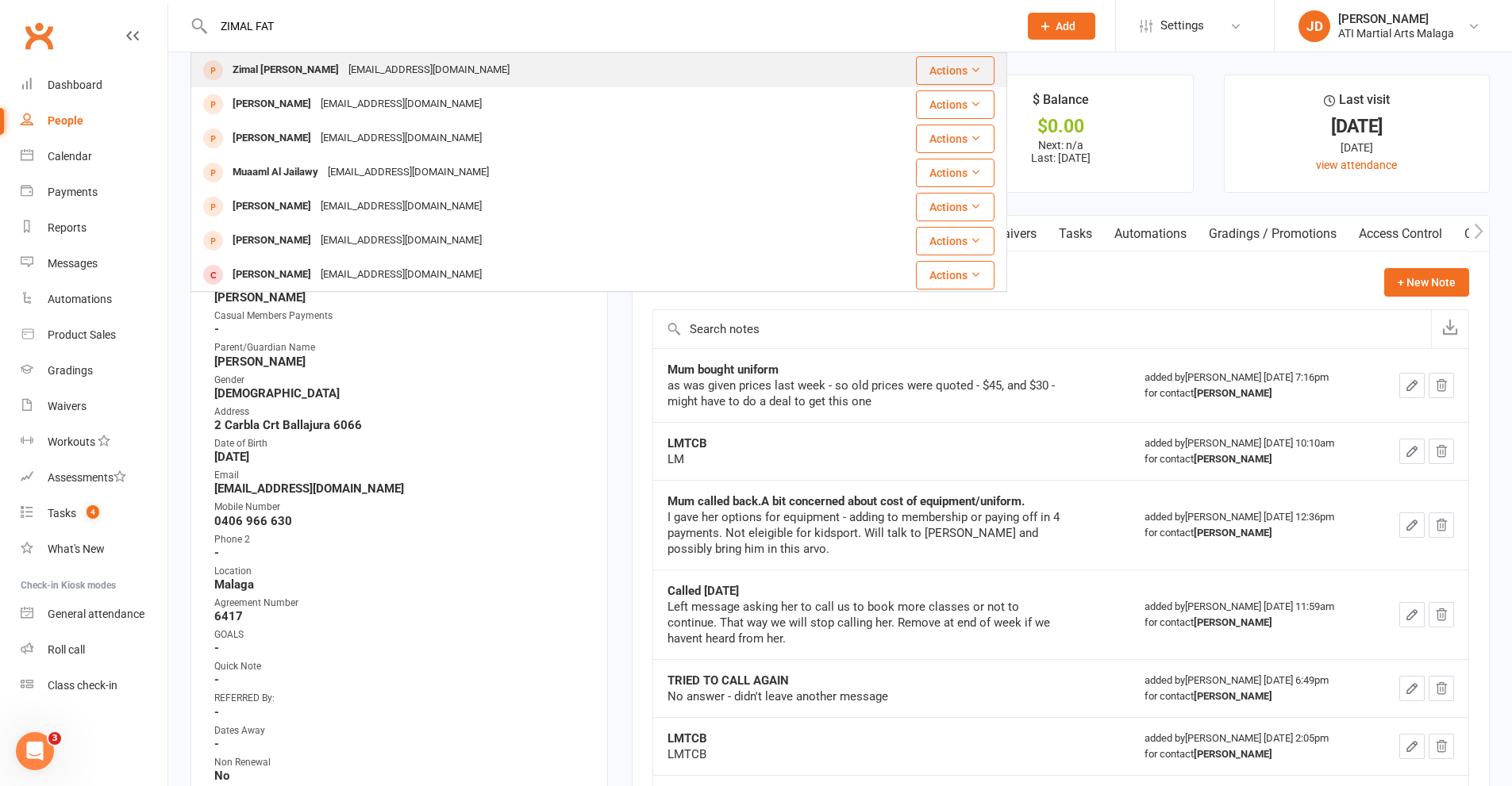
type input "ZIMAL FAT"
click at [270, 71] on div "Zimal [PERSON_NAME]" at bounding box center [285, 71] width 116 height 23
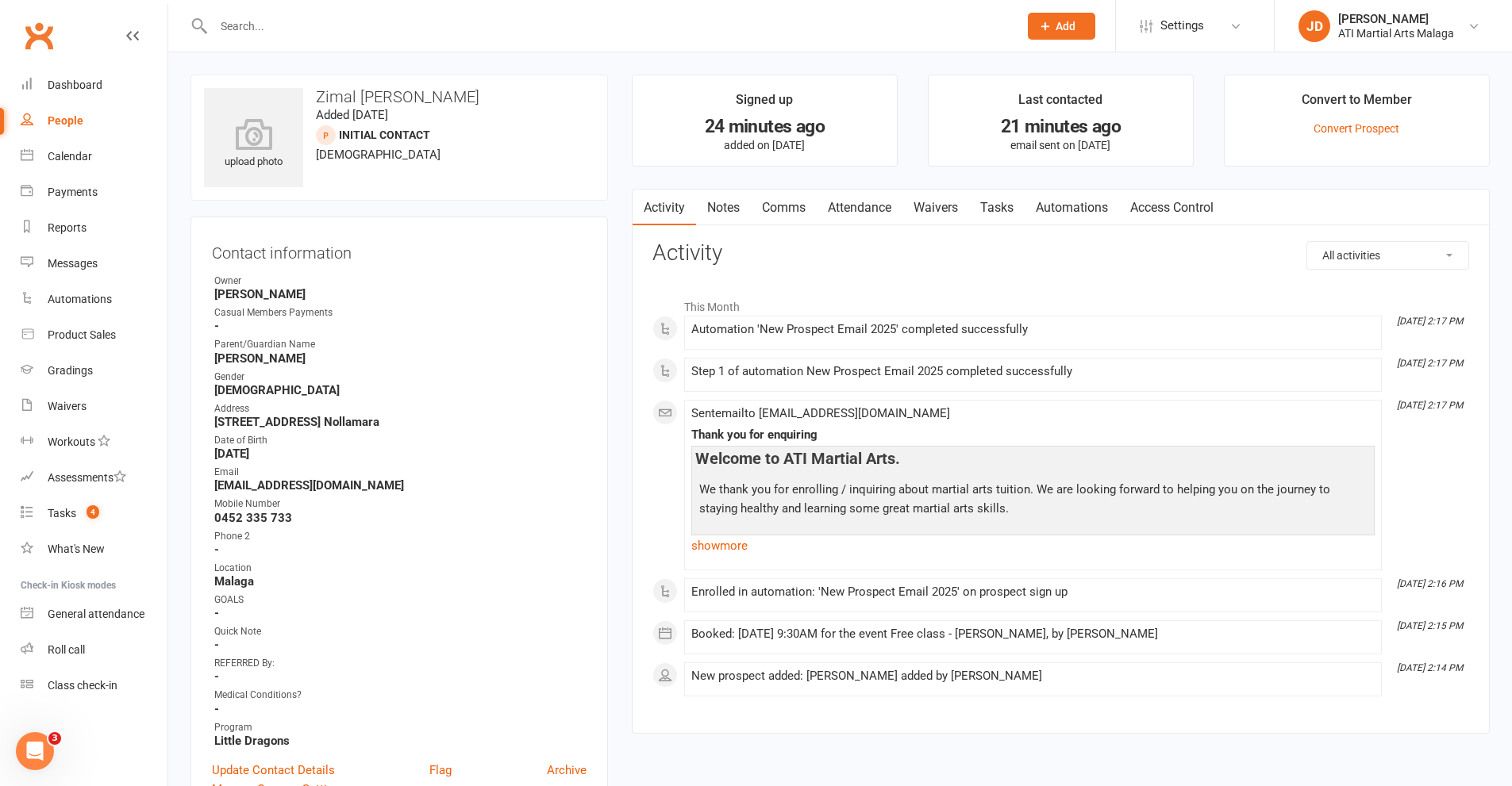
click at [727, 218] on link "Notes" at bounding box center [723, 208] width 55 height 37
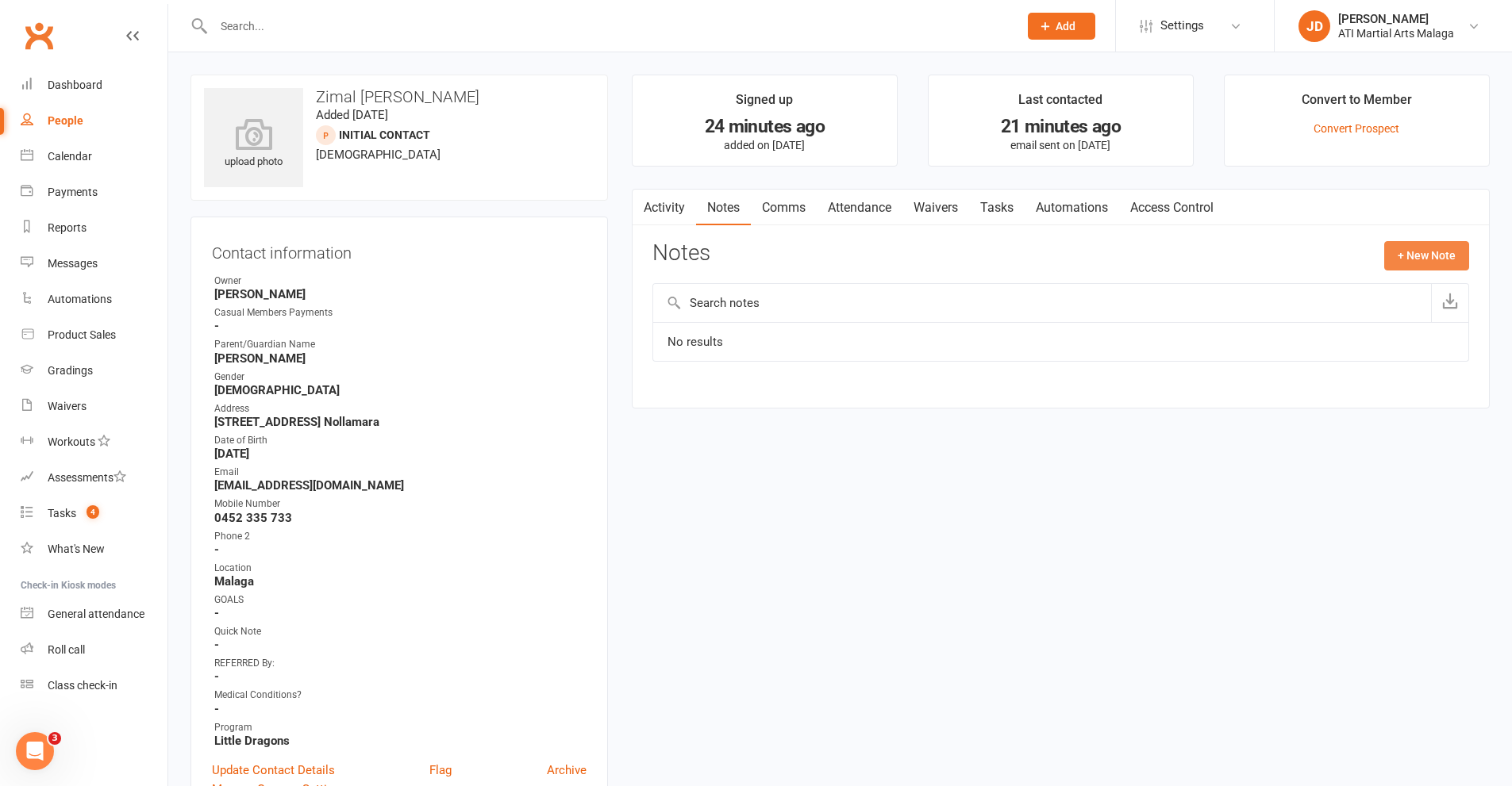
click at [1414, 254] on button "+ New Note" at bounding box center [1426, 255] width 85 height 28
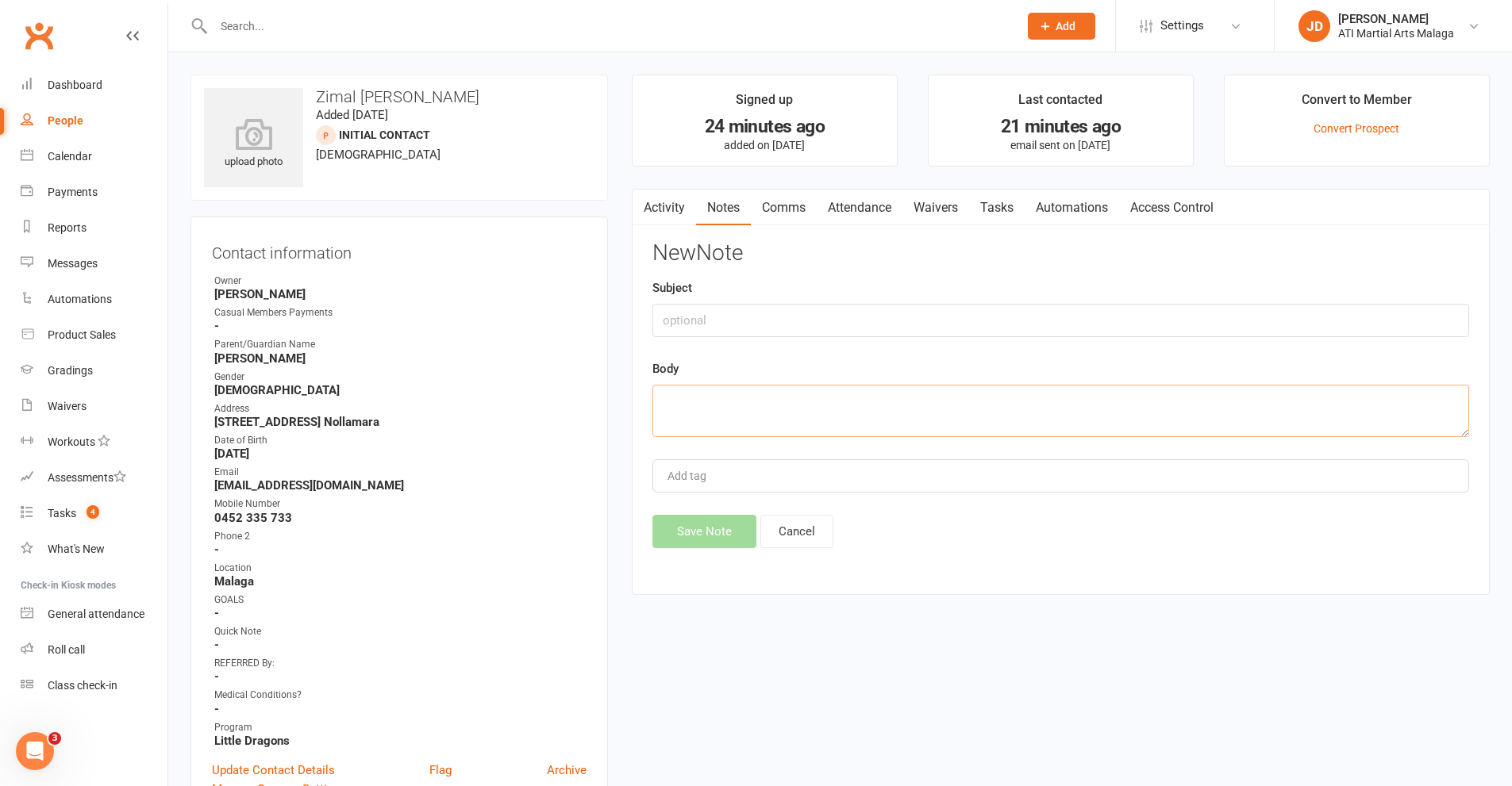
paste textarea "Name Arbab Akram Email arbabakram6@gmail.com Age of Interested Person 3 to 6 ye…"
type textarea "Name Arbab Akram Email arbabakram6@gmail.com Age of Interested Person 3 to 6 ye…"
click at [715, 535] on button "Save Note" at bounding box center [704, 531] width 104 height 33
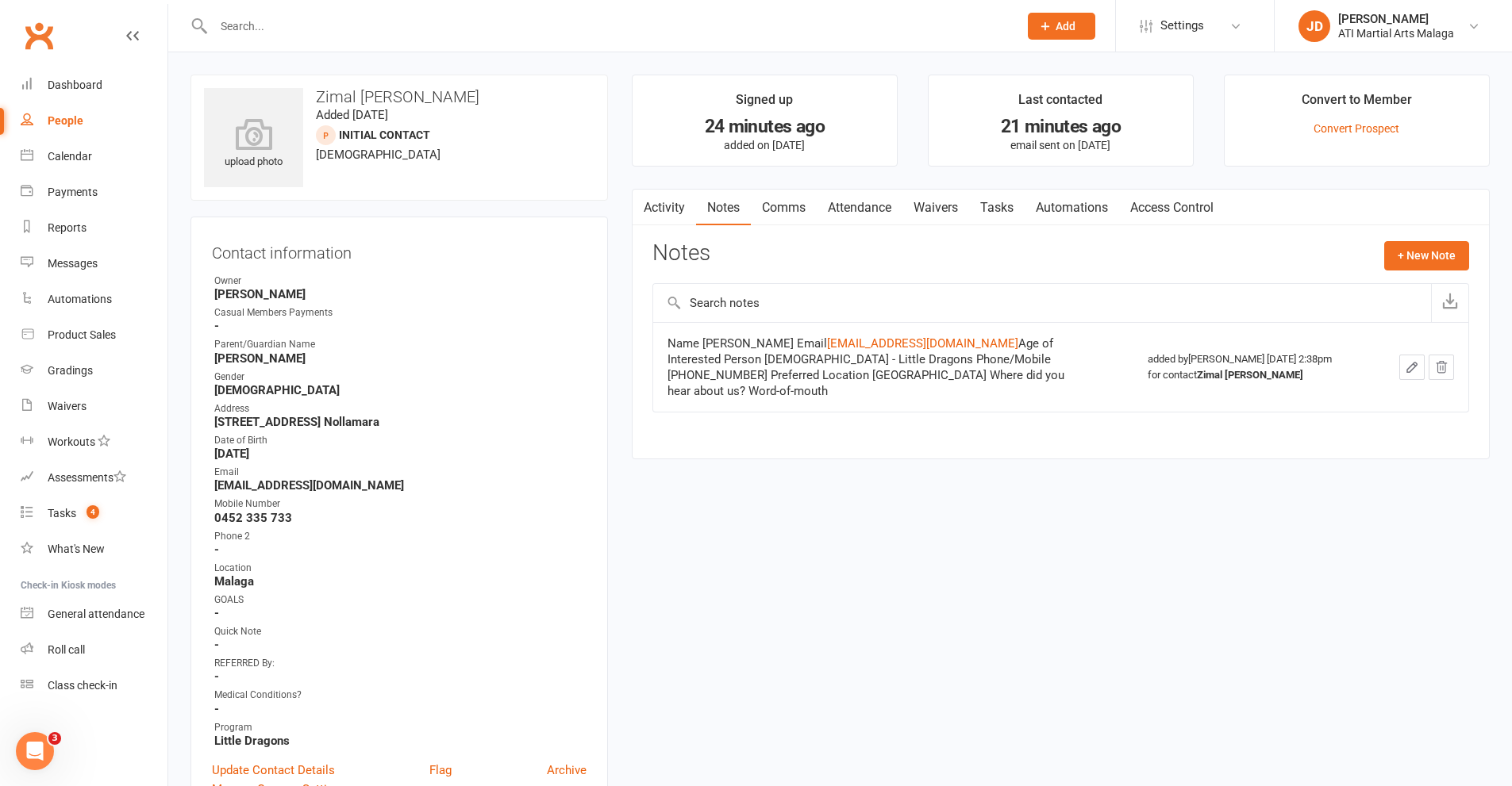
click at [849, 205] on link "Attendance" at bounding box center [859, 208] width 86 height 37
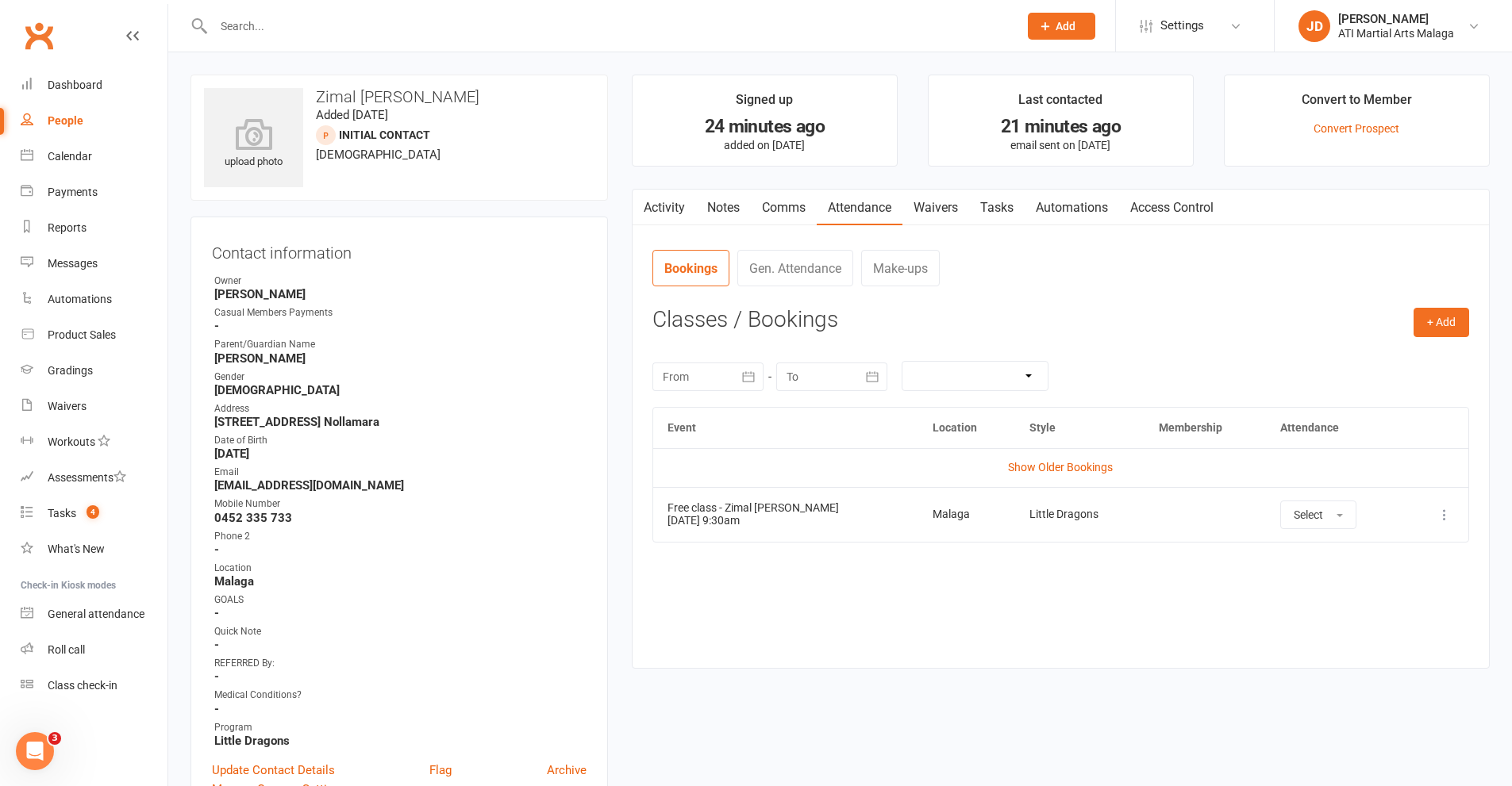
click at [389, 457] on strong "[DATE]" at bounding box center [399, 453] width 372 height 14
click at [285, 29] on input "text" at bounding box center [607, 26] width 798 height 22
click at [270, 22] on input "text" at bounding box center [607, 26] width 798 height 22
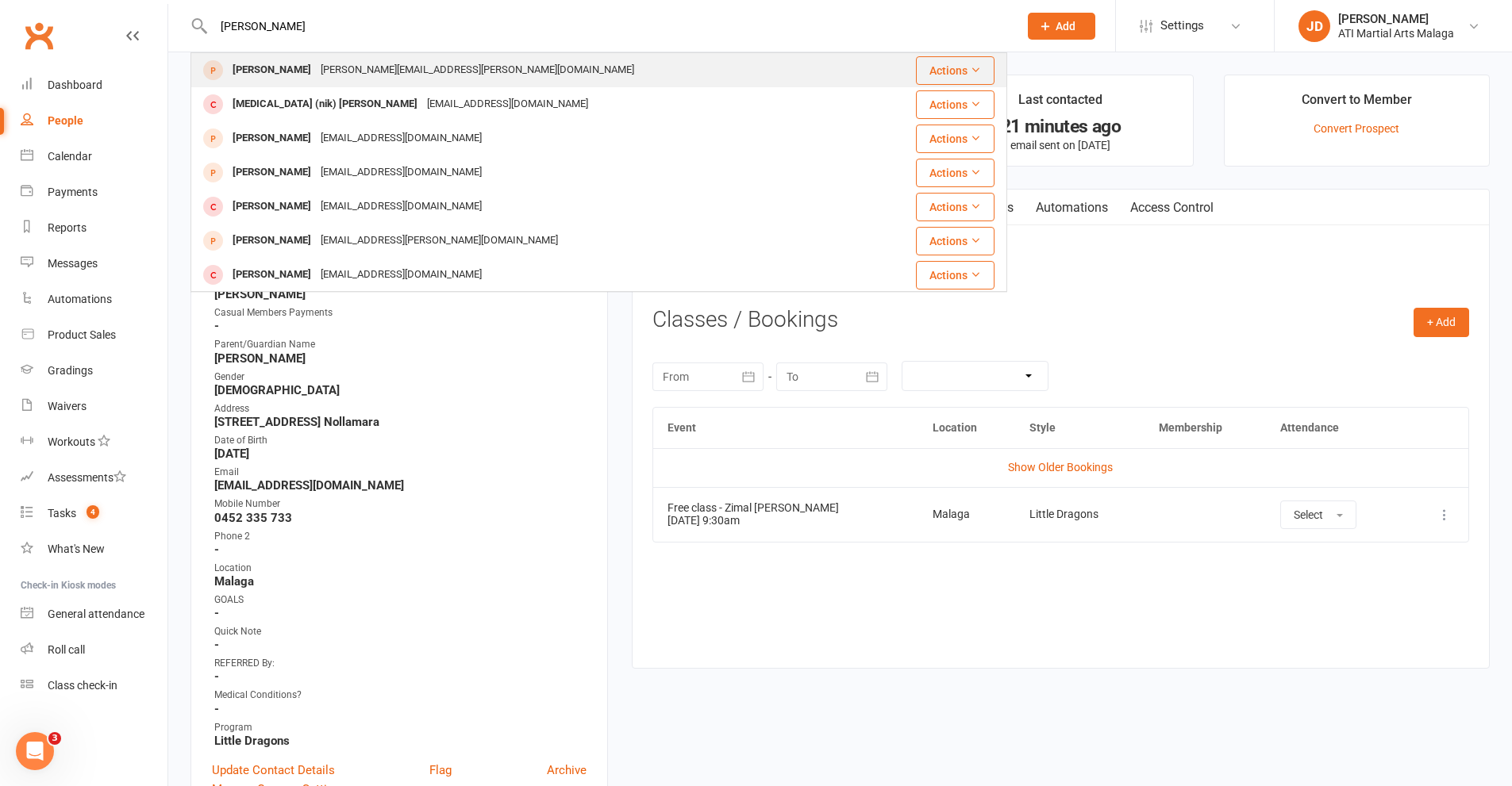
type input "SEAN DALBY"
click at [269, 67] on div "Sean Dalby" at bounding box center [272, 71] width 88 height 23
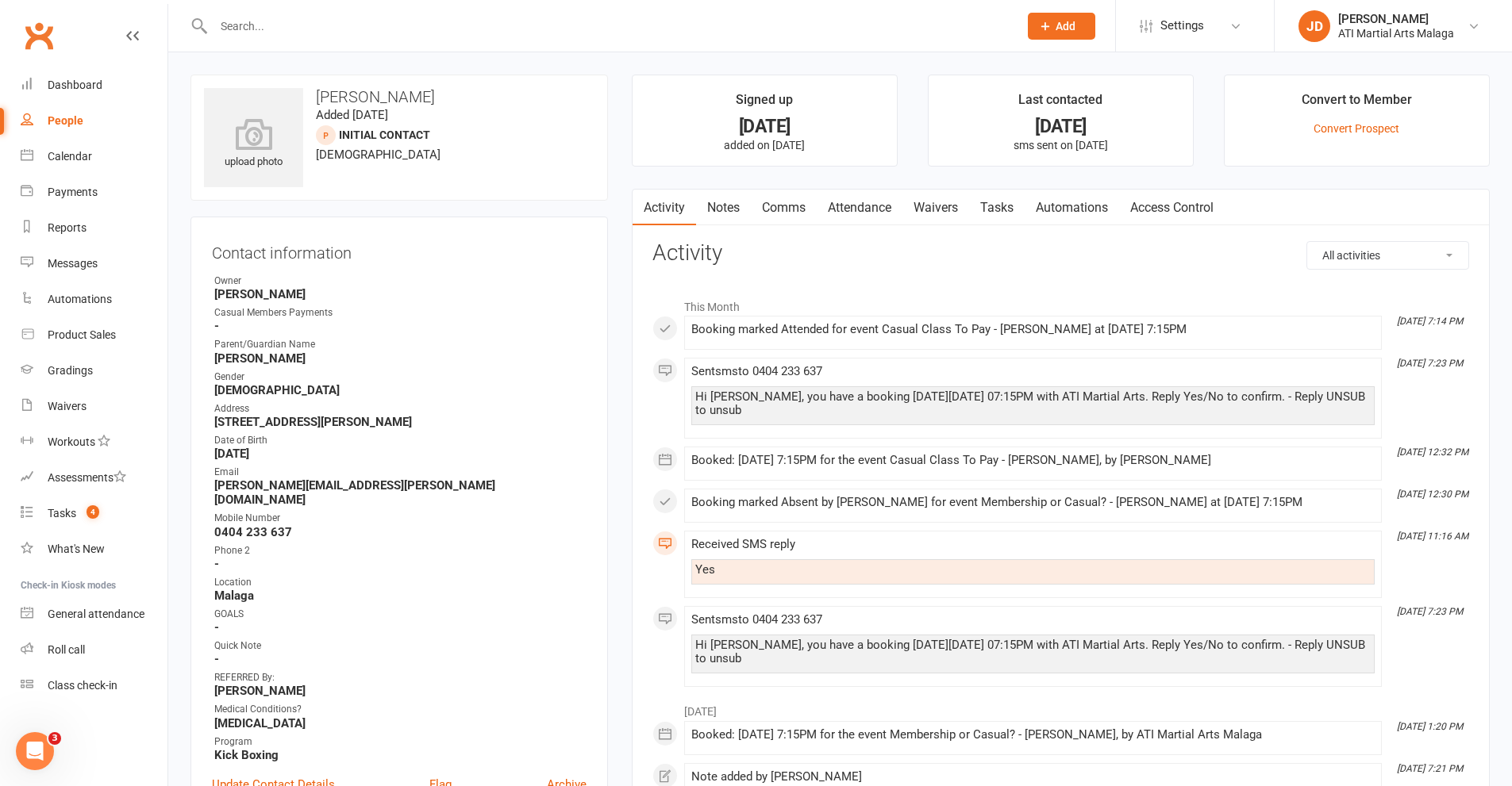
click at [844, 205] on link "Attendance" at bounding box center [859, 208] width 86 height 37
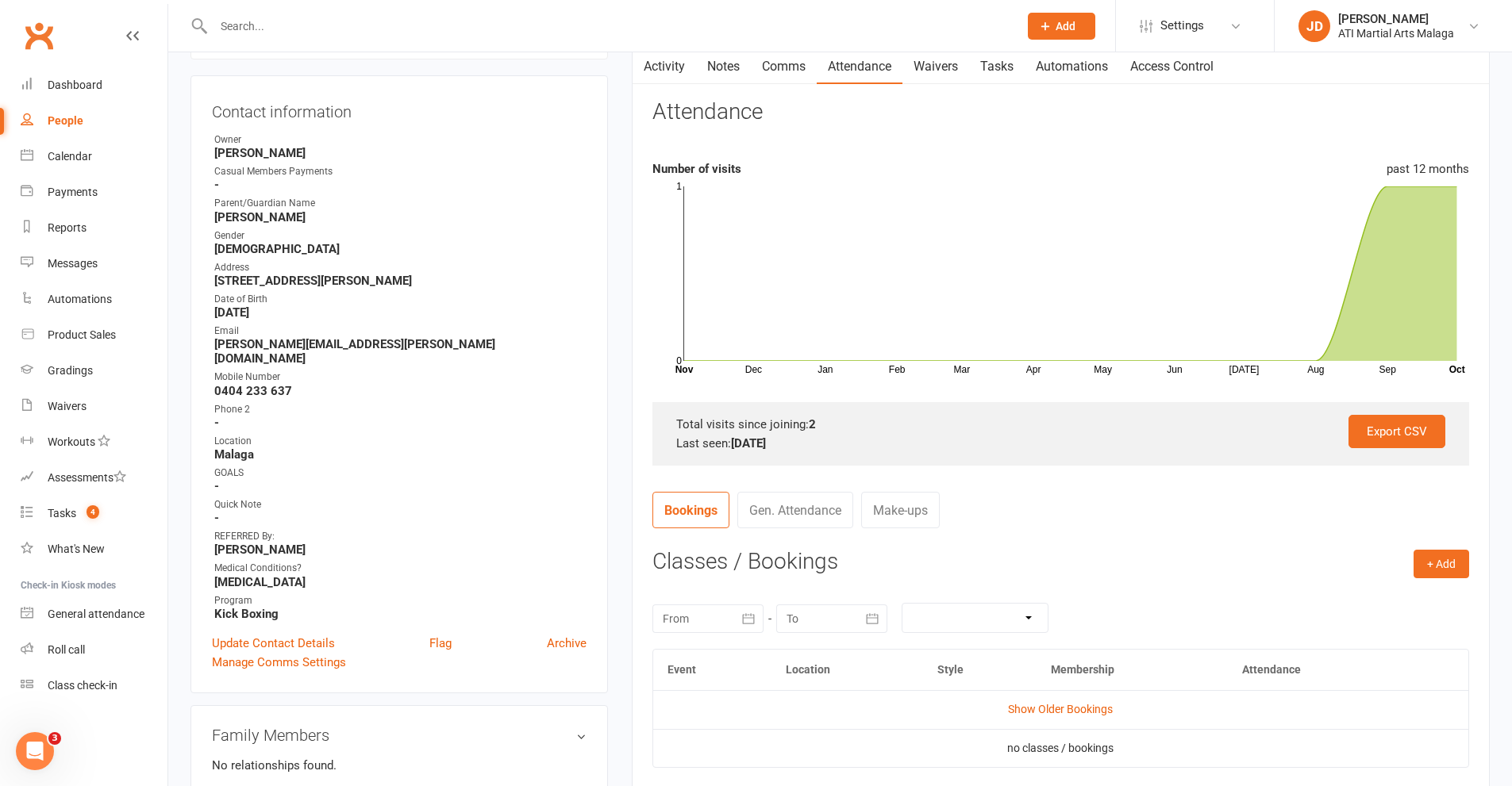
scroll to position [159, 0]
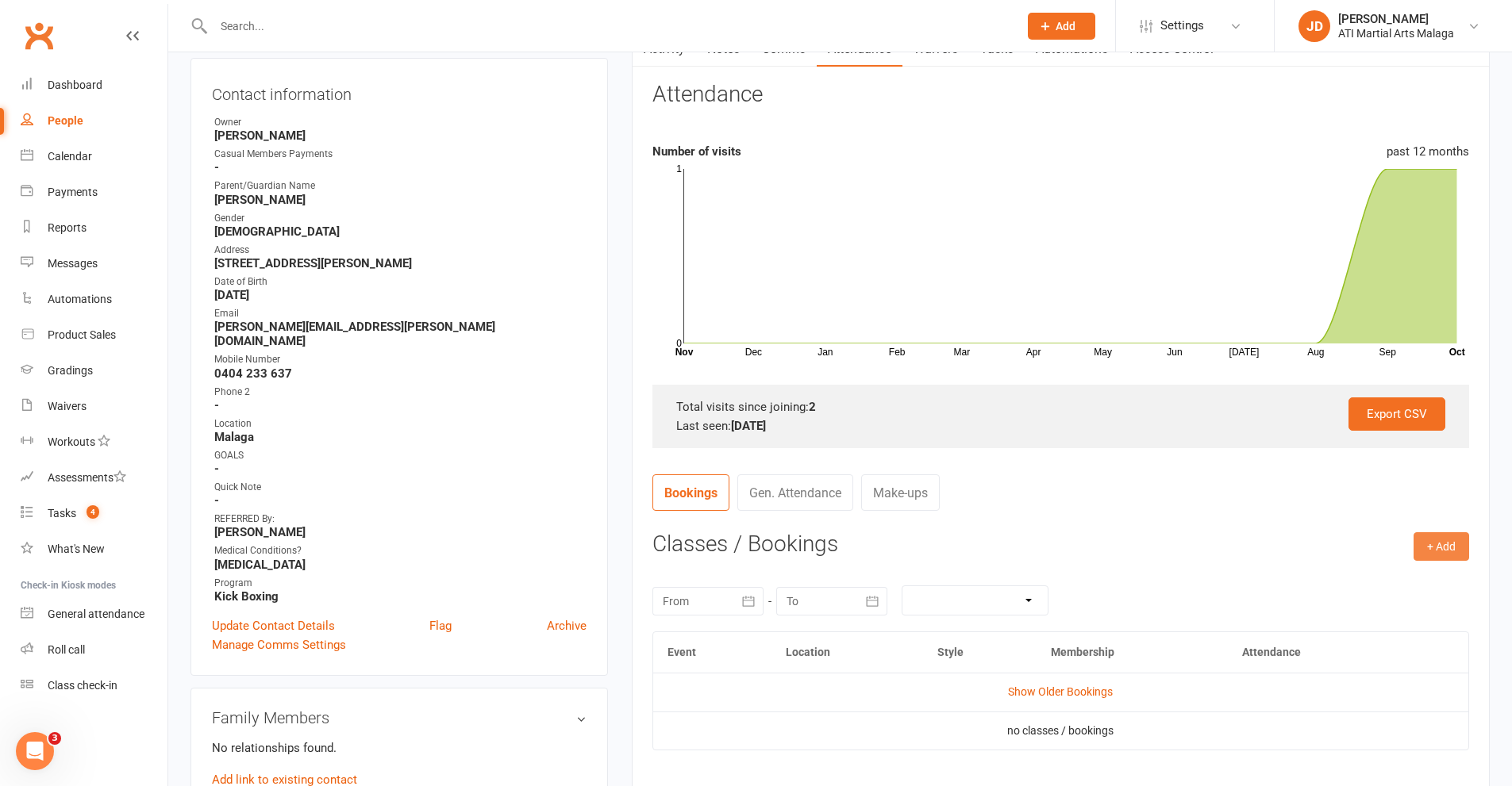
click at [1435, 544] on button "+ Add" at bounding box center [1440, 546] width 56 height 28
click at [1364, 616] on link "Add Appointment" at bounding box center [1389, 614] width 157 height 32
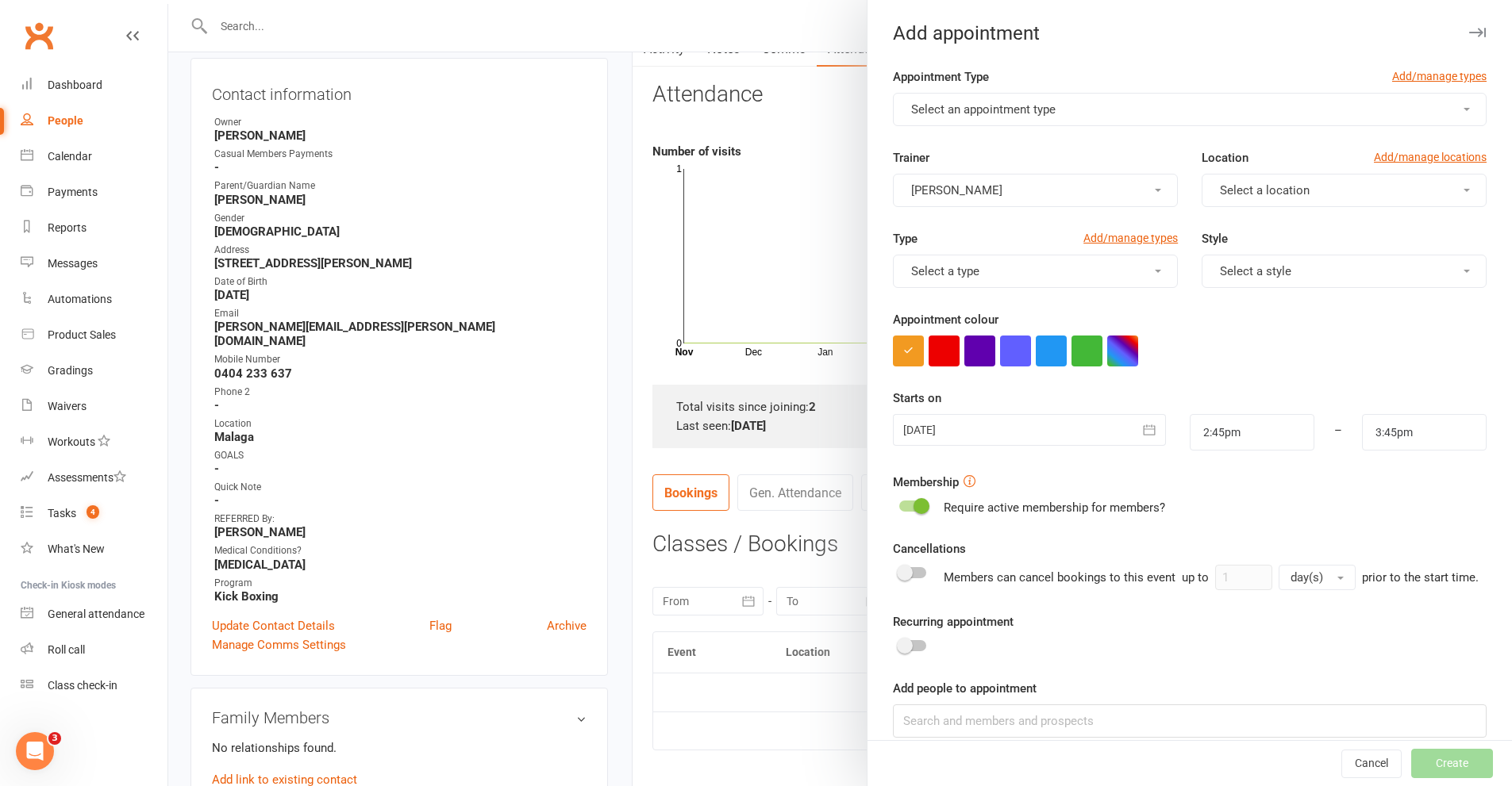
click at [1445, 107] on button "Select an appointment type" at bounding box center [1189, 110] width 593 height 33
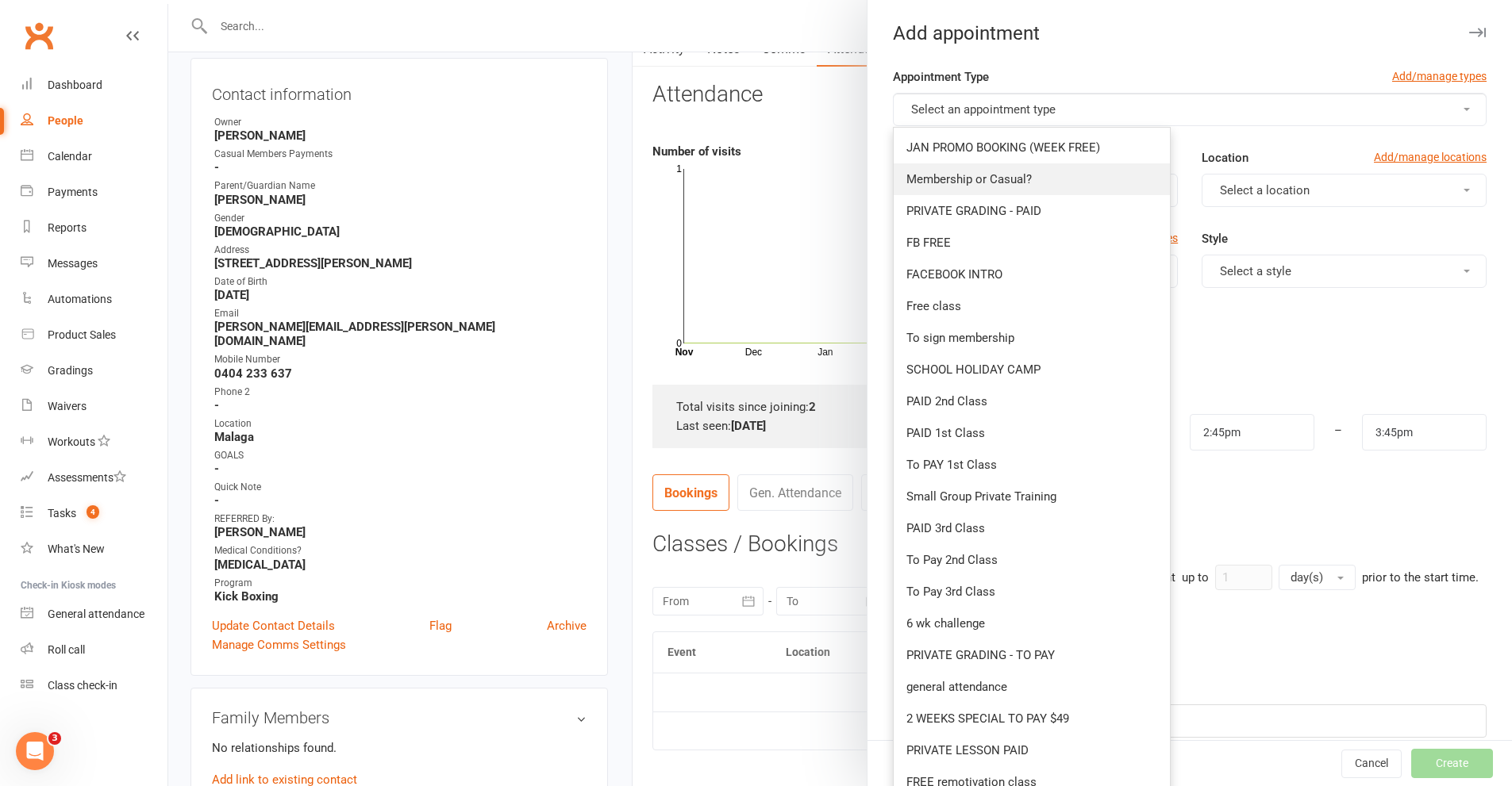
click at [945, 184] on span "Membership or Casual?" at bounding box center [969, 179] width 126 height 14
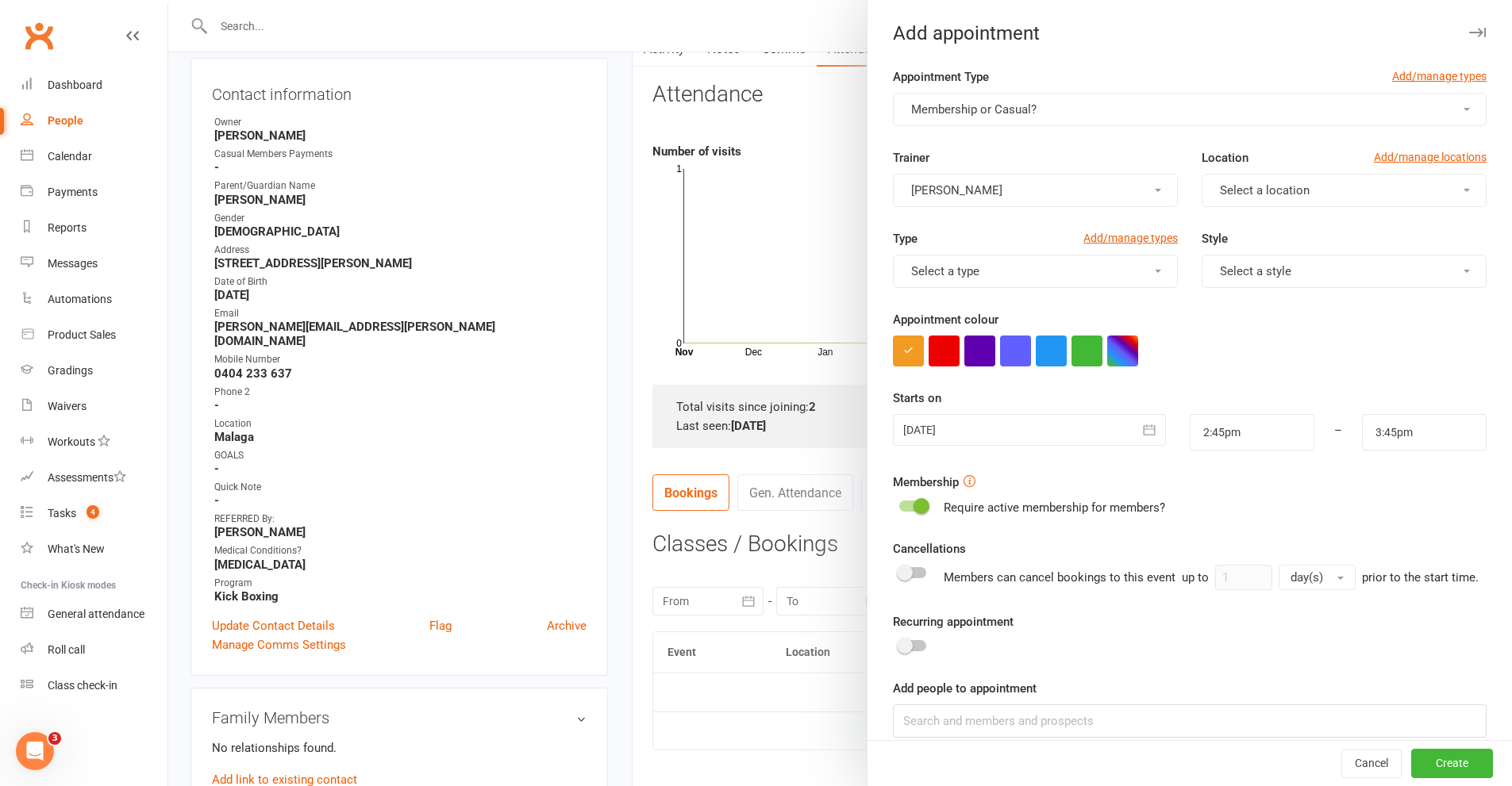
click at [1463, 189] on span "button" at bounding box center [1466, 190] width 7 height 3
click at [1239, 261] on span "Malaga" at bounding box center [1234, 260] width 39 height 14
click at [1443, 268] on button "Select a style" at bounding box center [1344, 271] width 285 height 33
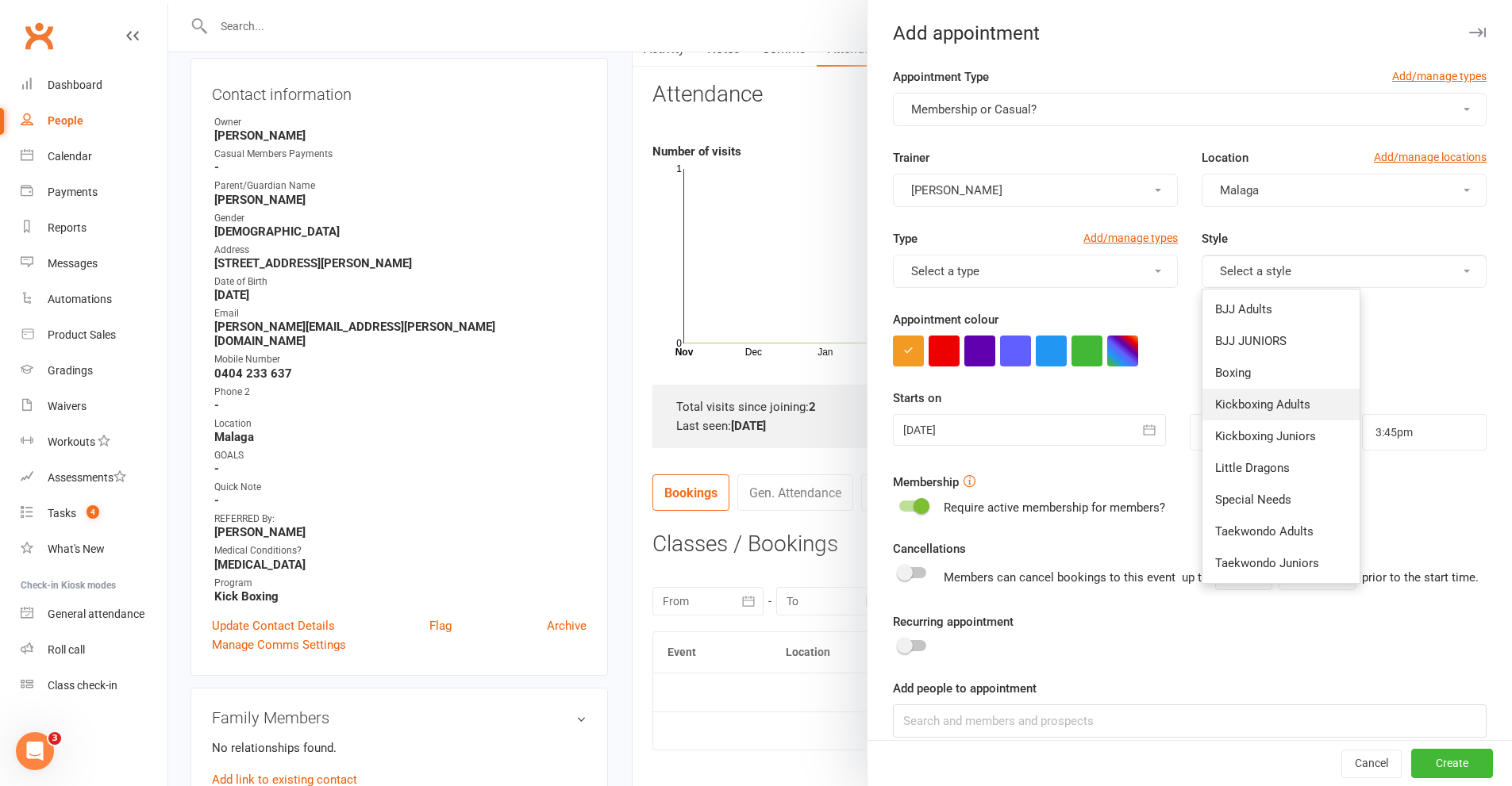
click at [1254, 402] on span "Kickboxing Adults" at bounding box center [1262, 404] width 95 height 14
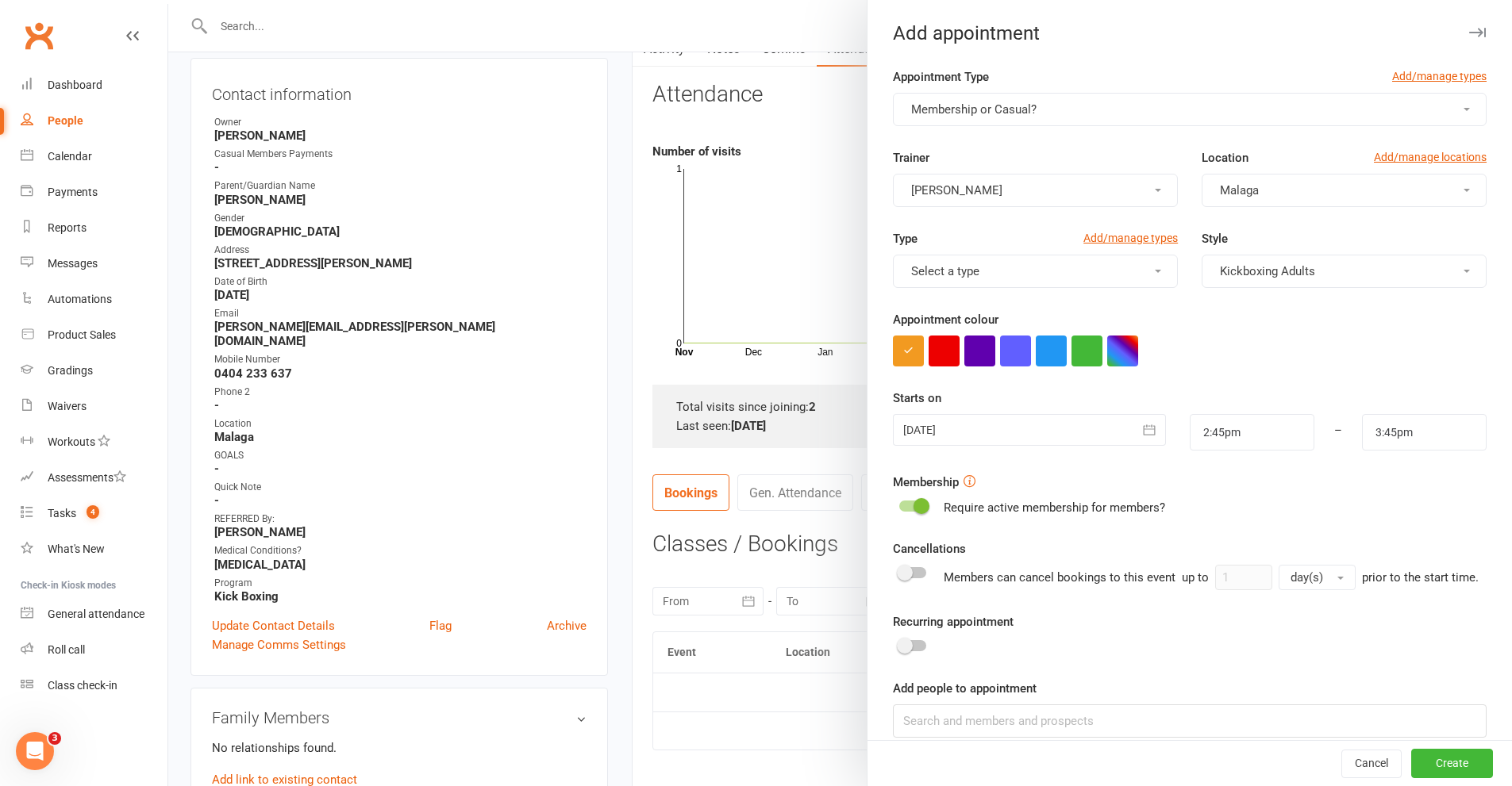
click at [1155, 272] on span "button" at bounding box center [1158, 271] width 7 height 3
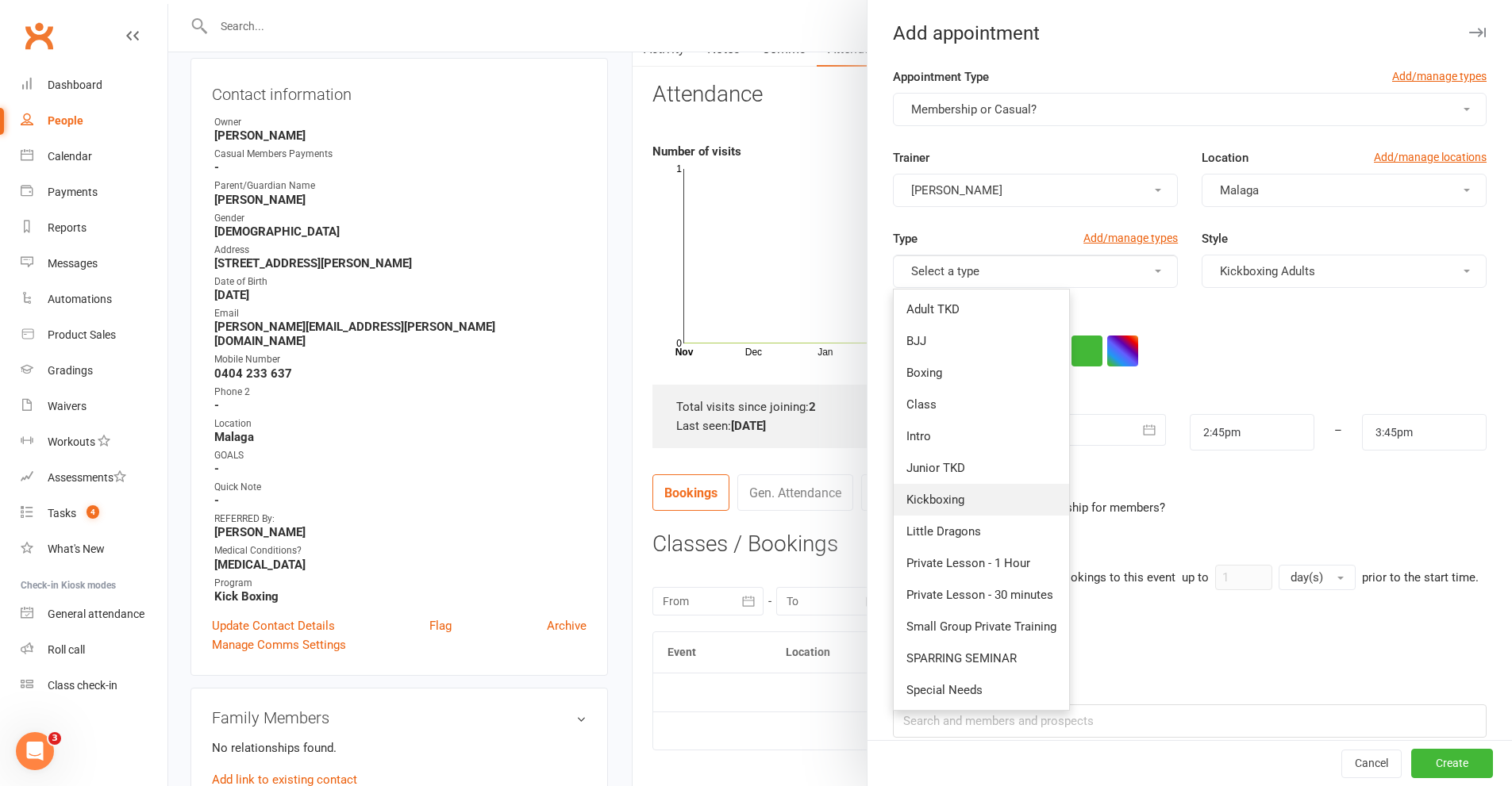
click at [953, 502] on span "Kickboxing" at bounding box center [935, 499] width 58 height 14
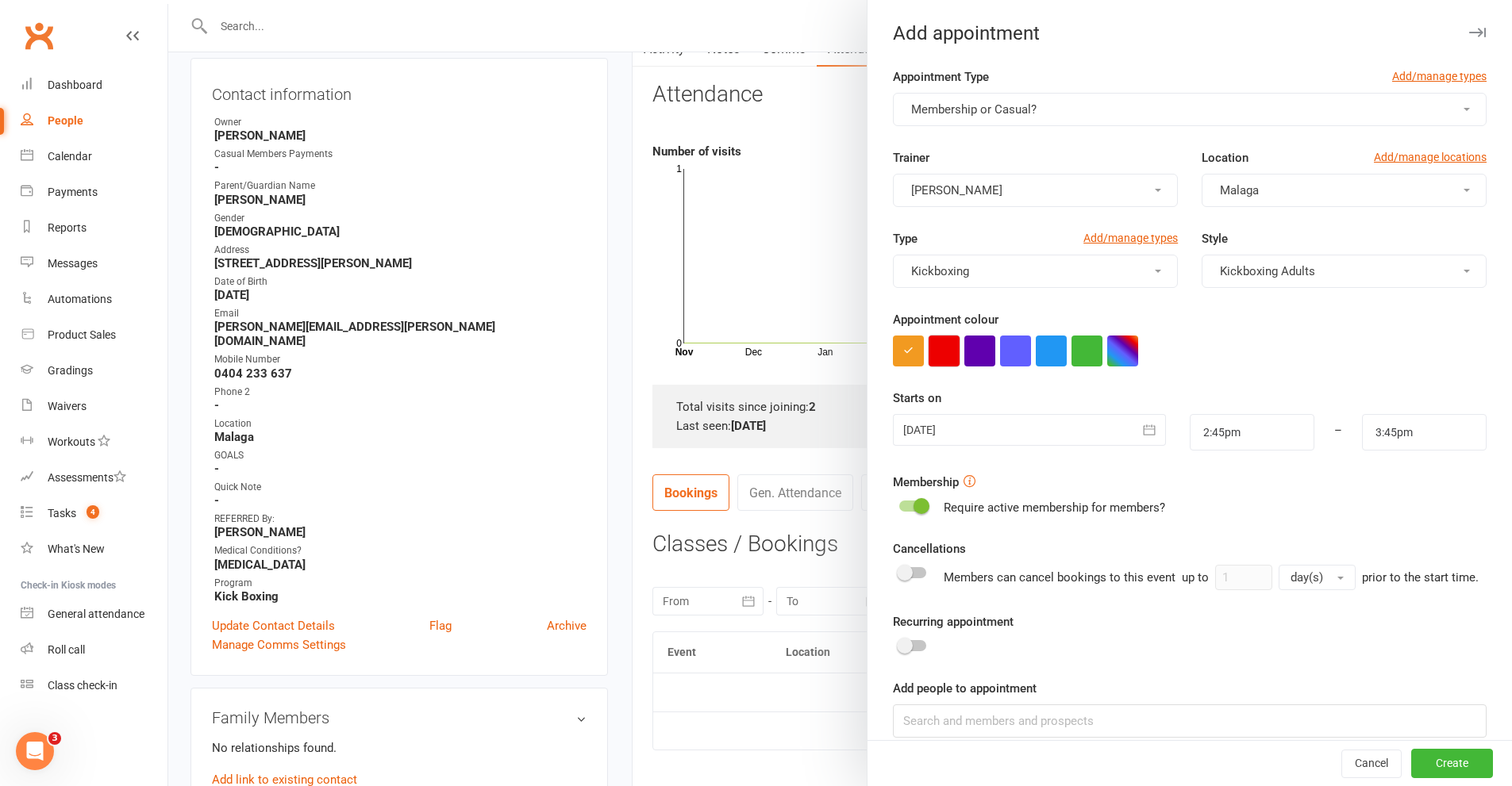
click at [943, 353] on button "button" at bounding box center [944, 350] width 31 height 31
click at [1141, 425] on icon "button" at bounding box center [1148, 429] width 16 height 16
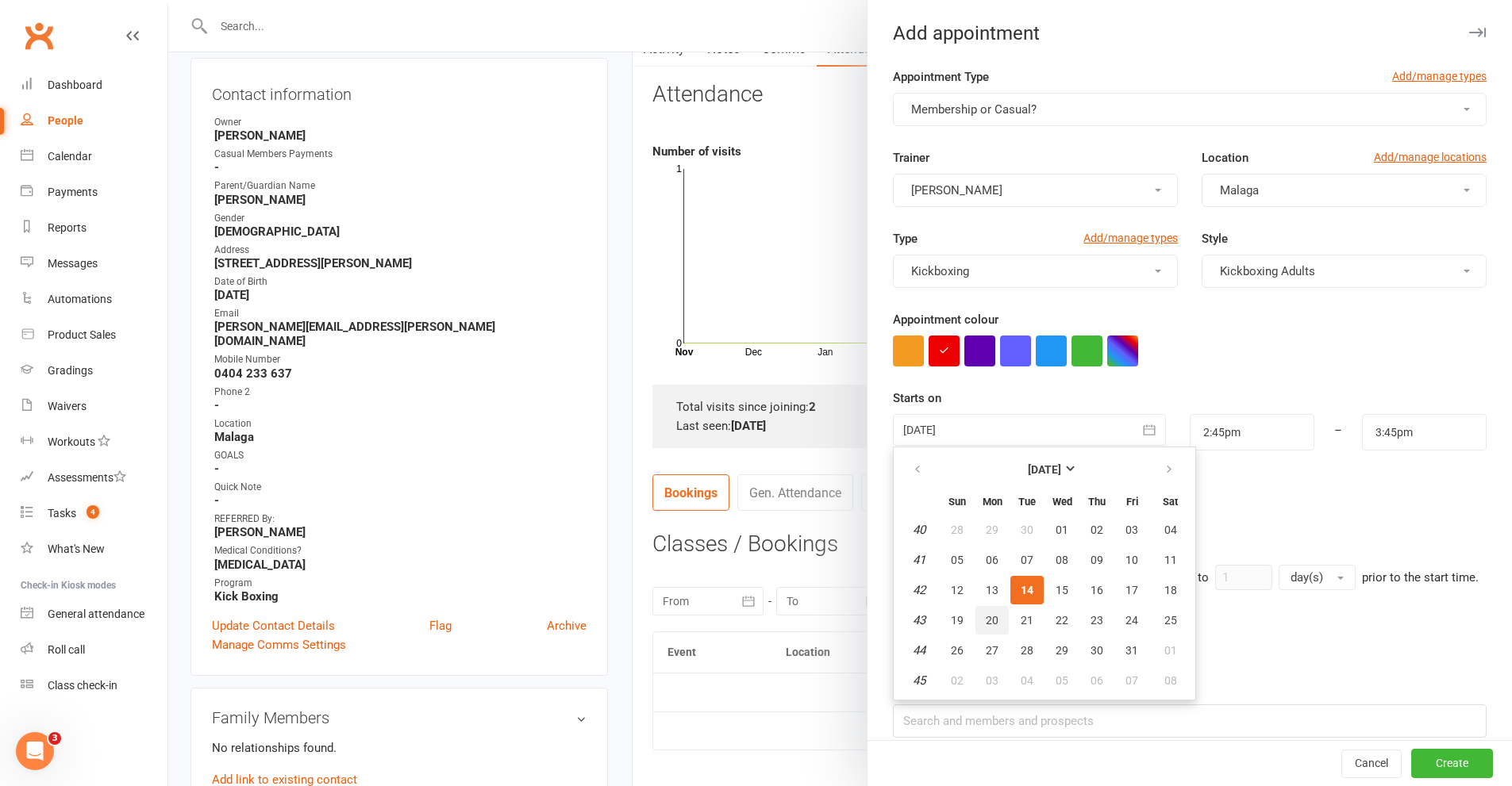
click at [985, 618] on span "20" at bounding box center [991, 620] width 12 height 12
type input "20 Oct 2025"
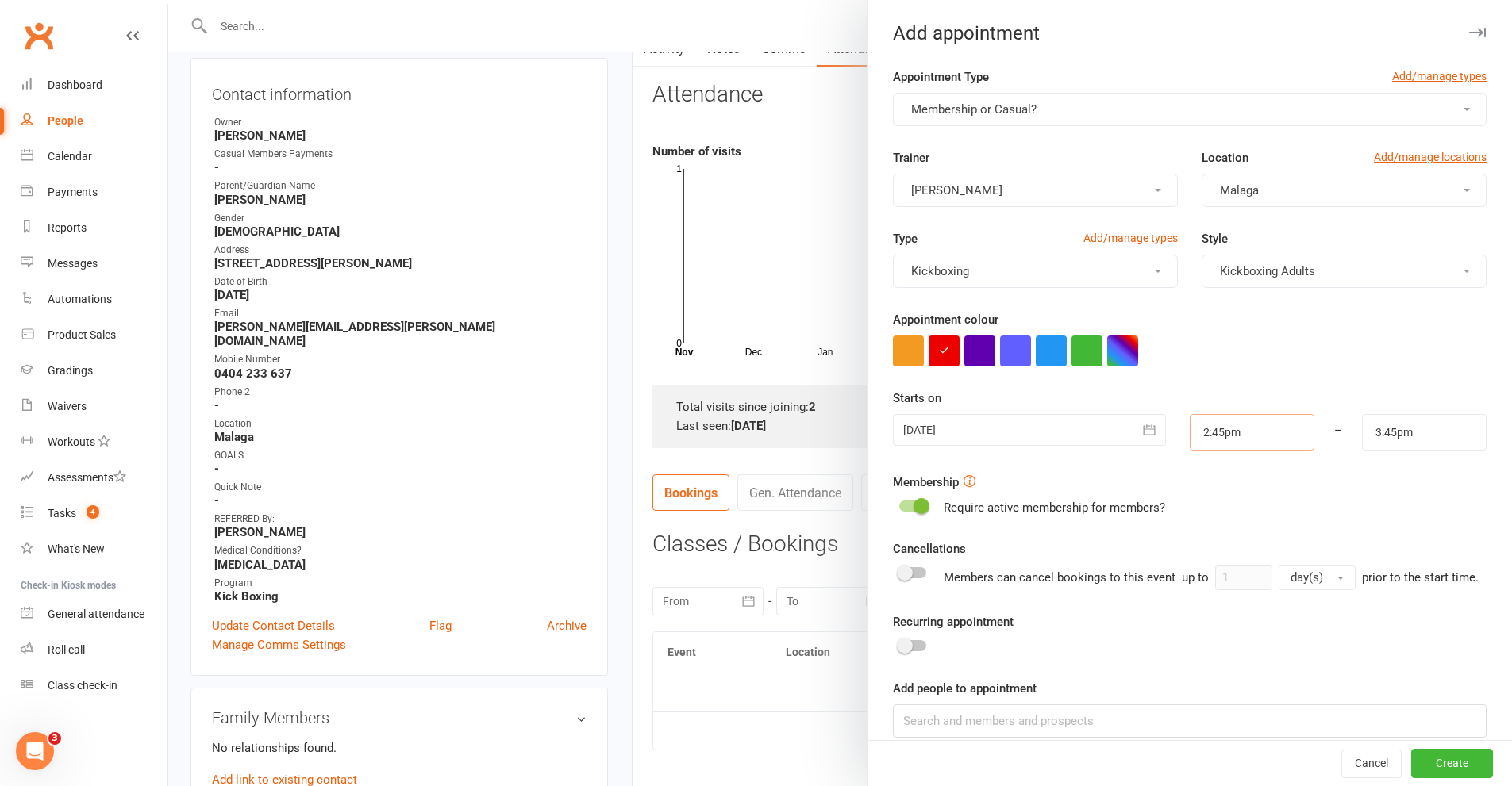
click at [1254, 427] on input "2:45pm" at bounding box center [1252, 433] width 125 height 37
type input "7:15pm"
type input "8:15pm"
click at [1206, 522] on li "7:15pm" at bounding box center [1228, 524] width 77 height 24
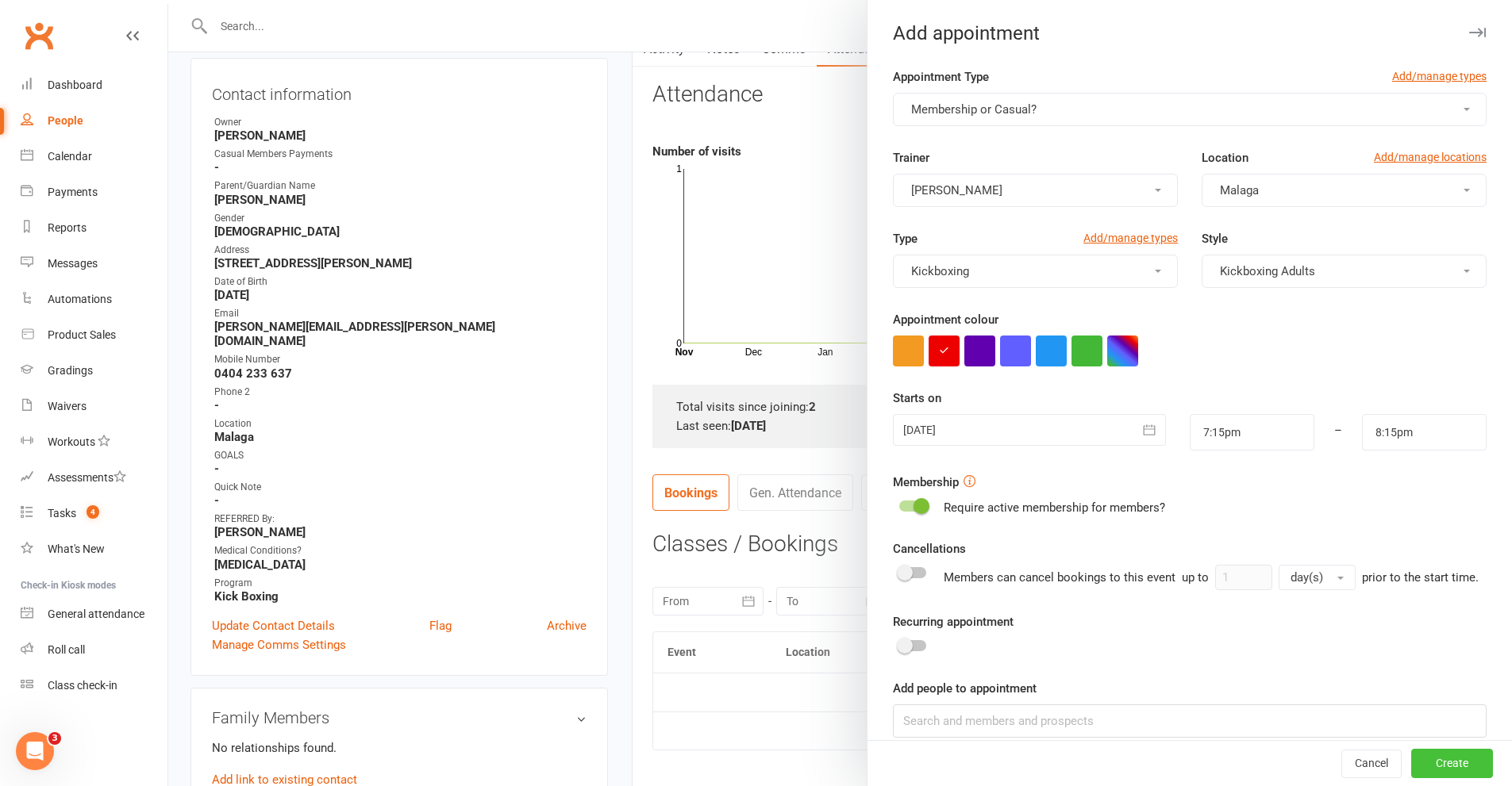
click at [1425, 769] on button "Create" at bounding box center [1452, 764] width 82 height 28
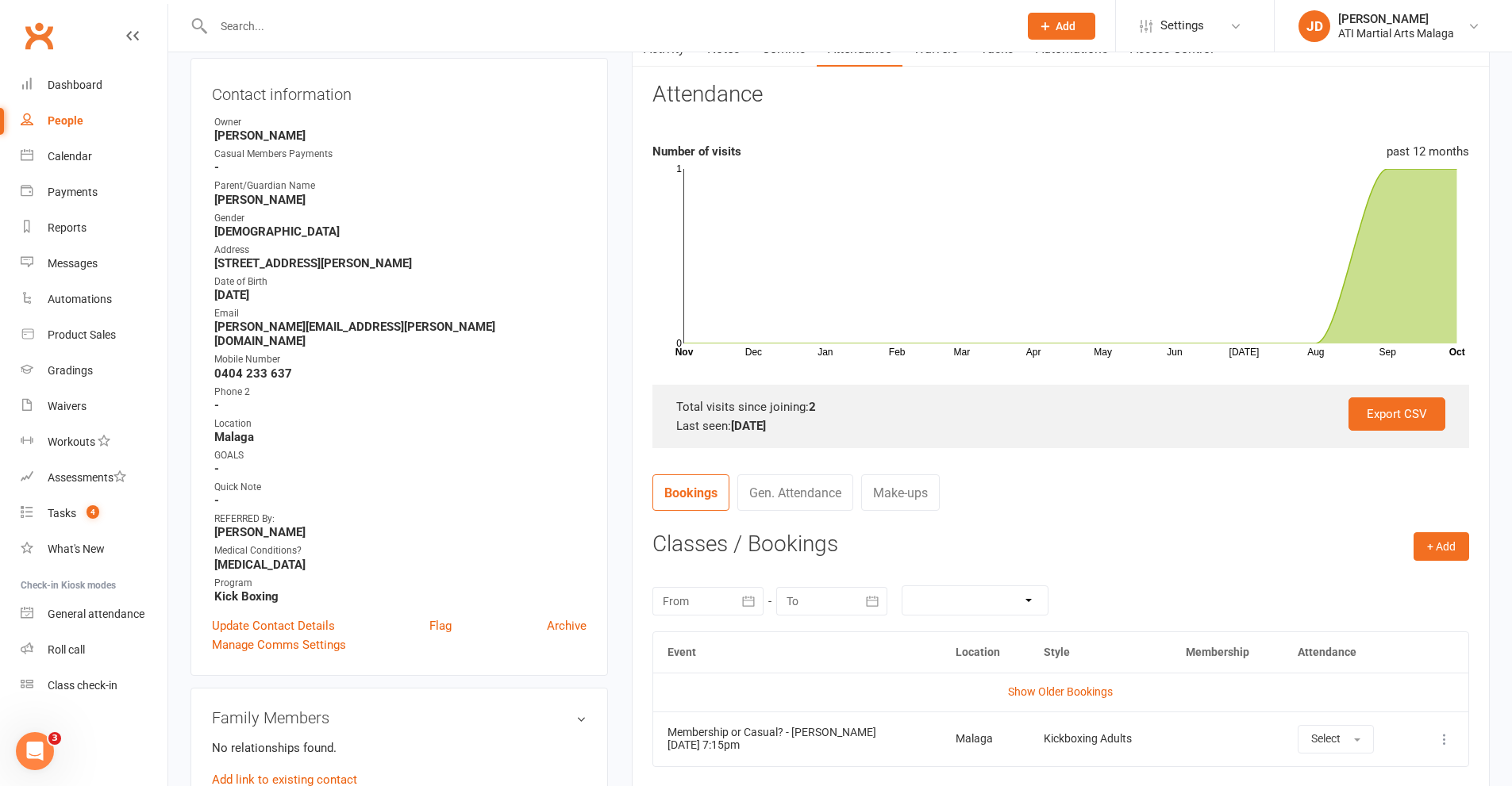
click at [264, 32] on input "text" at bounding box center [607, 26] width 798 height 22
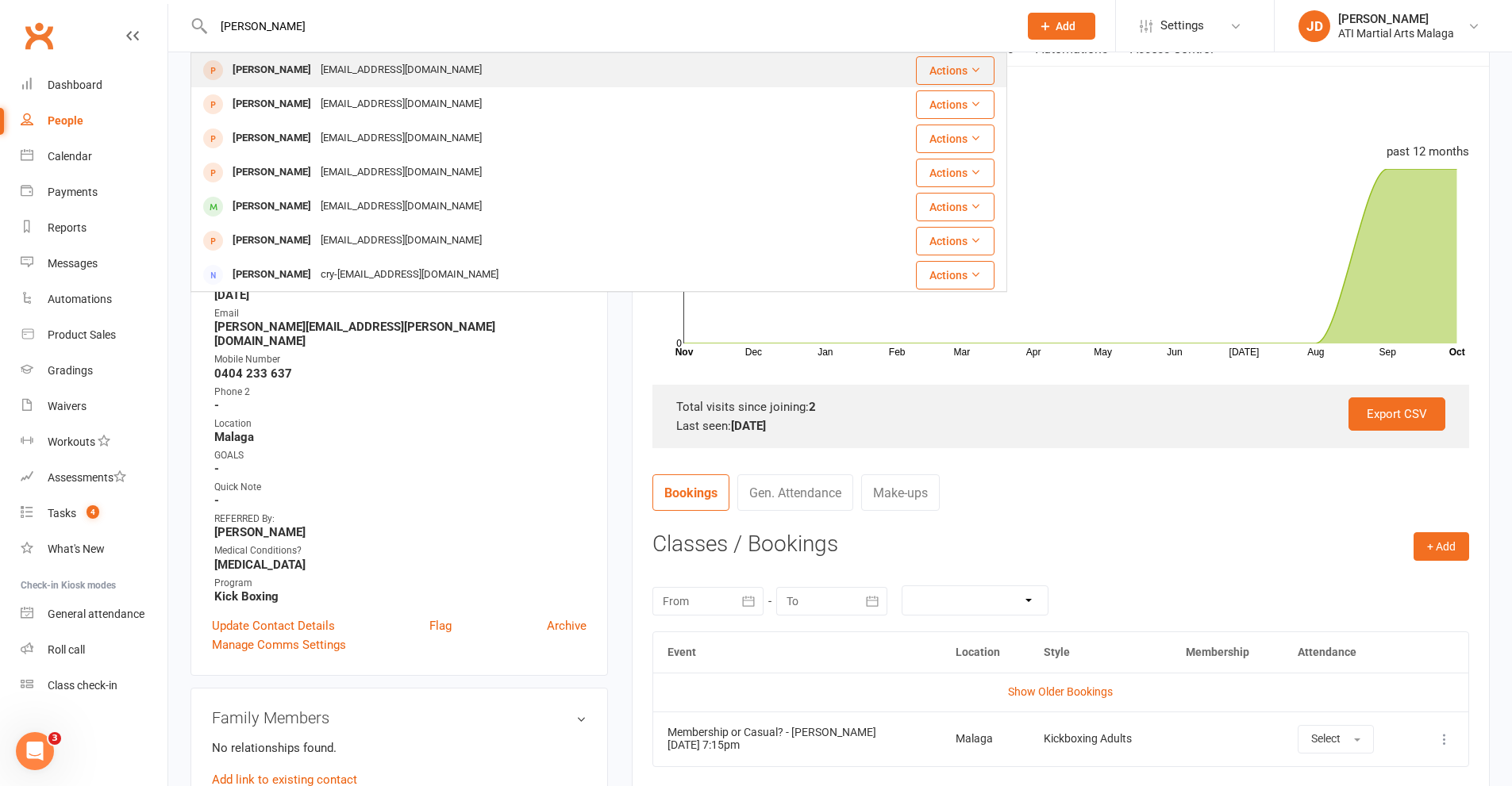
type input "BELLA ACEVEDO"
click at [288, 67] on div "Bella Acevedo" at bounding box center [272, 71] width 88 height 23
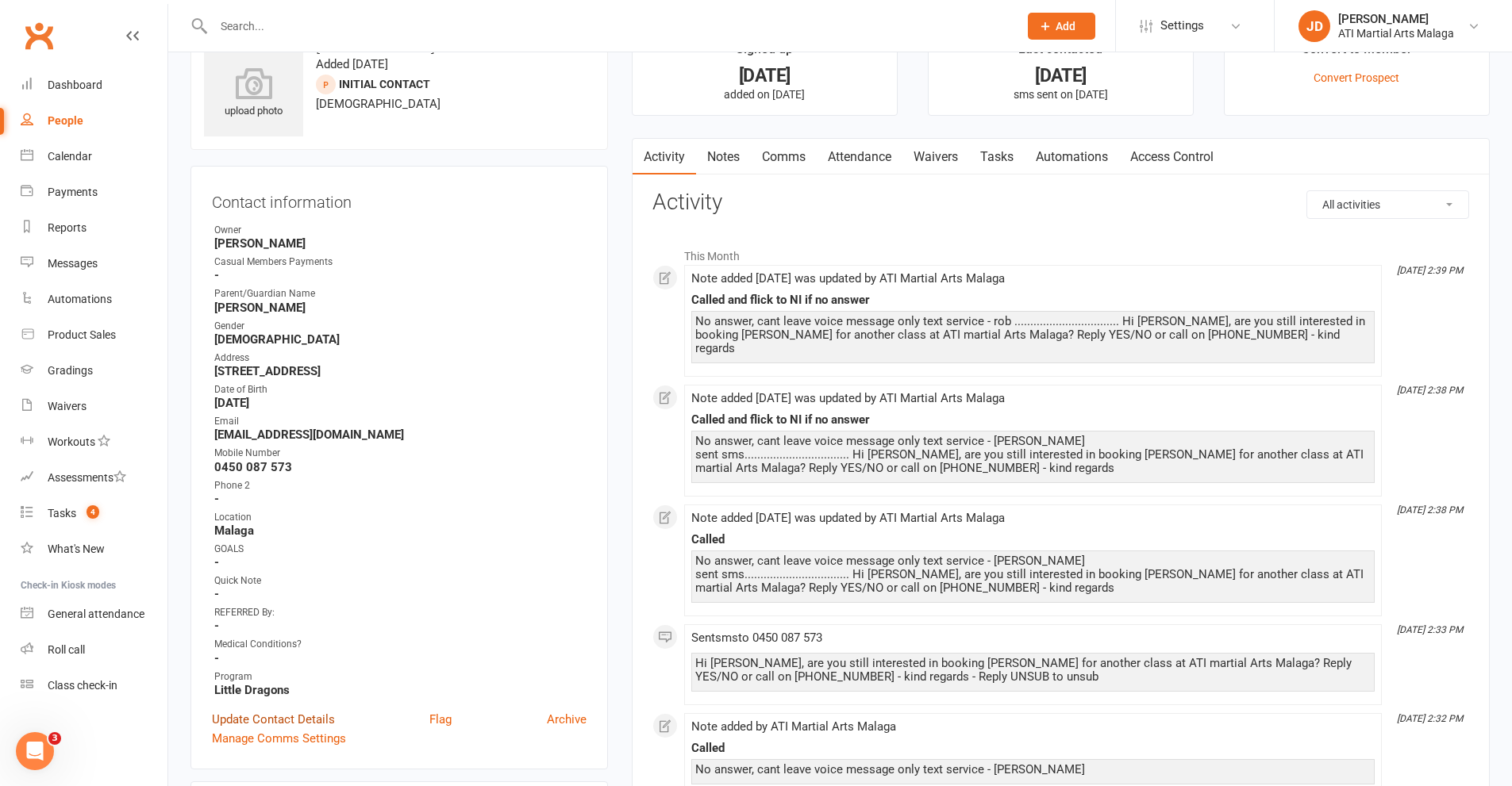
scroll to position [159, 0]
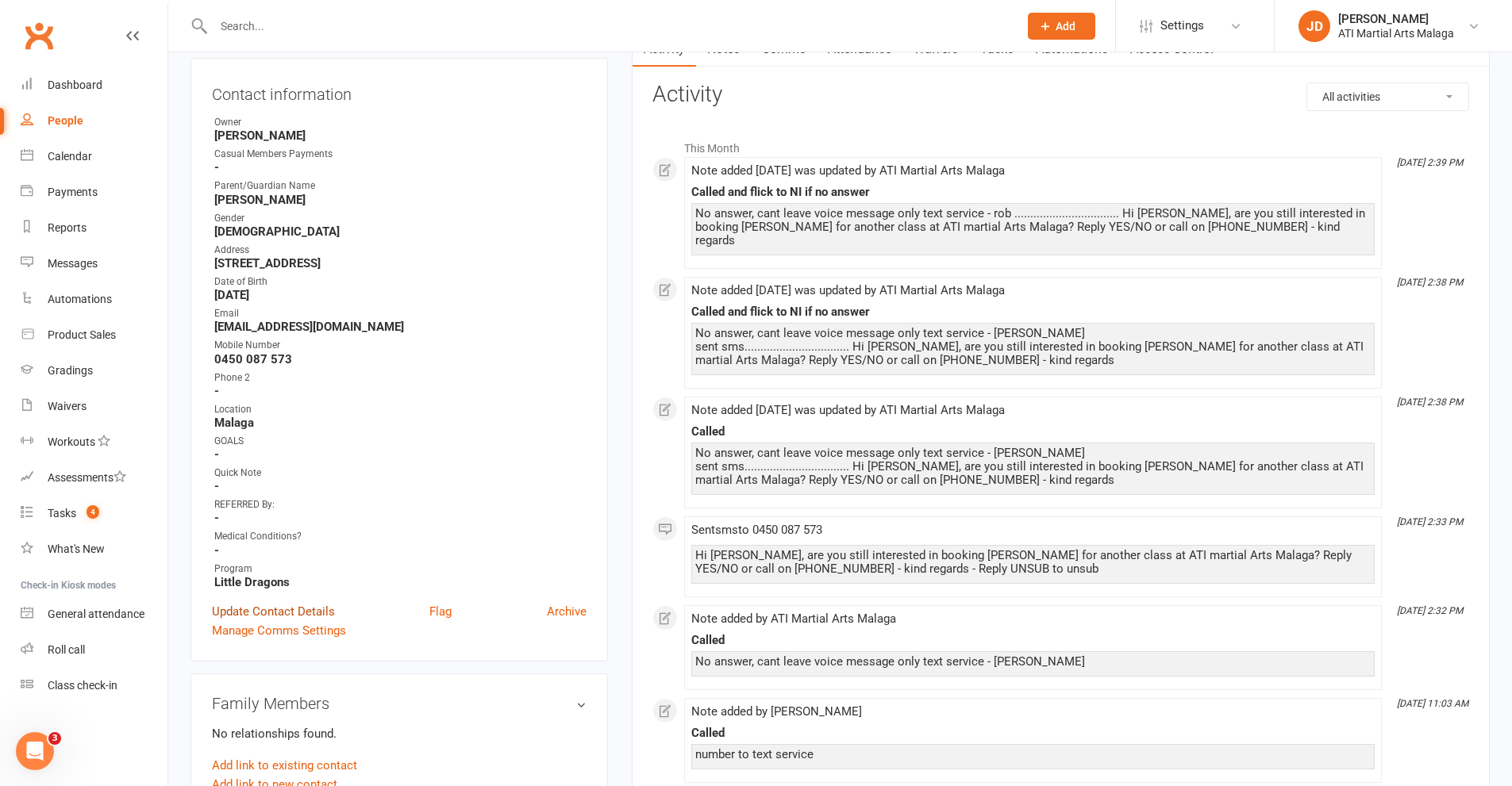
click at [295, 608] on link "Update Contact Details" at bounding box center [274, 611] width 123 height 19
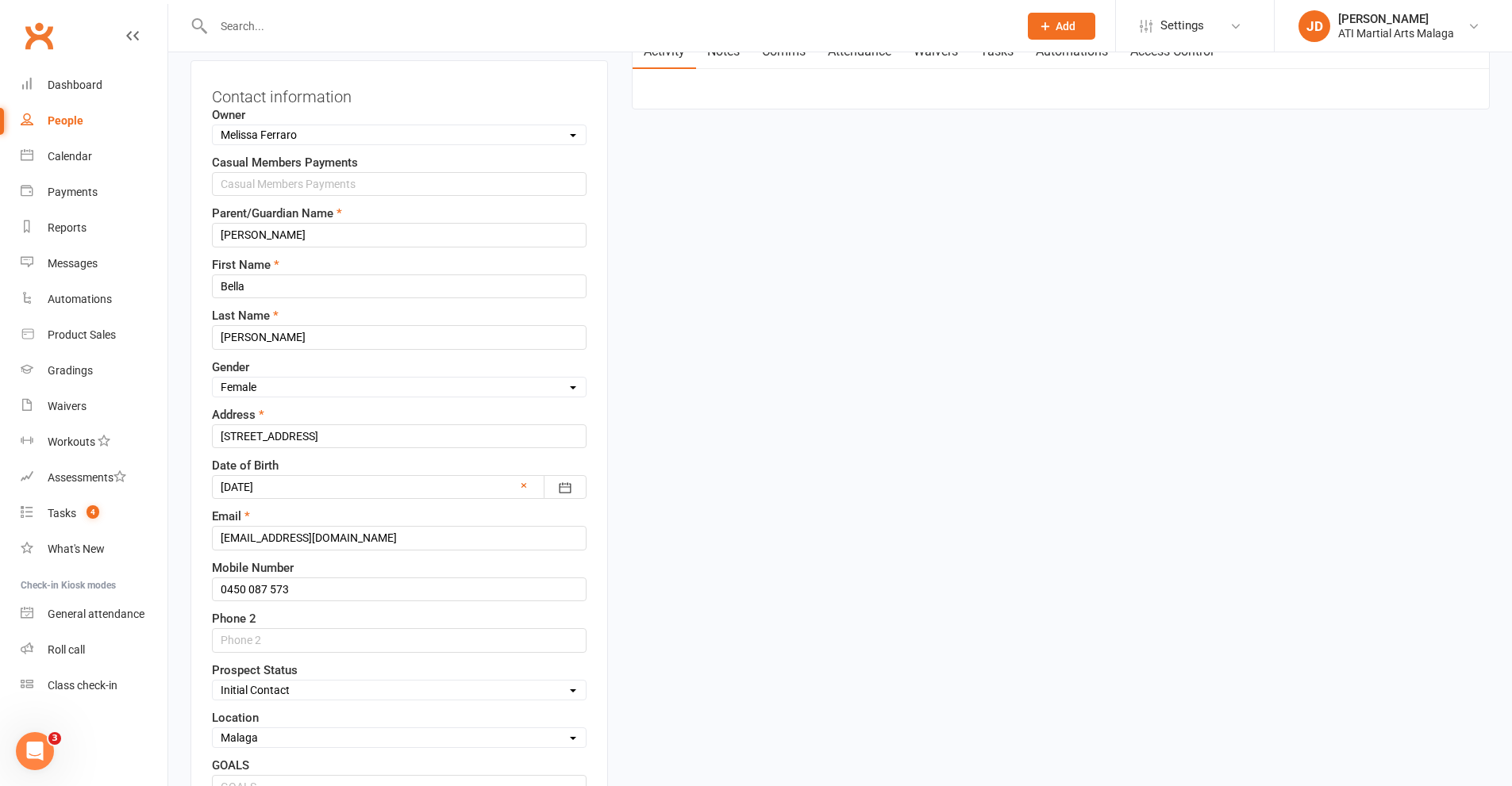
scroll to position [317, 0]
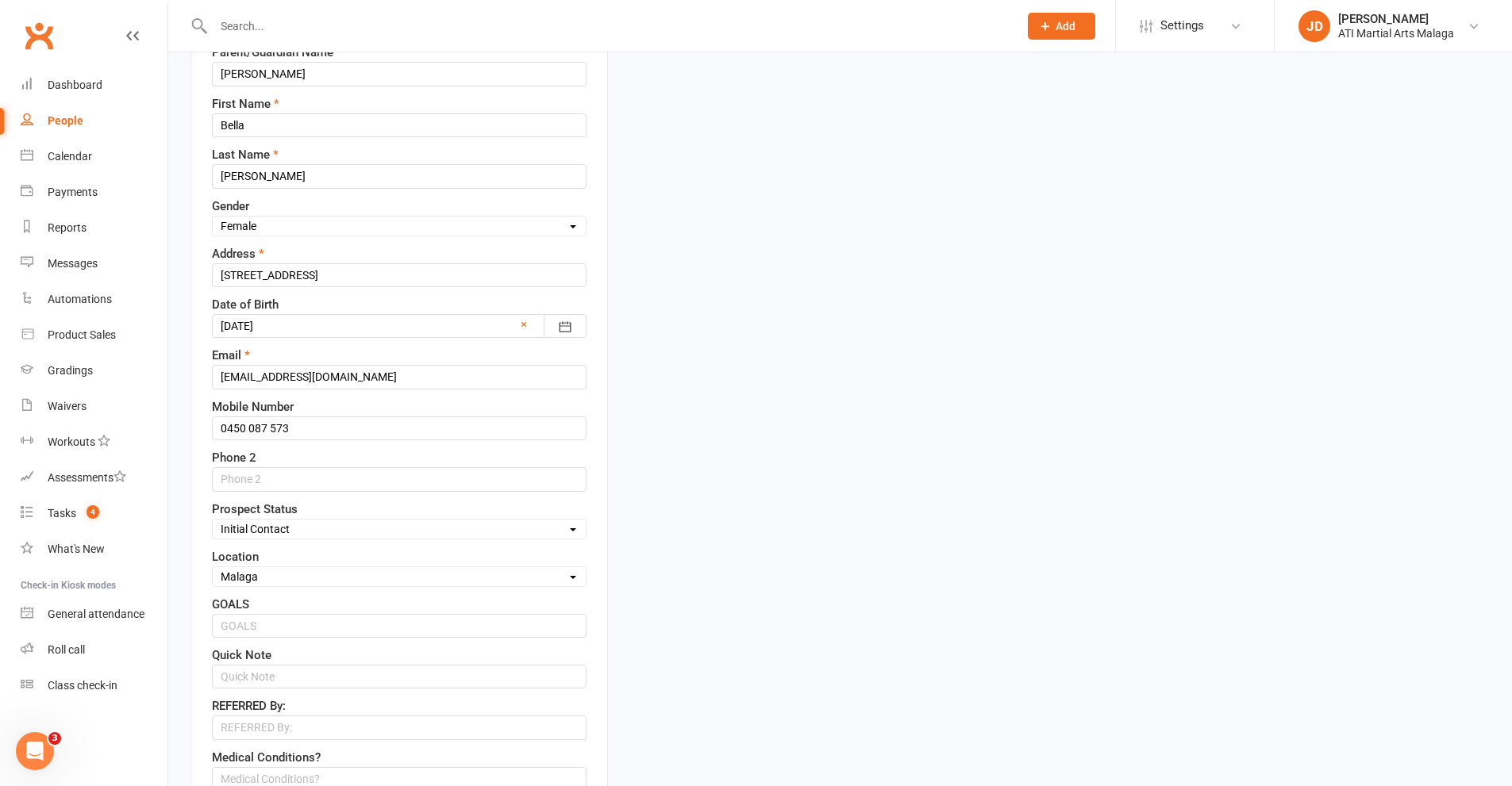
click at [572, 531] on select "Select Initial Contact Follow-up Call Satellite Lead Birthday Lead Not Ready No…" at bounding box center [399, 529] width 373 height 17
select select "Not interested"
click at [213, 522] on select "Select Initial Contact Follow-up Call Satellite Lead Birthday Lead Not Ready No…" at bounding box center [399, 529] width 373 height 17
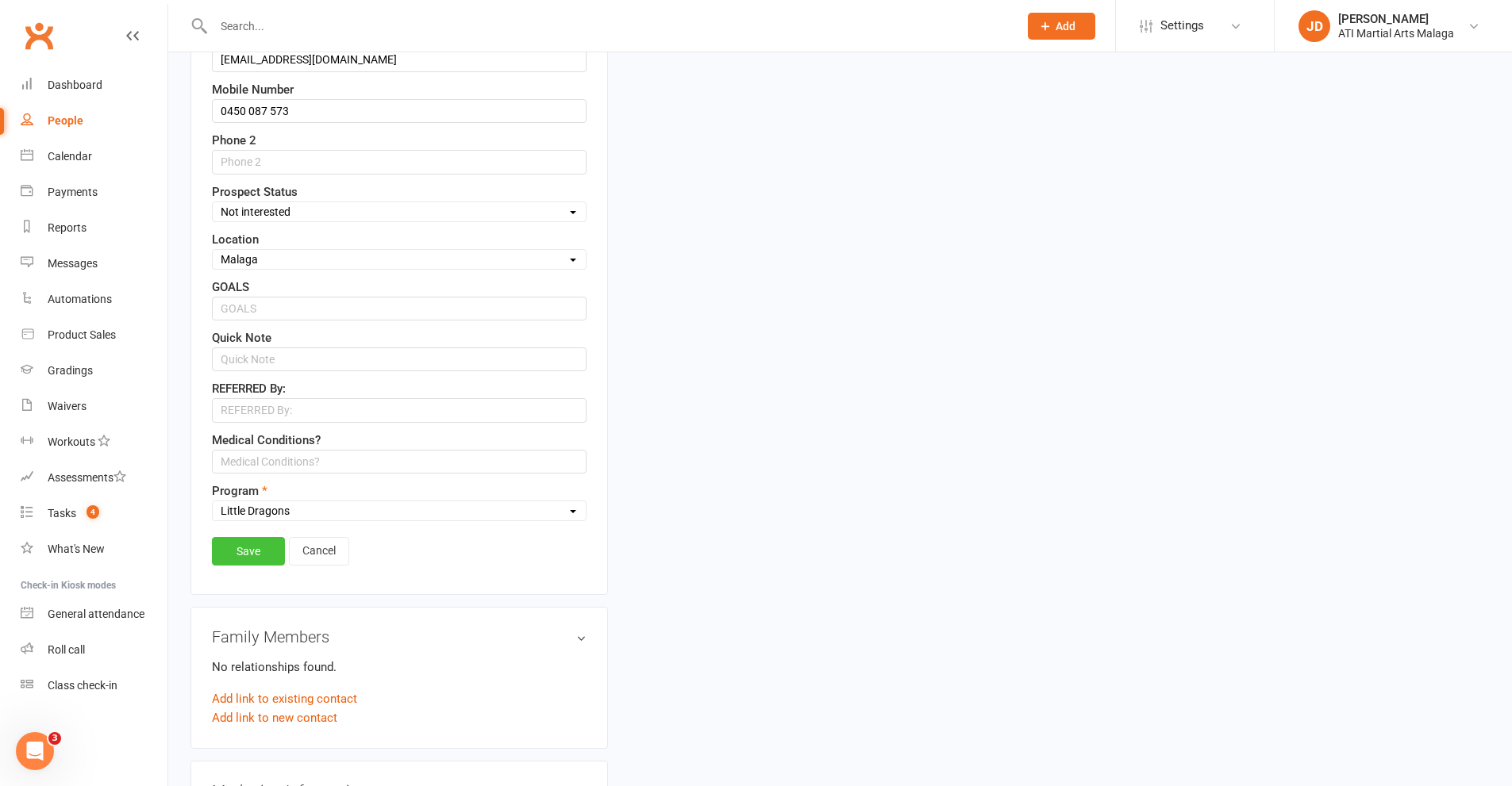
click at [248, 553] on link "Save" at bounding box center [249, 551] width 73 height 28
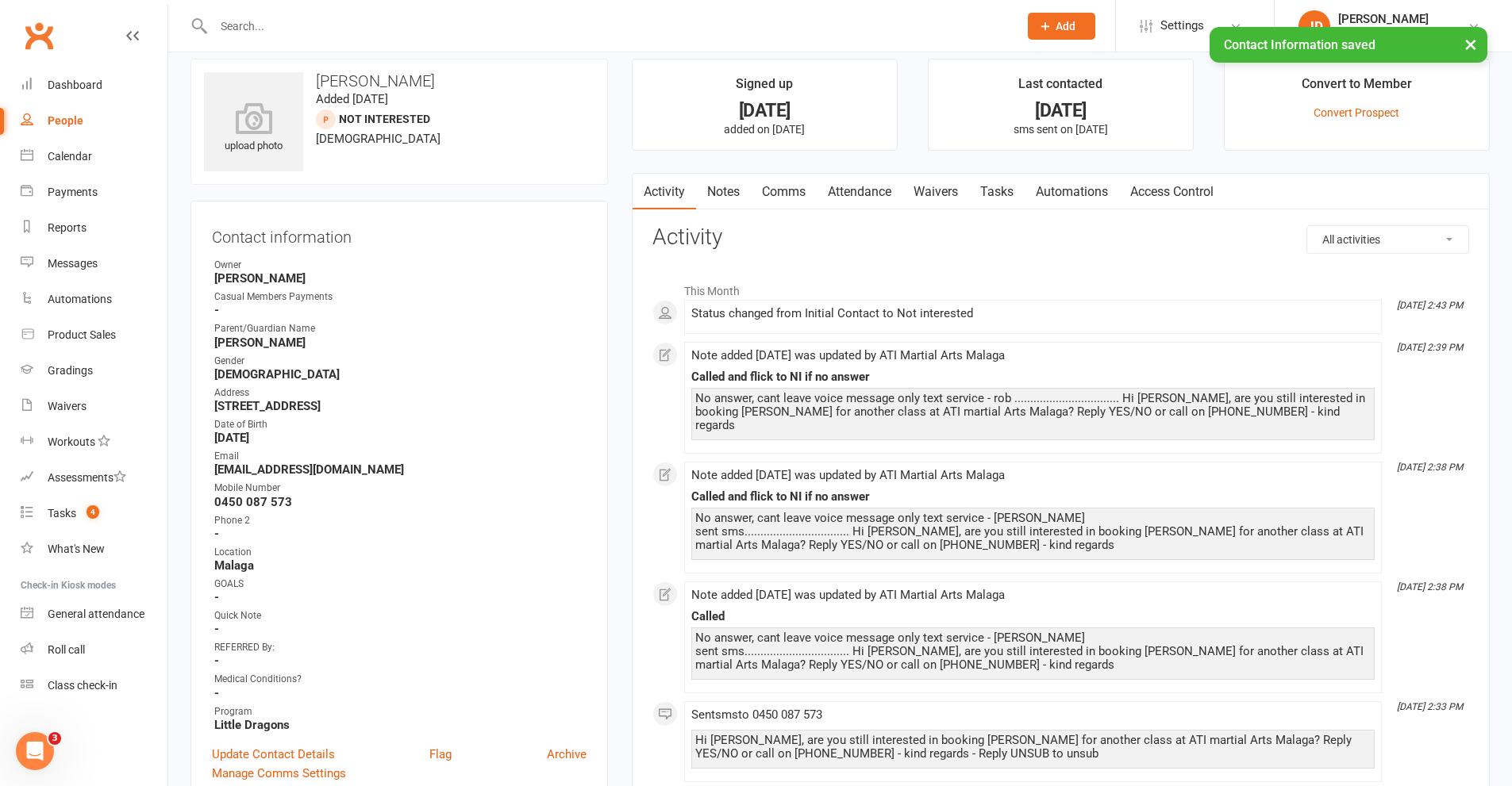
scroll to position [0, 0]
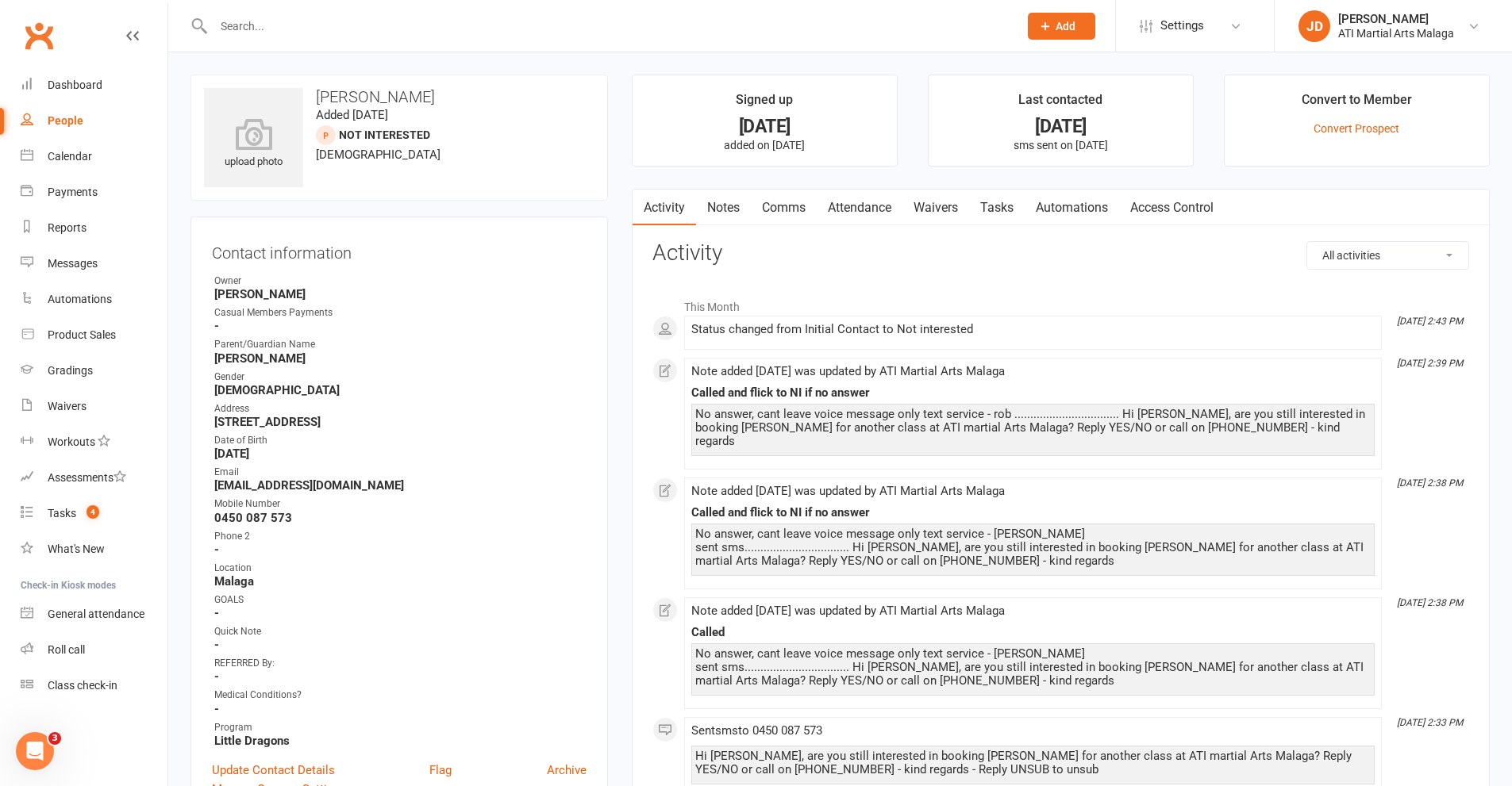
click at [395, 28] on input "text" at bounding box center [607, 26] width 798 height 22
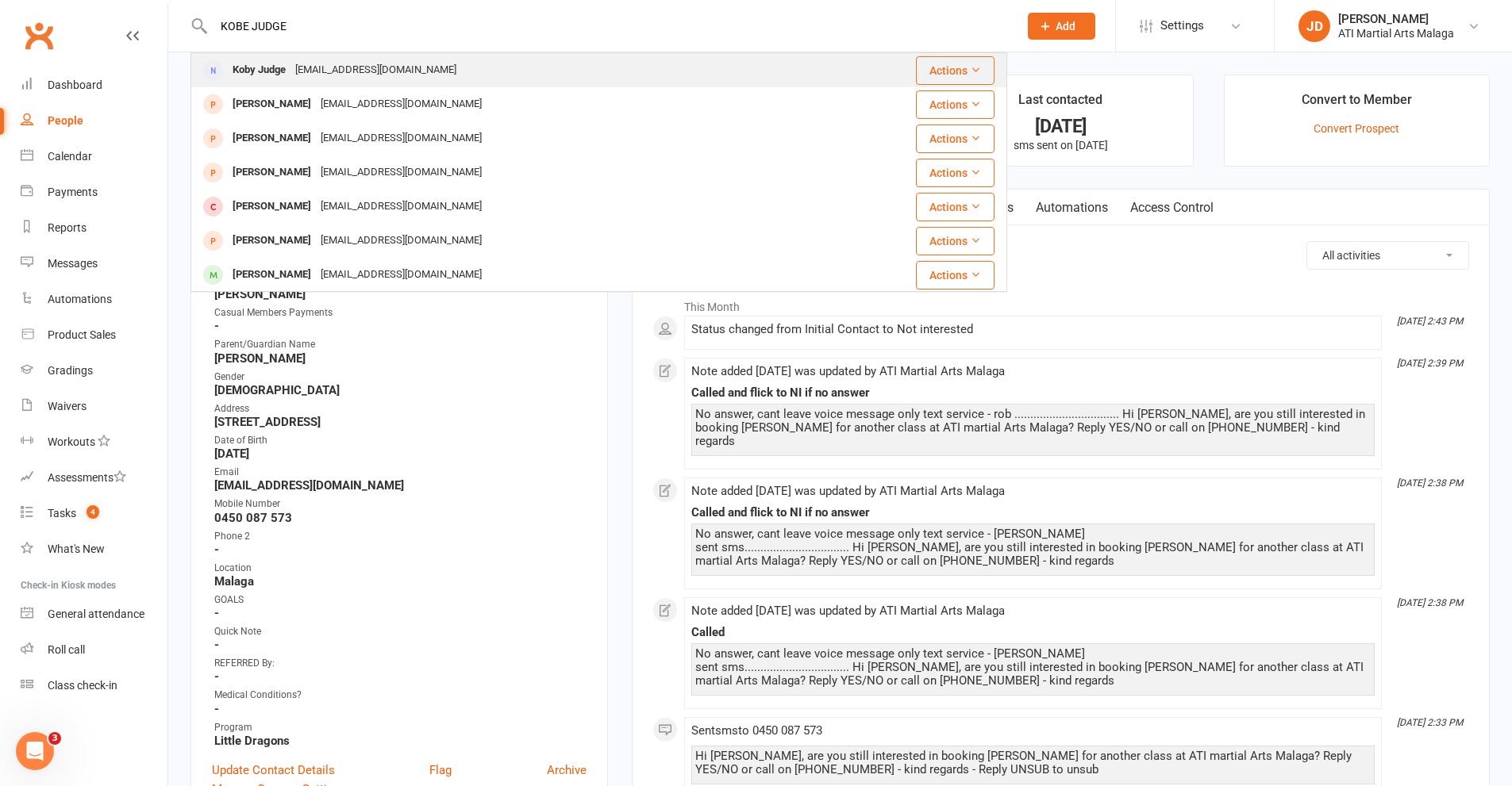
type input "KOBE JUDGE"
click at [368, 66] on div "chloeanneliese@outlook.com" at bounding box center [375, 71] width 171 height 23
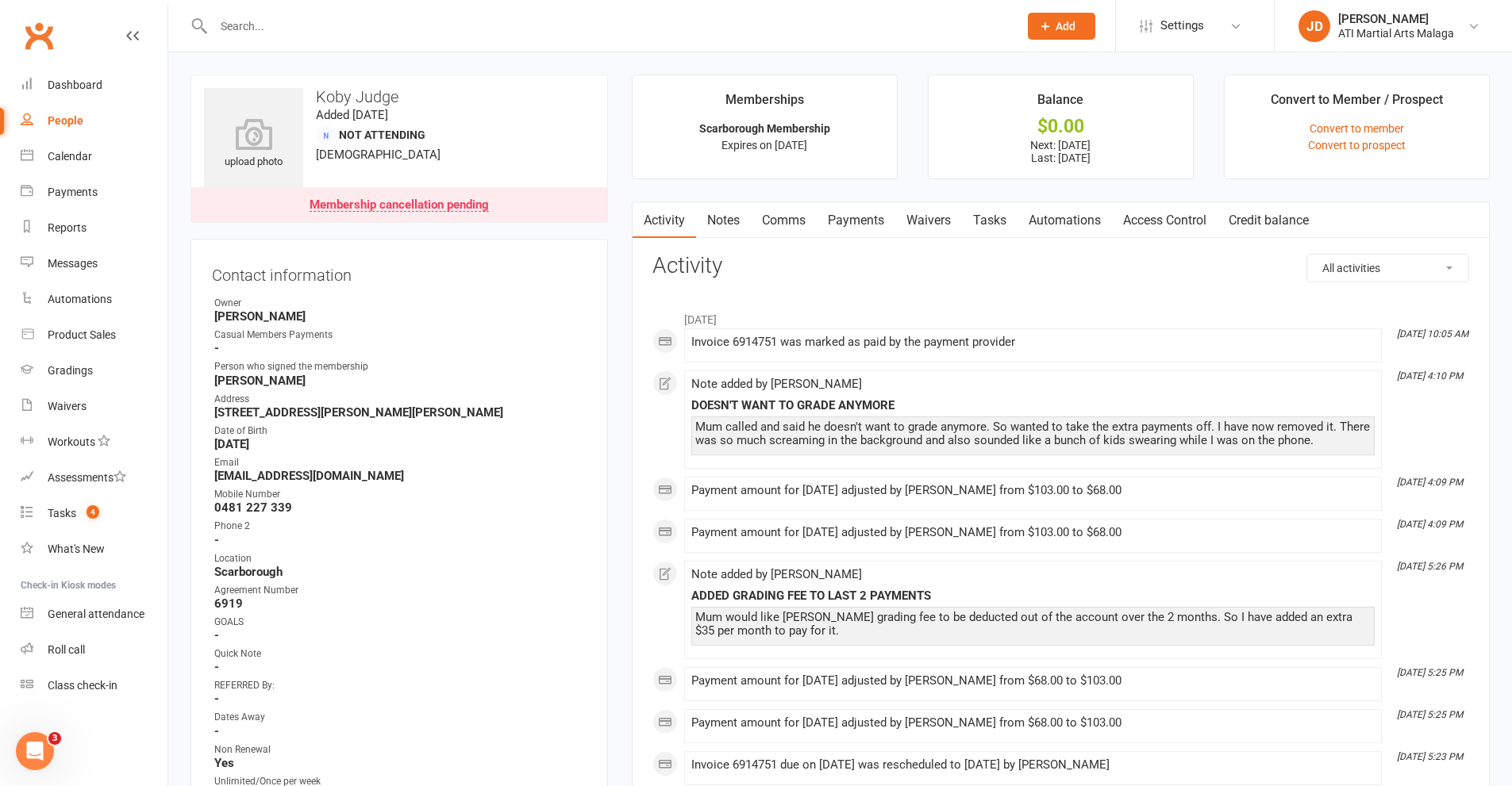
click at [732, 219] on link "Notes" at bounding box center [723, 220] width 55 height 37
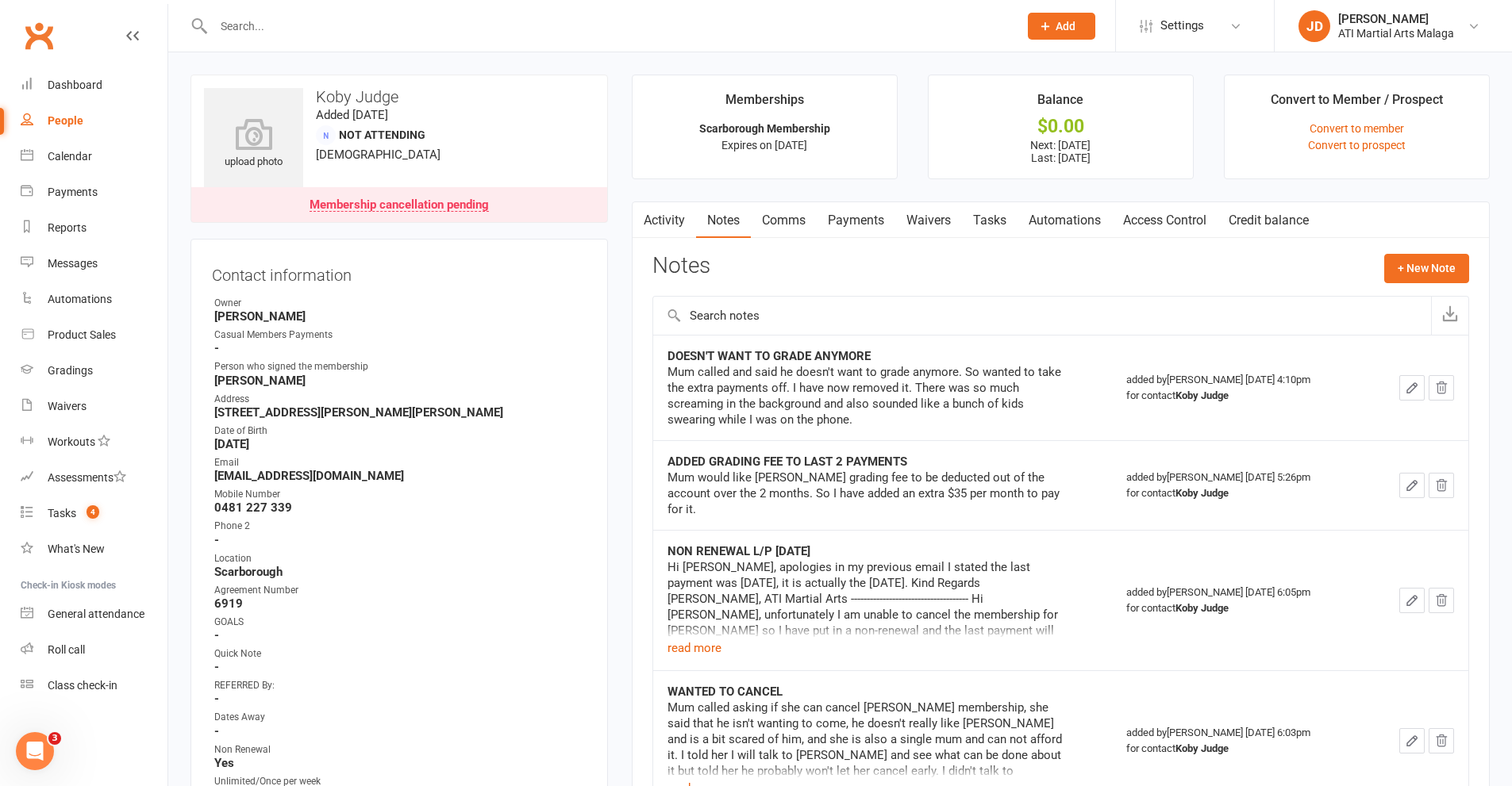
click at [503, 753] on div "Non Renewal" at bounding box center [399, 750] width 372 height 15
click at [312, 32] on input "text" at bounding box center [607, 26] width 798 height 22
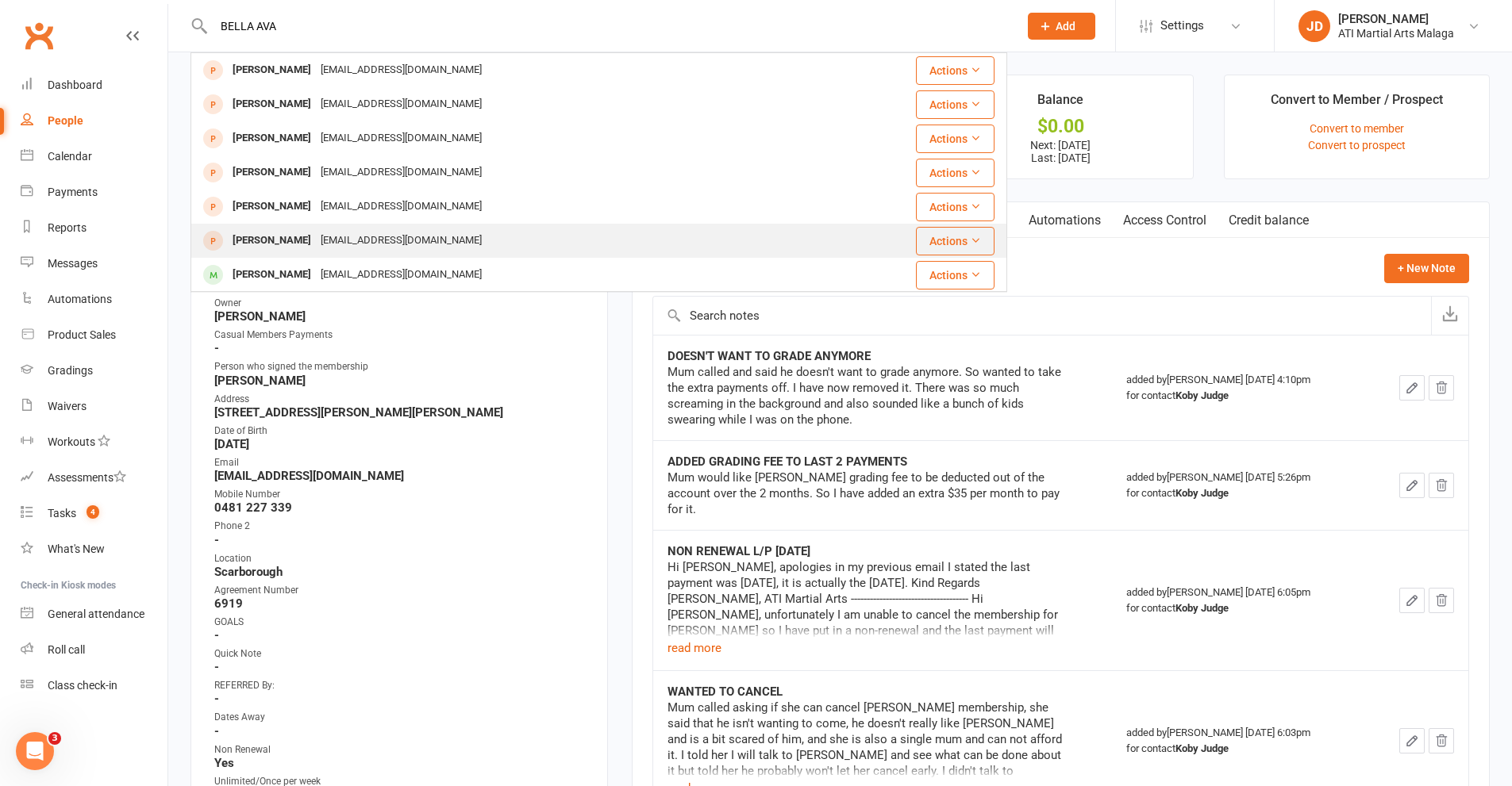
type input "BELLA AVA"
click at [290, 244] on div "Bella Acevedo" at bounding box center [272, 241] width 88 height 23
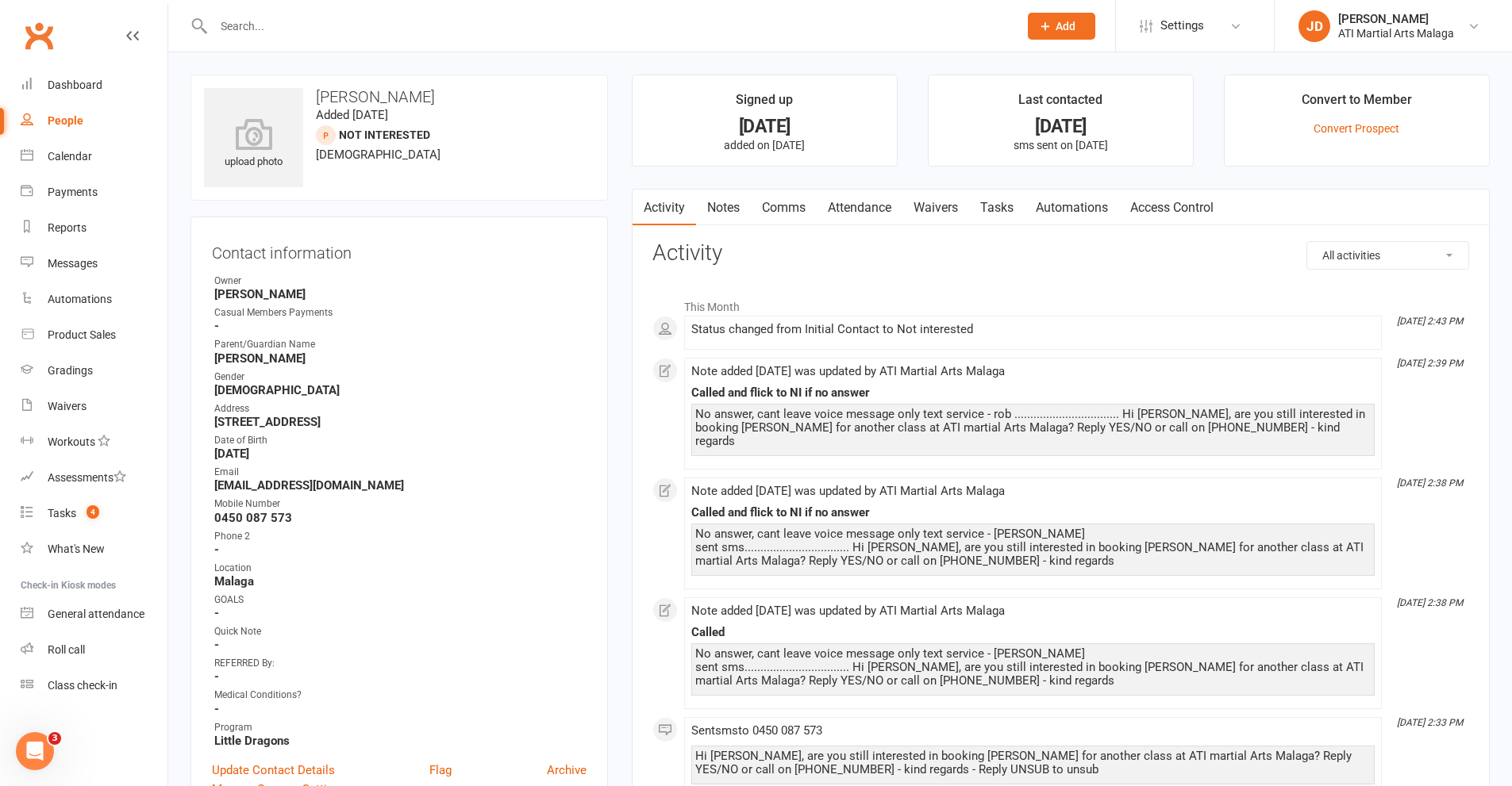
scroll to position [238, 0]
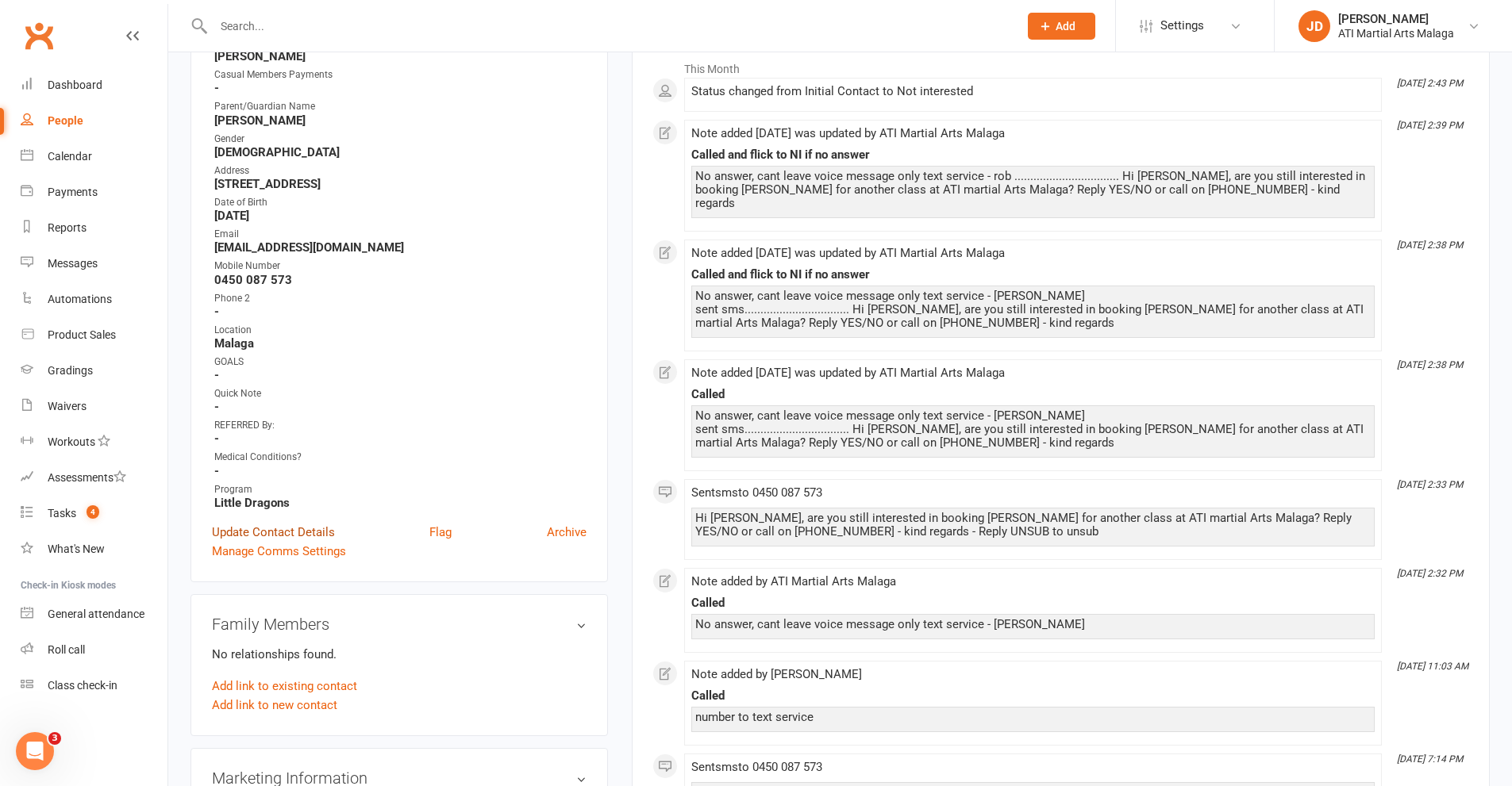
click at [272, 533] on link "Update Contact Details" at bounding box center [274, 531] width 123 height 19
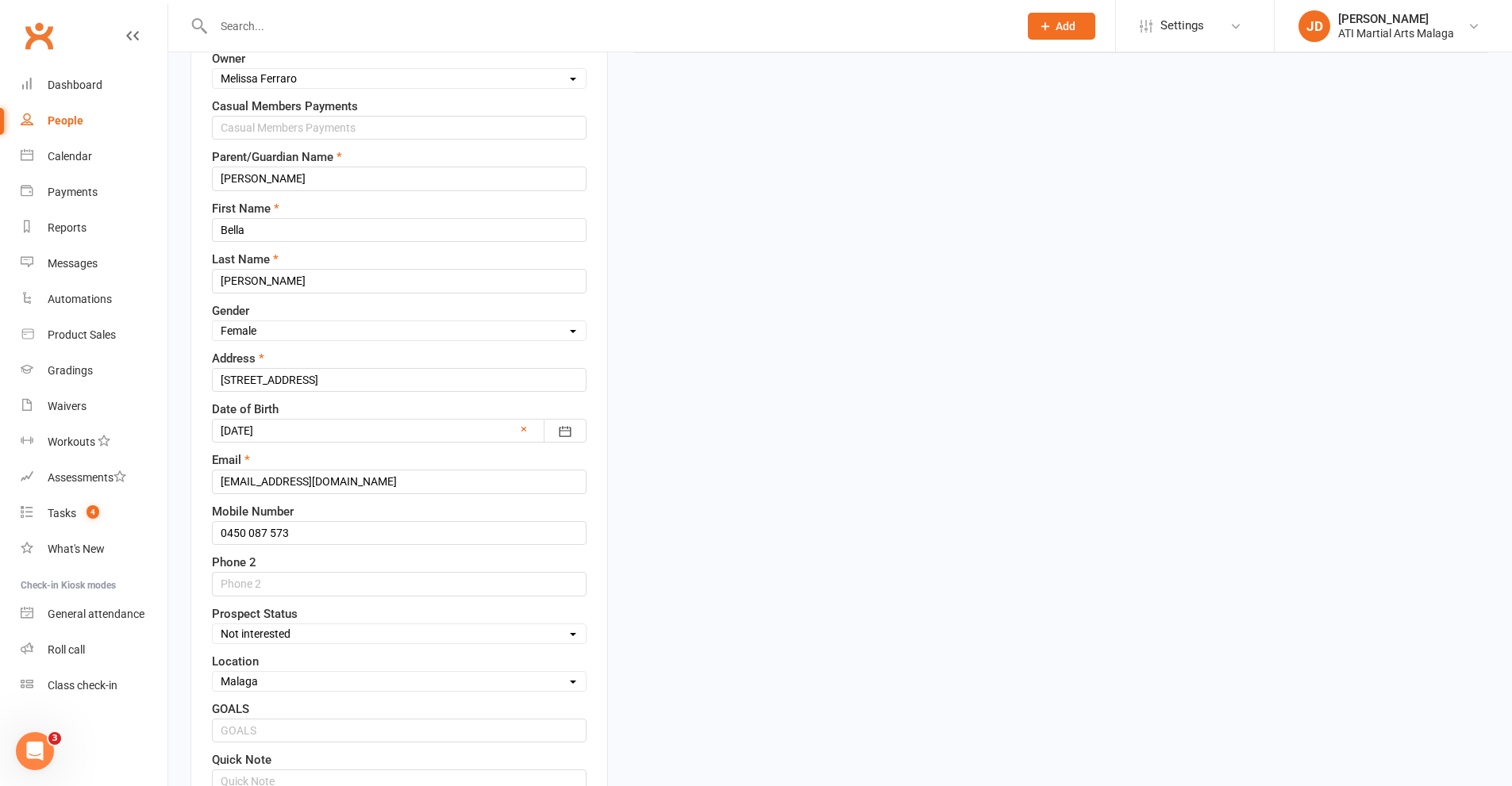
scroll to position [313, 0]
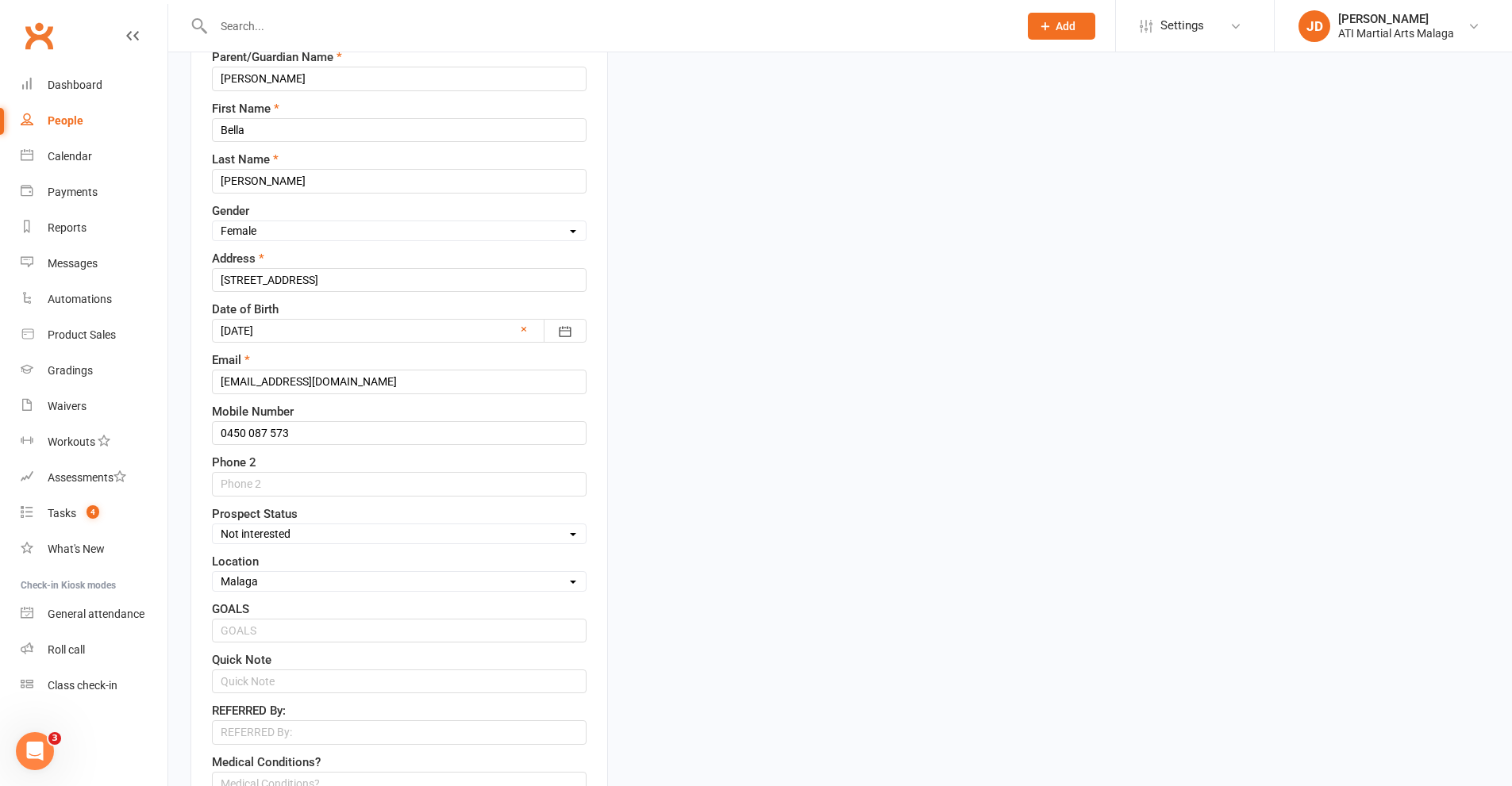
click at [573, 535] on select "Select Initial Contact Follow-up Call Satellite Lead Birthday Lead Not Ready No…" at bounding box center [399, 533] width 373 height 17
select select "Initial Contact"
click at [213, 526] on select "Select Initial Contact Follow-up Call Satellite Lead Birthday Lead Not Ready No…" at bounding box center [399, 533] width 373 height 17
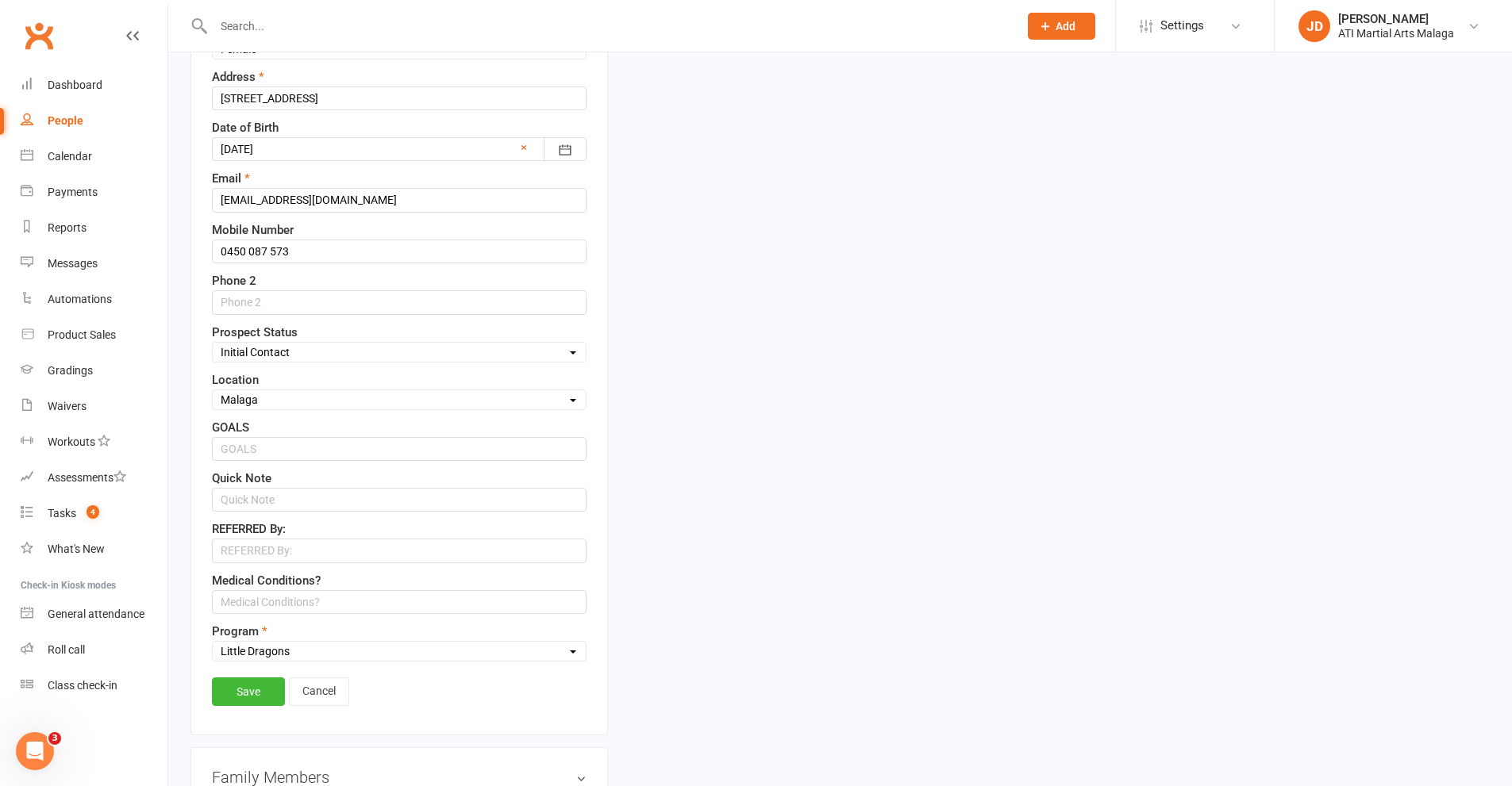
scroll to position [630, 0]
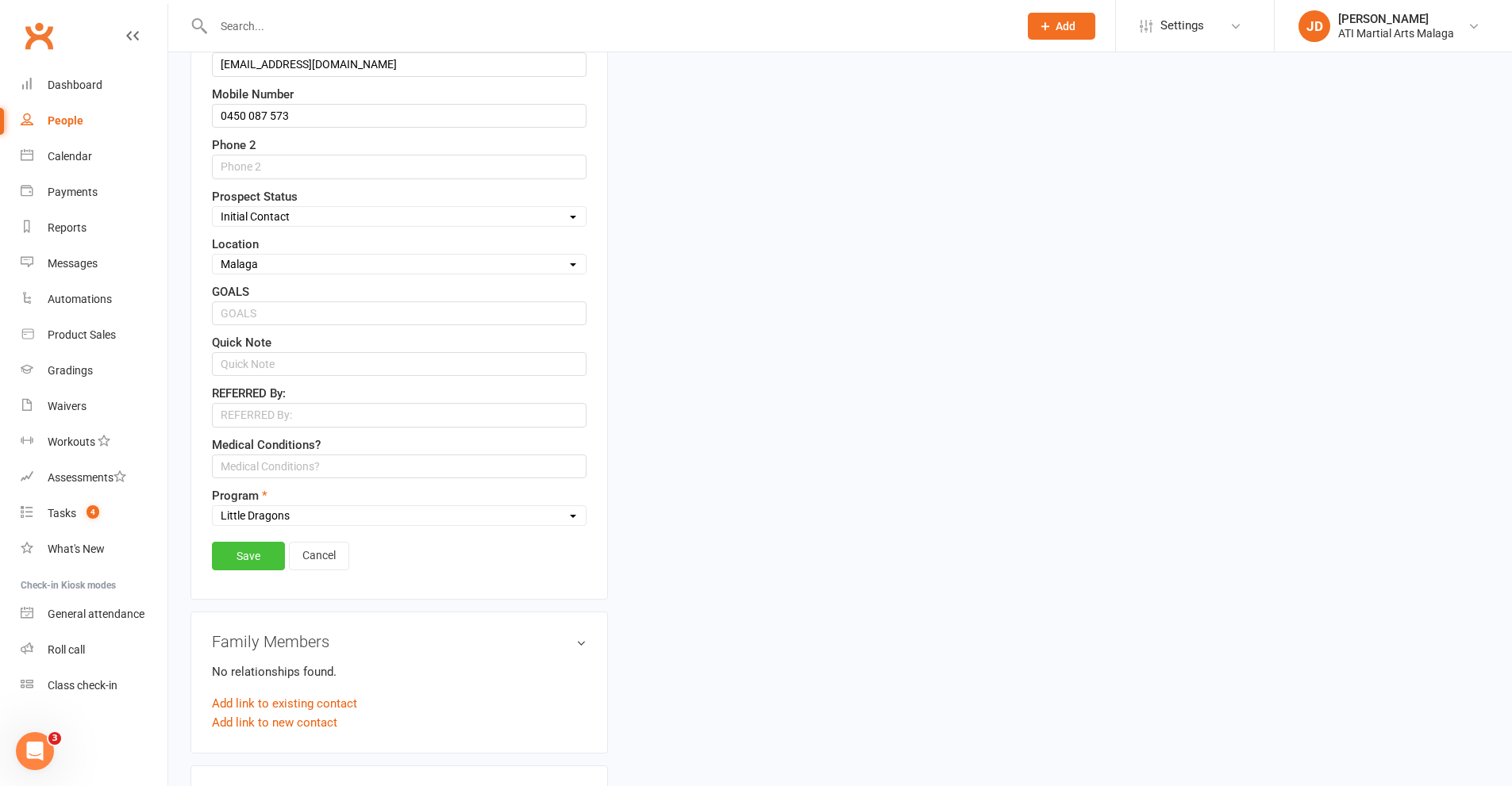
click at [240, 562] on link "Save" at bounding box center [249, 556] width 73 height 28
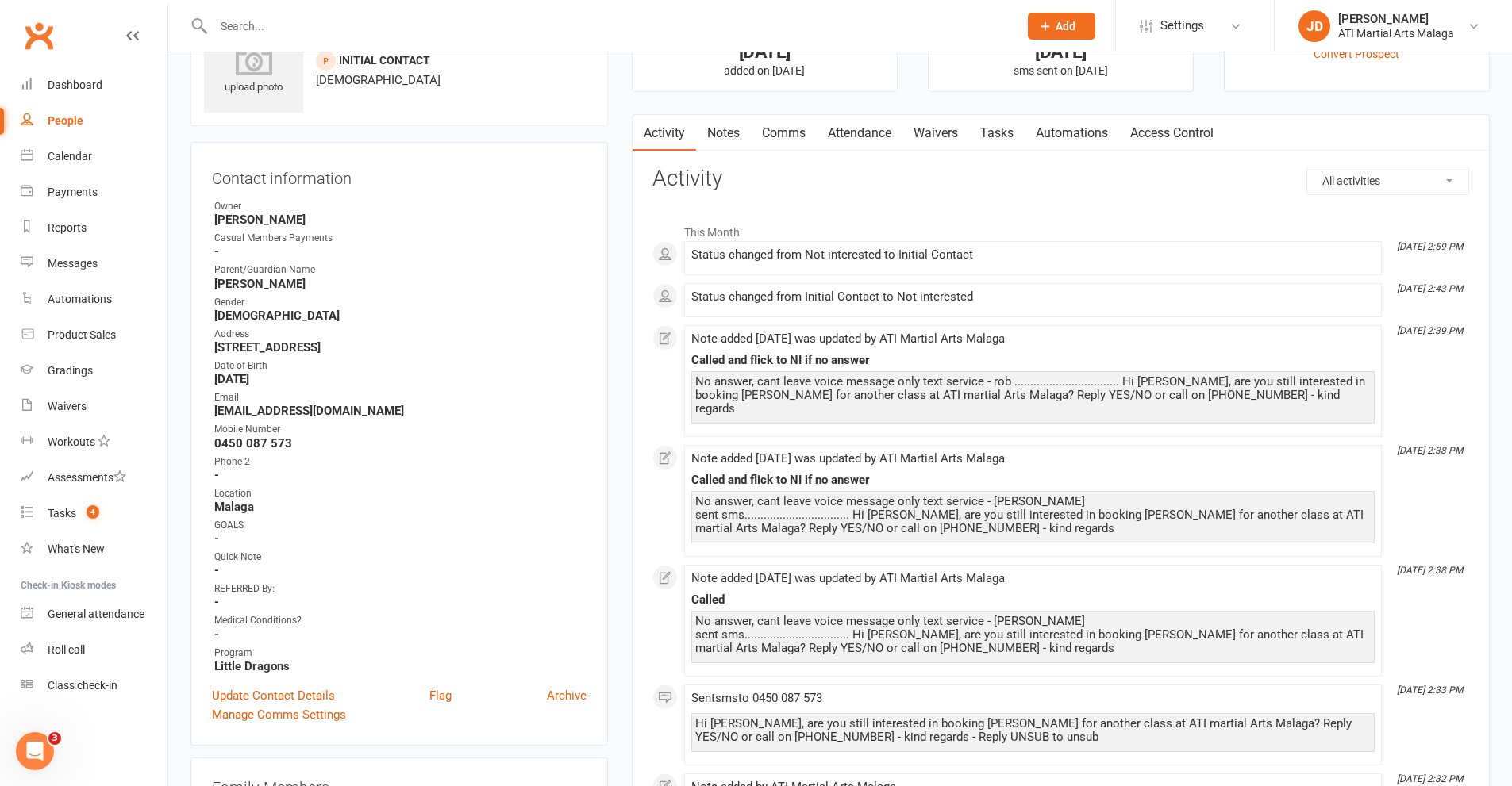
scroll to position [0, 0]
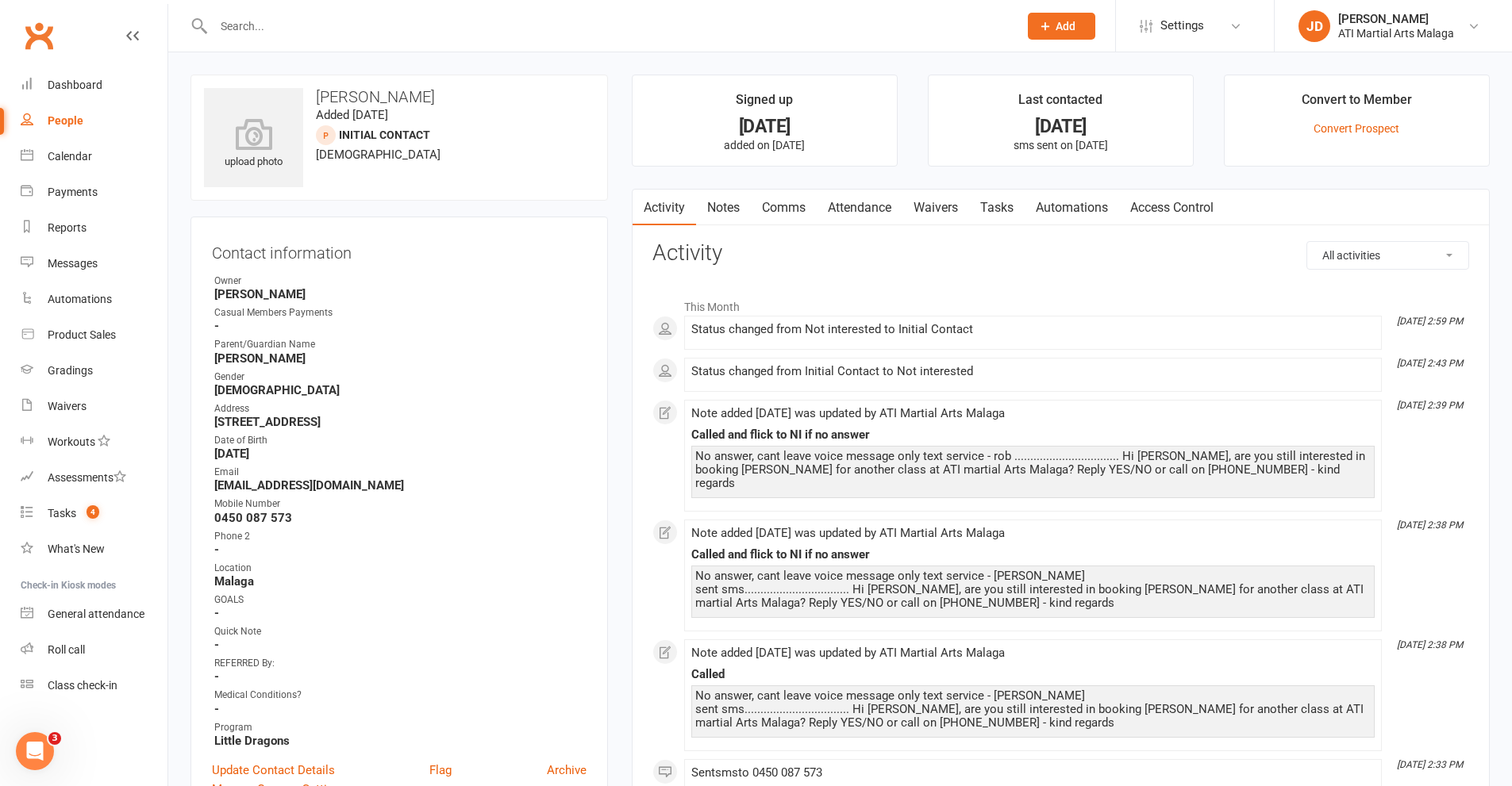
click at [258, 15] on input "text" at bounding box center [607, 26] width 798 height 22
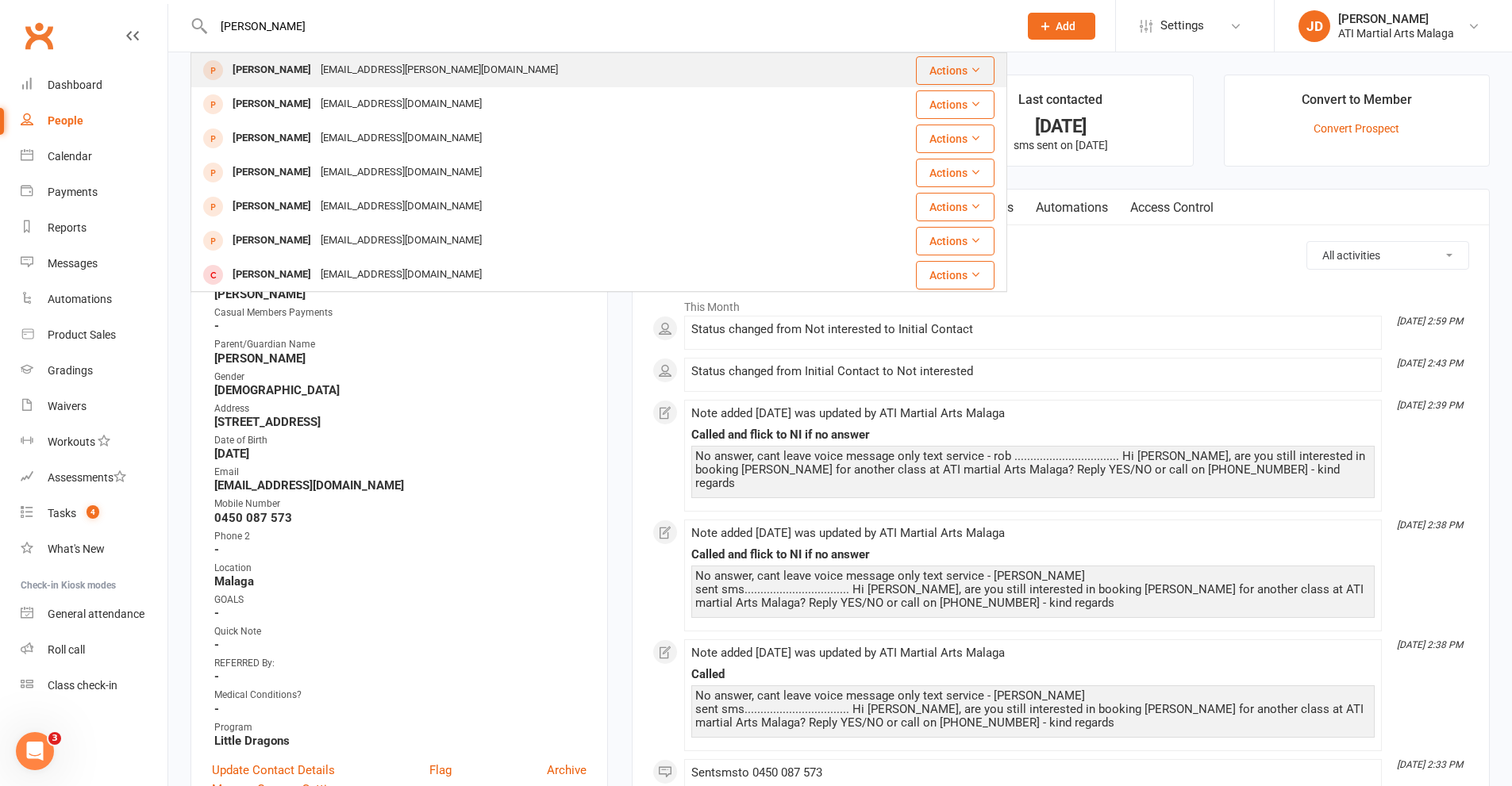
type input "FLINT WATSON"
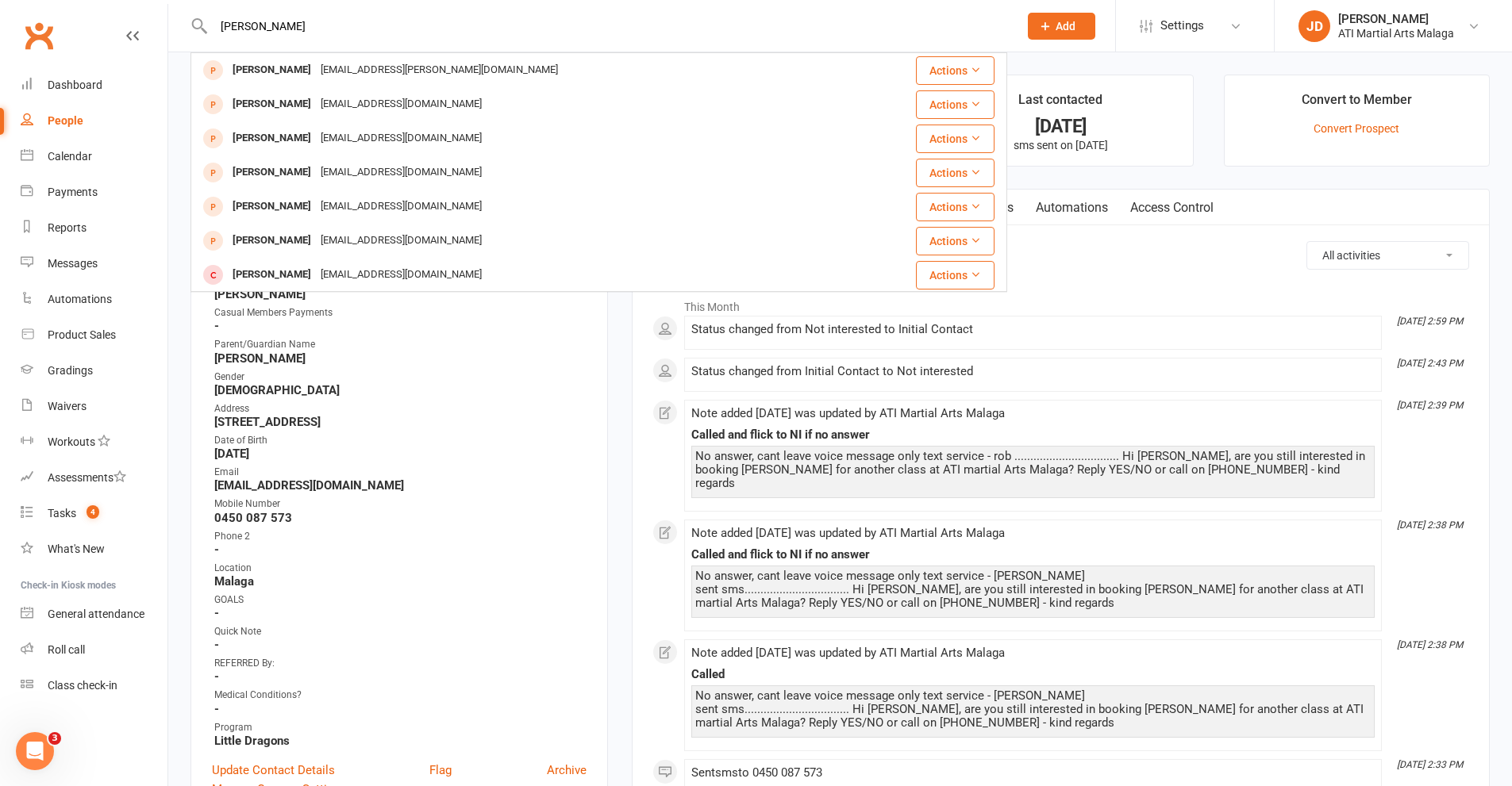
click at [265, 71] on div "Flint Watson" at bounding box center [272, 71] width 88 height 23
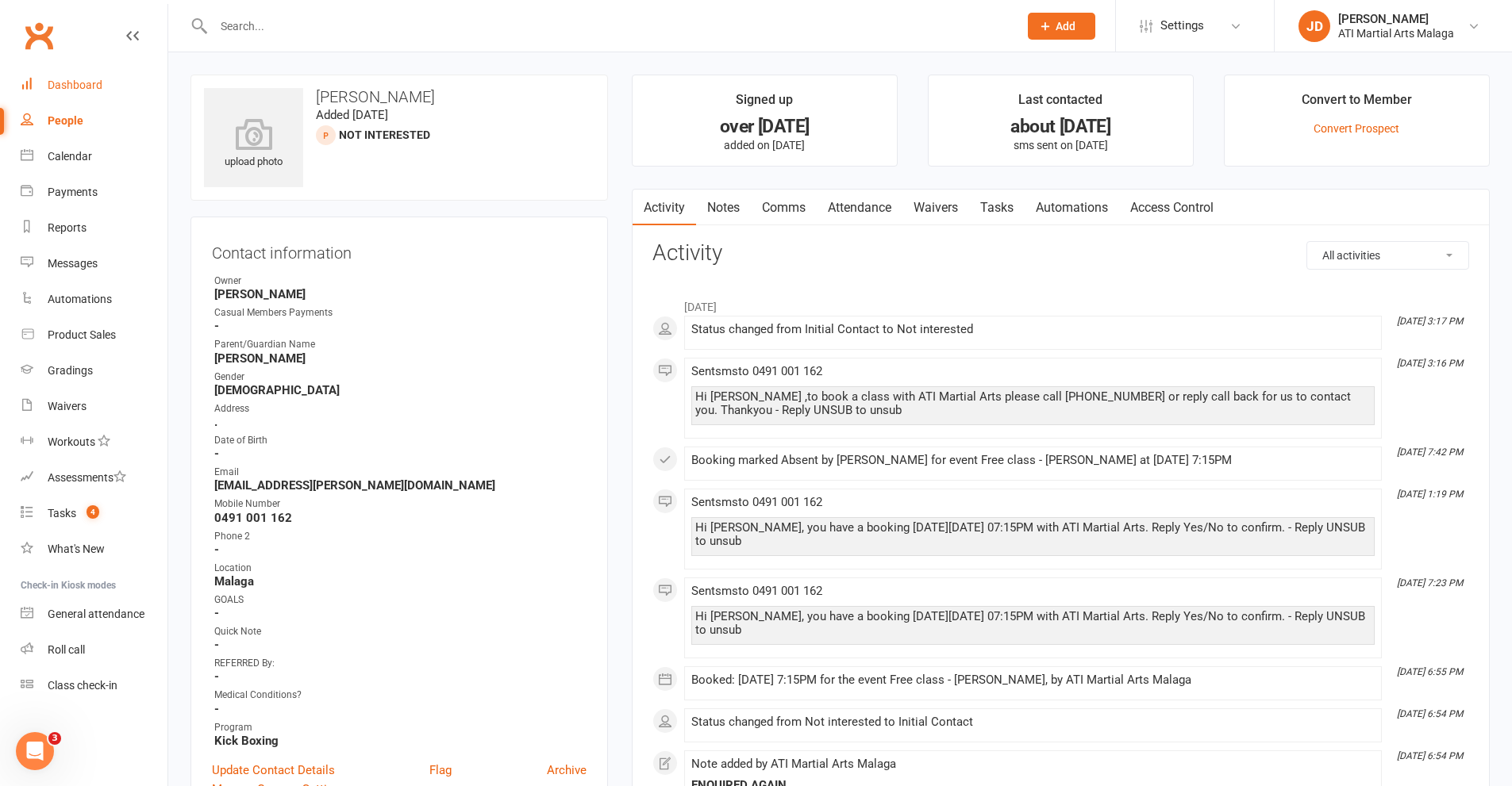
click at [89, 86] on div "Dashboard" at bounding box center [75, 84] width 55 height 12
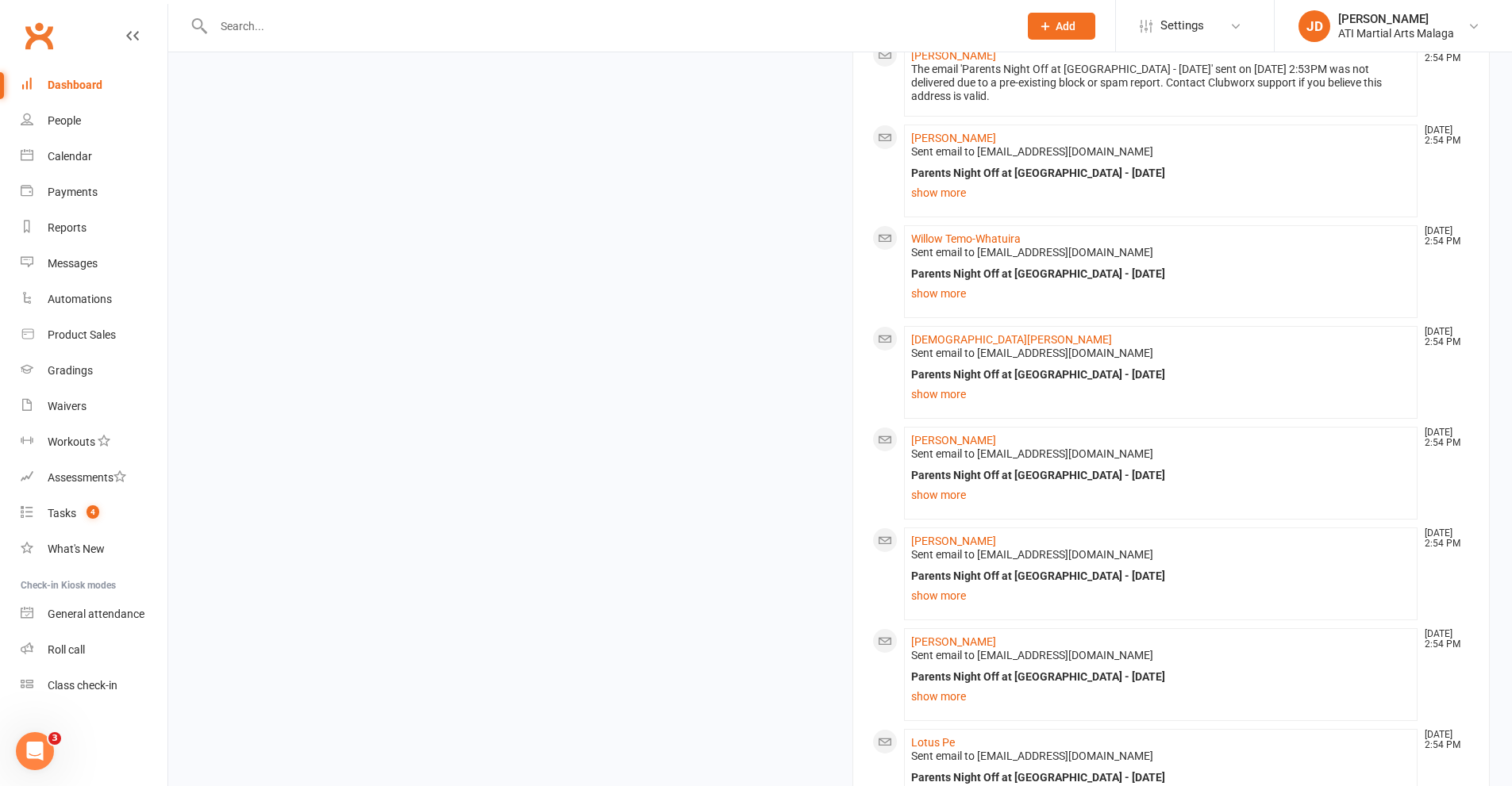
scroll to position [2029, 0]
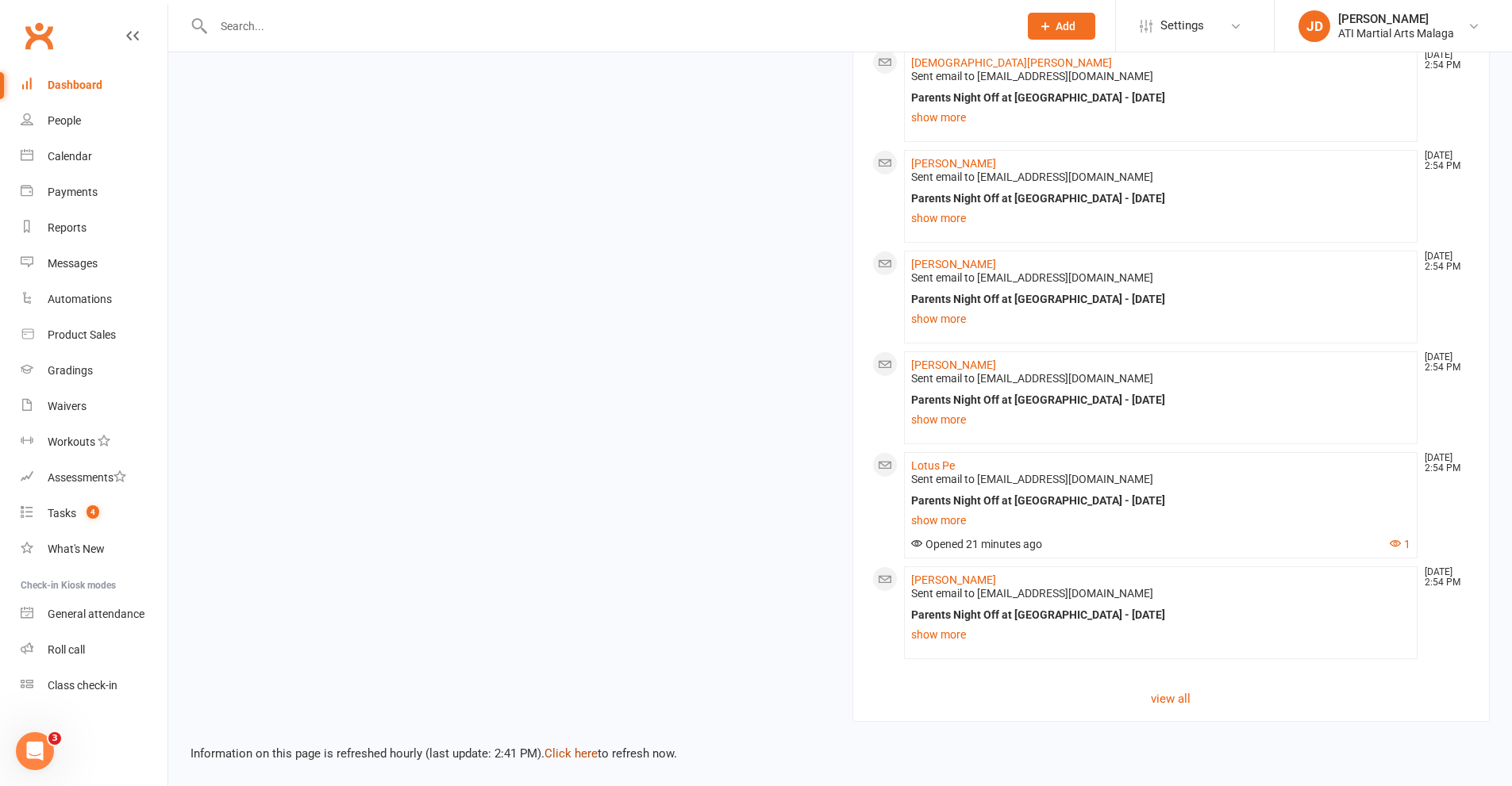
click at [588, 752] on link "Click here" at bounding box center [571, 753] width 53 height 14
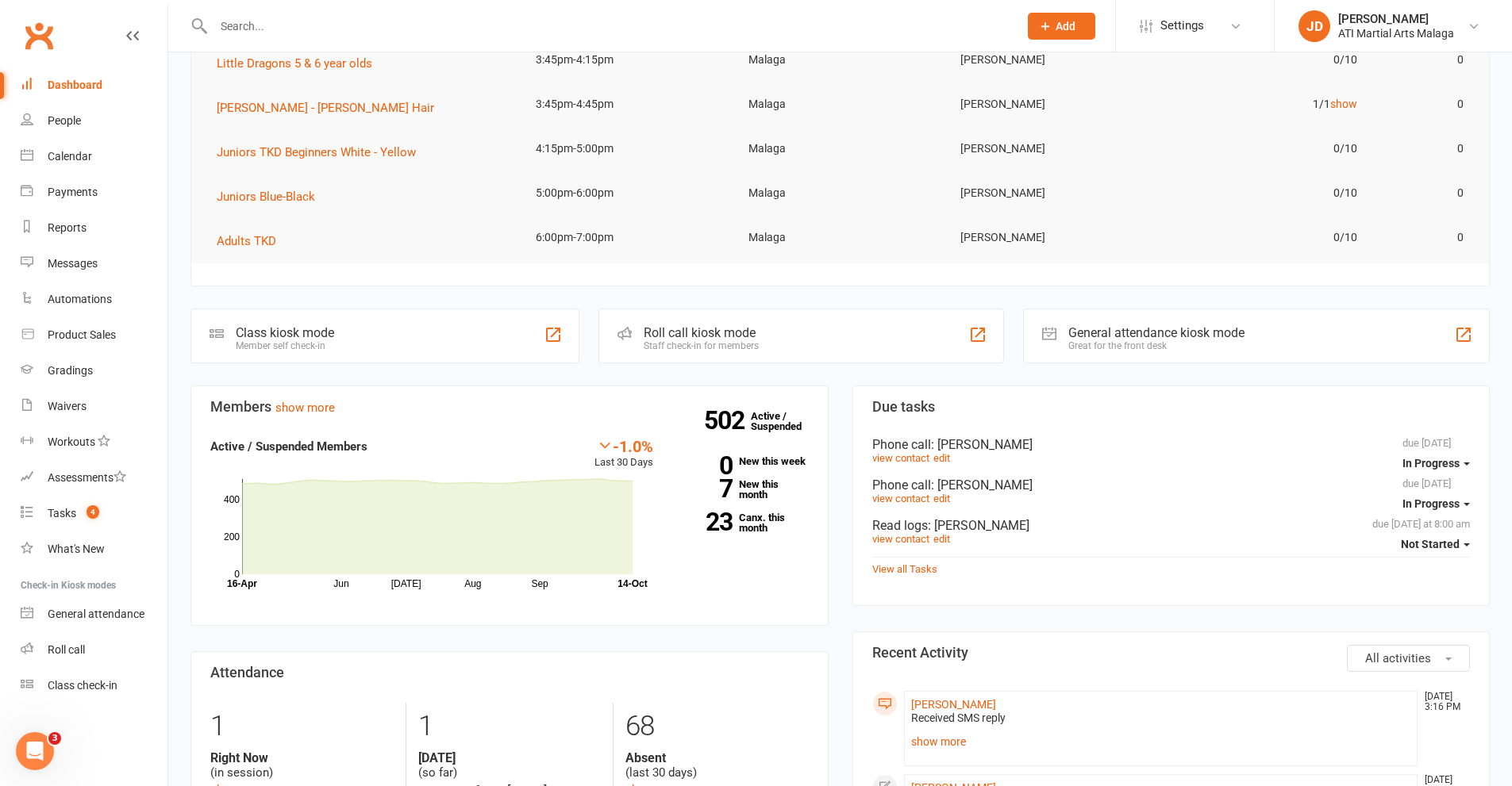
scroll to position [364, 0]
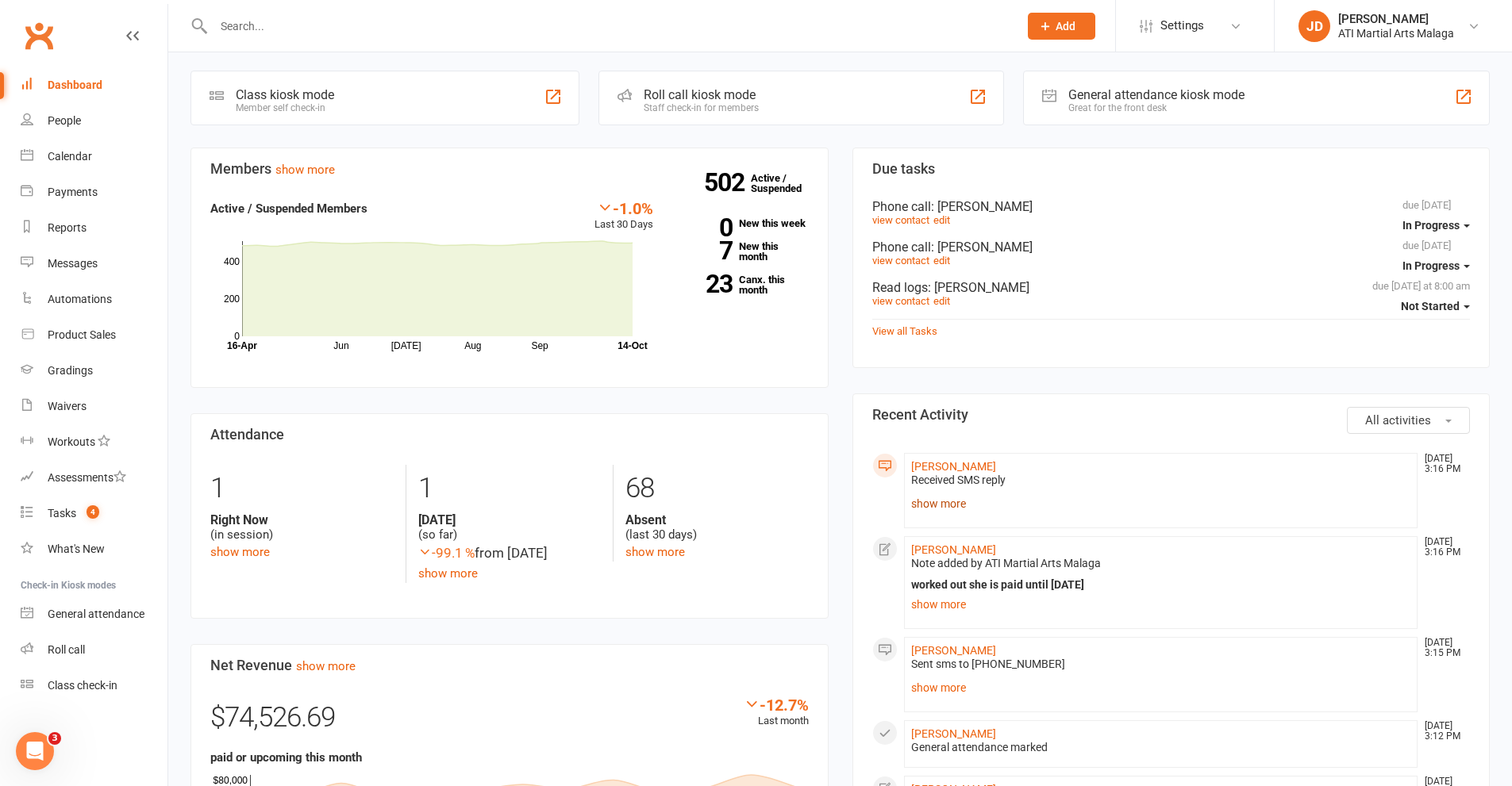
click at [948, 510] on link "show more" at bounding box center [1161, 503] width 500 height 22
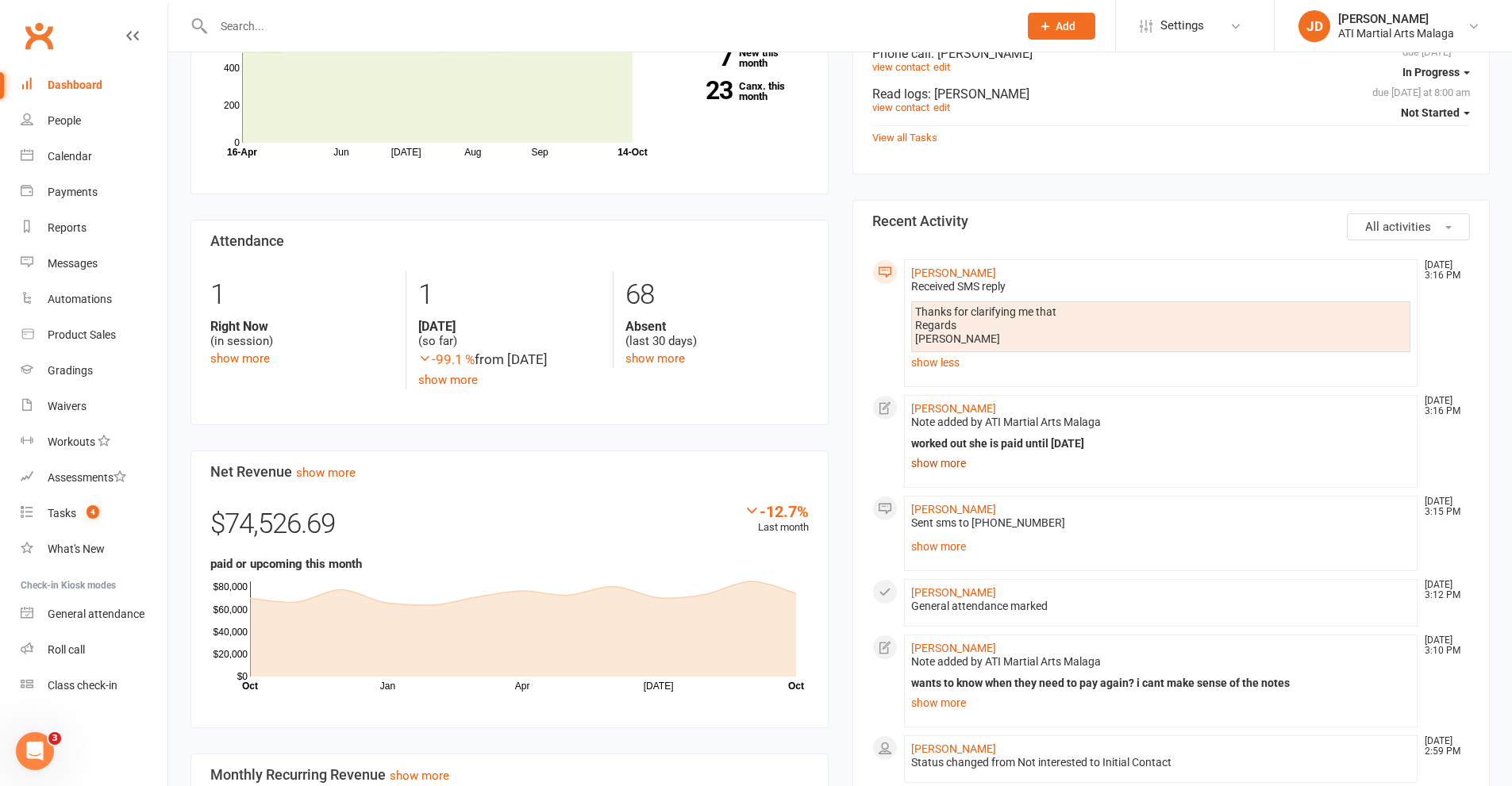
scroll to position [602, 0]
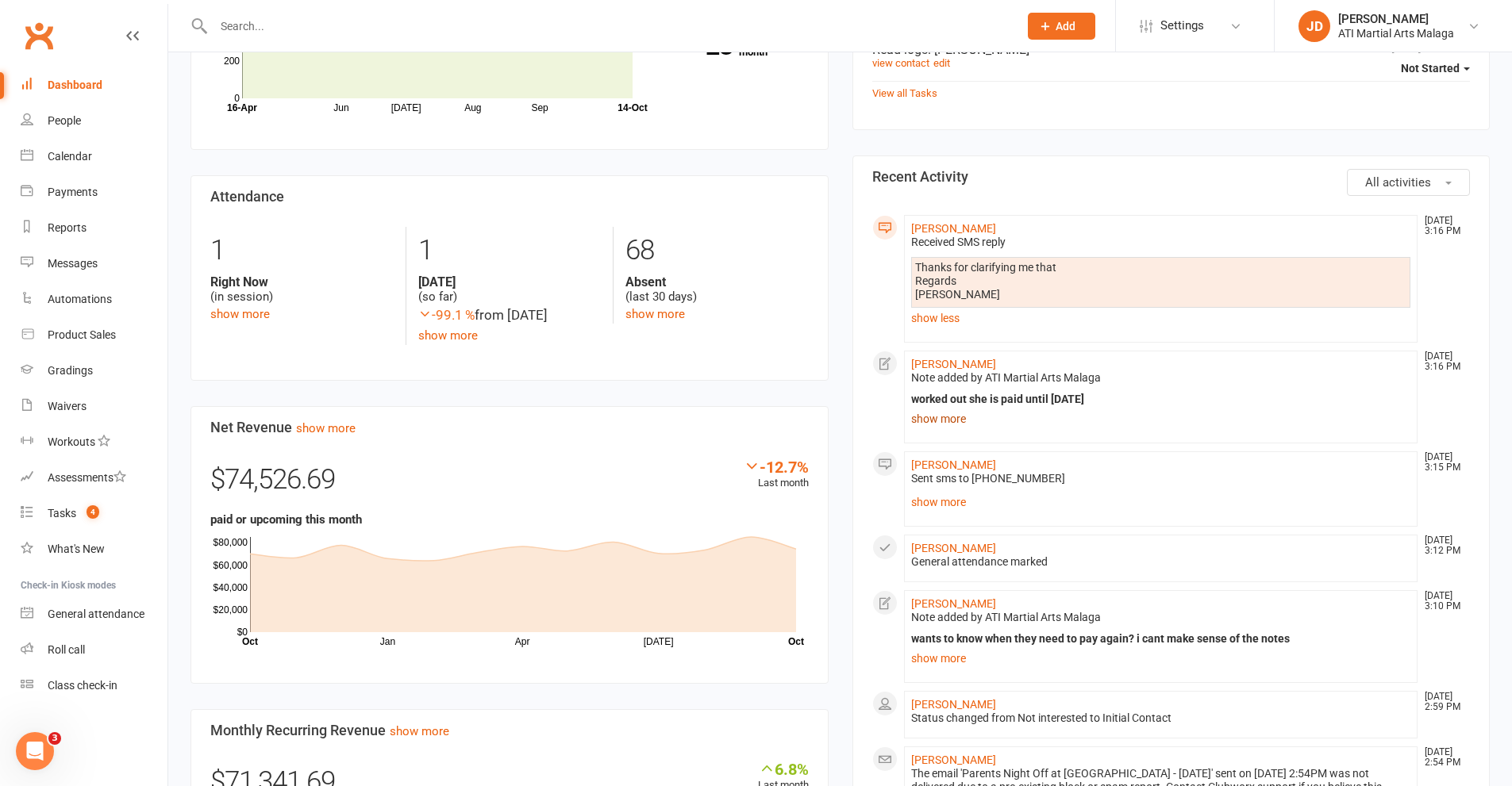
click at [935, 421] on link "show more" at bounding box center [1161, 418] width 500 height 22
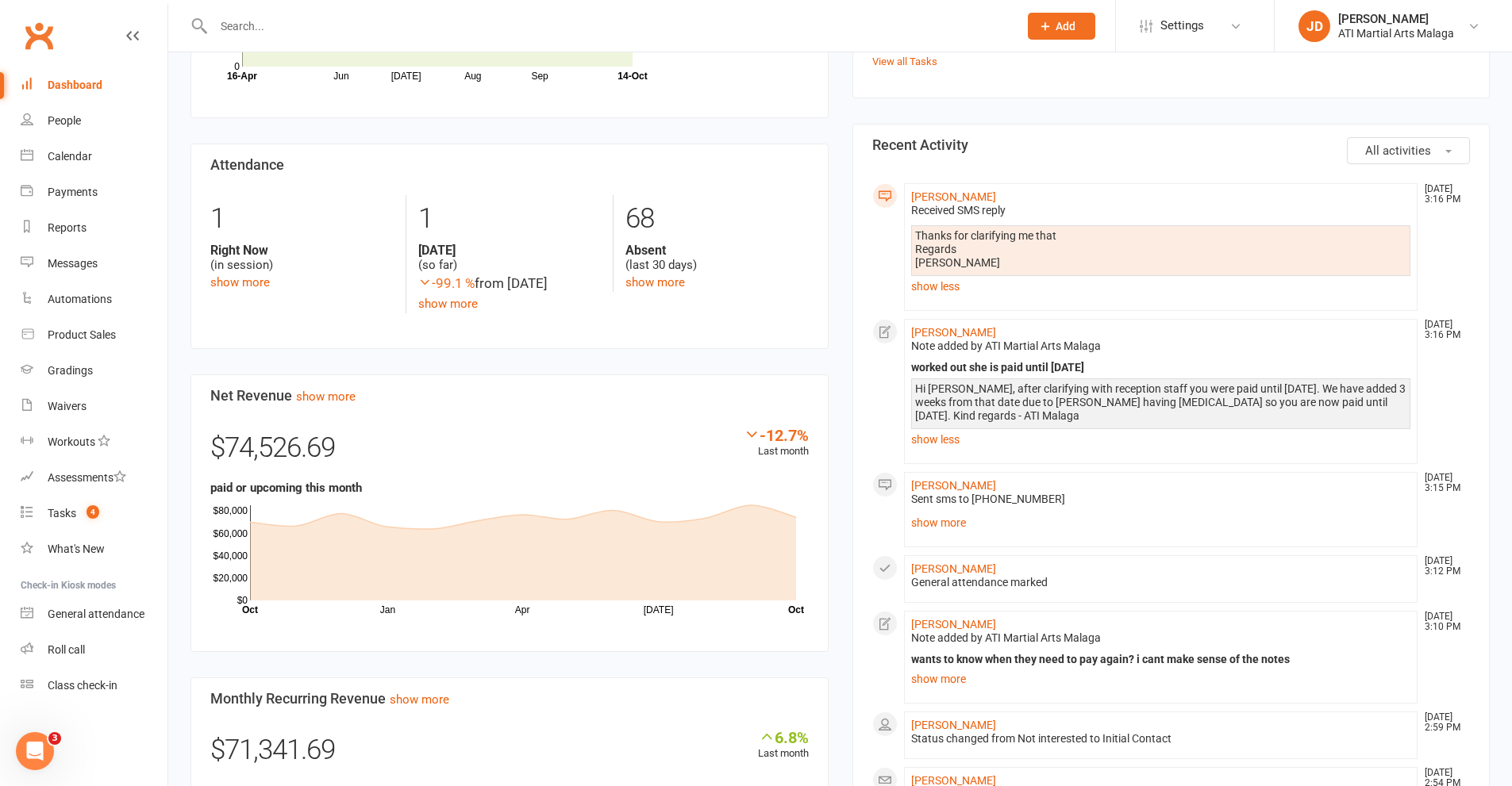
scroll to position [681, 0]
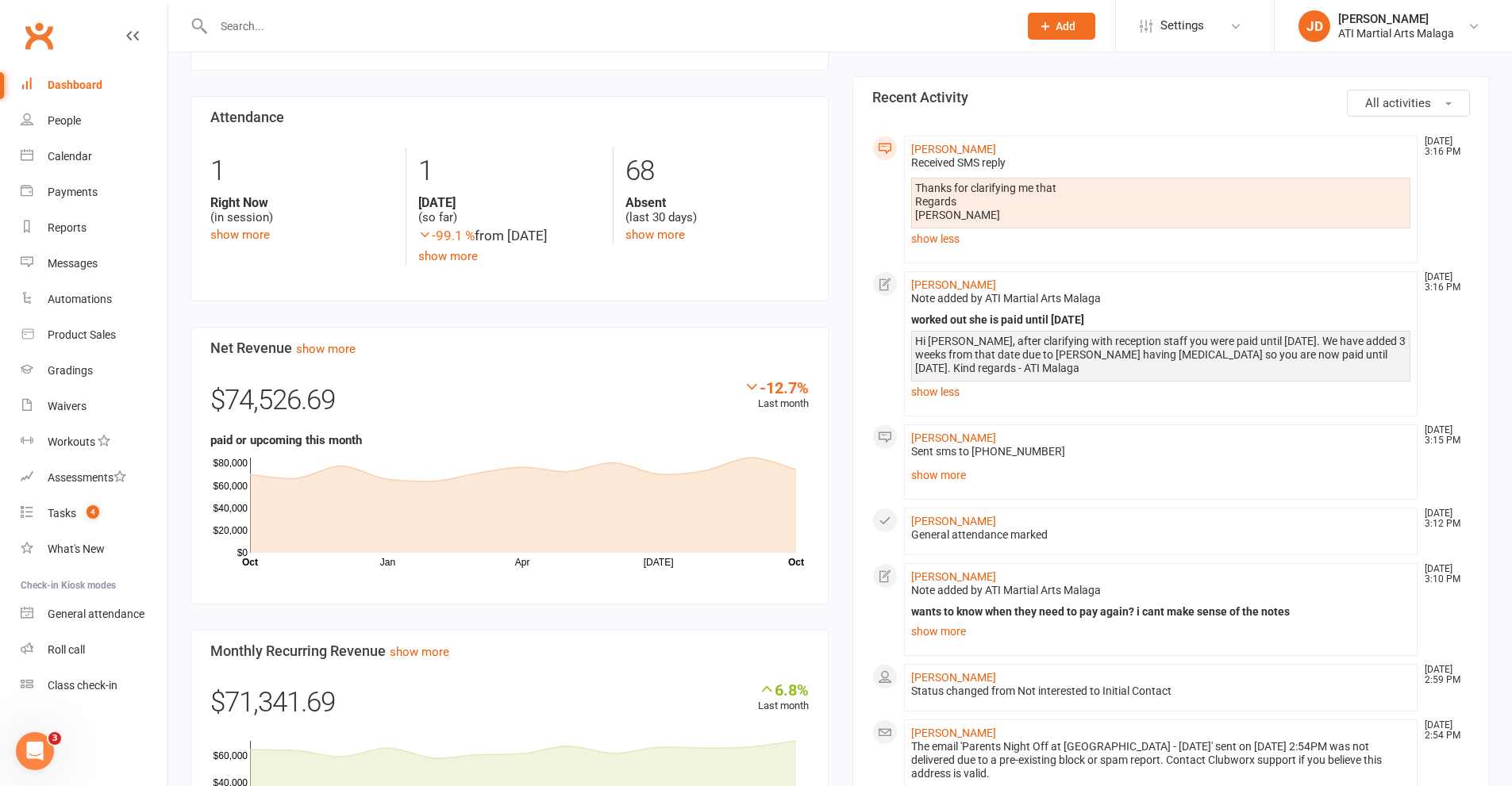
click at [292, 35] on input "text" at bounding box center [607, 26] width 798 height 22
paste input "Shaima S. <shaima4m@yahoo.com>"
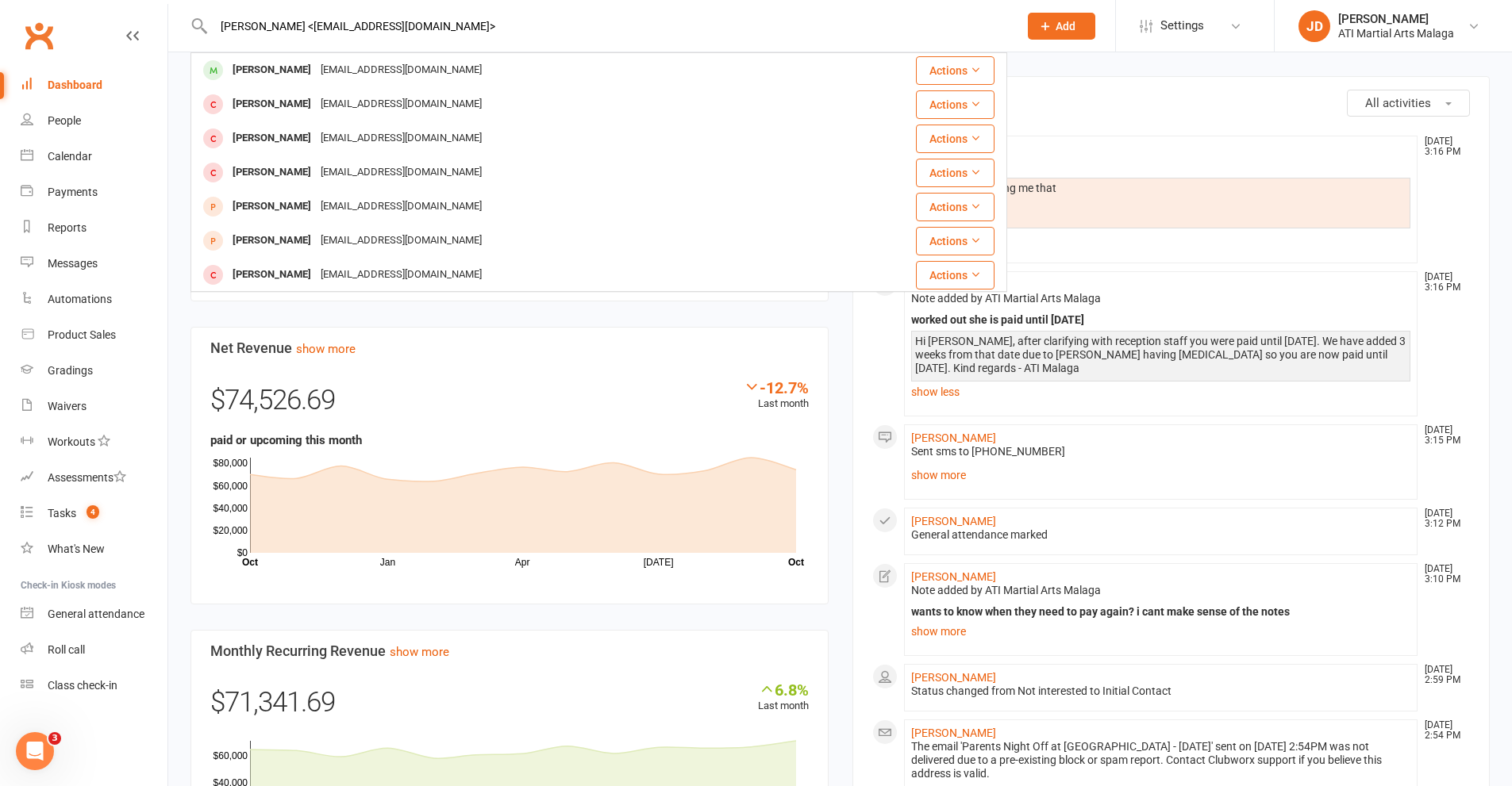
drag, startPoint x: 277, startPoint y: 27, endPoint x: 151, endPoint y: 13, distance: 126.8
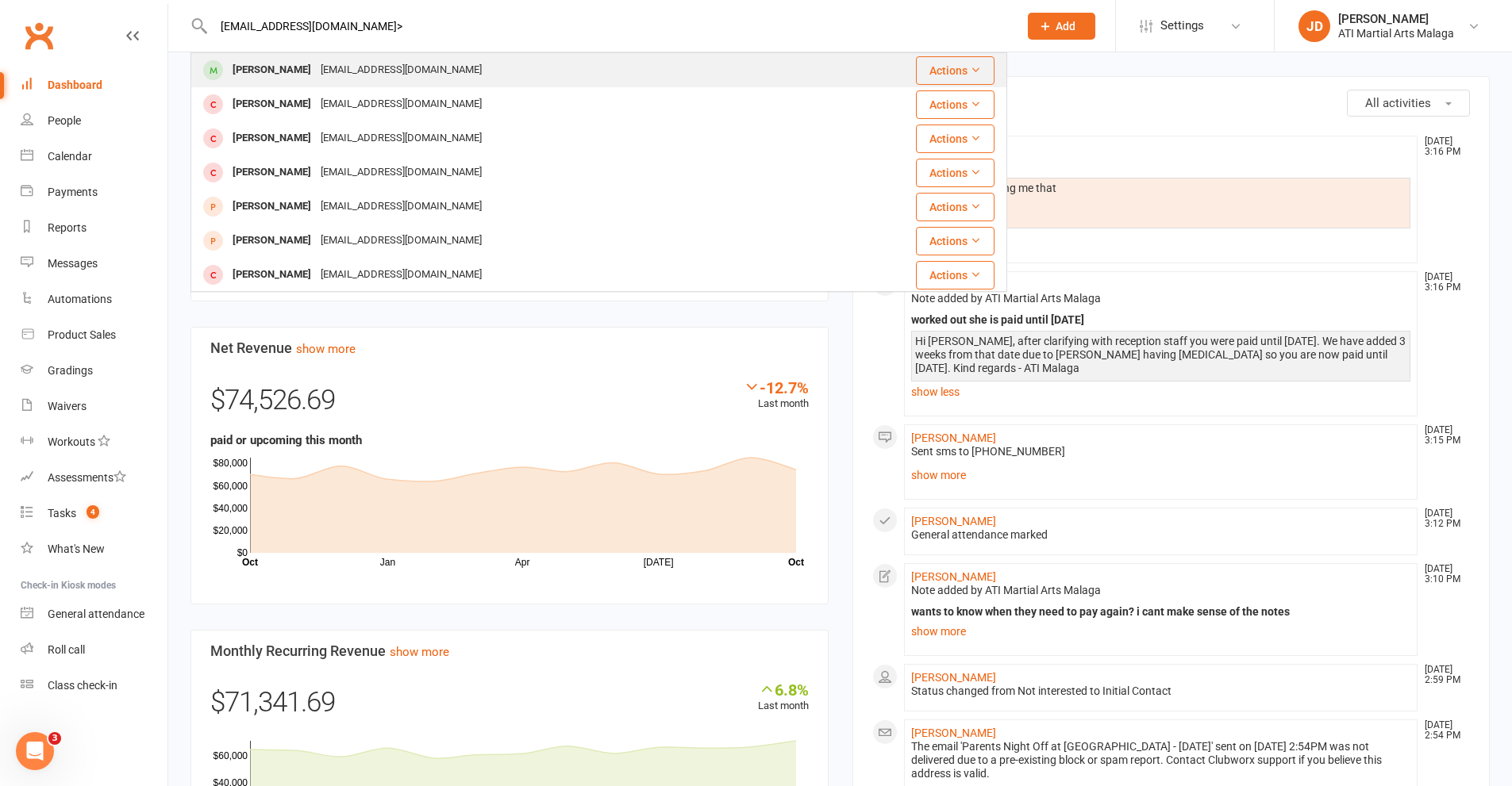
type input "shaima4m@yahoo.com>"
click at [270, 59] on div "Yahya Mohammad" at bounding box center [272, 71] width 88 height 23
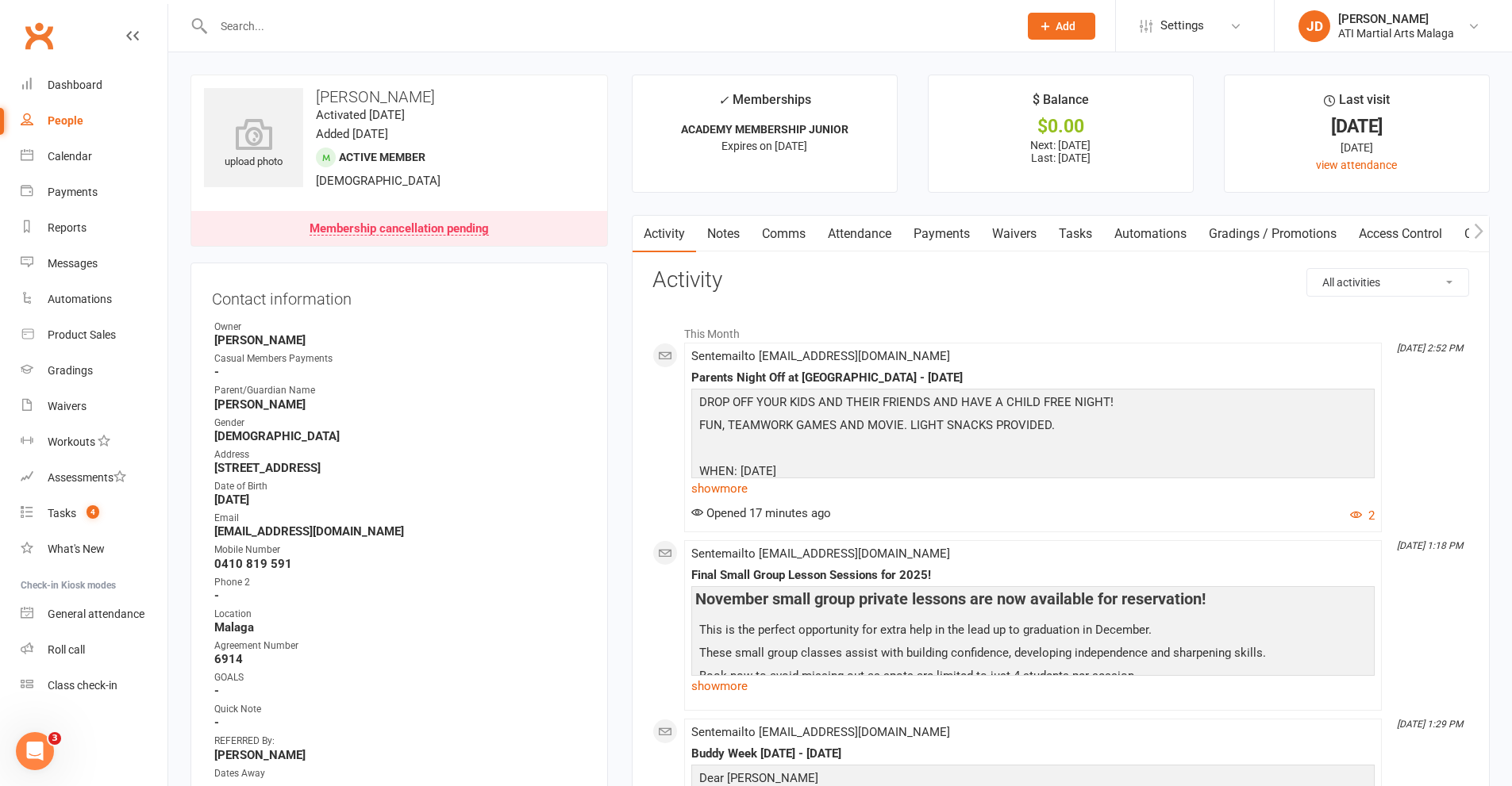
scroll to position [397, 0]
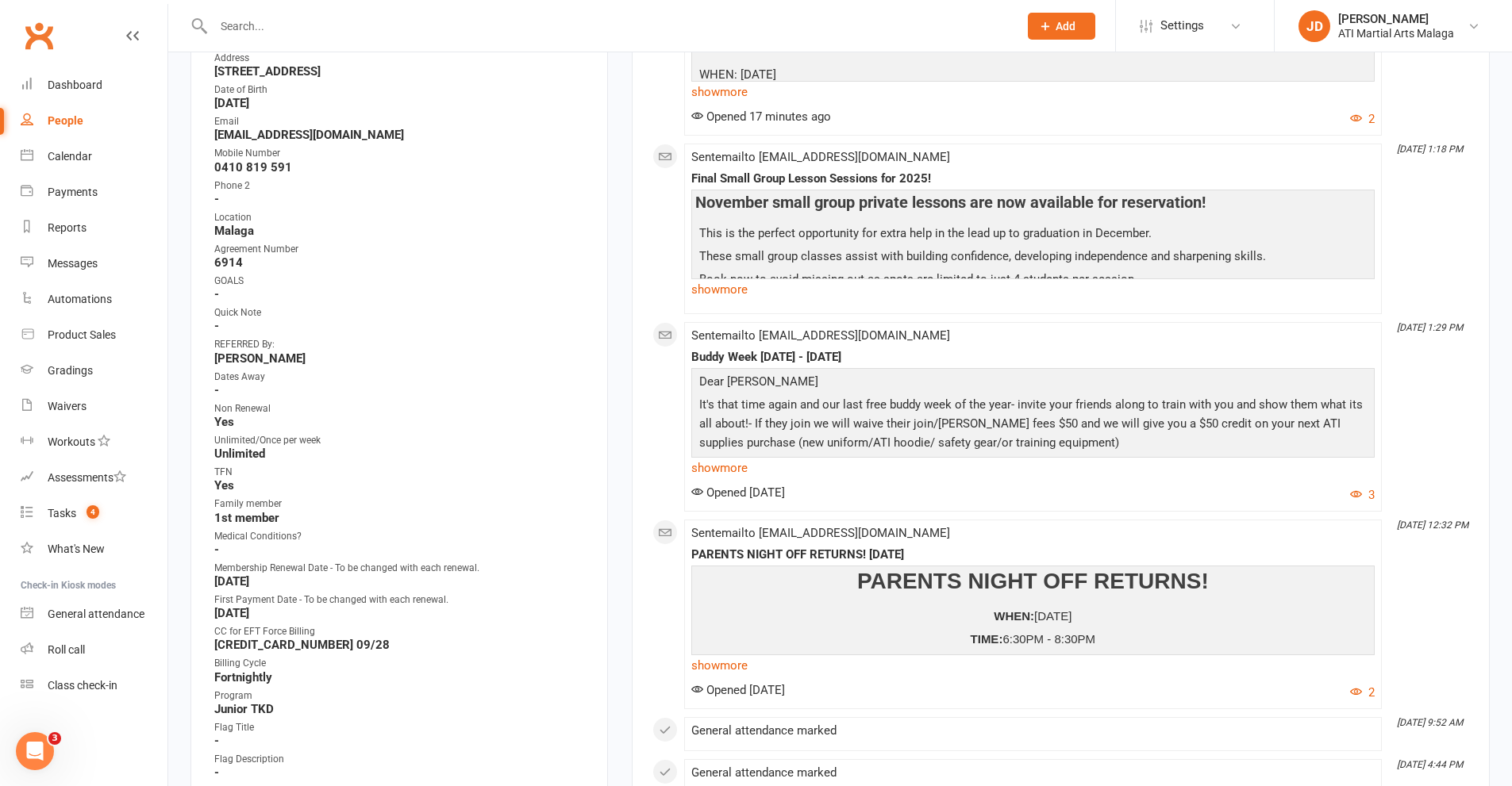
drag, startPoint x: 209, startPoint y: 578, endPoint x: 304, endPoint y: 577, distance: 95.0
click at [304, 577] on div "Contact information Owner Dawn OBrien Casual Members Payments - Parent/Guardian…" at bounding box center [399, 358] width 418 height 986
click at [304, 577] on strong "October 29, 2025" at bounding box center [399, 581] width 372 height 14
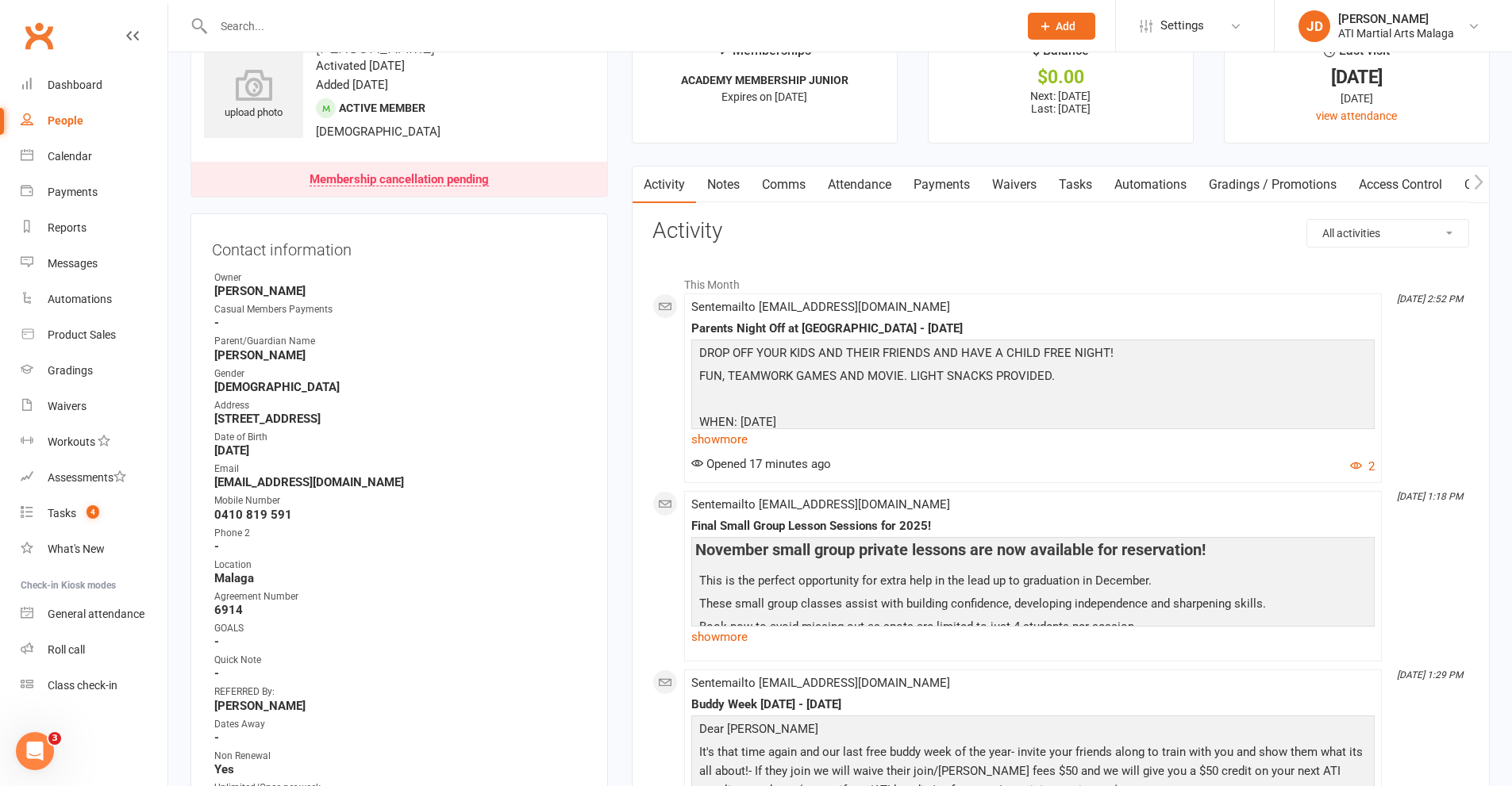
scroll to position [0, 0]
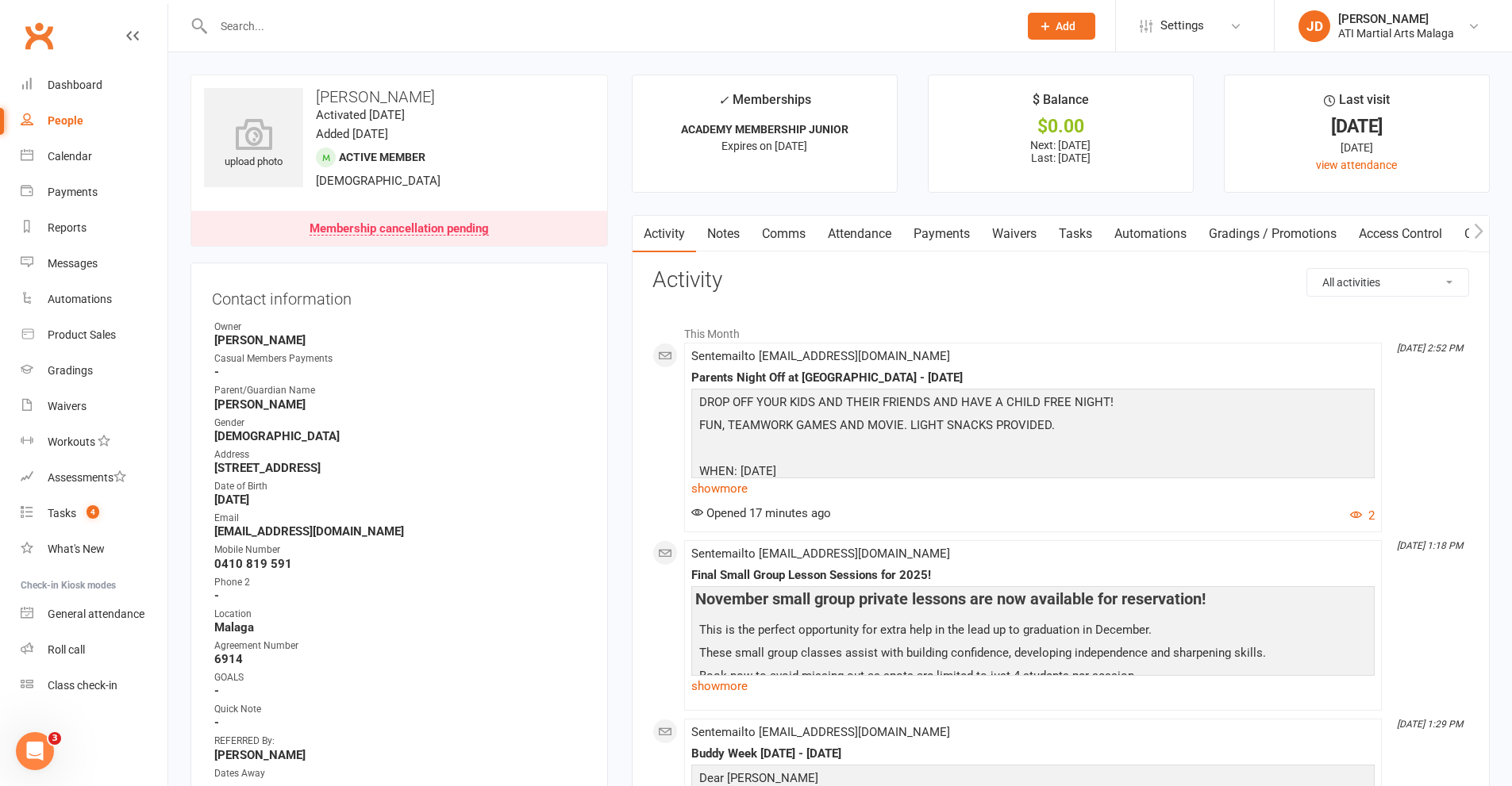
click at [744, 237] on link "Notes" at bounding box center [723, 234] width 55 height 37
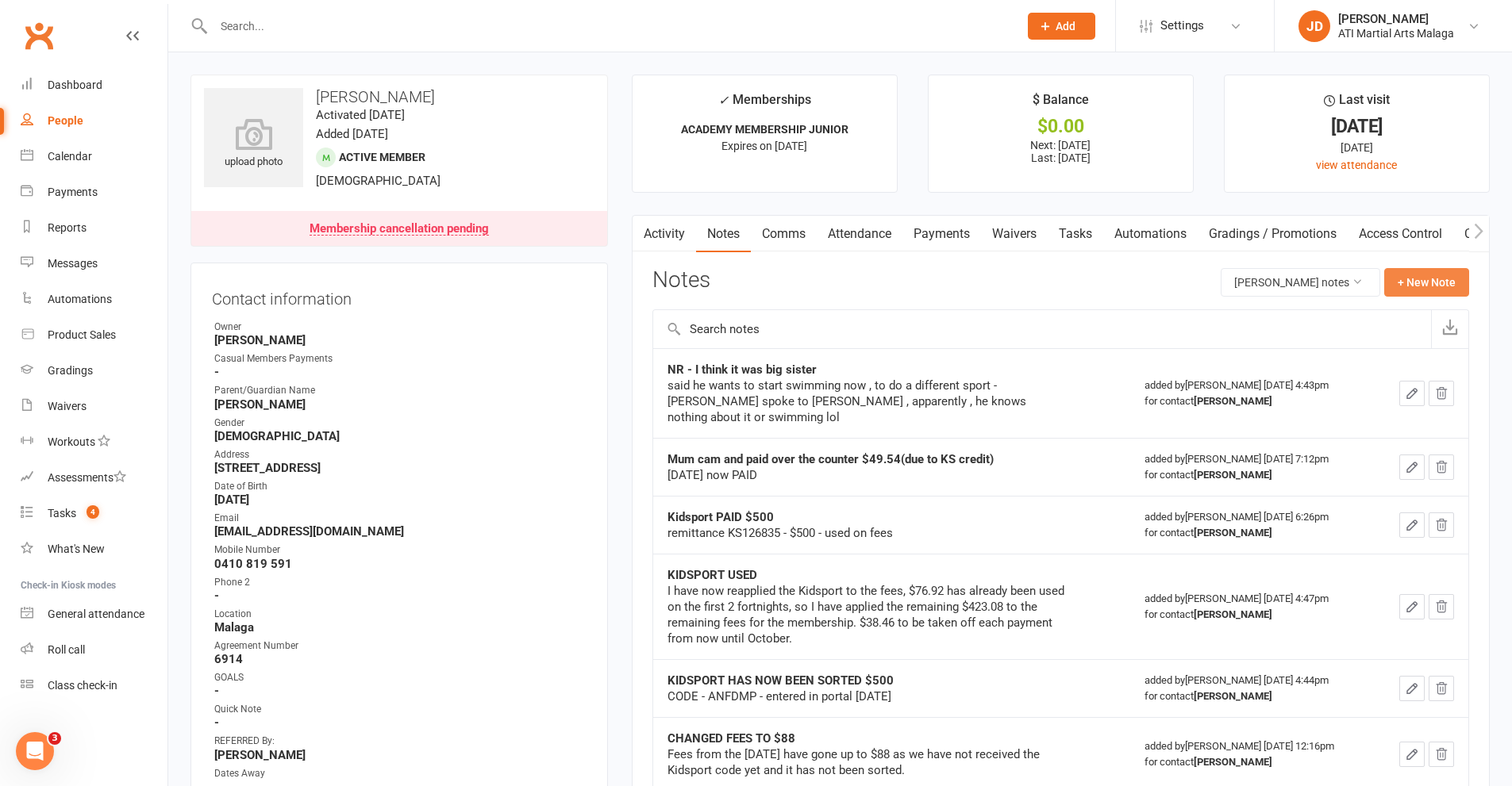
click at [1414, 284] on button "+ New Note" at bounding box center [1426, 282] width 85 height 28
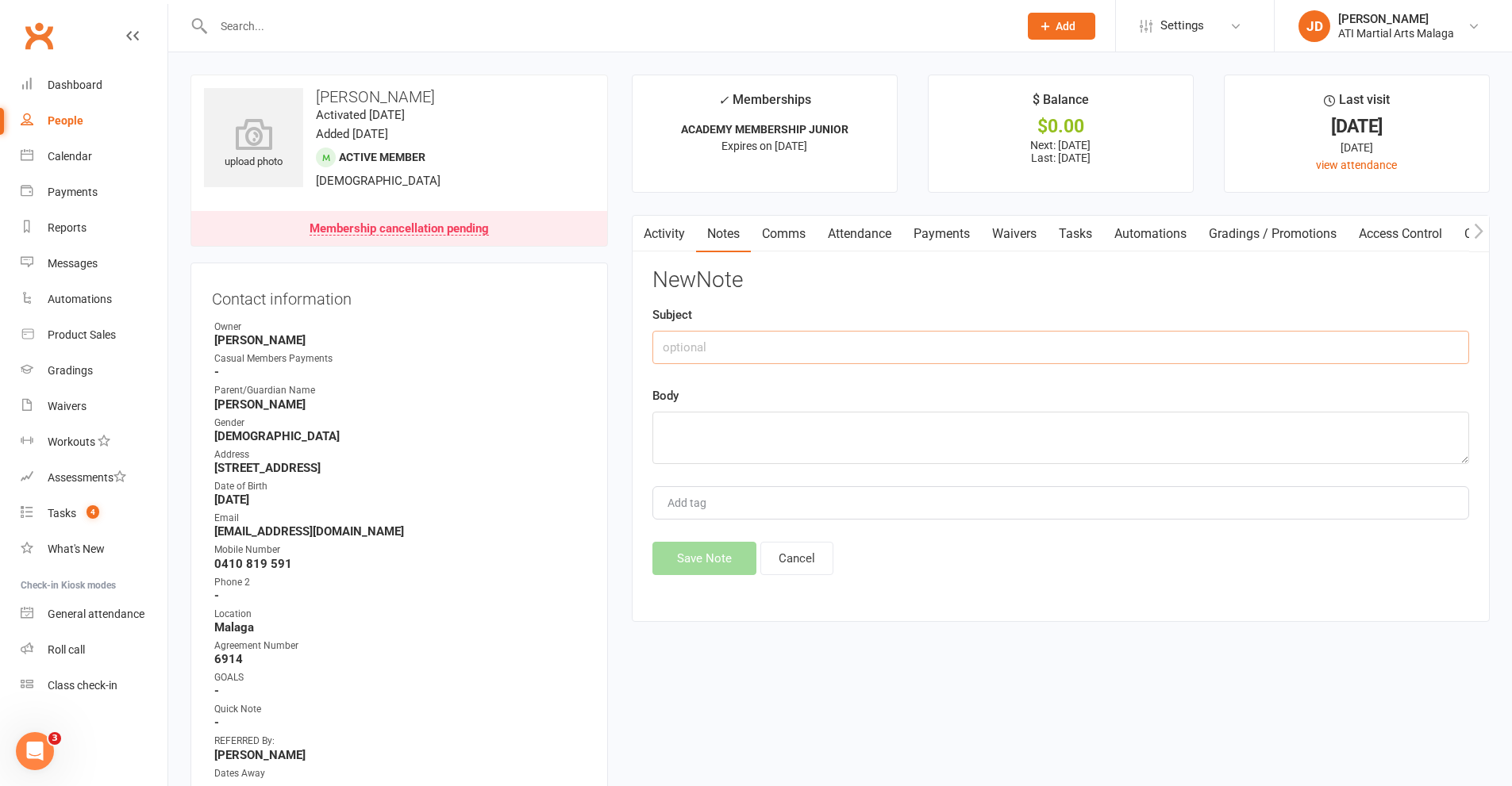
click at [843, 357] on input "text" at bounding box center [1060, 348] width 816 height 33
type input "Parents Night Off email reply"
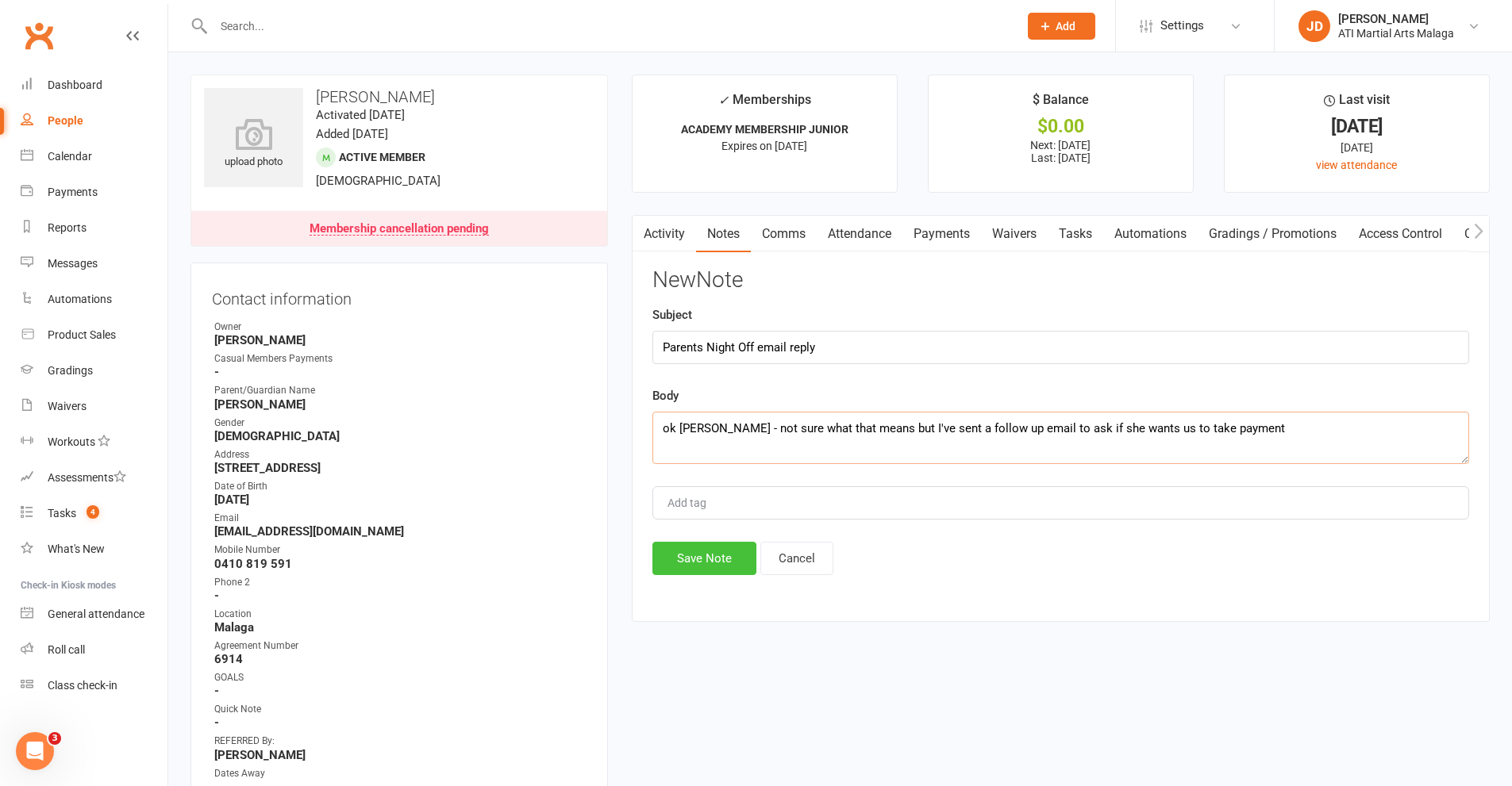
type textarea "ok Yahya - not sure what that means but I've sent a follow up email to ask if s…"
click at [746, 549] on button "Save Note" at bounding box center [704, 558] width 104 height 33
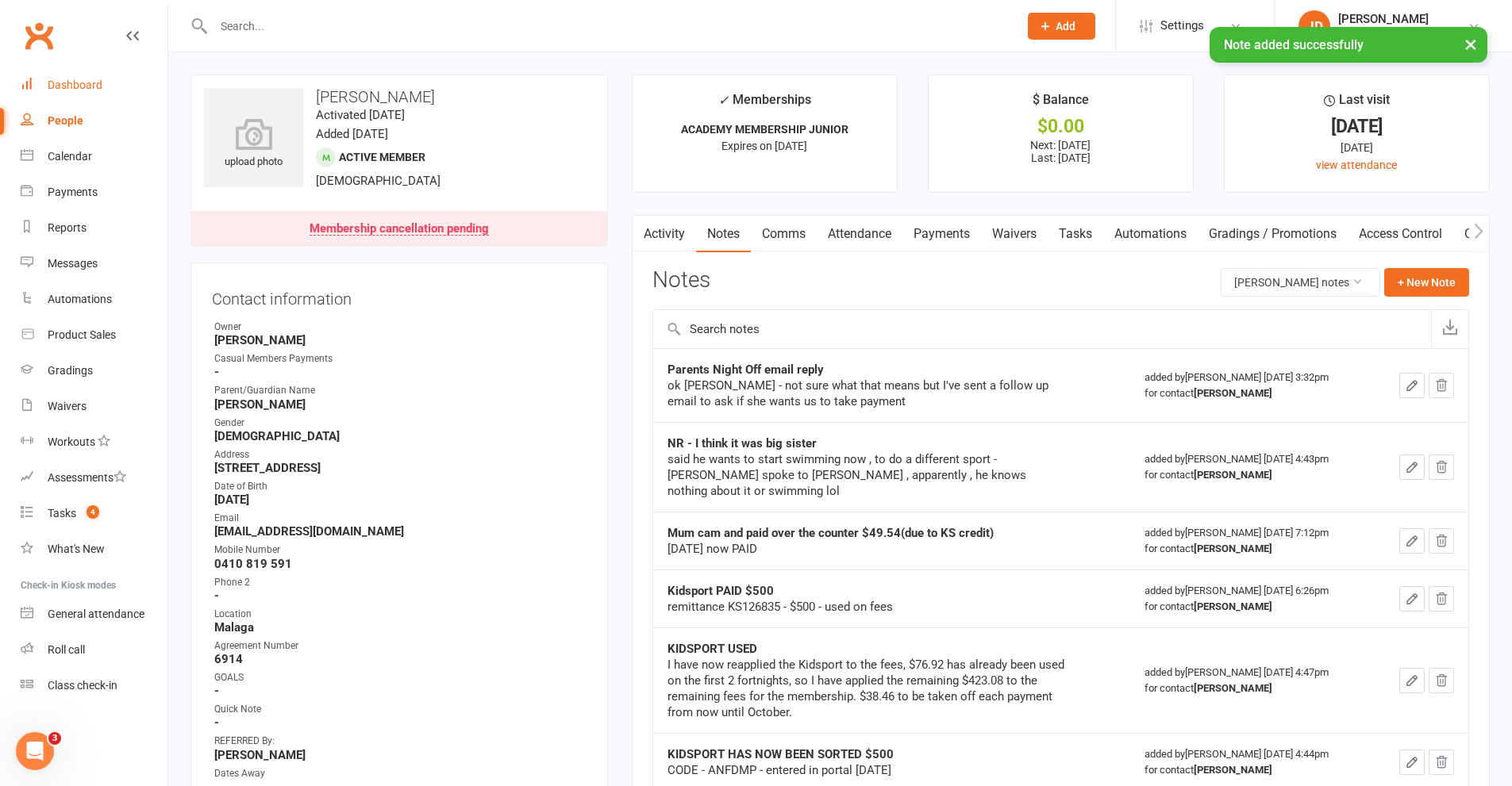
click at [92, 85] on div "Dashboard" at bounding box center [75, 84] width 55 height 12
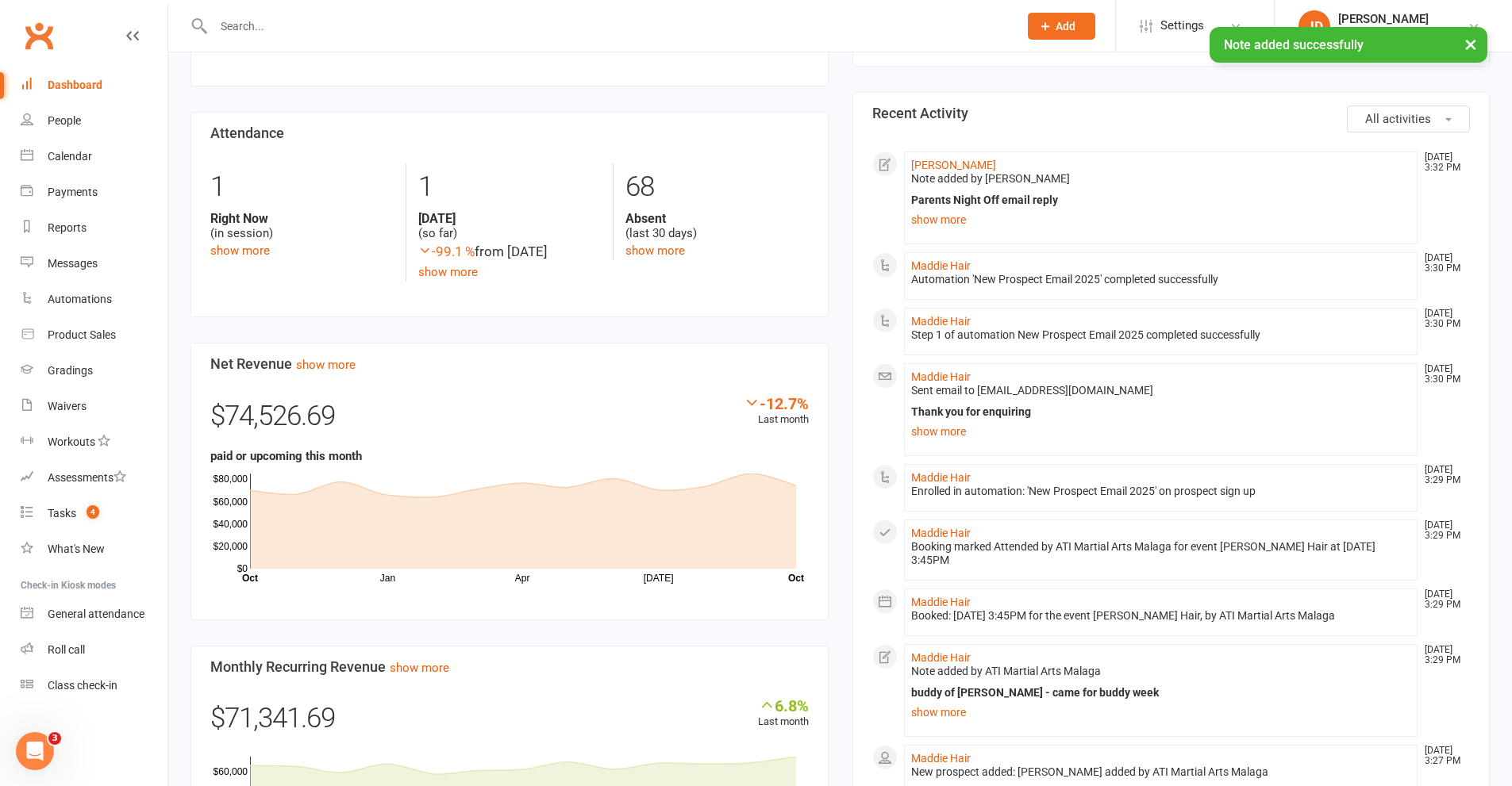
scroll to position [873, 0]
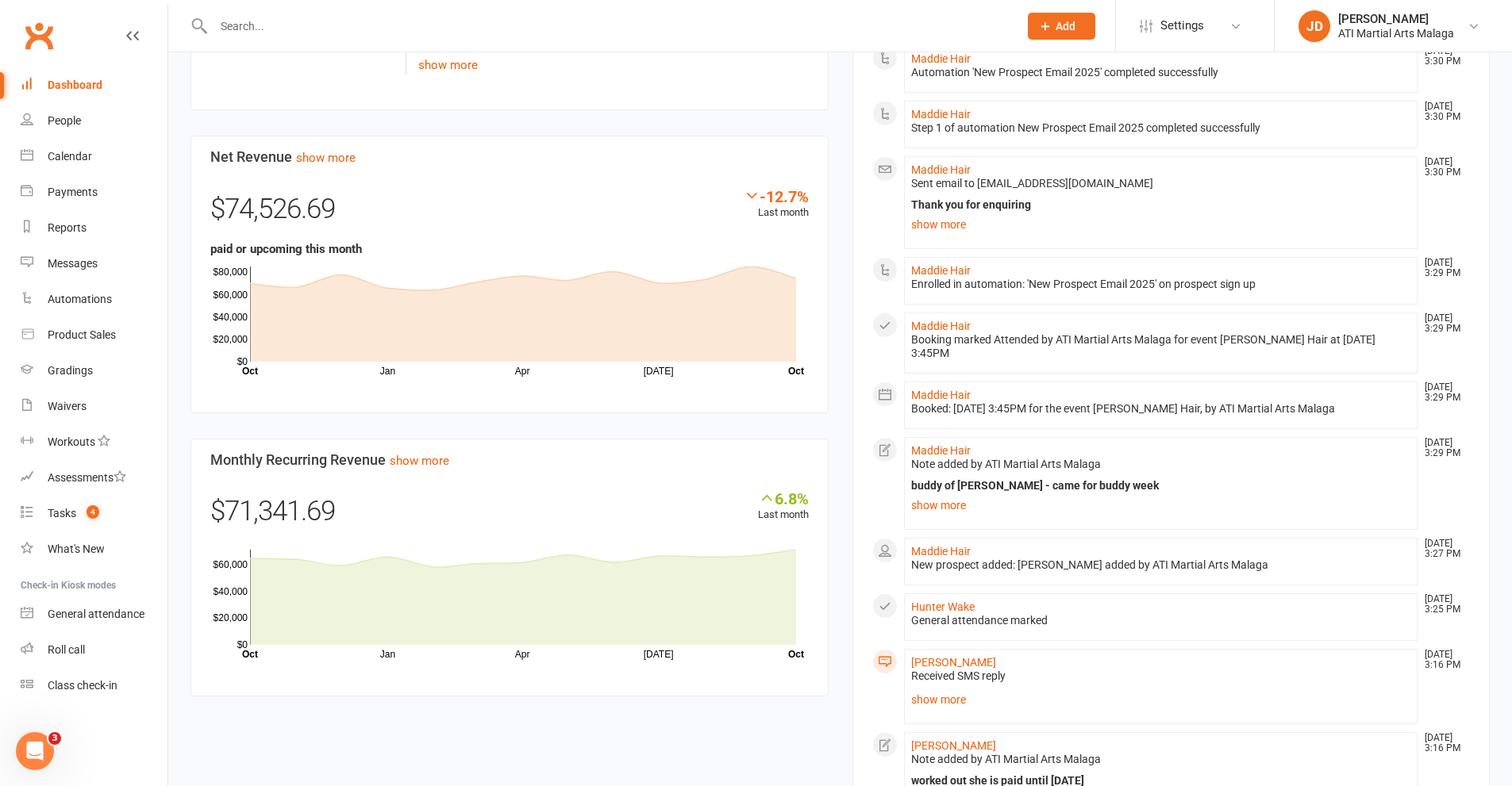
click at [261, 38] on div at bounding box center [598, 26] width 816 height 52
click at [261, 37] on input "text" at bounding box center [607, 26] width 798 height 22
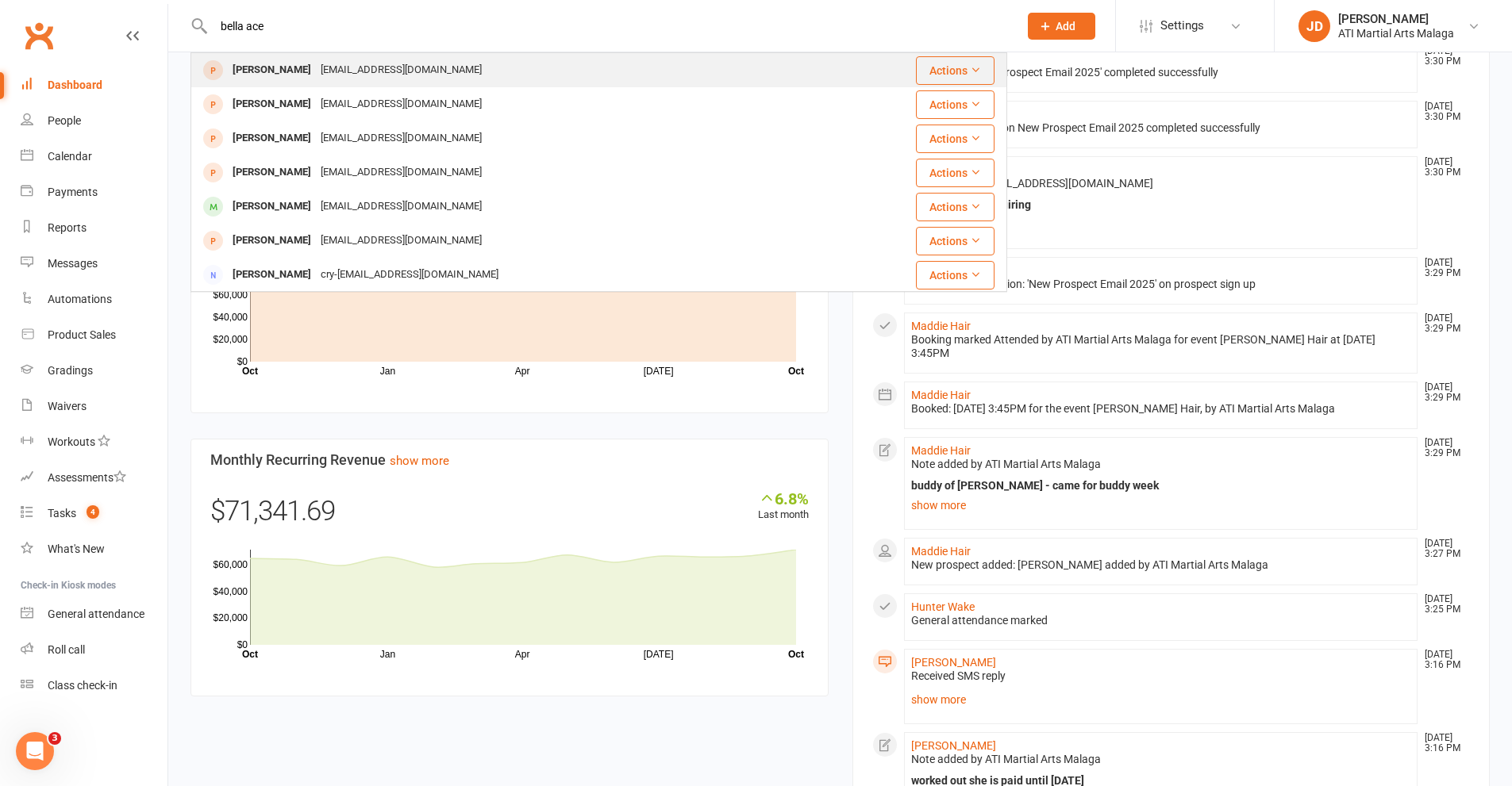
type input "bella ace"
click at [438, 62] on div "Bella Acevedo stephacex@yahoo.com" at bounding box center [521, 70] width 657 height 32
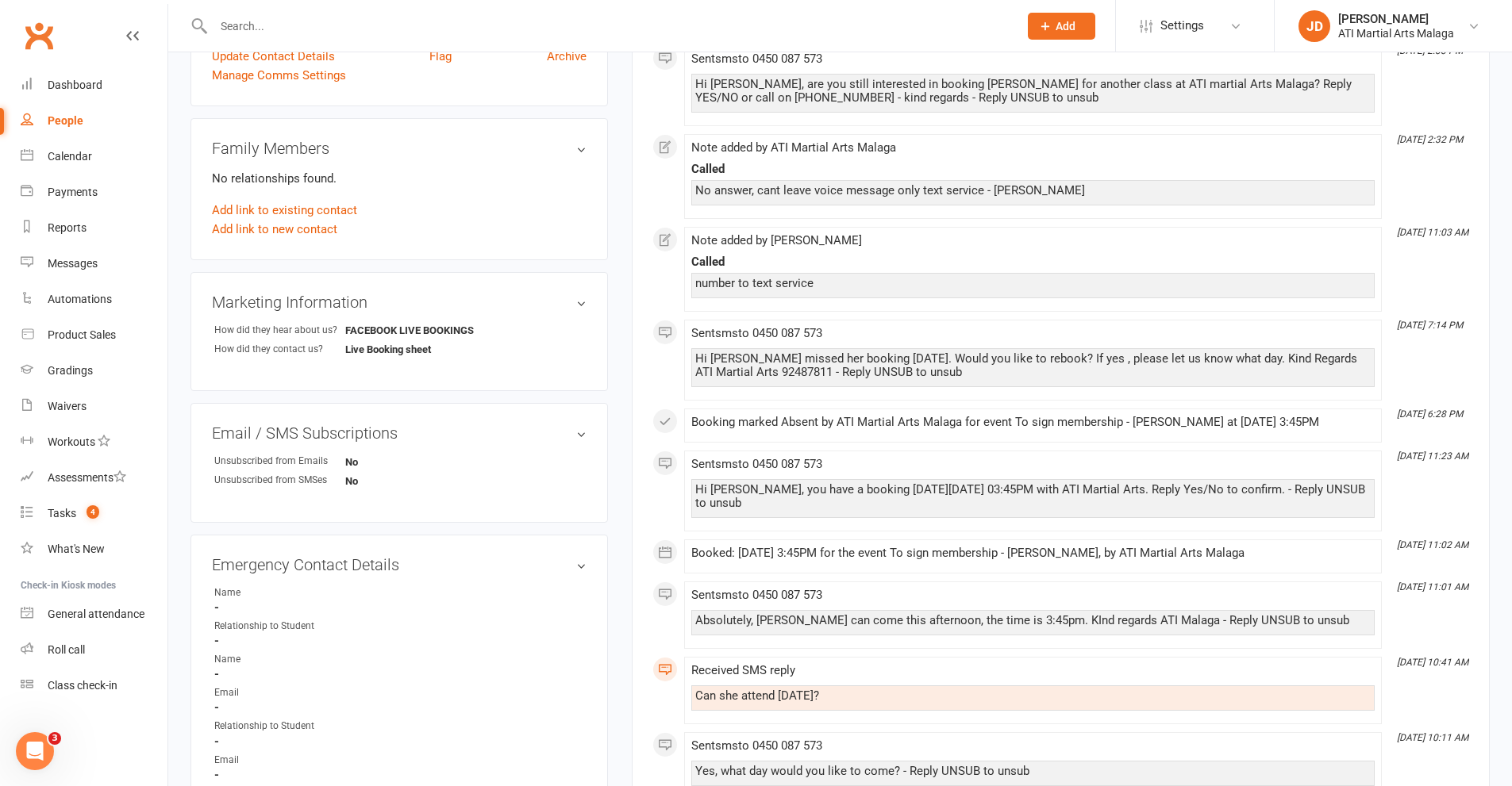
scroll to position [397, 0]
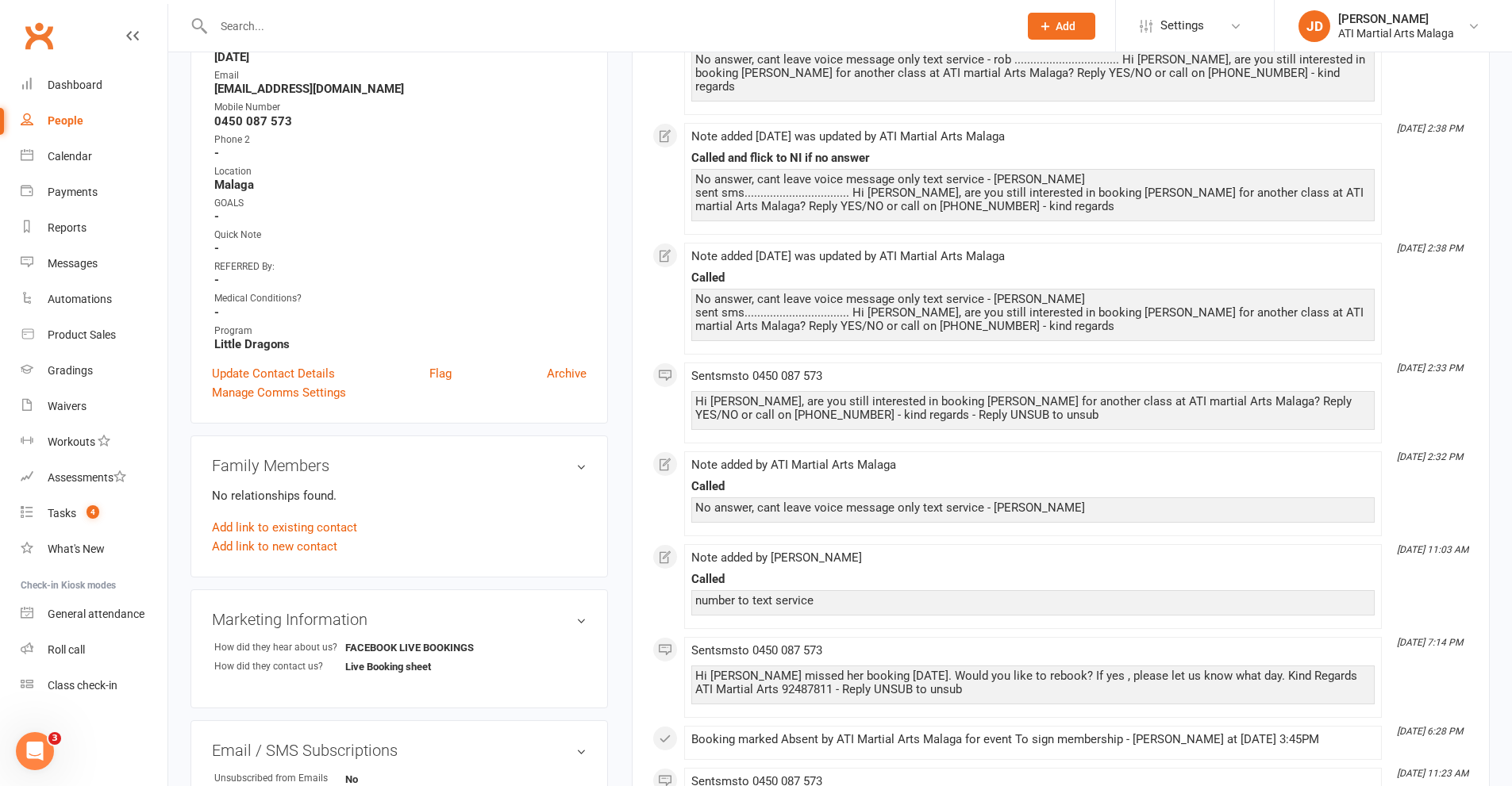
click at [616, 421] on div "upload photo Bella Acevedo Added 30 September, 2025 Initial Contact prospect 6 …" at bounding box center [399, 514] width 441 height 1673
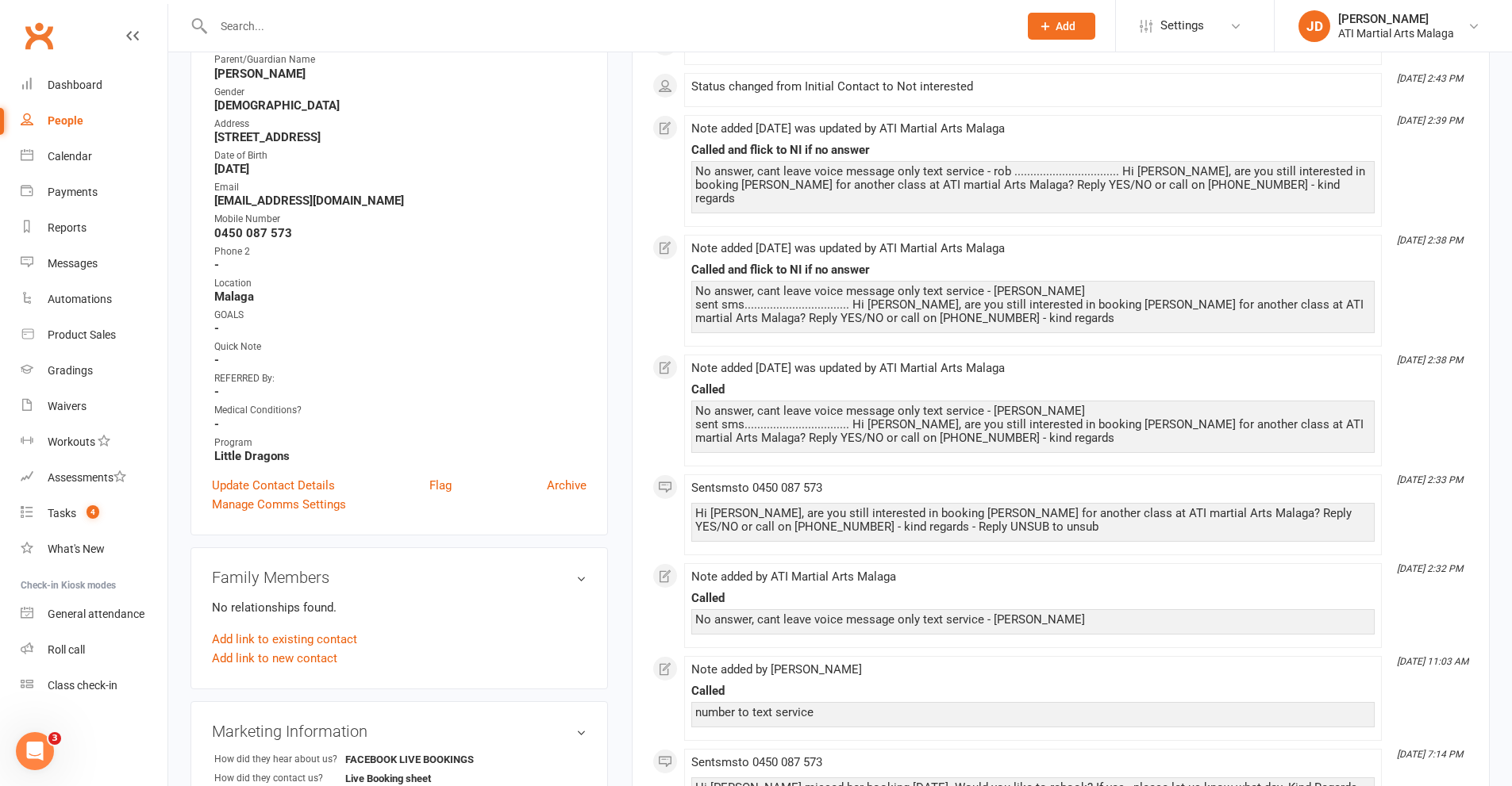
scroll to position [0, 0]
